Goal: Task Accomplishment & Management: Manage account settings

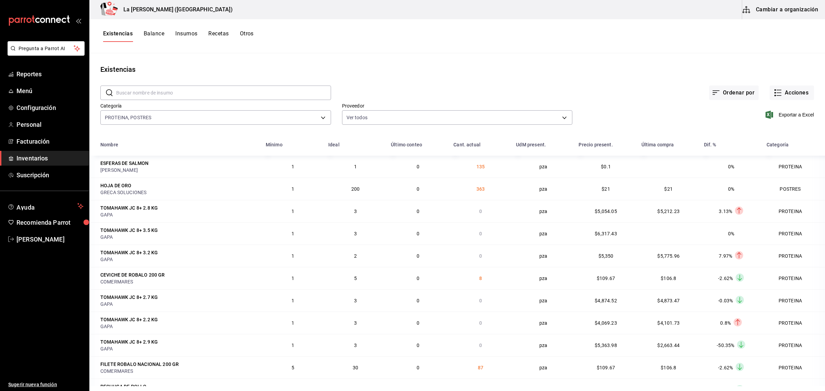
click at [248, 33] on button "Otros" at bounding box center [247, 36] width 14 height 12
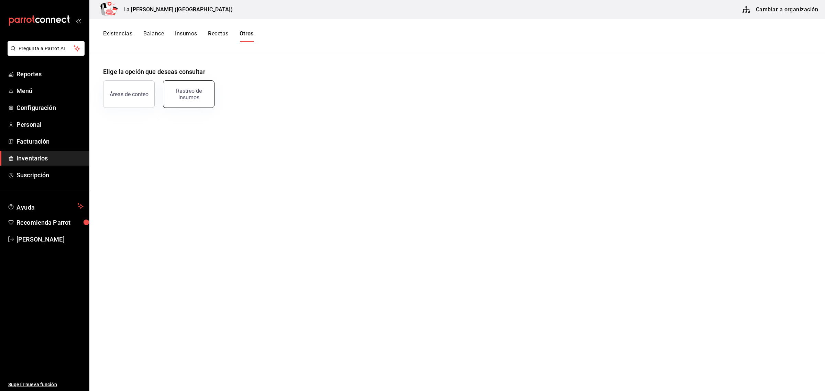
click at [191, 85] on button "Rastreo de insumos" at bounding box center [189, 94] width 52 height 28
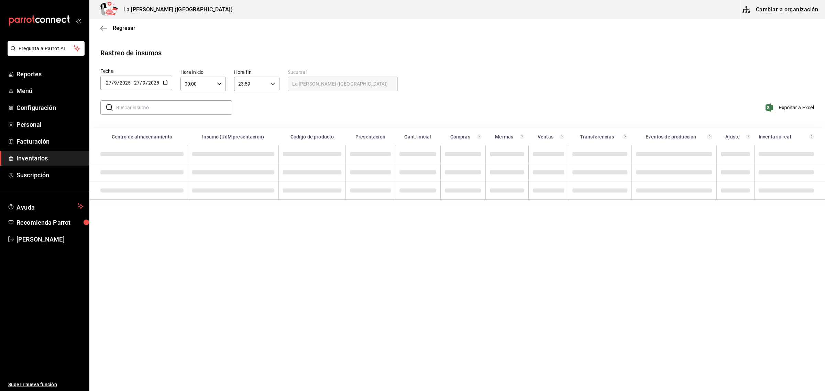
click at [165, 84] on icon "button" at bounding box center [165, 82] width 5 height 5
click at [134, 212] on li "Rango de fechas" at bounding box center [132, 212] width 65 height 15
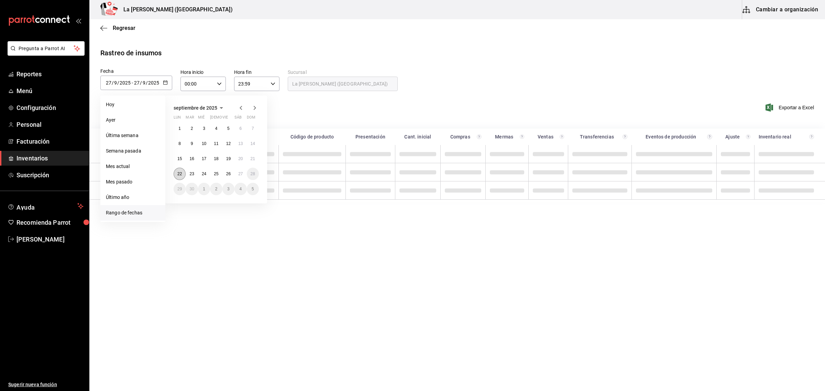
click at [176, 174] on button "22" at bounding box center [180, 174] width 12 height 12
click at [242, 170] on button "27" at bounding box center [241, 174] width 12 height 12
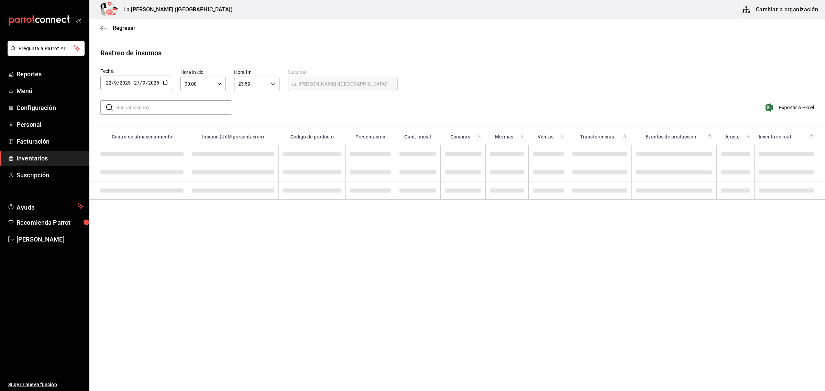
type input "[DATE]"
type input "22"
click at [219, 83] on icon "button" at bounding box center [219, 83] width 5 height 5
click at [191, 135] on span "10" at bounding box center [192, 138] width 12 height 6
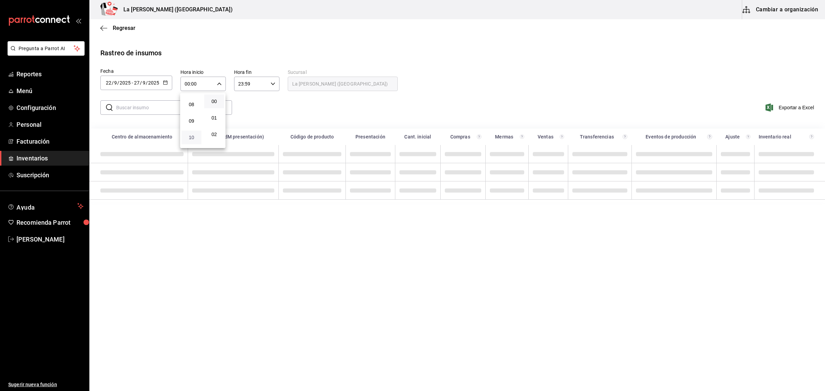
type input "10:00"
click at [272, 85] on div at bounding box center [412, 195] width 825 height 391
click at [272, 85] on icon "button" at bounding box center [273, 83] width 5 height 5
click at [249, 109] on span "05" at bounding box center [245, 110] width 12 height 6
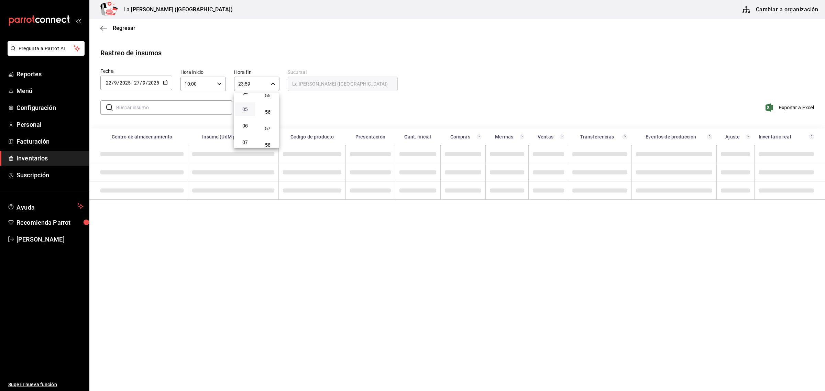
type input "05:59"
click at [241, 111] on button "05" at bounding box center [245, 109] width 20 height 14
click at [288, 110] on div at bounding box center [412, 195] width 825 height 391
click at [209, 104] on input "text" at bounding box center [174, 108] width 116 height 14
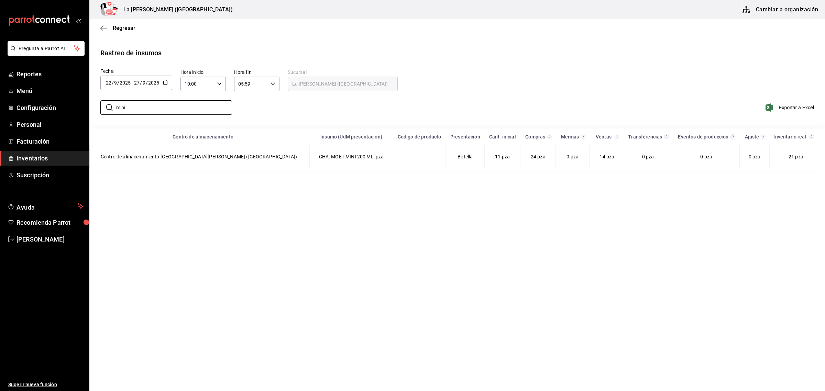
type input "mini"
click at [313, 107] on div "​ mini ​ Exportar a Excel" at bounding box center [454, 112] width 741 height 28
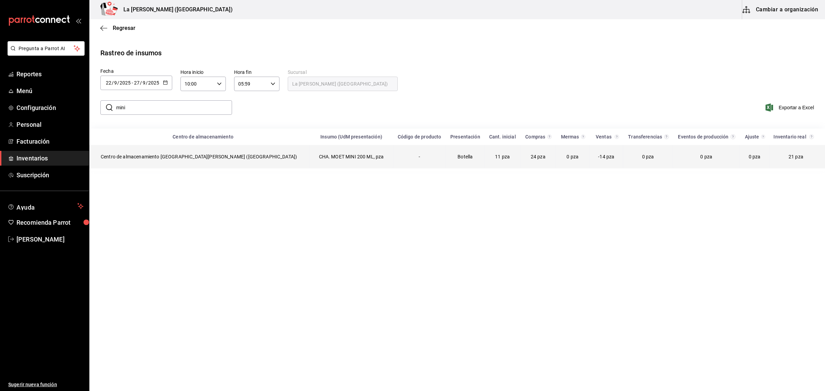
click at [221, 156] on td "Centro de almacenamiento [GEOGRAPHIC_DATA][PERSON_NAME] ([GEOGRAPHIC_DATA])" at bounding box center [200, 156] width 220 height 23
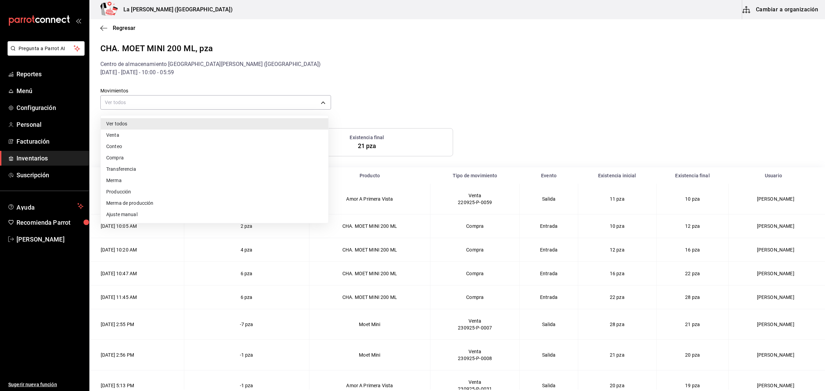
click at [243, 103] on body "Pregunta a Parrot AI Reportes Menú Configuración Personal Facturación Inventari…" at bounding box center [412, 195] width 825 height 390
click at [117, 156] on li "Compra" at bounding box center [215, 157] width 228 height 11
type input "PURCHASE"
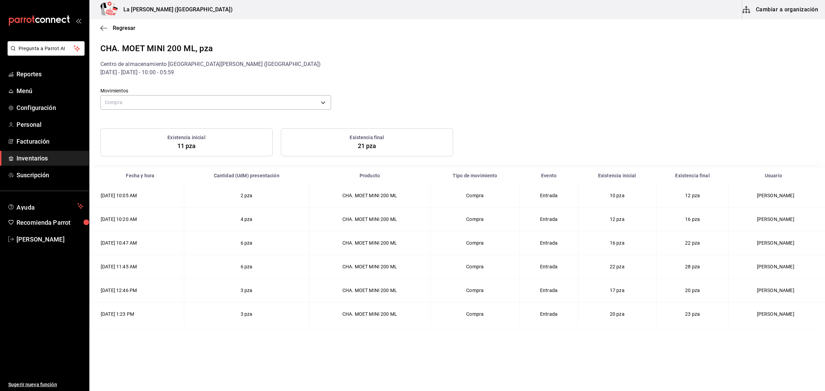
click at [644, 358] on main "Regresar CHA. MOET MINI 200 ML, pza Centro de almacenamiento La [PERSON_NAME] (…" at bounding box center [457, 204] width 736 height 371
click at [126, 28] on span "Regresar" at bounding box center [124, 28] width 23 height 7
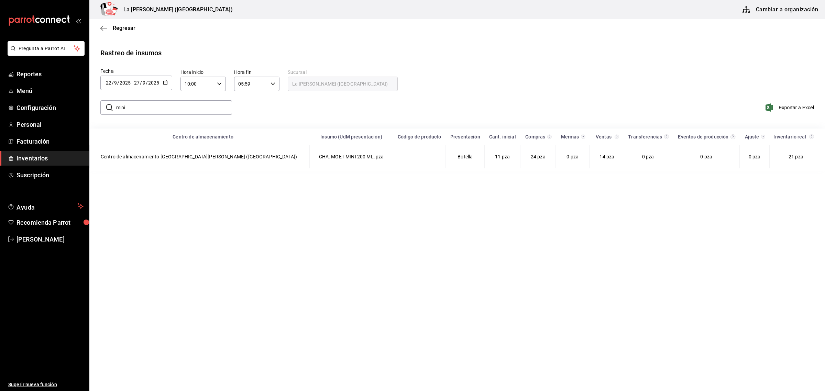
click at [166, 84] on icon "button" at bounding box center [165, 82] width 5 height 5
click at [140, 211] on li "Rango de fechas" at bounding box center [132, 212] width 65 height 15
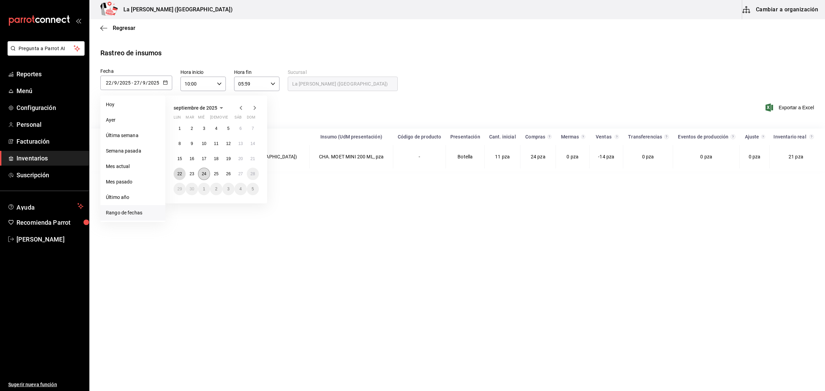
drag, startPoint x: 183, startPoint y: 172, endPoint x: 200, endPoint y: 168, distance: 18.2
click at [183, 173] on button "22" at bounding box center [180, 174] width 12 height 12
click at [246, 175] on button "27" at bounding box center [241, 174] width 12 height 12
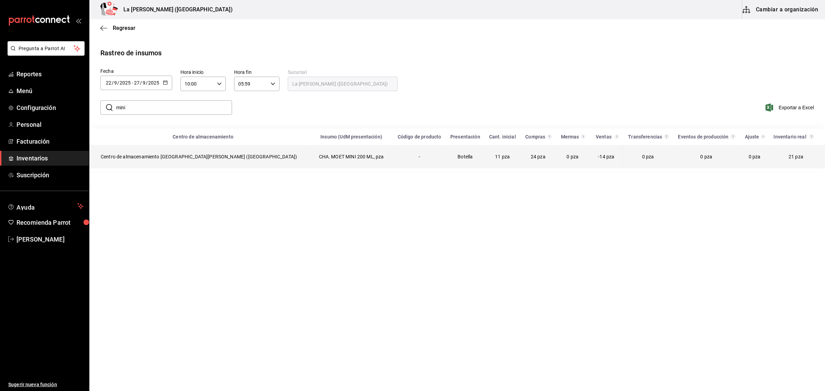
click at [310, 161] on td "CHA. MOET MINI 200 ML, pza" at bounding box center [351, 156] width 83 height 23
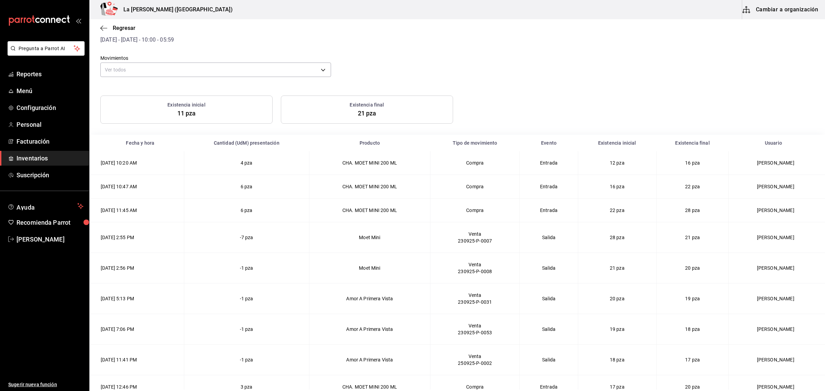
scroll to position [43, 0]
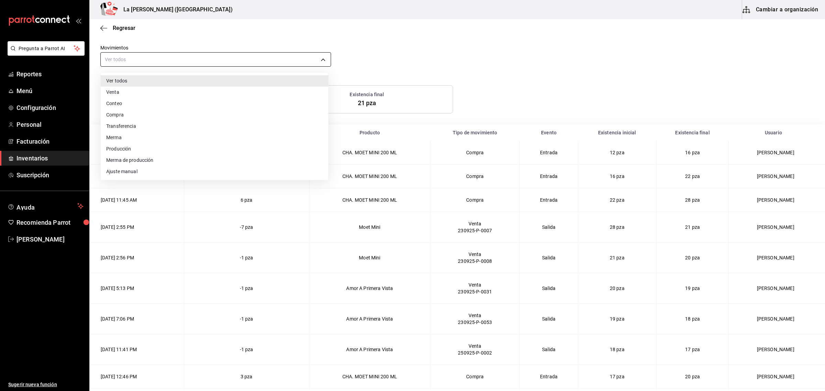
click at [258, 66] on body "Pregunta a Parrot AI Reportes Menú Configuración Personal Facturación Inventari…" at bounding box center [412, 195] width 825 height 390
click at [125, 116] on li "Compra" at bounding box center [215, 114] width 228 height 11
type input "PURCHASE"
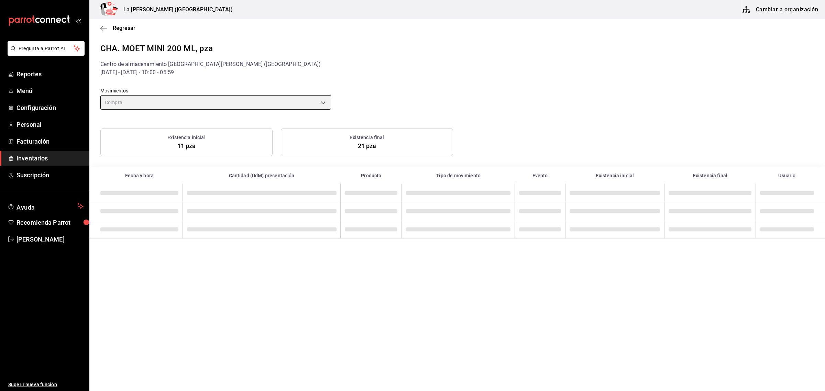
scroll to position [0, 0]
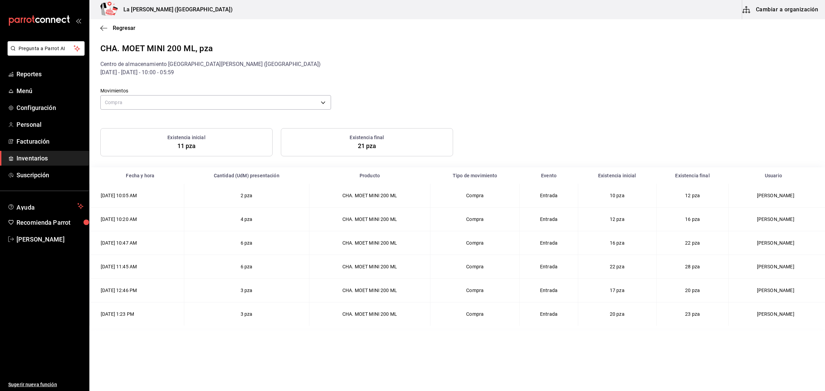
click at [128, 24] on div "Regresar" at bounding box center [457, 28] width 736 height 18
click at [126, 28] on span "Regresar" at bounding box center [124, 28] width 23 height 7
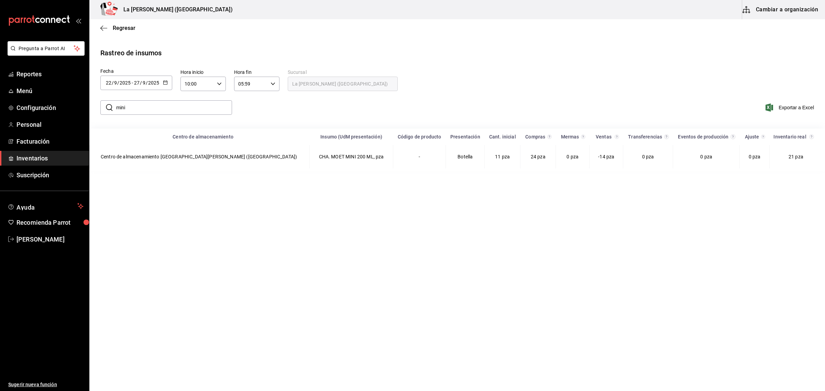
click at [145, 107] on input "mini" at bounding box center [174, 108] width 116 height 14
type input "m"
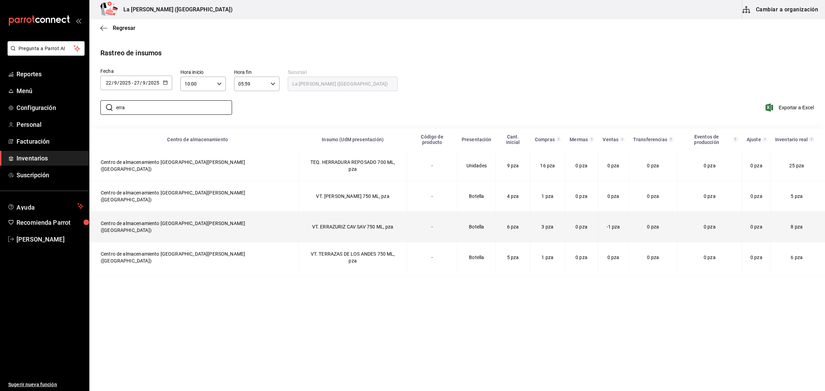
type input "erra"
click at [300, 212] on td "VT. ERRAZURIZ CAV SAV 750 ML, pza" at bounding box center [353, 227] width 108 height 31
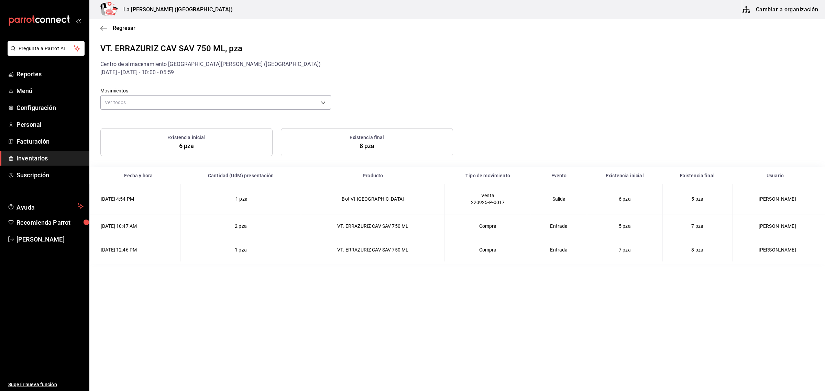
click at [542, 30] on div "Regresar" at bounding box center [457, 28] width 736 height 18
click at [132, 28] on span "Regresar" at bounding box center [124, 28] width 23 height 7
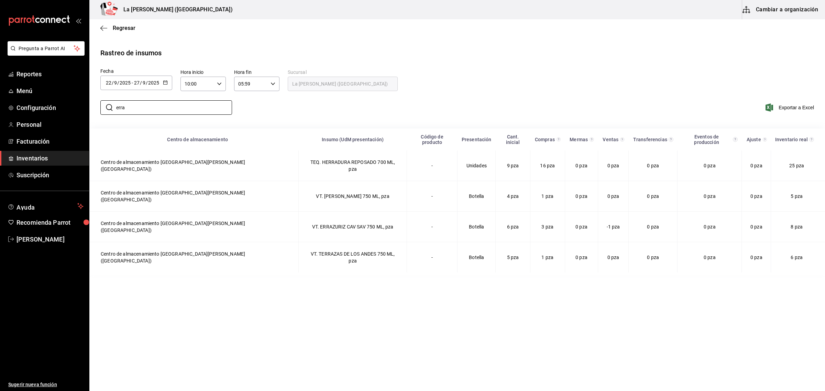
drag, startPoint x: 152, startPoint y: 108, endPoint x: 95, endPoint y: 109, distance: 56.4
click at [95, 109] on div "​ erra ​" at bounding box center [163, 108] width 137 height 20
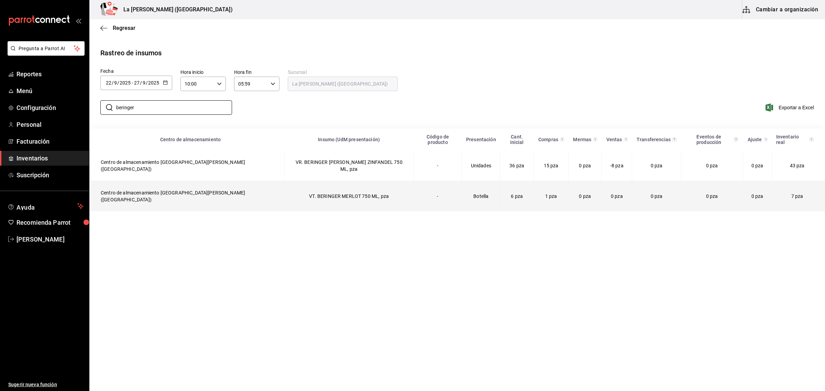
type input "beringer"
click at [284, 182] on td "VT. BERINGER MERLOT 750 ML, pza" at bounding box center [348, 196] width 129 height 31
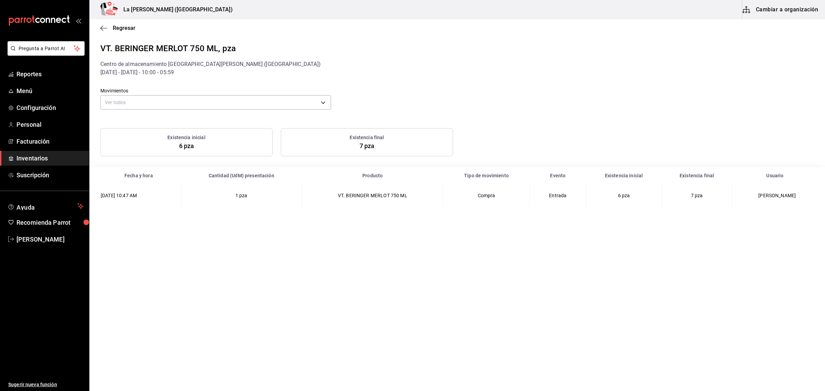
click at [102, 31] on div "Regresar" at bounding box center [457, 28] width 736 height 18
click at [103, 30] on icon "button" at bounding box center [103, 28] width 7 height 6
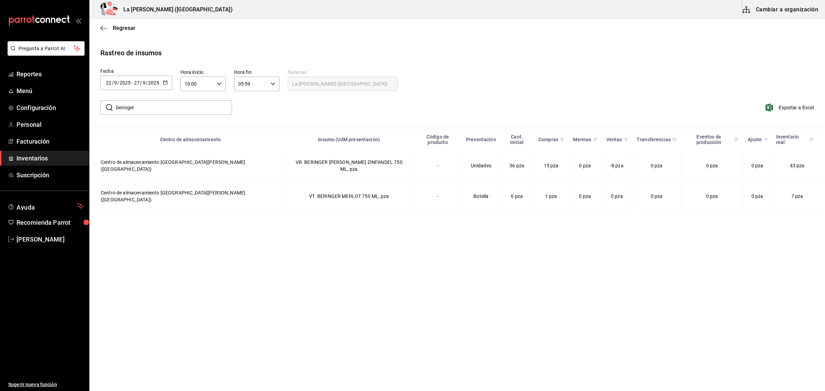
click at [164, 85] on button "button" at bounding box center [165, 83] width 5 height 6
click at [130, 213] on li "Rango de fechas" at bounding box center [132, 212] width 65 height 15
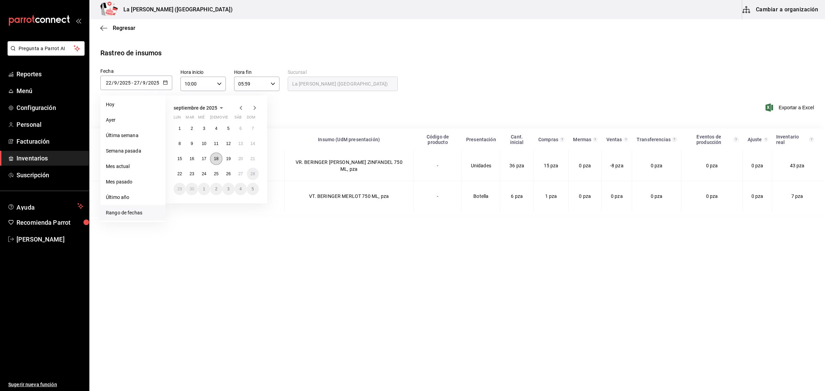
click at [220, 157] on button "18" at bounding box center [216, 159] width 12 height 12
click at [228, 177] on button "26" at bounding box center [228, 174] width 12 height 12
type input "[DATE]"
type input "18"
type input "[DATE]"
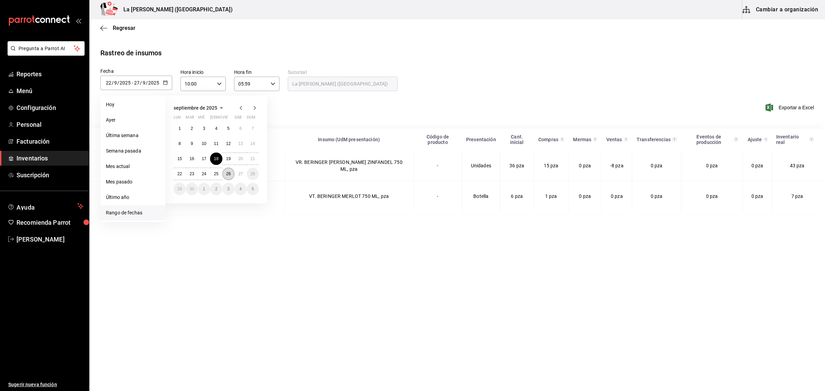
type input "26"
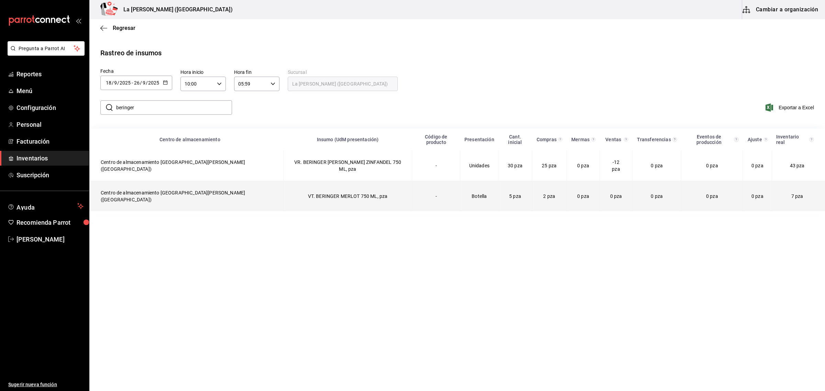
click at [283, 181] on td "VT. BERINGER MERLOT 750 ML, pza" at bounding box center [347, 196] width 129 height 31
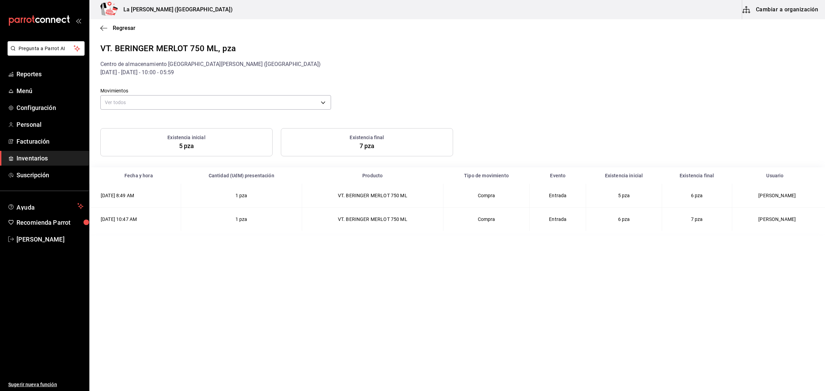
click at [24, 156] on span "Inventarios" at bounding box center [50, 158] width 67 height 9
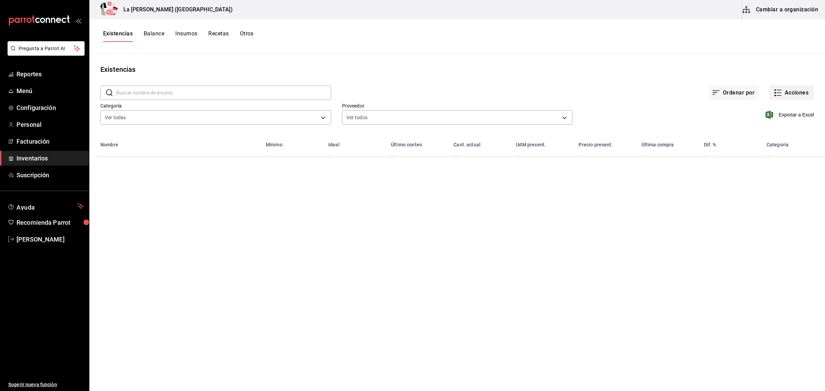
click at [800, 97] on button "Acciones" at bounding box center [792, 93] width 44 height 14
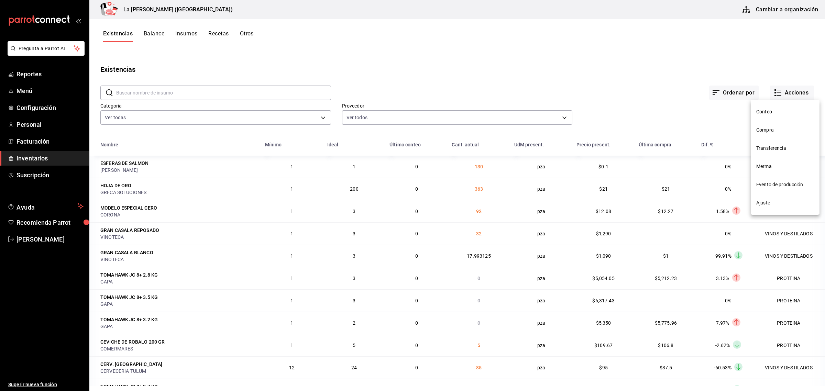
click at [776, 131] on span "Compra" at bounding box center [785, 130] width 58 height 7
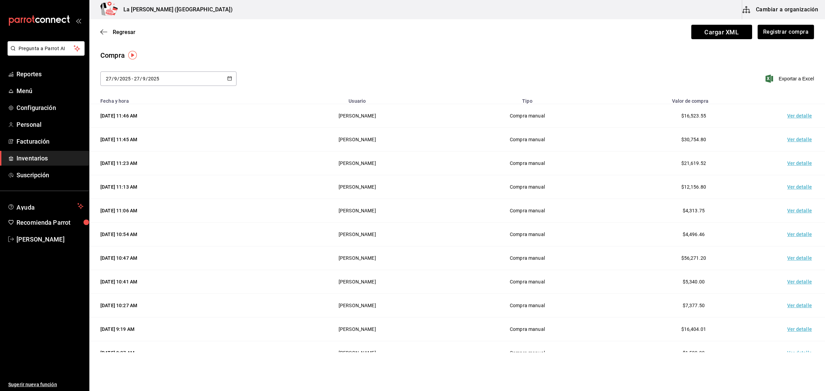
click at [190, 78] on div "[DATE] [DATE] - [DATE] [DATE]" at bounding box center [168, 79] width 136 height 14
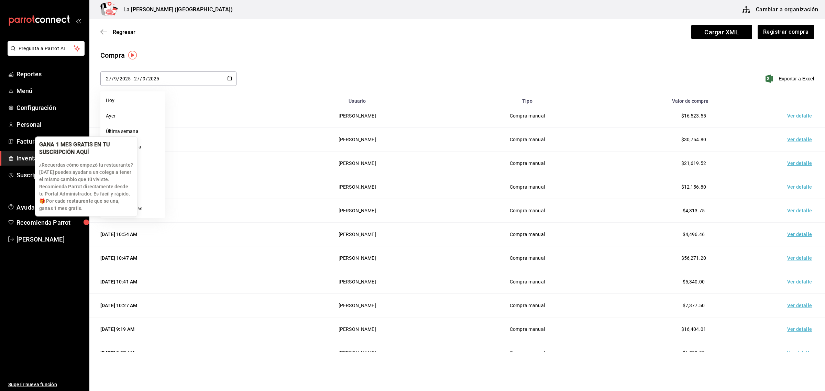
click at [113, 212] on div "GANA 1 MES GRATIS EN TU SUSCRIPCIÓN AQUÍ ¿Recuerdas cómo empezó tu restaurante?…" at bounding box center [86, 176] width 102 height 79
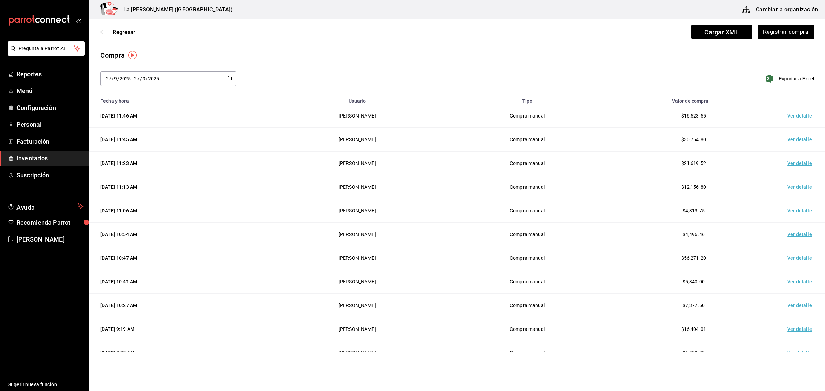
click at [201, 81] on div "[DATE] [DATE] - [DATE] [DATE]" at bounding box center [168, 79] width 136 height 14
click at [144, 210] on li "Rango de fechas" at bounding box center [132, 208] width 65 height 15
click at [227, 155] on abbr "19" at bounding box center [228, 154] width 4 height 5
type input "[DATE]"
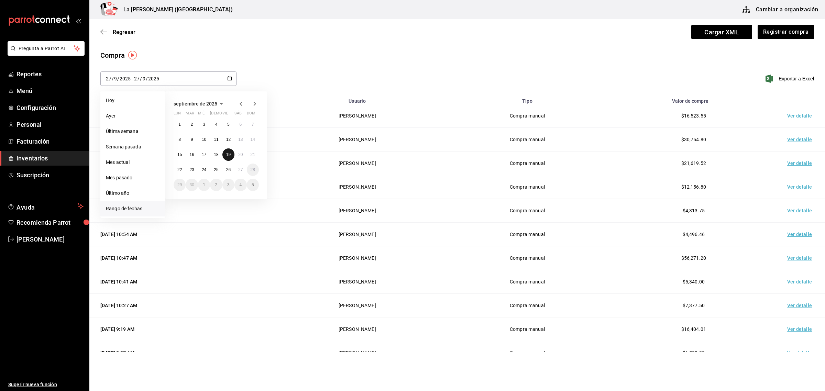
type input "19"
type input "[DATE]"
type input "19"
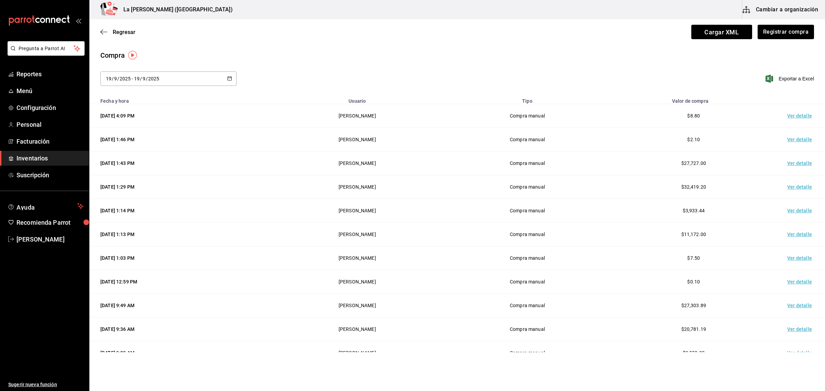
click at [545, 76] on div "[DATE] [DATE] - [DATE] [DATE] [DATE] lun mar mié jue vie sáb dom 1 2 3 4 5 6 7 …" at bounding box center [457, 83] width 736 height 23
click at [794, 186] on td "Ver detalle" at bounding box center [801, 187] width 48 height 24
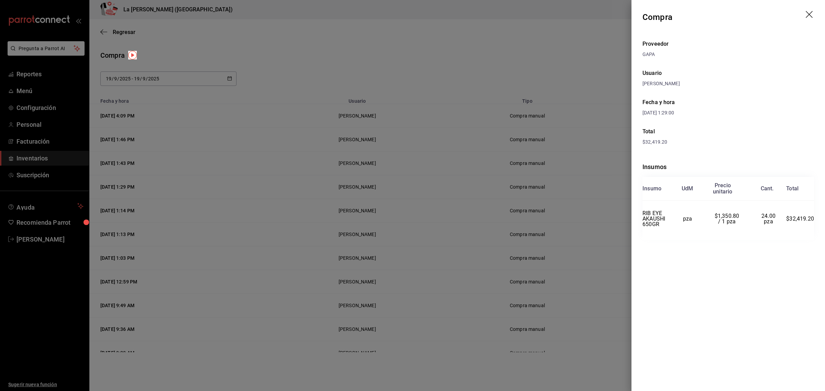
click at [557, 66] on div at bounding box center [412, 195] width 825 height 391
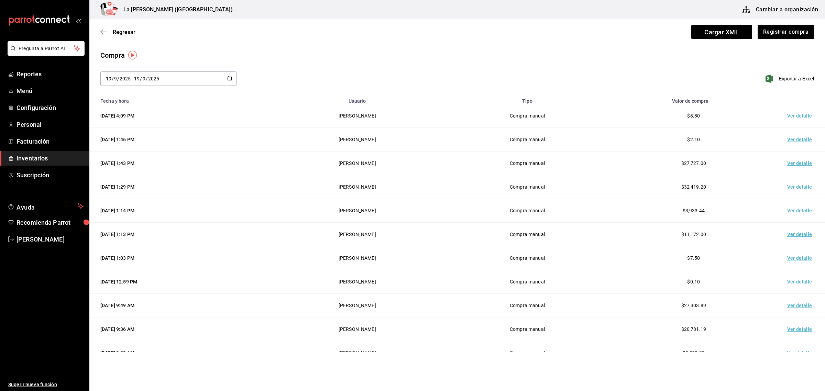
click at [791, 187] on td "Ver detalle" at bounding box center [801, 187] width 48 height 24
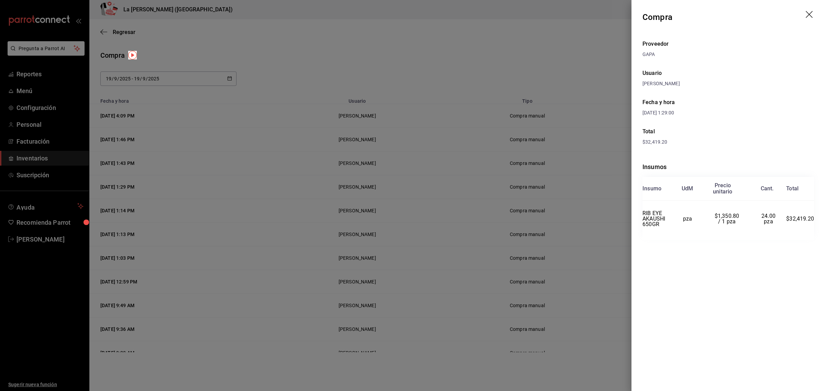
click at [592, 43] on div at bounding box center [412, 195] width 825 height 391
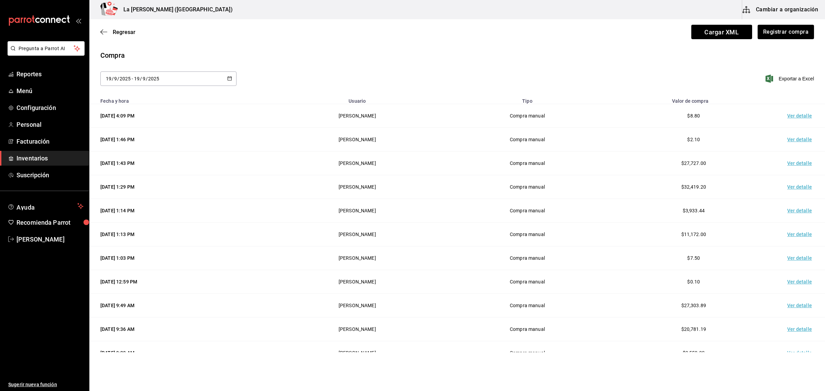
scroll to position [119, 0]
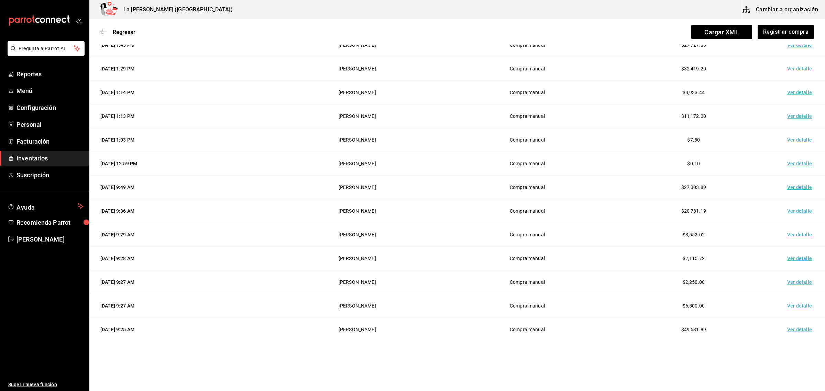
click at [794, 332] on td "Ver detalle" at bounding box center [801, 330] width 48 height 24
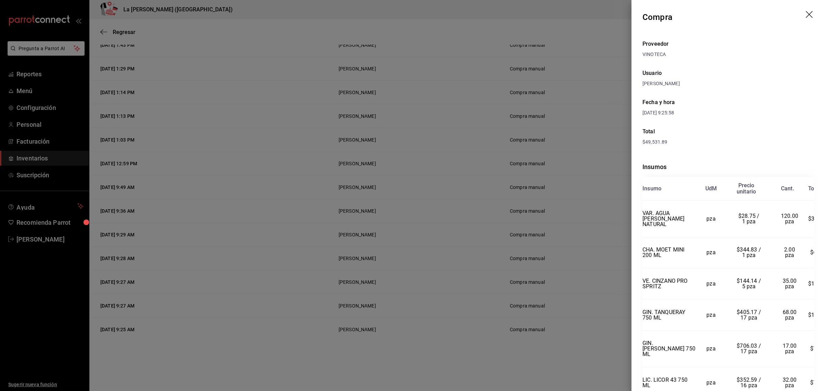
click at [589, 30] on div at bounding box center [412, 195] width 825 height 391
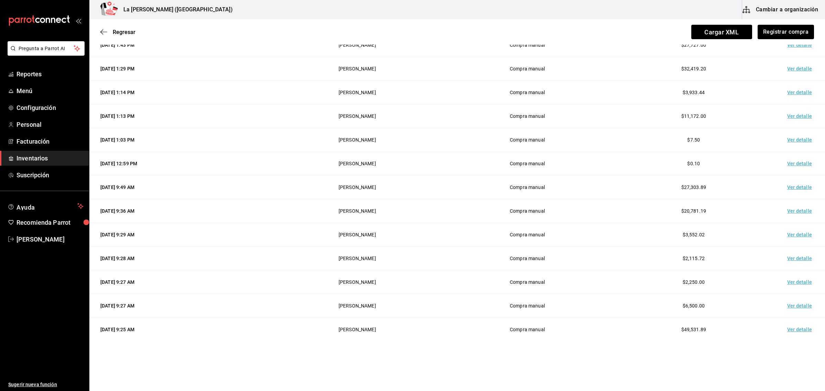
scroll to position [0, 0]
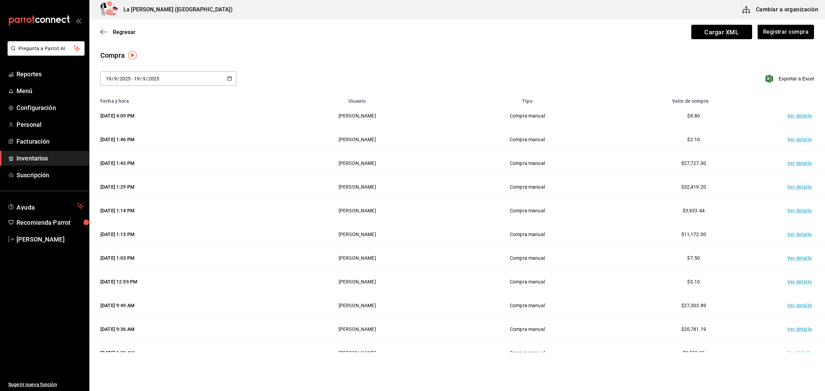
click at [168, 75] on div "[DATE] [DATE] - [DATE] [DATE]" at bounding box center [168, 79] width 136 height 14
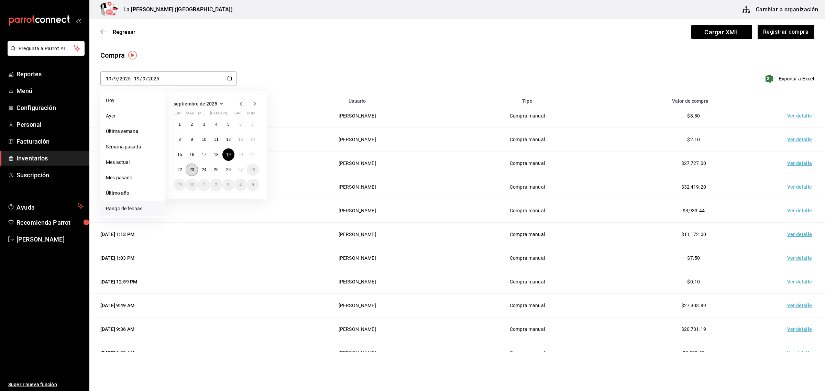
click at [191, 167] on abbr "23" at bounding box center [191, 169] width 4 height 5
type input "[DATE]"
type input "23"
type input "[DATE]"
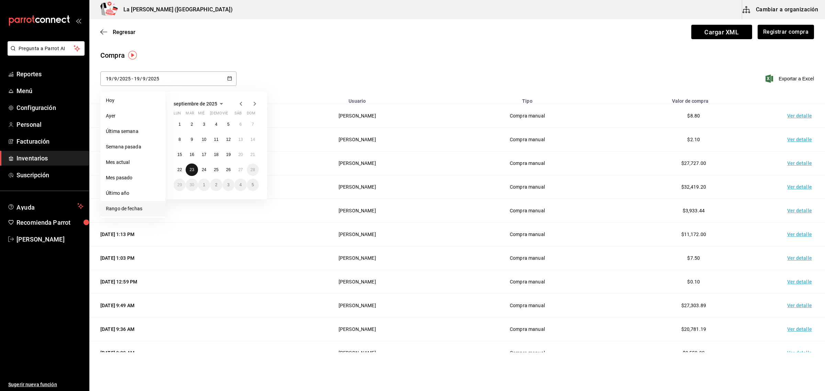
type input "23"
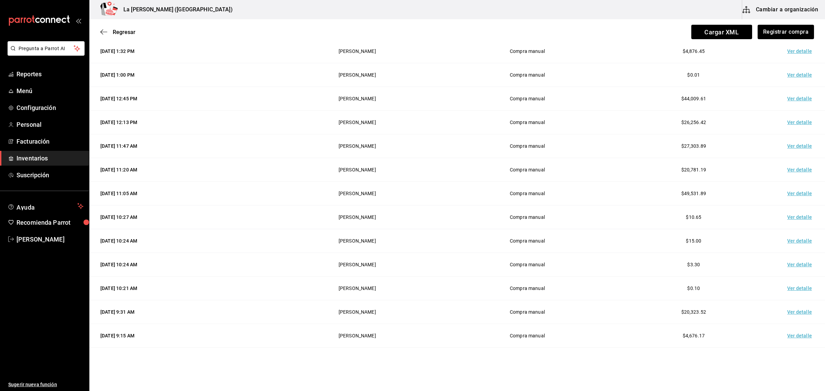
scroll to position [143, 0]
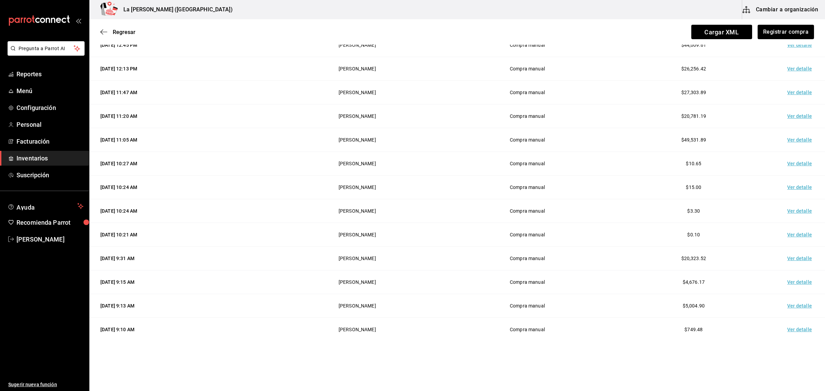
click at [800, 140] on td "Ver detalle" at bounding box center [801, 140] width 48 height 24
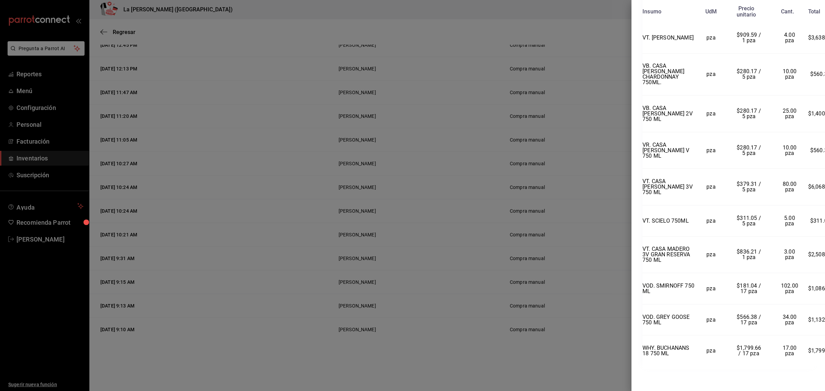
scroll to position [1025, 0]
click at [557, 201] on div at bounding box center [412, 195] width 825 height 391
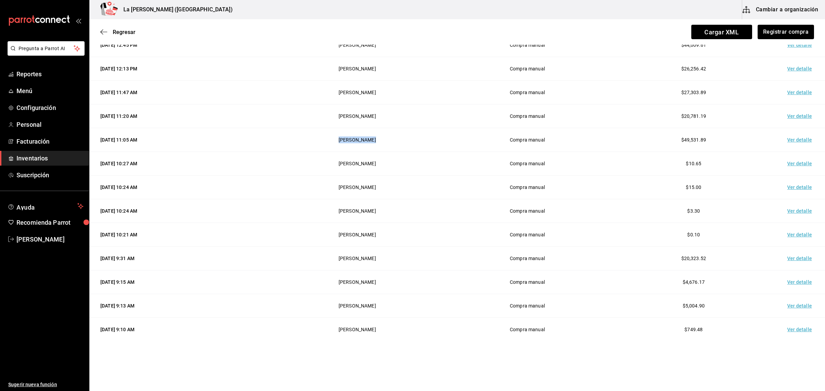
drag, startPoint x: 360, startPoint y: 142, endPoint x: 403, endPoint y: 150, distance: 43.7
click at [403, 150] on td "[PERSON_NAME]" at bounding box center [357, 140] width 174 height 24
click at [788, 139] on td "Ver detalle" at bounding box center [801, 140] width 48 height 24
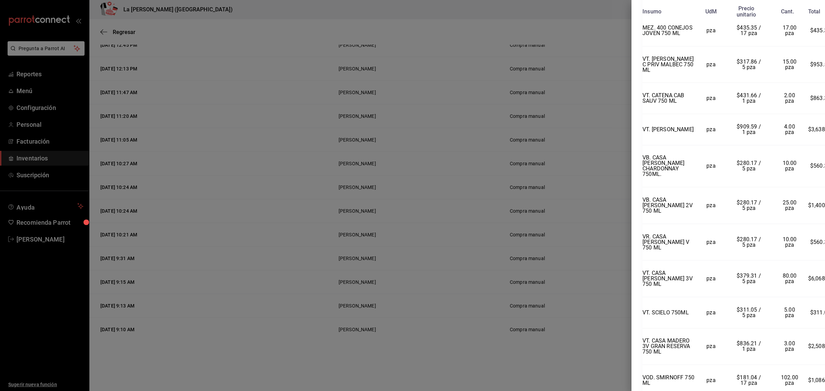
scroll to position [767, 0]
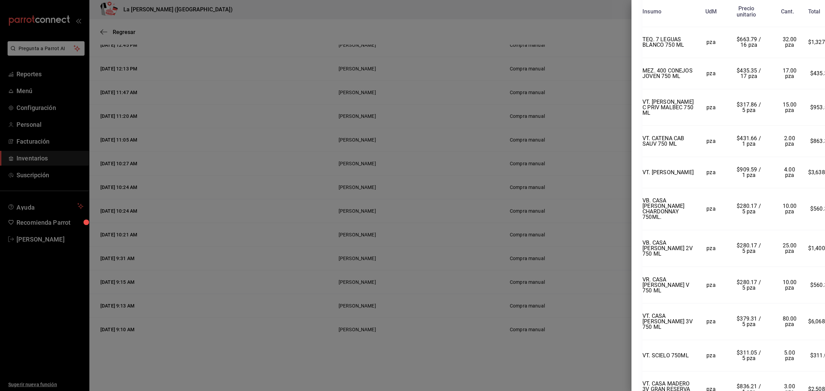
click at [444, 34] on div at bounding box center [412, 195] width 825 height 391
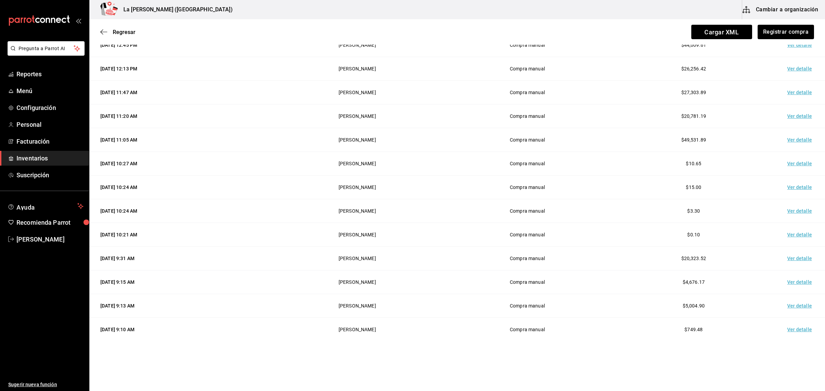
click at [790, 258] on td "Ver detalle" at bounding box center [801, 259] width 48 height 24
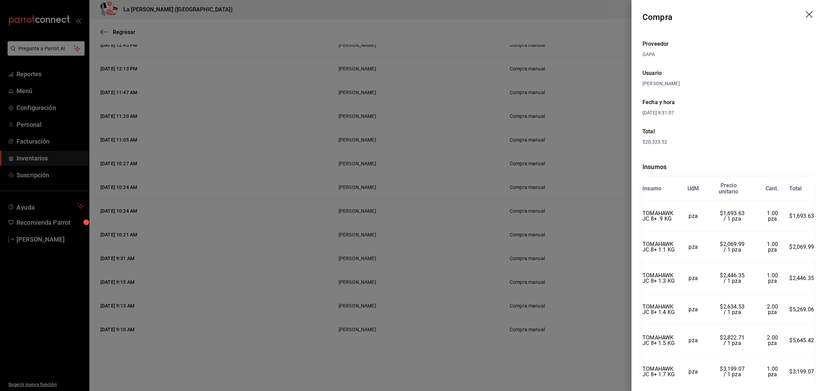
click at [450, 64] on div at bounding box center [412, 195] width 825 height 391
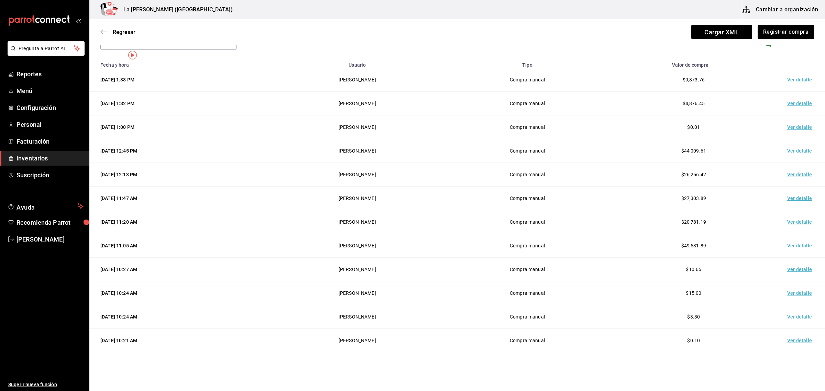
scroll to position [0, 0]
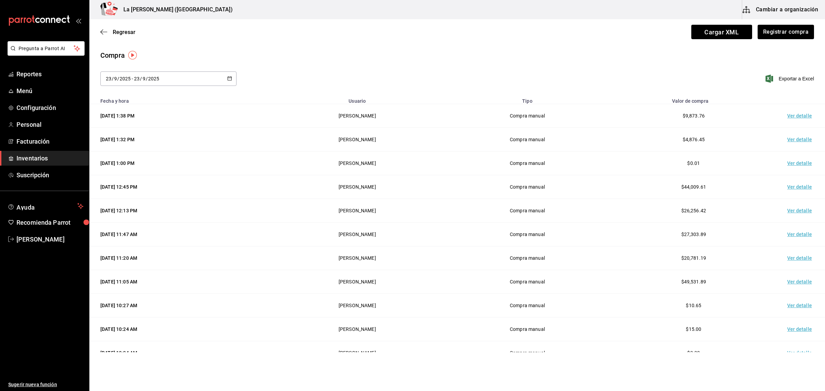
click at [796, 187] on td "Ver detalle" at bounding box center [801, 187] width 48 height 24
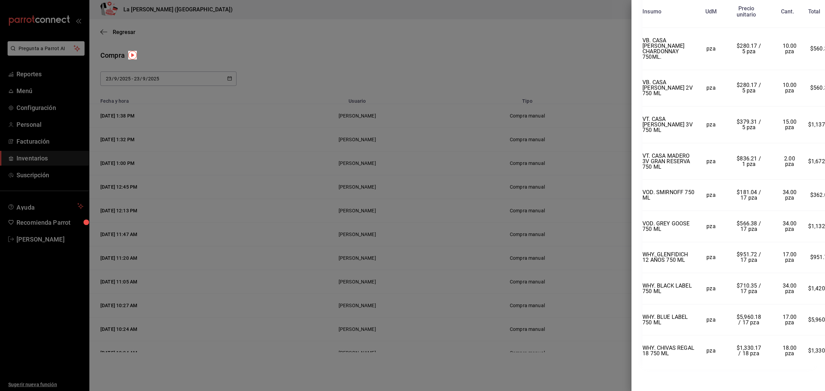
scroll to position [1020, 0]
click at [314, 73] on div at bounding box center [412, 195] width 825 height 391
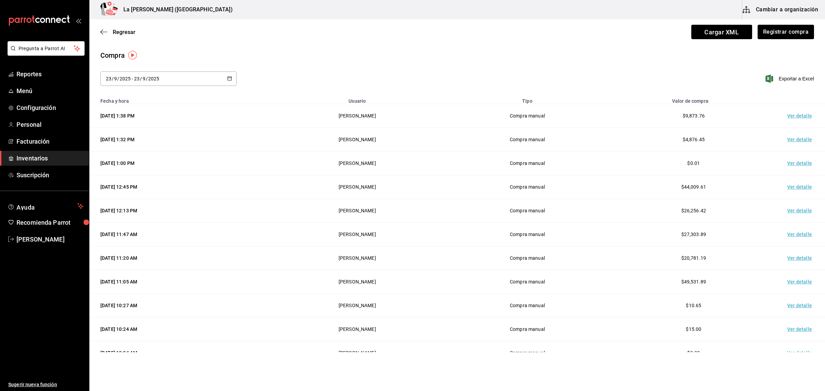
click at [184, 83] on div "[DATE] [DATE] - [DATE] [DATE]" at bounding box center [168, 79] width 136 height 14
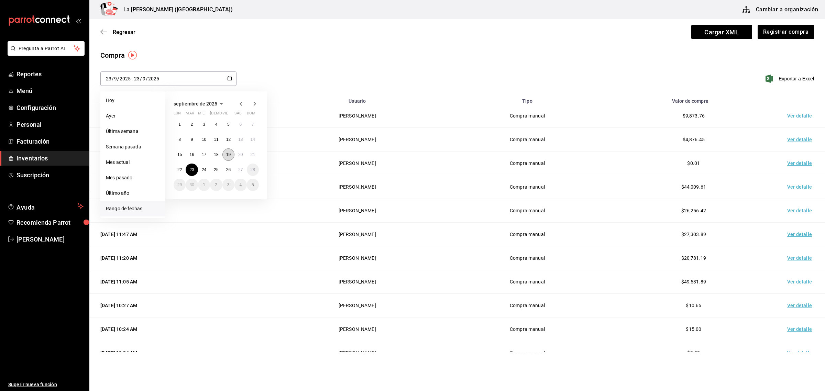
click at [229, 154] on abbr "19" at bounding box center [228, 154] width 4 height 5
type input "[DATE]"
type input "19"
type input "[DATE]"
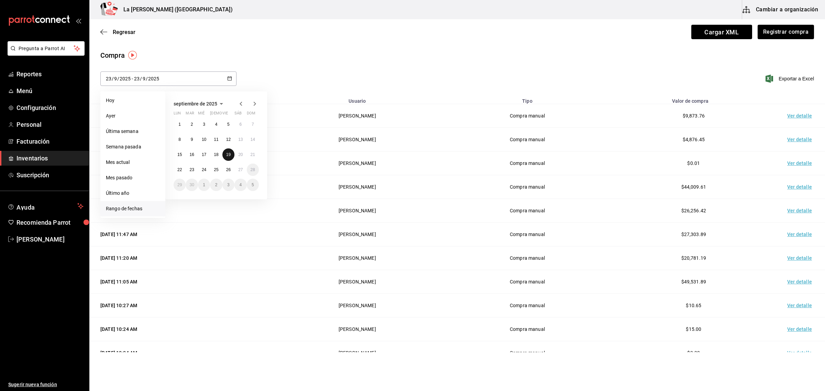
type input "19"
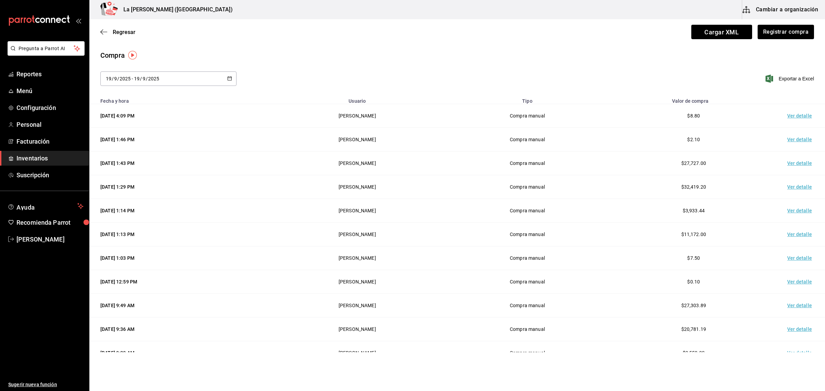
click at [795, 163] on td "Ver detalle" at bounding box center [801, 164] width 48 height 24
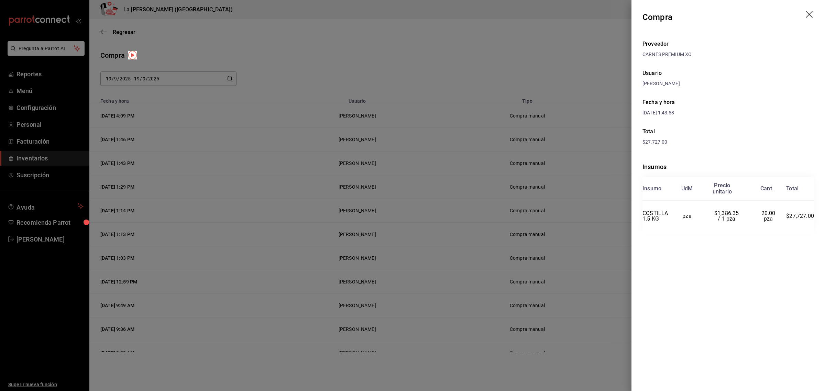
click at [533, 80] on div at bounding box center [412, 195] width 825 height 391
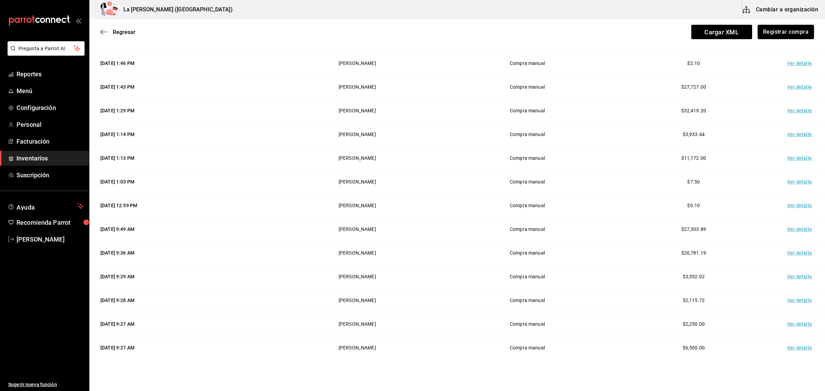
scroll to position [33, 0]
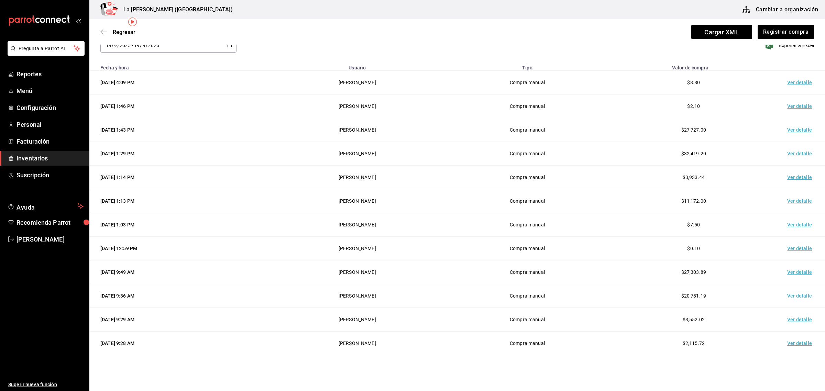
click at [797, 157] on td "Ver detalle" at bounding box center [801, 154] width 48 height 24
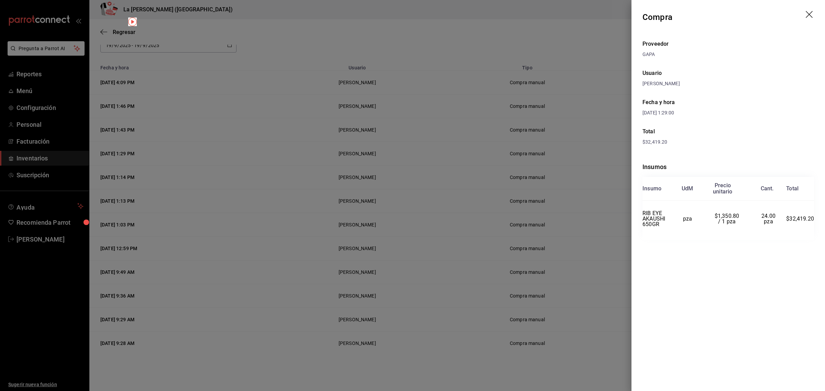
drag, startPoint x: 540, startPoint y: 47, endPoint x: 545, endPoint y: 47, distance: 4.8
click at [541, 47] on div at bounding box center [412, 195] width 825 height 391
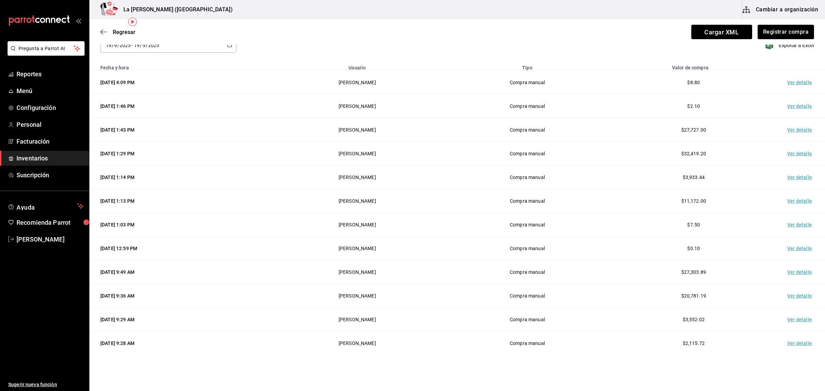
click at [794, 155] on td "Ver detalle" at bounding box center [801, 154] width 48 height 24
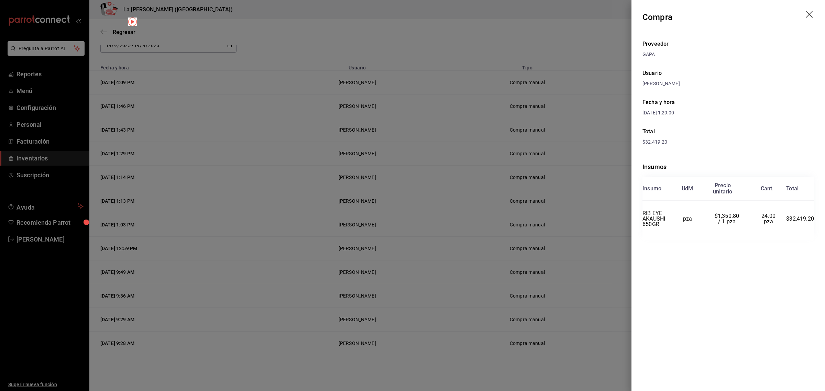
click at [550, 30] on div at bounding box center [412, 195] width 825 height 391
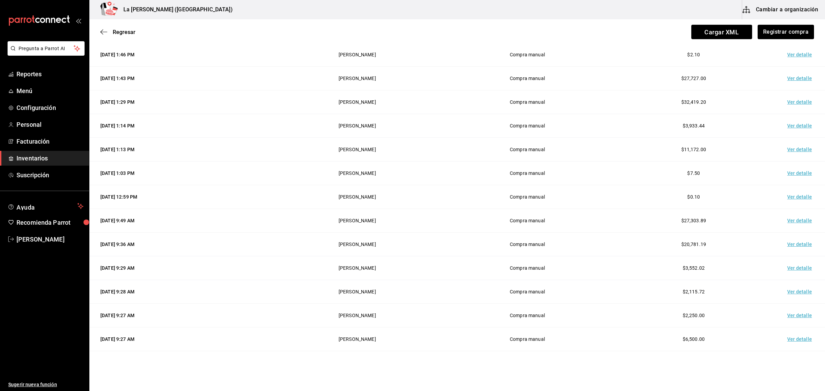
scroll to position [119, 0]
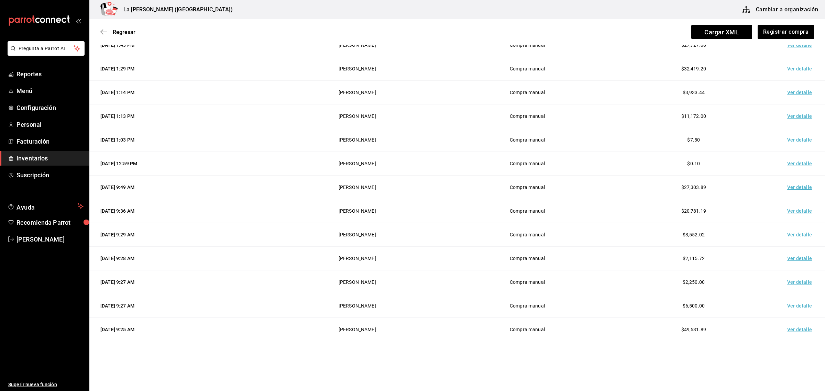
click at [608, 352] on html "Pregunta a Parrot AI Reportes Menú Configuración Personal Facturación Inventari…" at bounding box center [412, 176] width 825 height 352
click at [792, 332] on td "Ver detalle" at bounding box center [801, 330] width 48 height 24
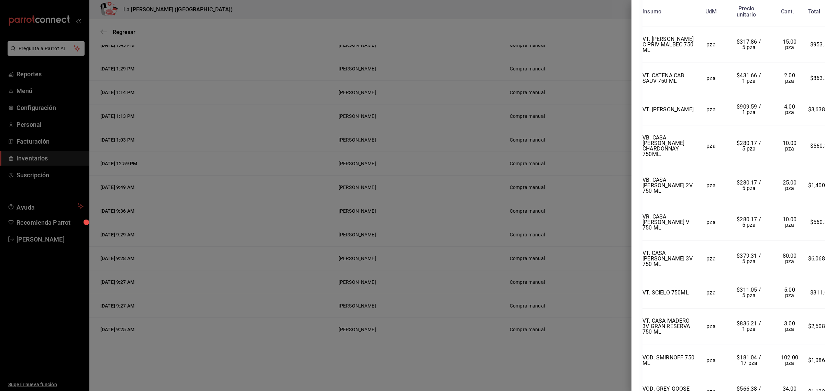
scroll to position [1025, 0]
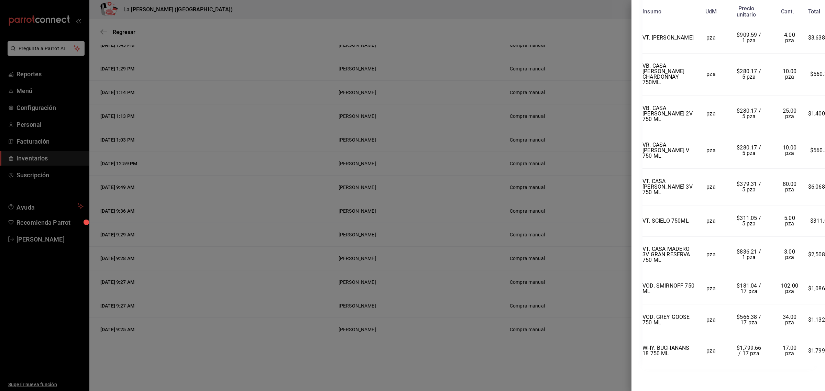
click at [587, 341] on div at bounding box center [412, 195] width 825 height 391
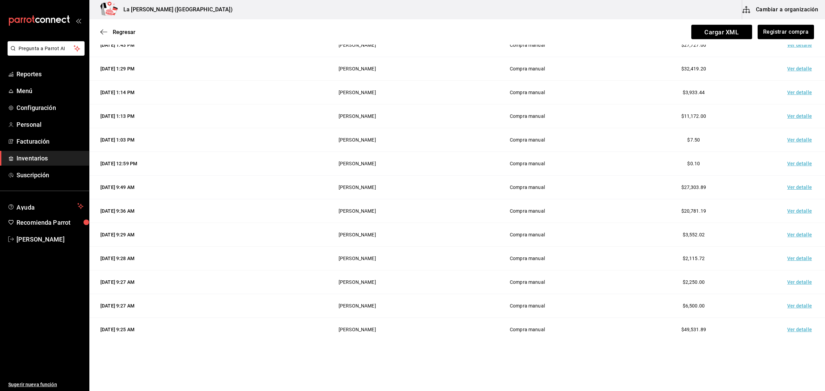
click at [796, 302] on td "Ver detalle" at bounding box center [801, 306] width 48 height 24
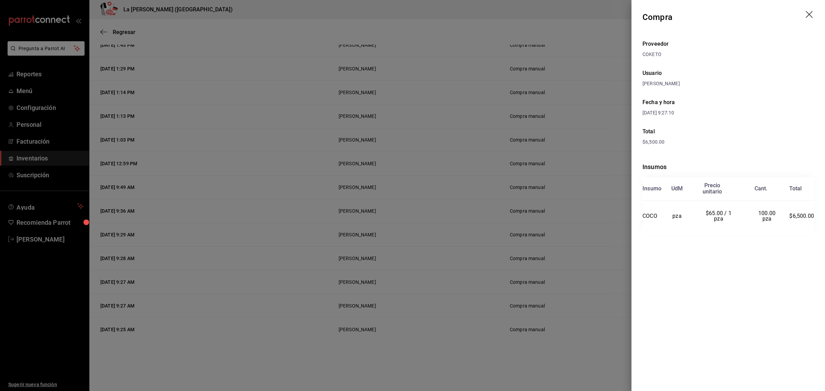
click at [581, 351] on div at bounding box center [412, 195] width 825 height 391
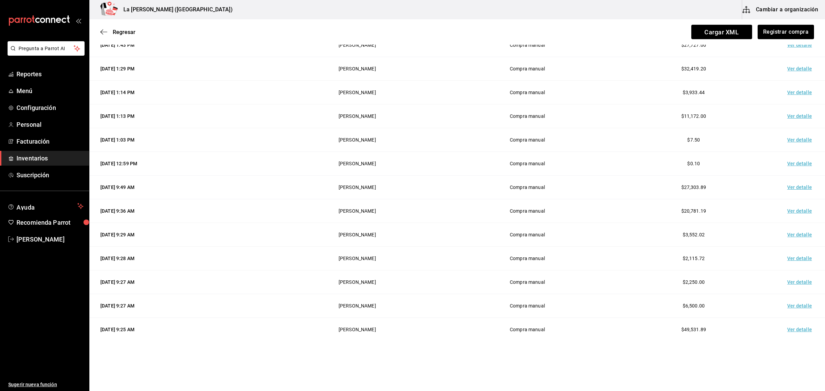
click at [788, 284] on td "Ver detalle" at bounding box center [801, 283] width 48 height 24
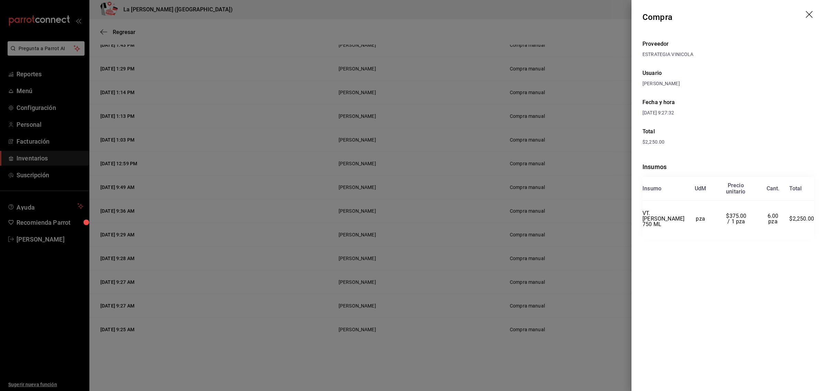
click at [537, 363] on div at bounding box center [412, 195] width 825 height 391
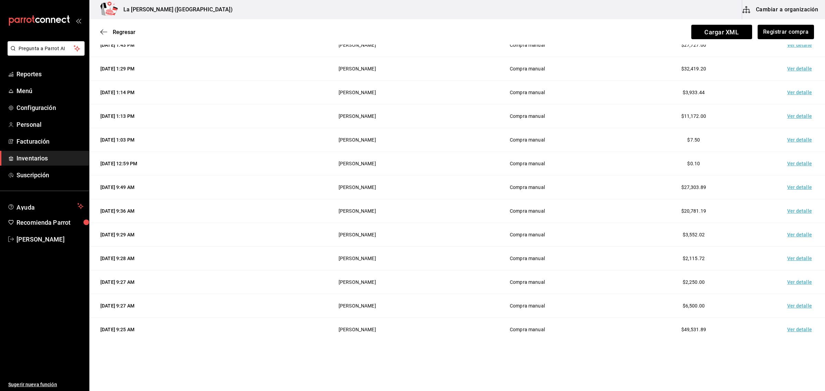
click at [794, 261] on td "Ver detalle" at bounding box center [801, 259] width 48 height 24
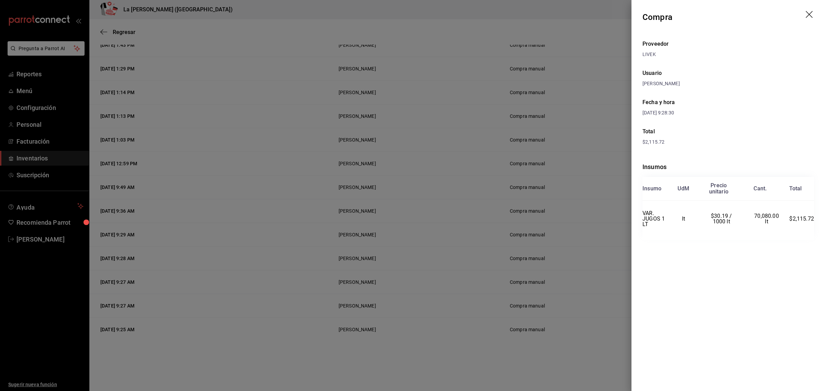
click at [540, 363] on div at bounding box center [412, 195] width 825 height 391
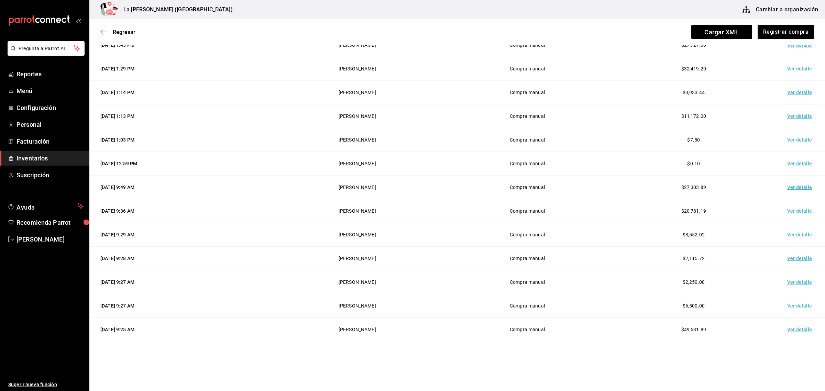
click at [798, 237] on td "Ver detalle" at bounding box center [801, 235] width 48 height 24
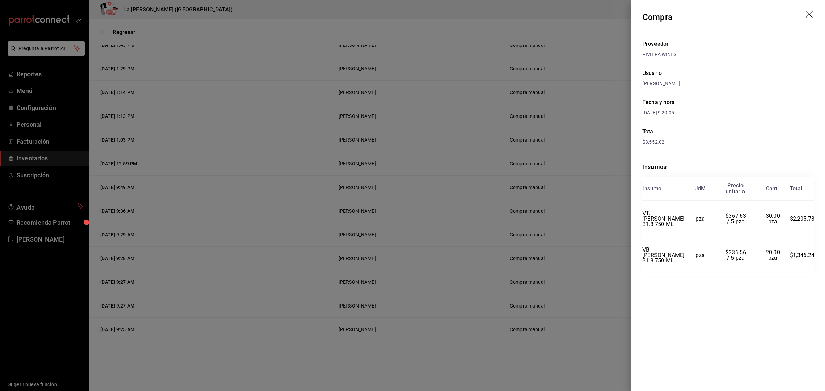
click at [612, 246] on div at bounding box center [412, 195] width 825 height 391
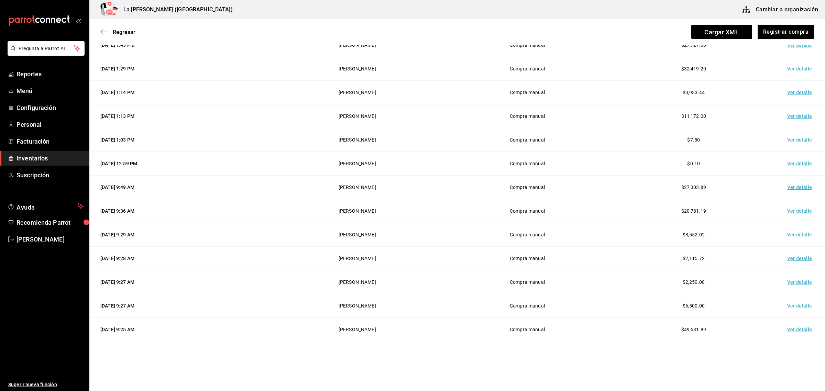
click at [795, 209] on td "Ver detalle" at bounding box center [801, 211] width 48 height 24
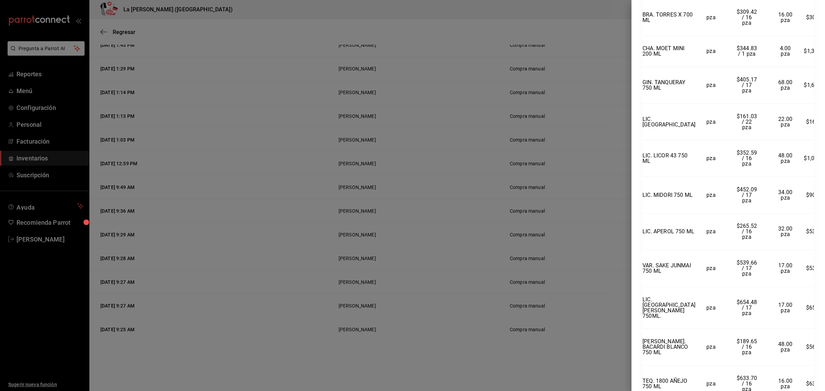
scroll to position [0, 0]
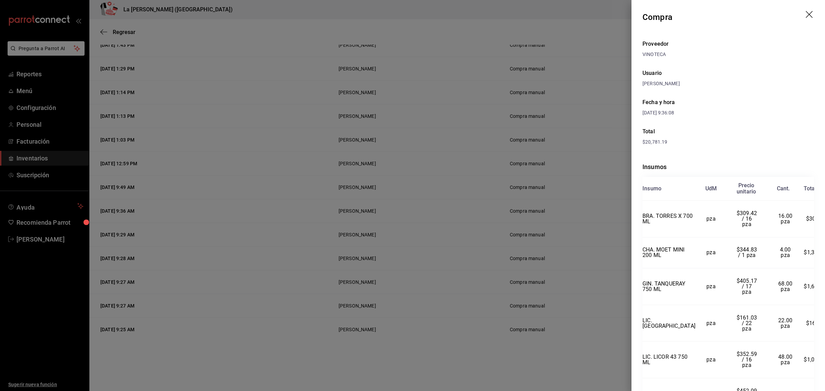
drag, startPoint x: 431, startPoint y: 366, endPoint x: 460, endPoint y: 330, distance: 45.4
click at [432, 365] on div at bounding box center [412, 195] width 825 height 391
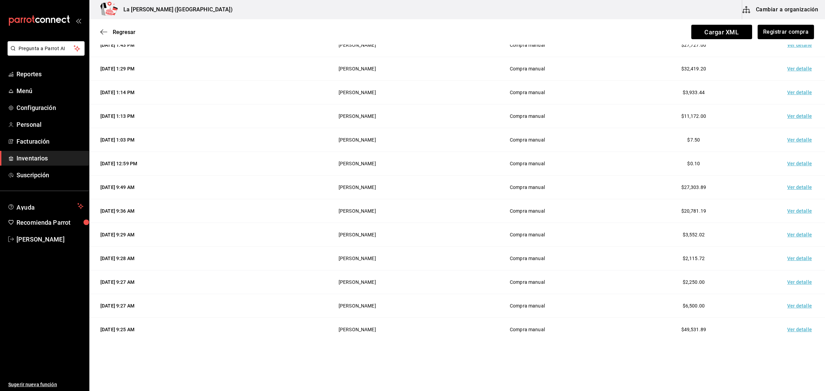
click at [593, 352] on html "Pregunta a Parrot AI Reportes Menú Configuración Personal Facturación Inventari…" at bounding box center [412, 176] width 825 height 352
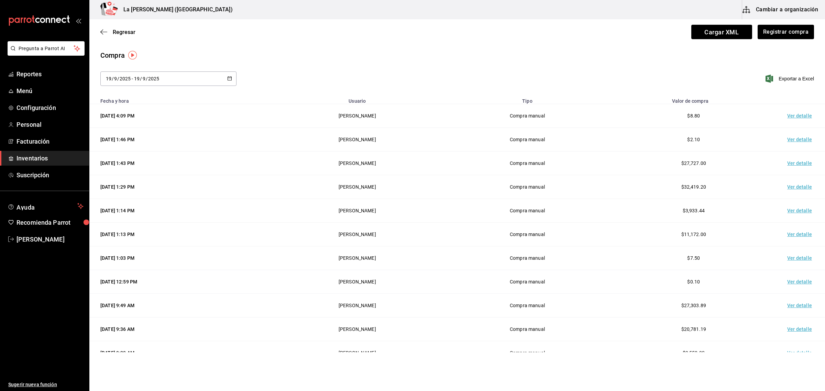
click at [611, 65] on div "Compra [DATE] [DATE] - [DATE] [DATE] [DATE] lun mar mié jue vie sáb dom 1 2 3 4…" at bounding box center [457, 72] width 736 height 44
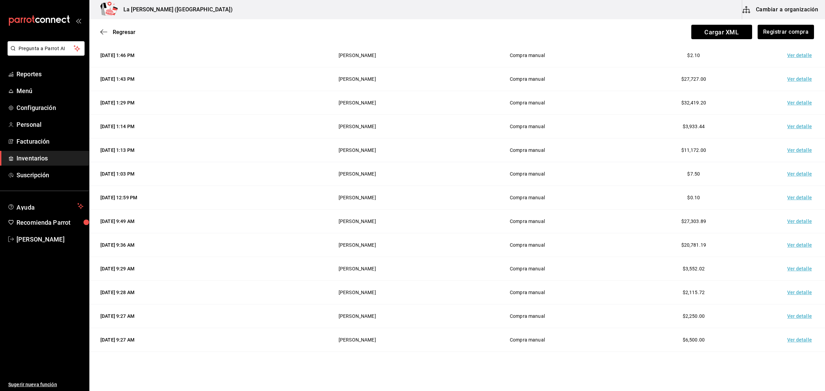
scroll to position [119, 0]
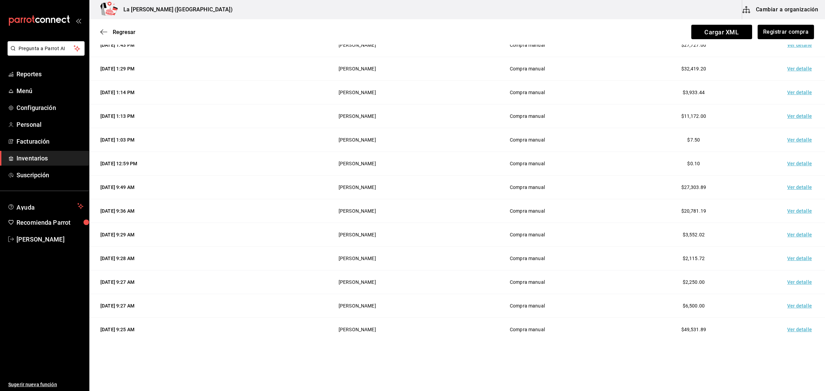
click at [789, 333] on td "Ver detalle" at bounding box center [801, 330] width 48 height 24
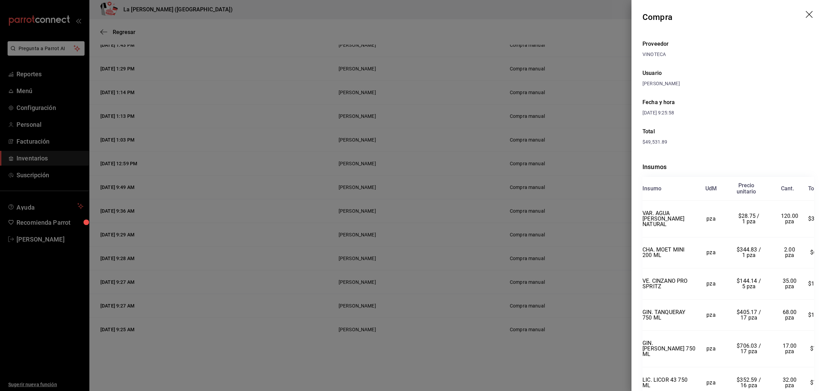
click at [582, 253] on div at bounding box center [412, 195] width 825 height 391
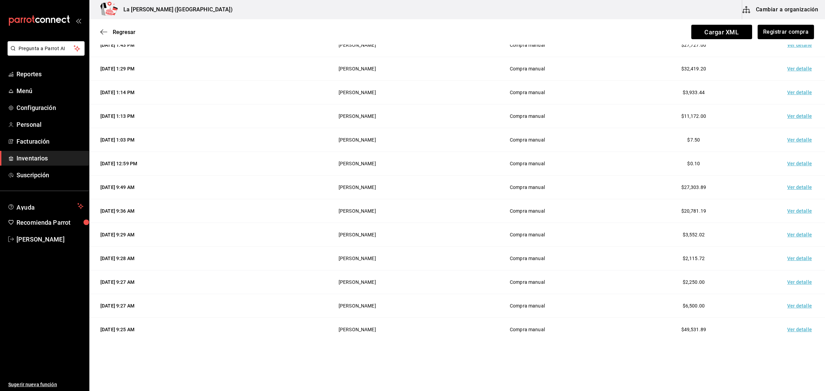
click at [791, 332] on td "Ver detalle" at bounding box center [801, 330] width 48 height 24
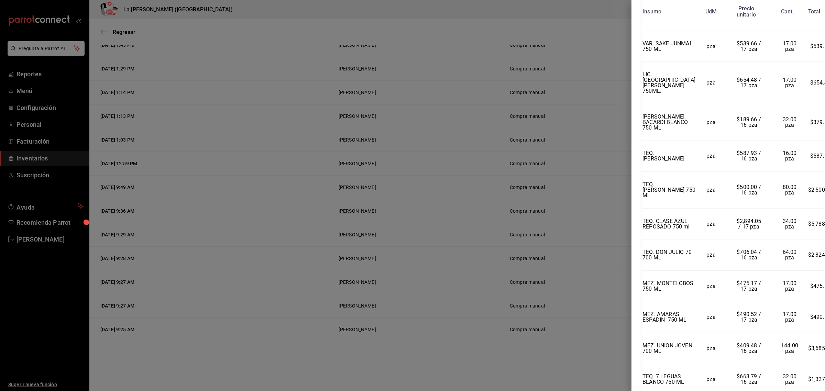
scroll to position [559, 0]
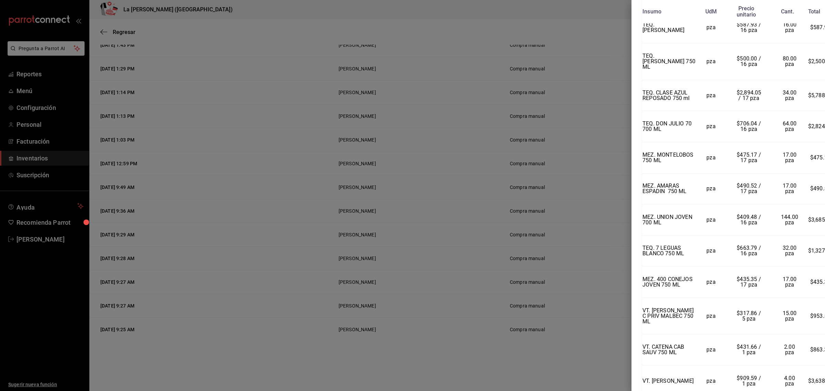
click at [562, 259] on div at bounding box center [412, 195] width 825 height 391
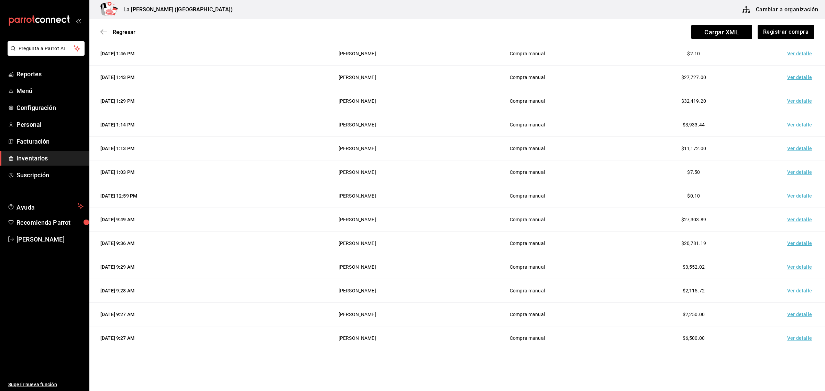
scroll to position [119, 0]
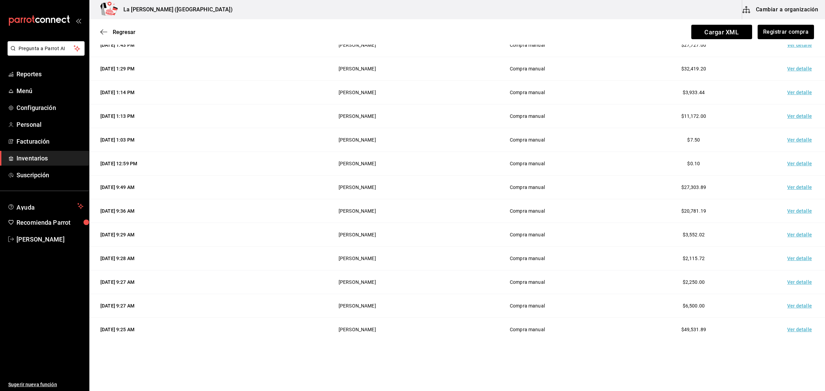
click at [606, 352] on html "Pregunta a Parrot AI Reportes Menú Configuración Personal Facturación Inventari…" at bounding box center [412, 176] width 825 height 352
click at [799, 186] on td "Ver detalle" at bounding box center [801, 188] width 48 height 24
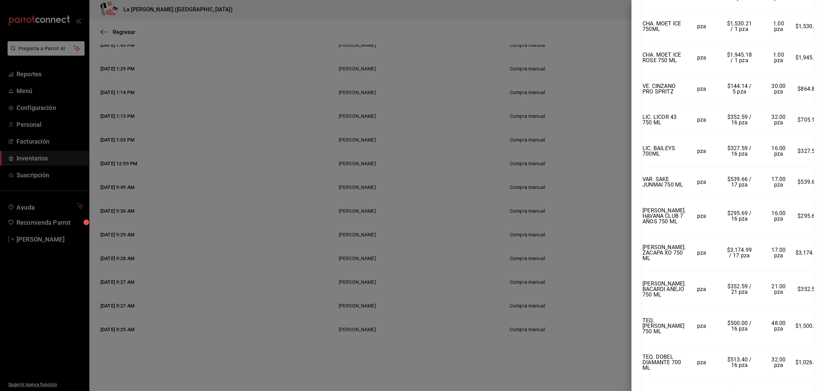
scroll to position [0, 0]
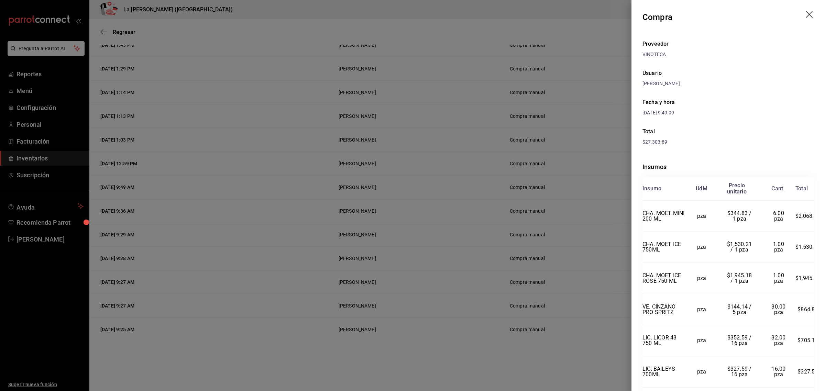
click at [806, 14] on icon "drag" at bounding box center [810, 15] width 8 height 8
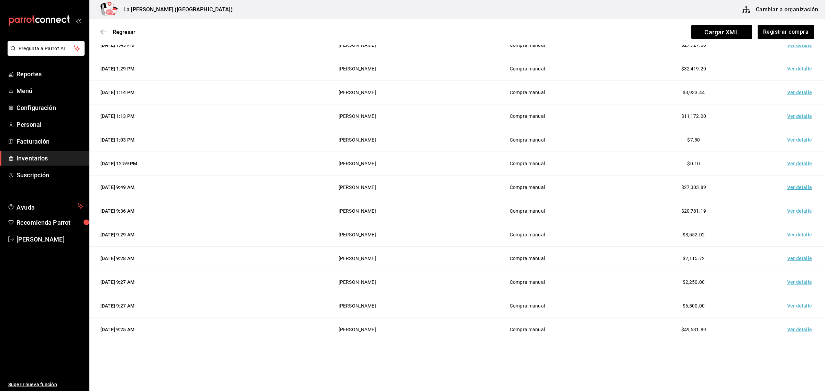
click at [795, 209] on td "Ver detalle" at bounding box center [801, 211] width 48 height 24
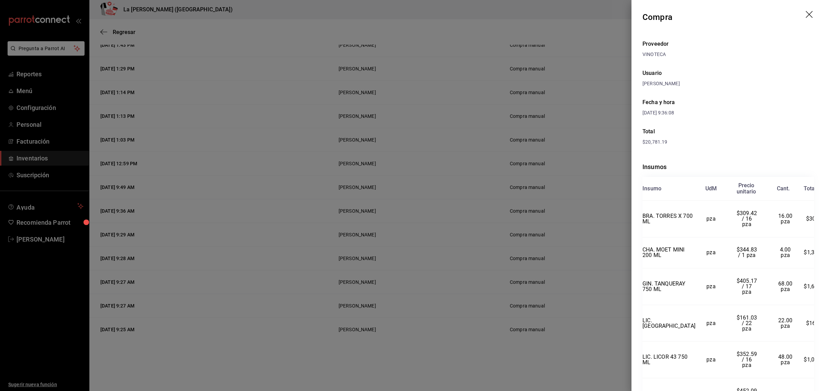
click at [584, 242] on div at bounding box center [412, 195] width 825 height 391
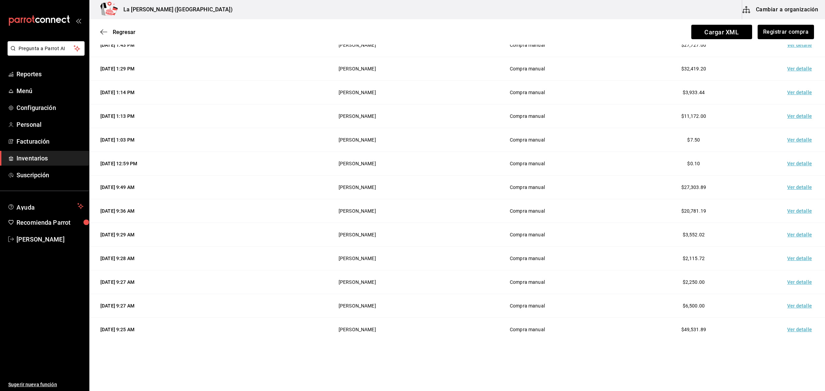
click at [799, 331] on td "Ver detalle" at bounding box center [801, 330] width 48 height 24
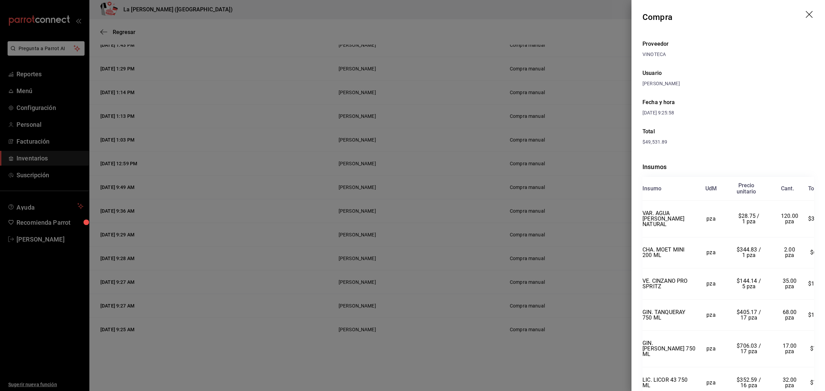
click at [561, 157] on div at bounding box center [412, 195] width 825 height 391
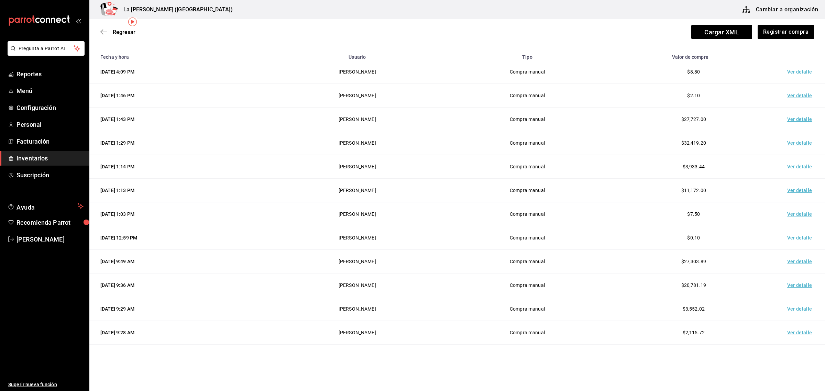
scroll to position [33, 0]
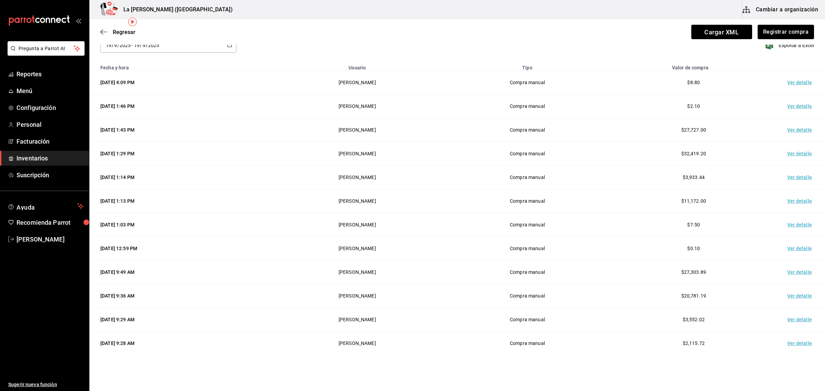
click at [783, 130] on td "Ver detalle" at bounding box center [801, 130] width 48 height 24
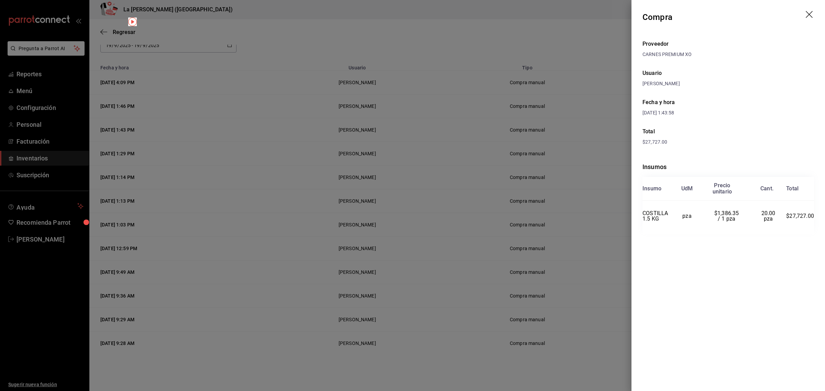
click at [506, 195] on div at bounding box center [412, 195] width 825 height 391
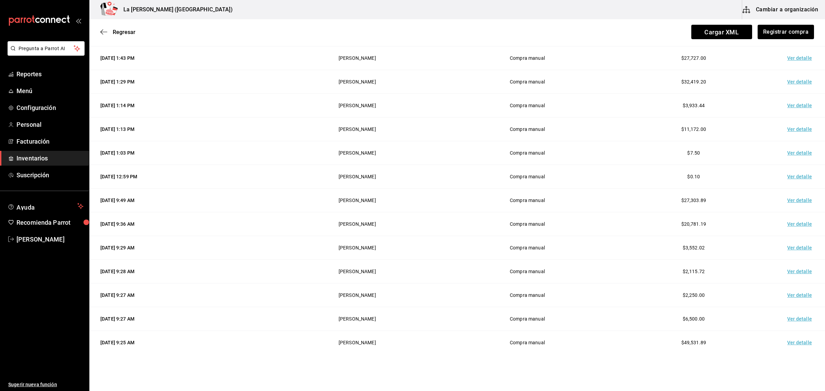
scroll to position [119, 0]
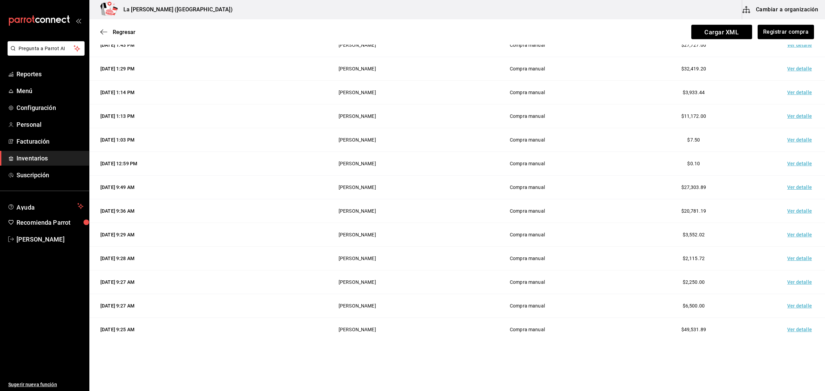
click at [793, 307] on td "Ver detalle" at bounding box center [801, 306] width 48 height 24
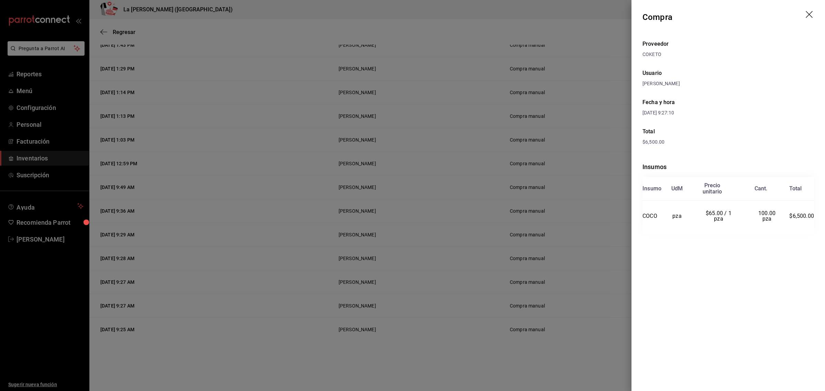
click at [396, 295] on div at bounding box center [412, 195] width 825 height 391
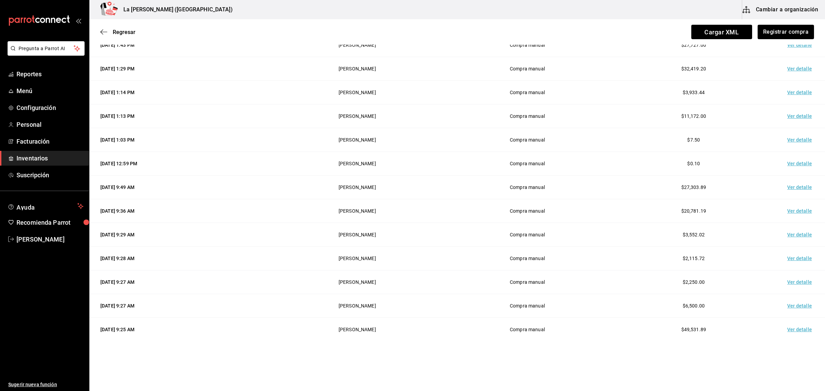
click at [793, 214] on td "Ver detalle" at bounding box center [801, 211] width 48 height 24
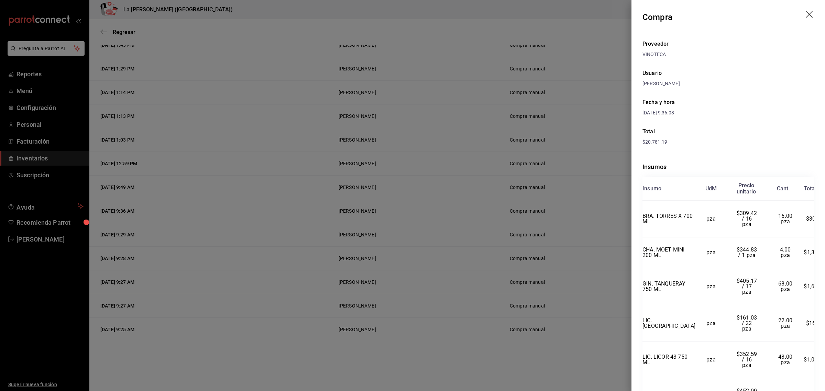
click at [385, 212] on div at bounding box center [412, 195] width 825 height 391
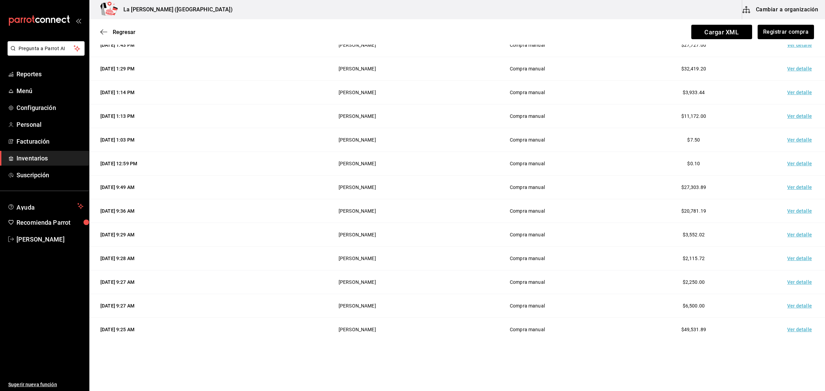
scroll to position [76, 0]
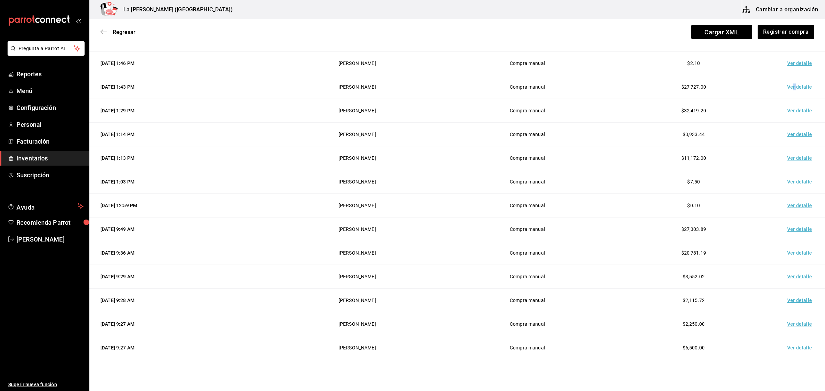
drag, startPoint x: 791, startPoint y: 89, endPoint x: 786, endPoint y: 92, distance: 5.7
click at [786, 92] on td "Ver detalle" at bounding box center [801, 87] width 48 height 24
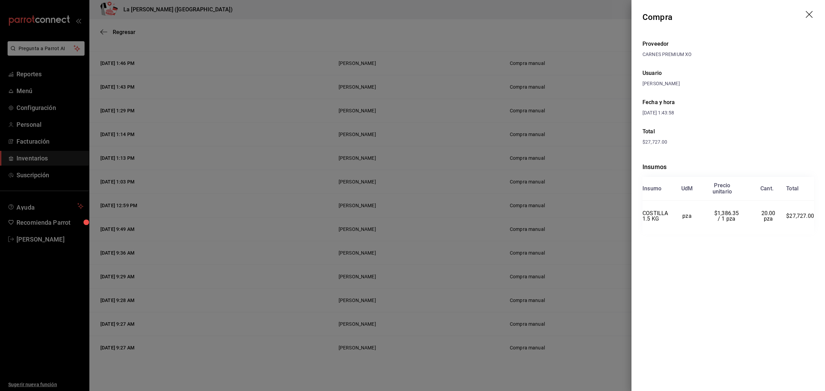
click at [543, 169] on div at bounding box center [412, 195] width 825 height 391
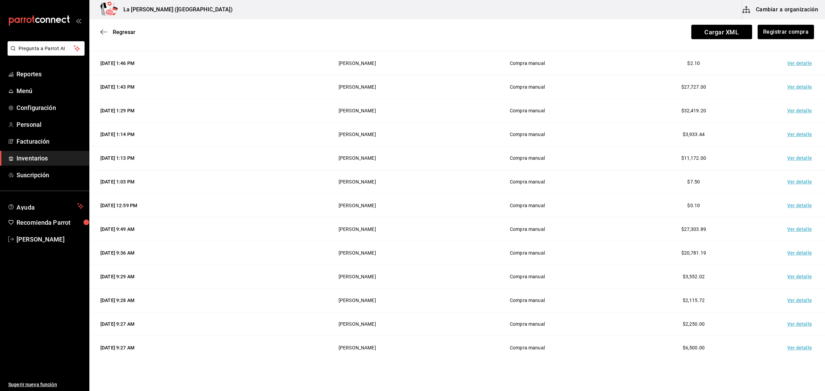
click at [793, 254] on td "Ver detalle" at bounding box center [801, 253] width 48 height 24
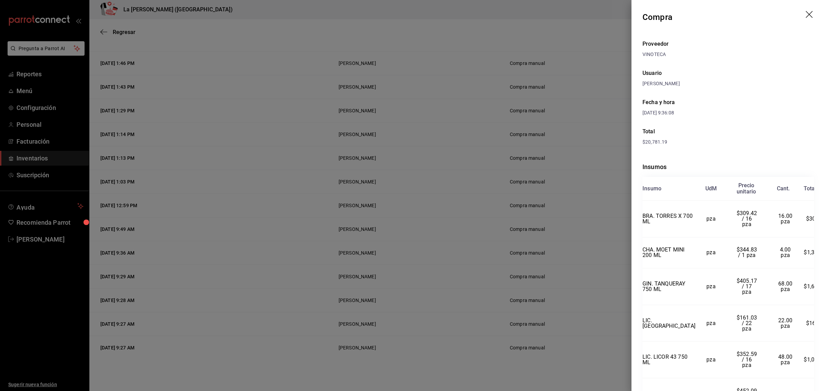
click at [538, 204] on div at bounding box center [412, 195] width 825 height 391
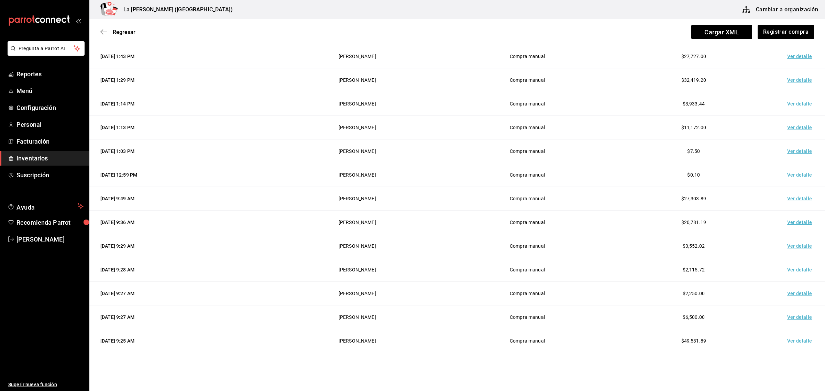
scroll to position [119, 0]
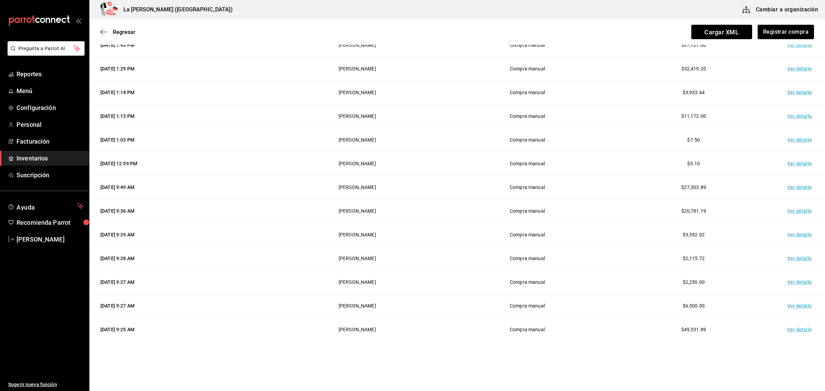
click at [783, 304] on td "Ver detalle" at bounding box center [801, 306] width 48 height 24
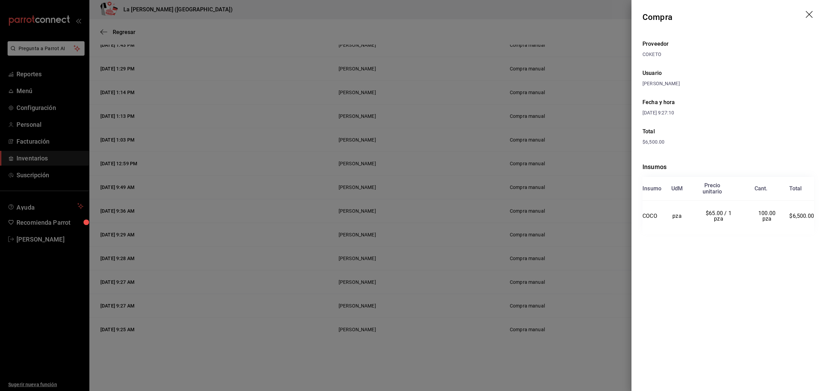
click at [484, 206] on div at bounding box center [412, 195] width 825 height 391
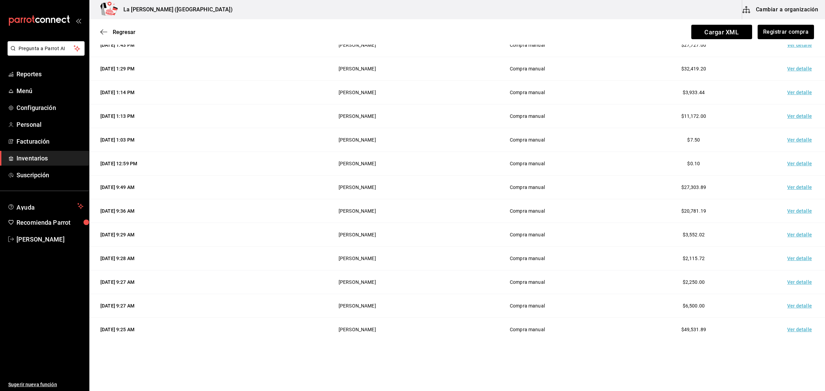
click at [791, 282] on td "Ver detalle" at bounding box center [801, 283] width 48 height 24
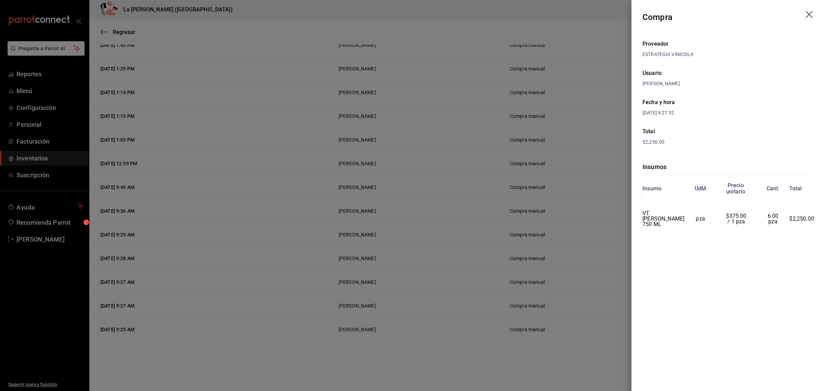
click at [481, 189] on div at bounding box center [412, 195] width 825 height 391
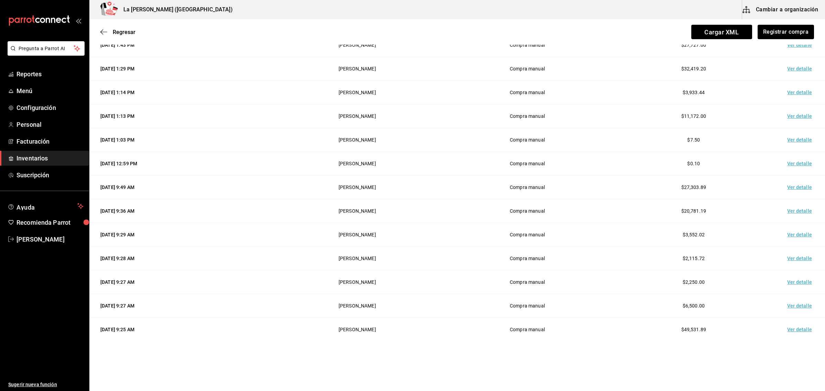
click at [795, 284] on td "Ver detalle" at bounding box center [801, 283] width 48 height 24
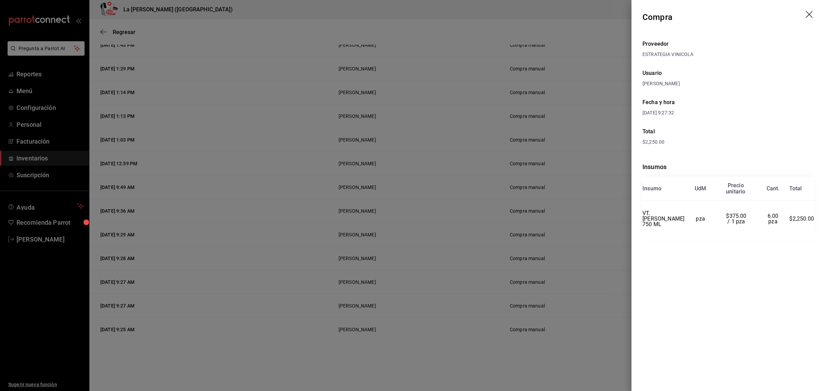
click at [509, 212] on div at bounding box center [412, 195] width 825 height 391
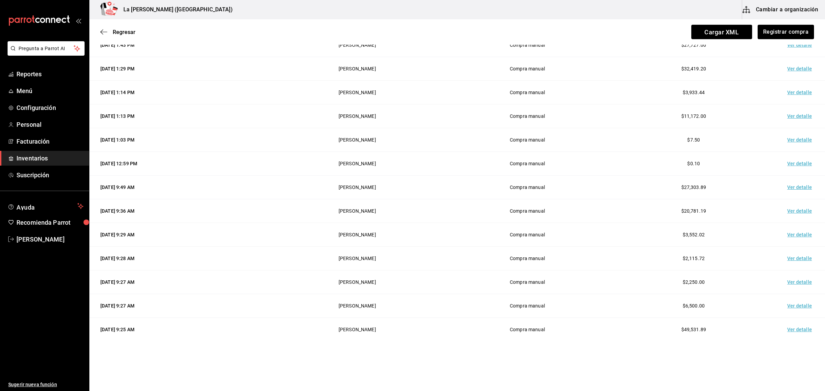
click at [796, 257] on td "Ver detalle" at bounding box center [801, 259] width 48 height 24
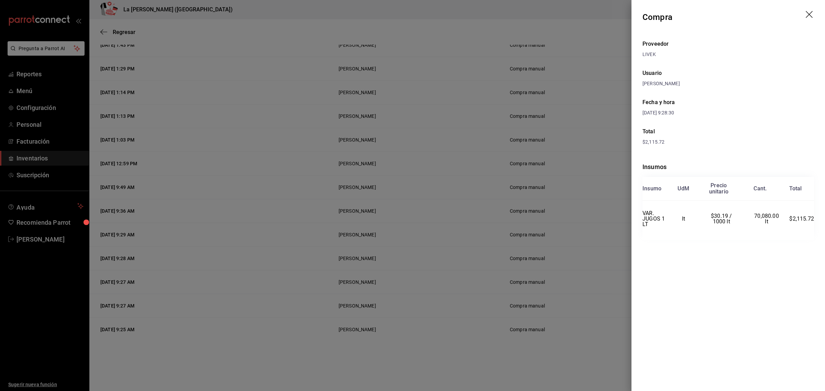
click at [558, 235] on div at bounding box center [412, 195] width 825 height 391
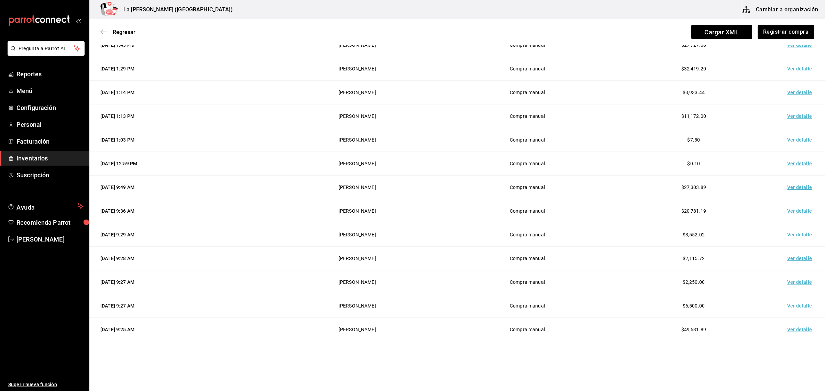
click at [797, 239] on td "Ver detalle" at bounding box center [801, 235] width 48 height 24
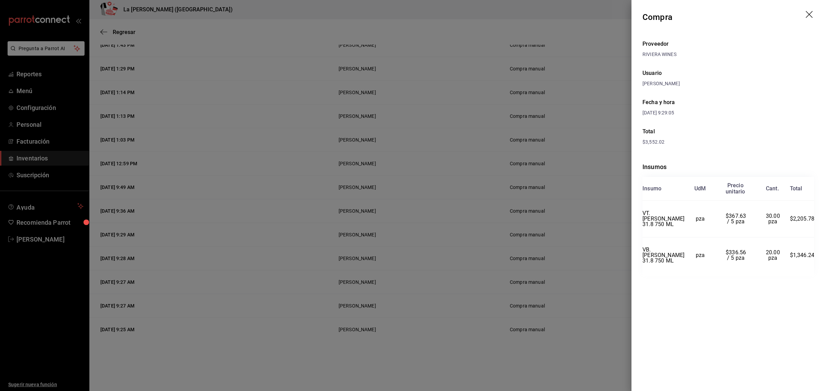
click at [523, 259] on div at bounding box center [412, 195] width 825 height 391
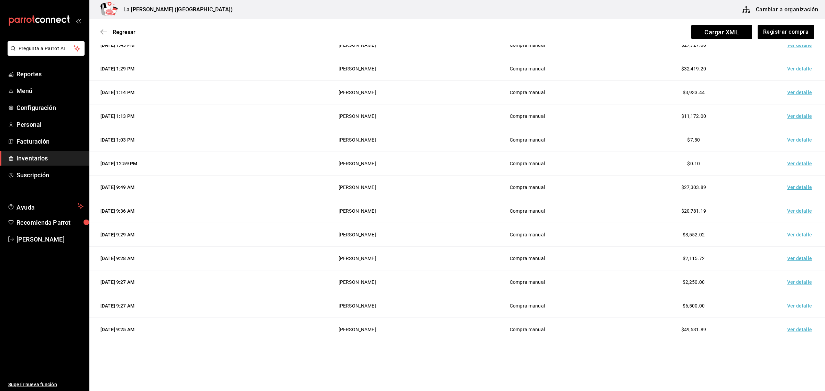
click at [799, 211] on td "Ver detalle" at bounding box center [801, 211] width 48 height 24
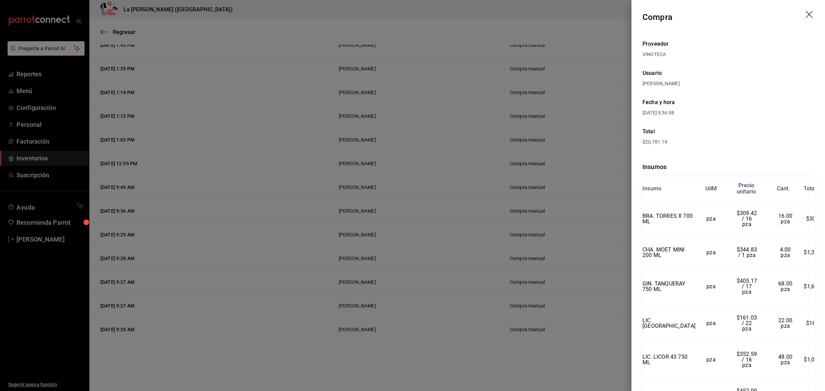
click at [511, 228] on div at bounding box center [412, 195] width 825 height 391
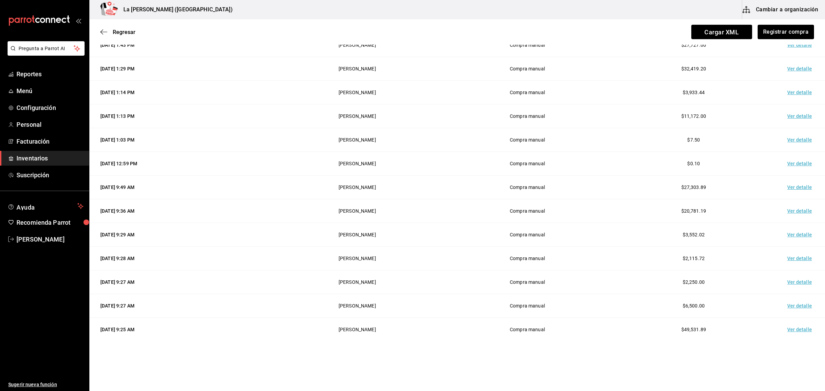
click at [792, 188] on td "Ver detalle" at bounding box center [801, 188] width 48 height 24
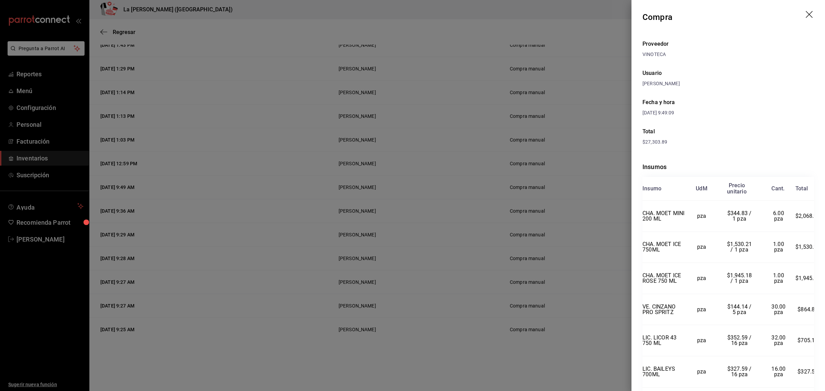
click at [512, 203] on div at bounding box center [412, 195] width 825 height 391
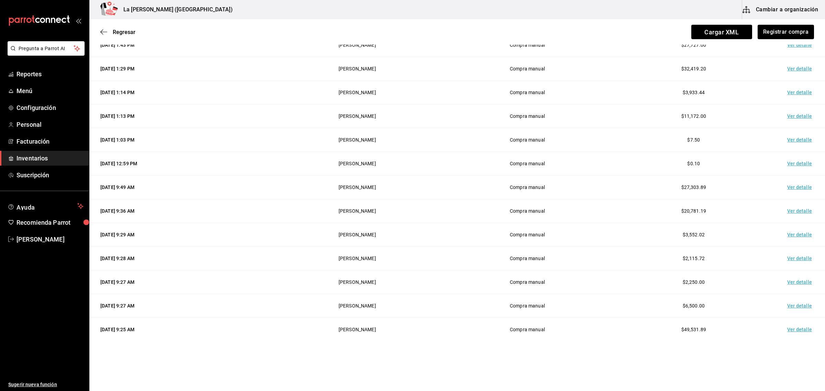
click at [800, 161] on td "Ver detalle" at bounding box center [801, 164] width 48 height 24
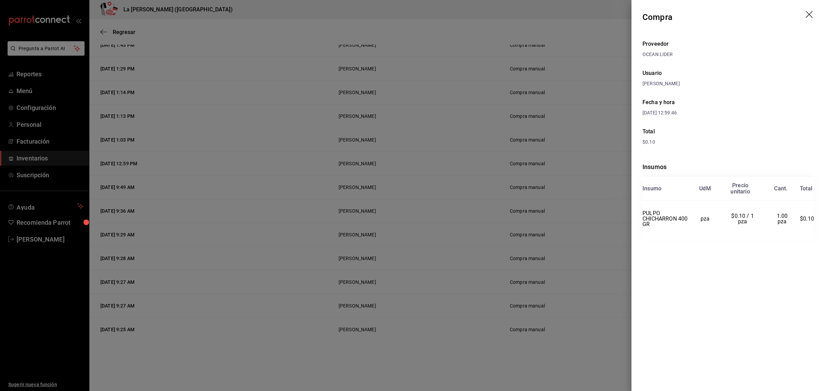
click at [492, 209] on div at bounding box center [412, 195] width 825 height 391
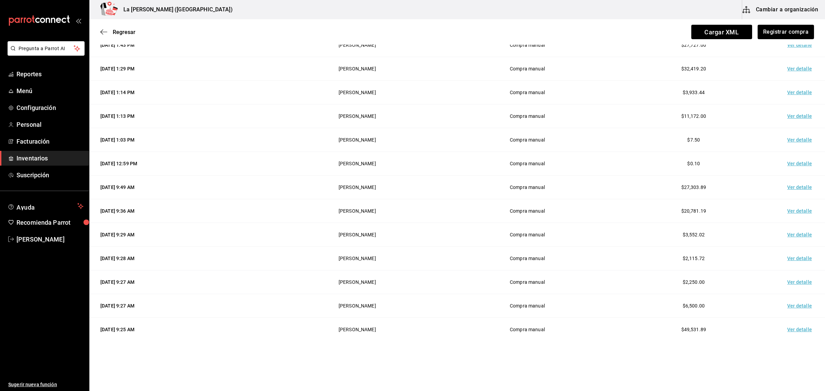
click at [611, 352] on html "Pregunta a Parrot AI Reportes Menú Configuración Personal Facturación Inventari…" at bounding box center [412, 176] width 825 height 352
click at [796, 234] on td "Ver detalle" at bounding box center [801, 235] width 48 height 24
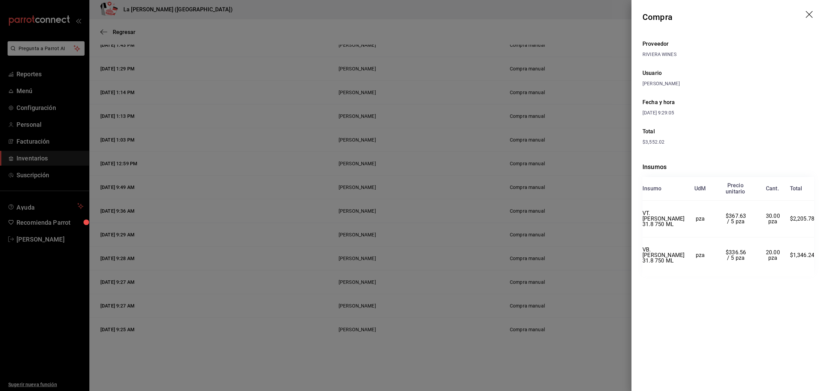
click at [461, 343] on div at bounding box center [412, 195] width 825 height 391
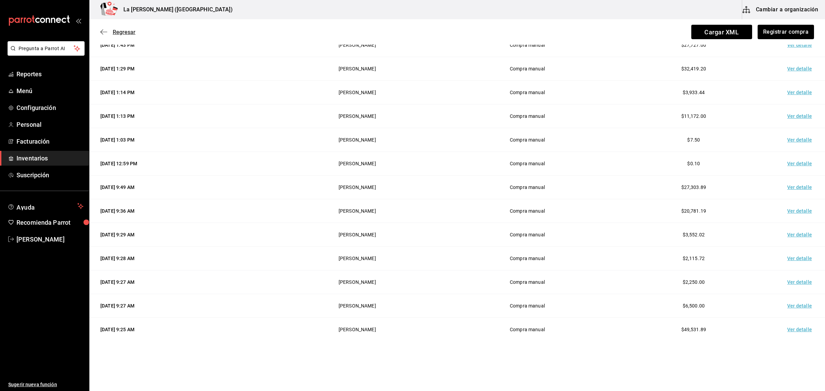
click at [123, 32] on span "Regresar" at bounding box center [124, 32] width 23 height 7
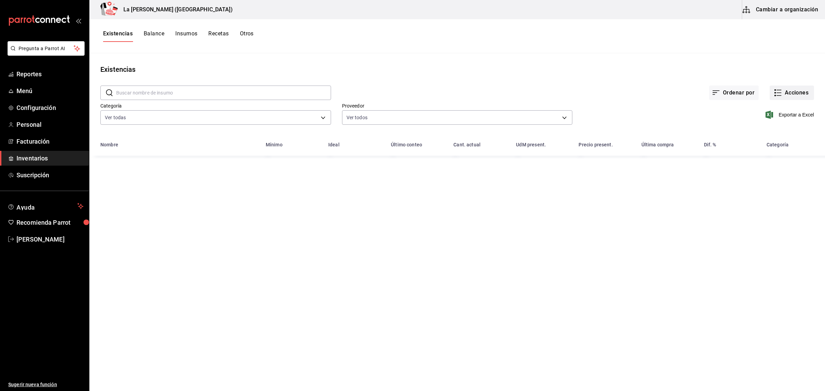
click at [803, 96] on button "Acciones" at bounding box center [792, 93] width 44 height 14
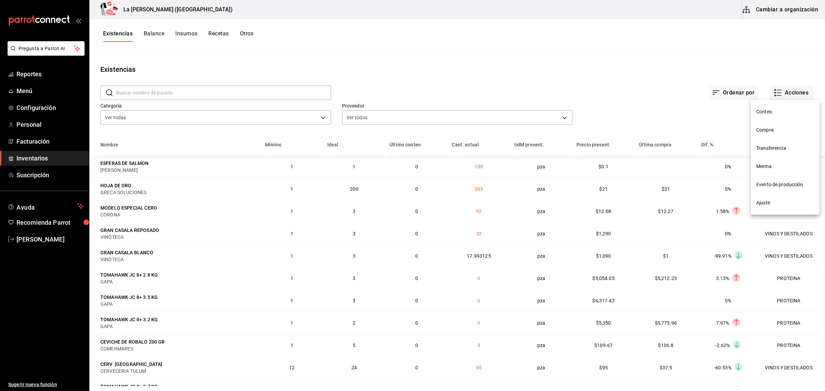
click at [768, 171] on li "Merma" at bounding box center [785, 166] width 69 height 18
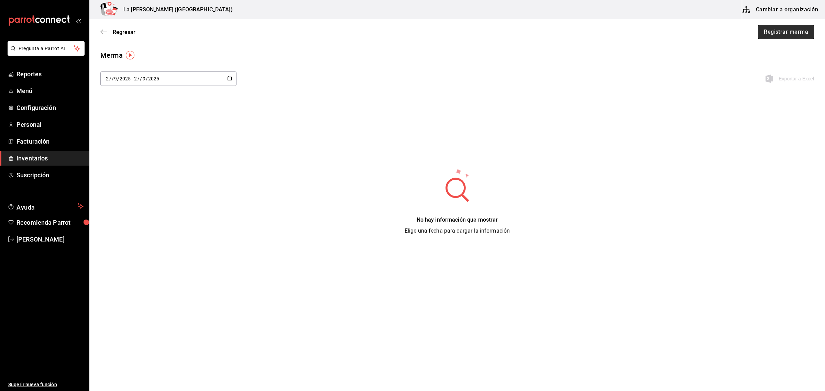
click at [790, 34] on button "Registrar merma" at bounding box center [786, 32] width 56 height 14
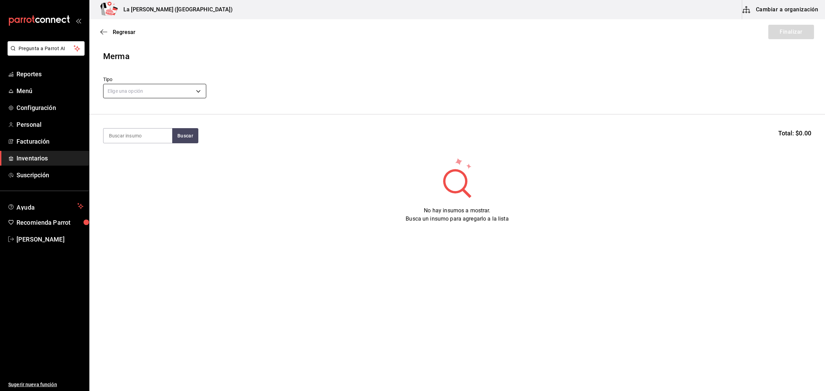
click at [160, 88] on body "Pregunta a Parrot AI Reportes Menú Configuración Personal Facturación Inventari…" at bounding box center [412, 176] width 825 height 352
click at [128, 135] on li "Error" at bounding box center [155, 135] width 102 height 11
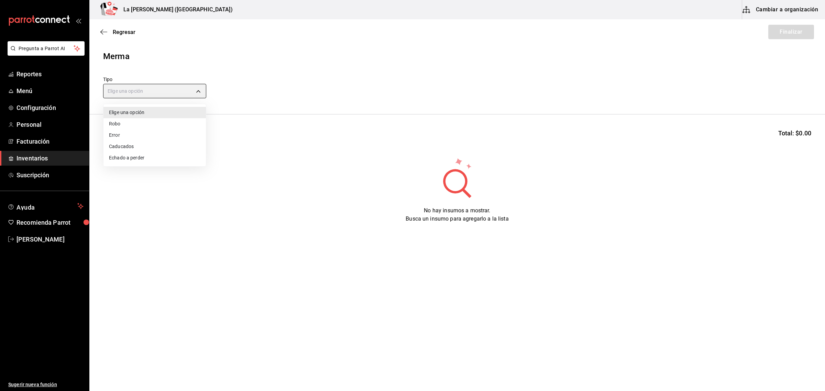
type input "ERROR"
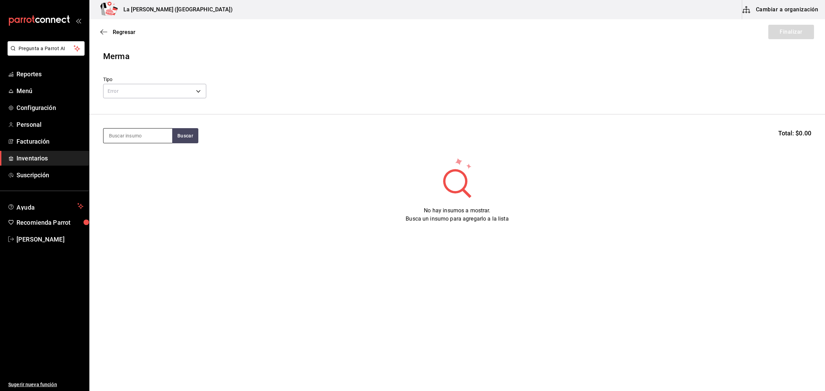
click at [144, 138] on input at bounding box center [138, 136] width 69 height 14
type input "[DEMOGRAPHIC_DATA]"
click at [136, 165] on div "VT. [PERSON_NAME] 31.8 750 ML" at bounding box center [138, 160] width 58 height 17
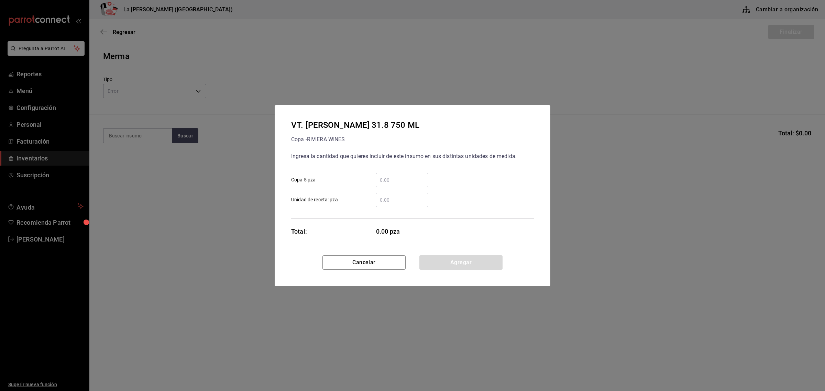
click at [403, 183] on input "​ Copa 5 pza" at bounding box center [402, 180] width 53 height 8
type input "6"
click button "Agregar" at bounding box center [461, 262] width 83 height 14
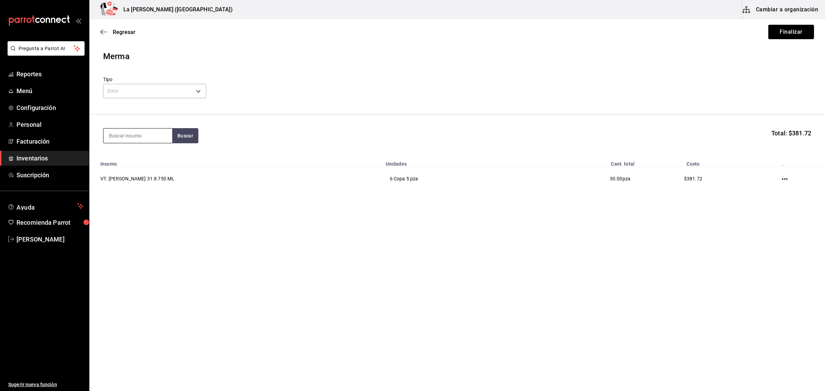
click at [131, 138] on input at bounding box center [138, 136] width 69 height 14
type input "[DEMOGRAPHIC_DATA]"
click at [134, 162] on div "VB. [PERSON_NAME] 31.8 750 ML" at bounding box center [138, 160] width 58 height 17
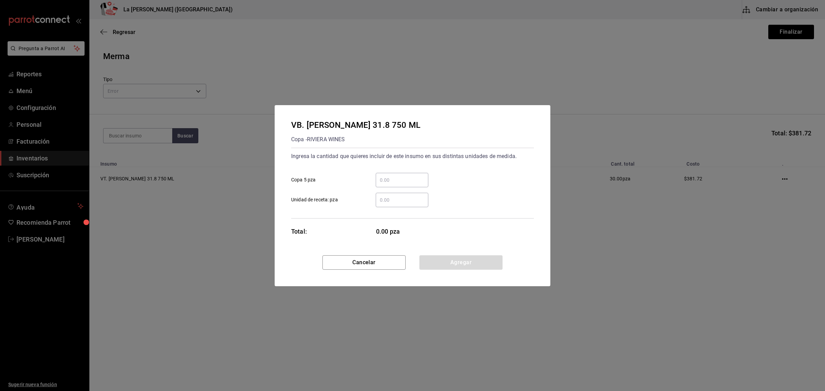
click at [423, 183] on input "​ Copa 5 pza" at bounding box center [402, 180] width 53 height 8
type input "4"
click button "Cancelar" at bounding box center [364, 262] width 83 height 14
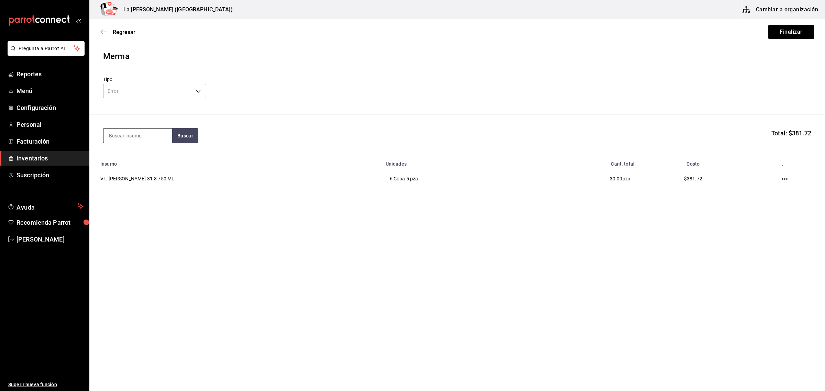
click at [126, 135] on input at bounding box center [138, 136] width 69 height 14
type input "[DEMOGRAPHIC_DATA]"
click at [136, 157] on div "VB. [PERSON_NAME] 31.8 750 ML" at bounding box center [138, 160] width 58 height 17
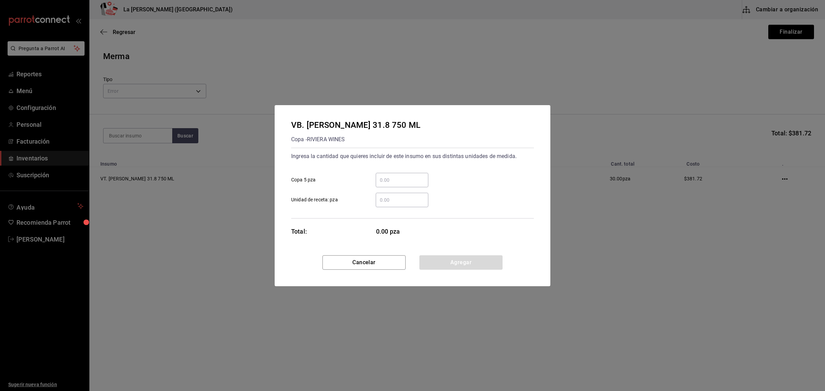
click at [383, 179] on input "​ Copa 5 pza" at bounding box center [402, 180] width 53 height 8
type input "4"
click button "Agregar" at bounding box center [461, 262] width 83 height 14
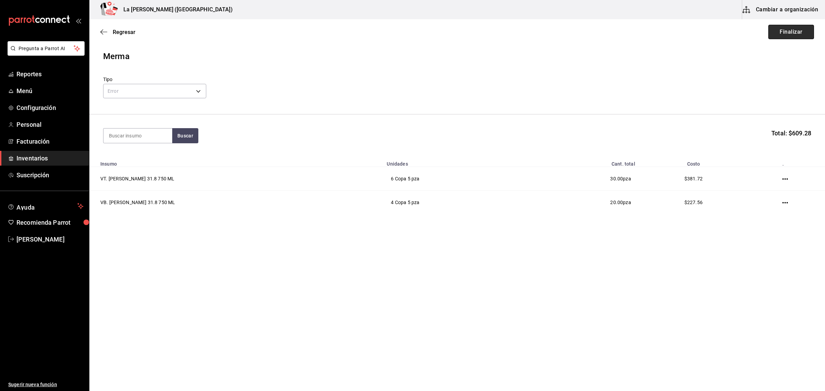
click at [789, 37] on button "Finalizar" at bounding box center [792, 32] width 46 height 14
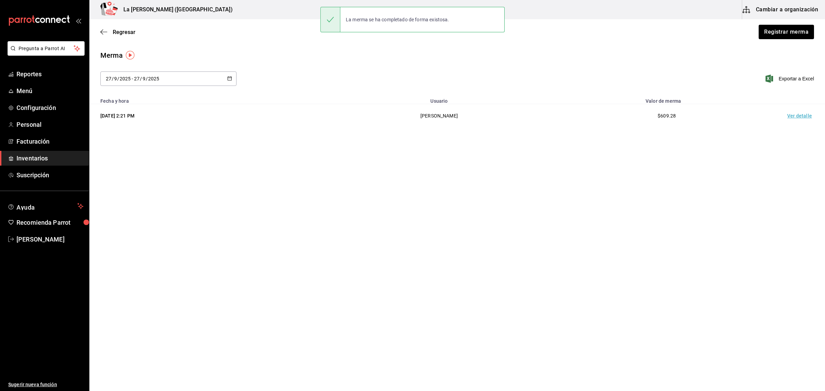
click at [800, 118] on td "Ver detalle" at bounding box center [801, 116] width 48 height 24
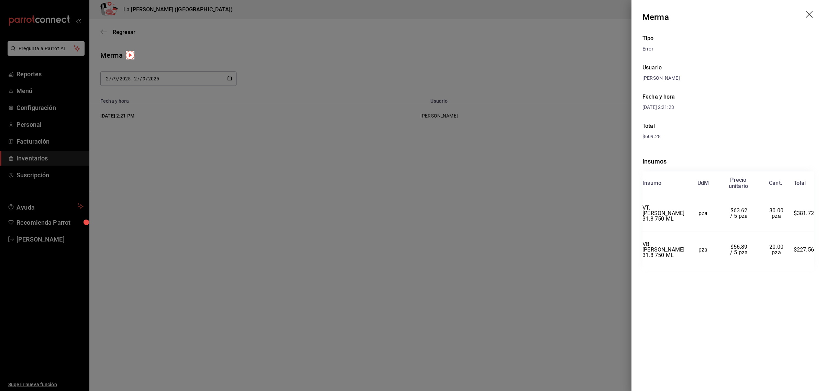
click at [490, 211] on div at bounding box center [412, 195] width 825 height 391
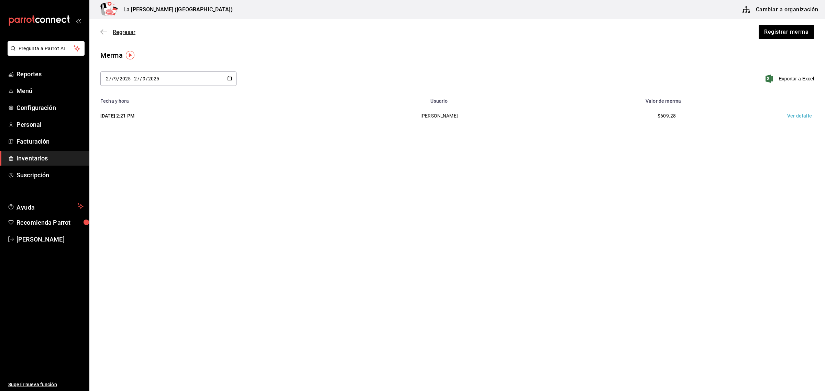
click at [112, 34] on span "Regresar" at bounding box center [117, 32] width 35 height 7
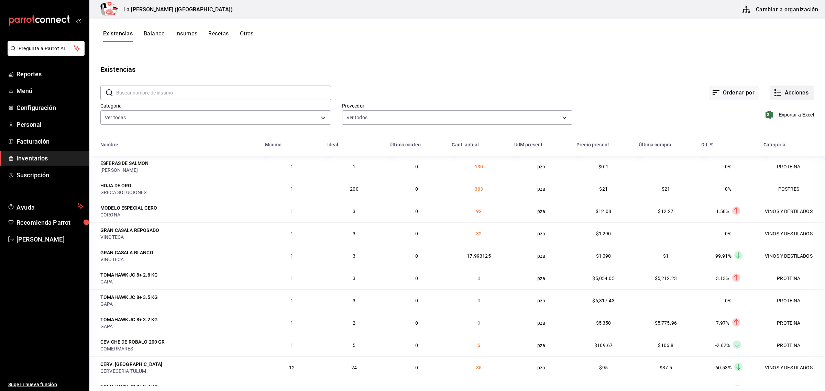
click at [775, 97] on icon "button" at bounding box center [778, 93] width 8 height 8
click at [768, 169] on span "Merma" at bounding box center [785, 166] width 58 height 7
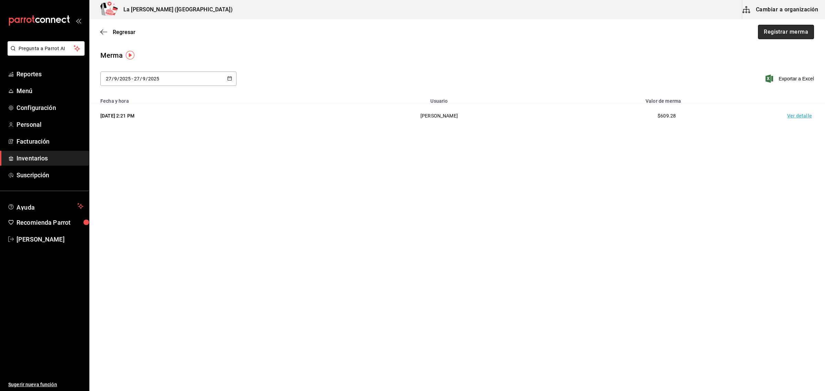
click at [788, 35] on button "Registrar merma" at bounding box center [786, 32] width 56 height 14
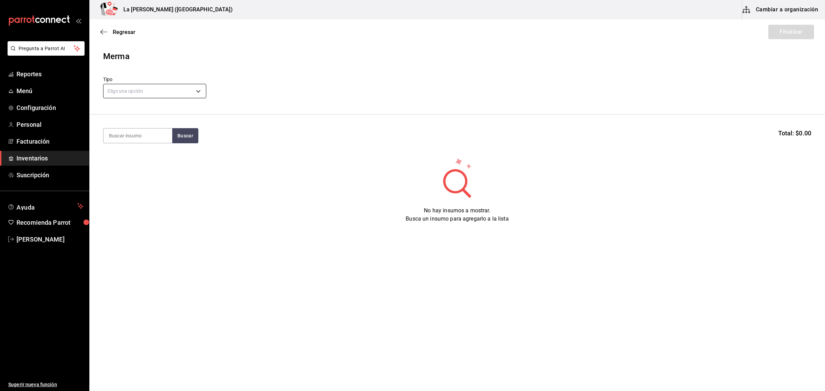
click at [138, 90] on body "Pregunta a Parrot AI Reportes Menú Configuración Personal Facturación Inventari…" at bounding box center [412, 176] width 825 height 352
click at [122, 138] on li "Error" at bounding box center [155, 135] width 102 height 11
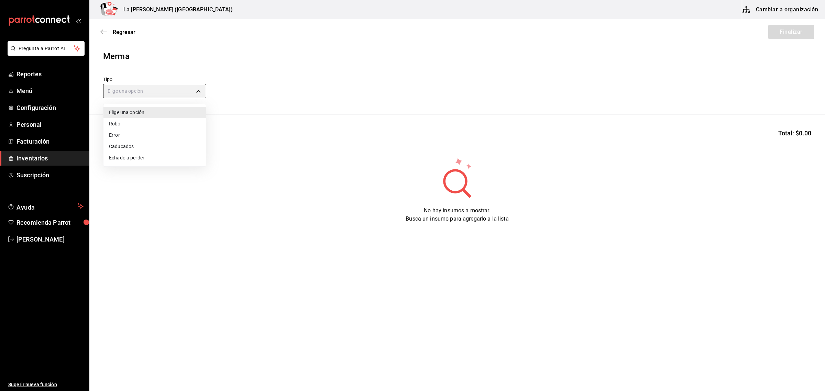
type input "ERROR"
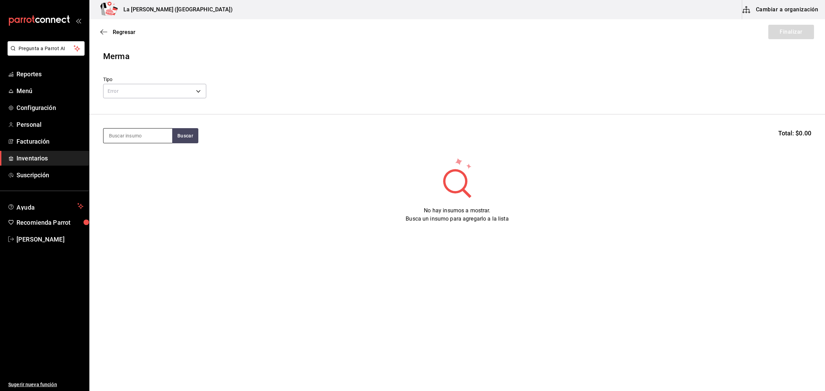
click at [137, 139] on input at bounding box center [138, 136] width 69 height 14
type input "toro"
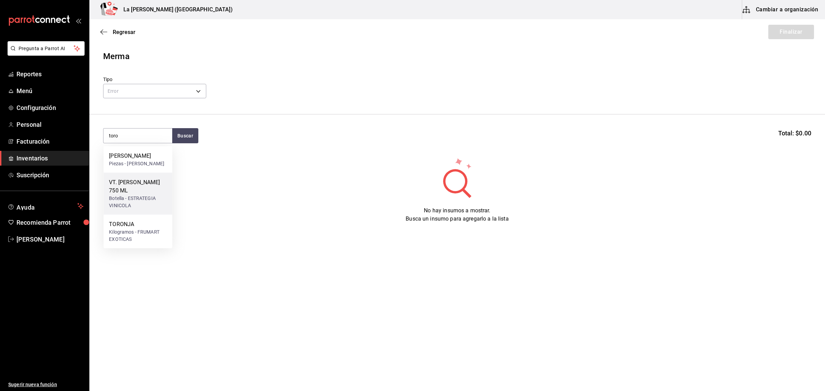
click at [133, 209] on div "Botella - ESTRATEGIA VINICOLA" at bounding box center [138, 202] width 58 height 14
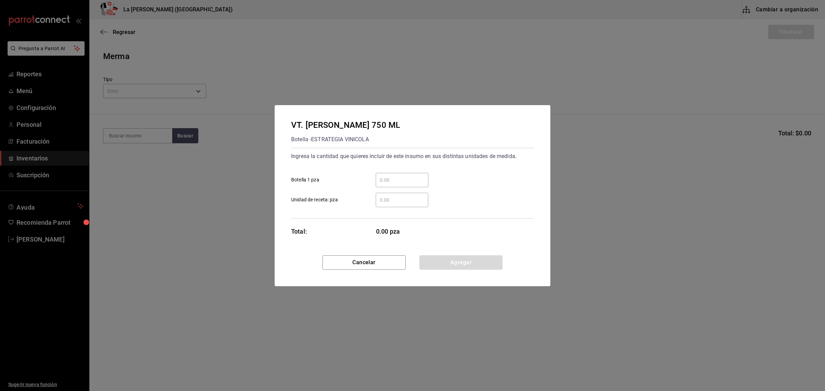
click at [395, 180] on input "​ Botella 1 pza" at bounding box center [402, 180] width 53 height 8
type input "6"
click button "Agregar" at bounding box center [461, 262] width 83 height 14
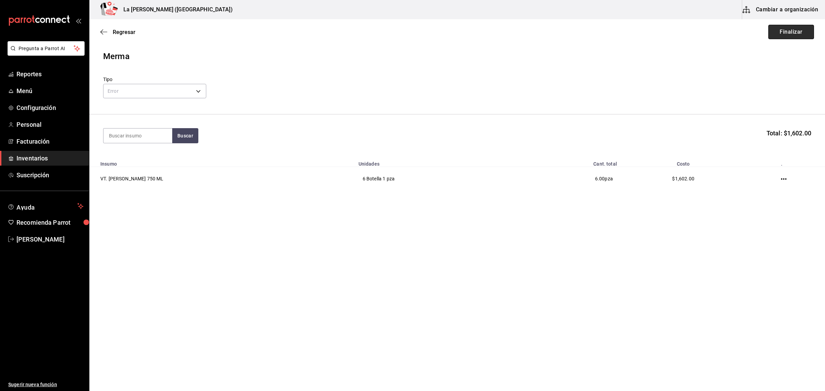
click at [793, 37] on button "Finalizar" at bounding box center [792, 32] width 46 height 14
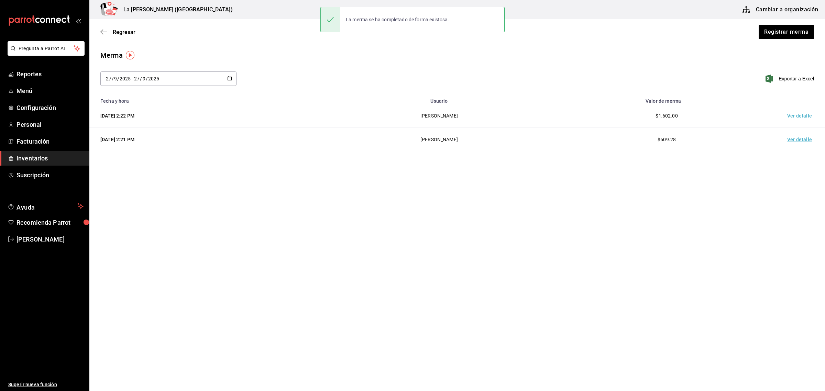
click at [802, 116] on td "Ver detalle" at bounding box center [801, 116] width 48 height 24
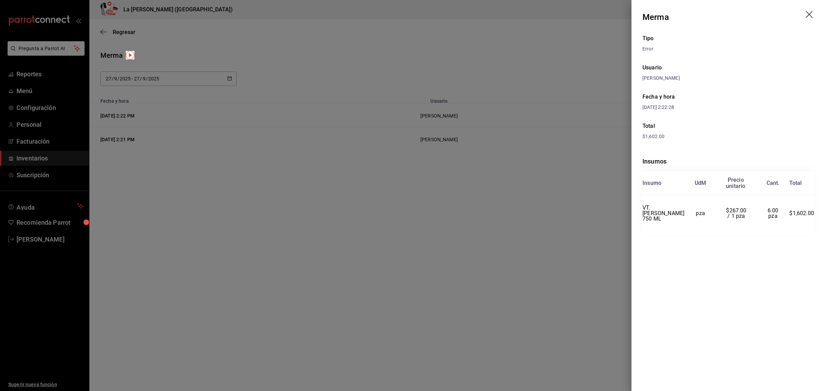
click at [404, 153] on div at bounding box center [412, 195] width 825 height 391
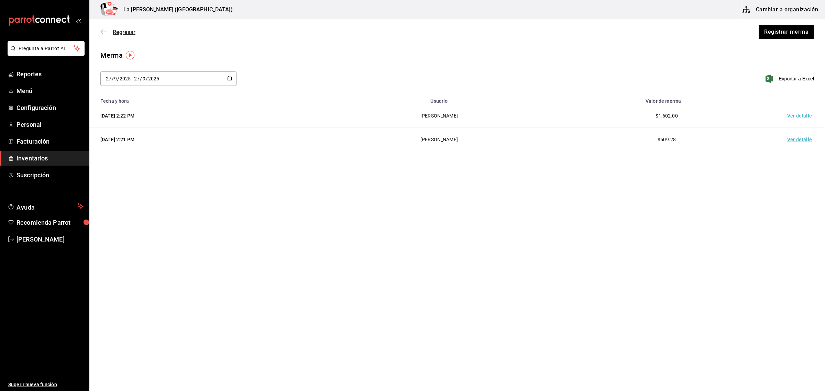
click at [123, 34] on span "Regresar" at bounding box center [124, 32] width 23 height 7
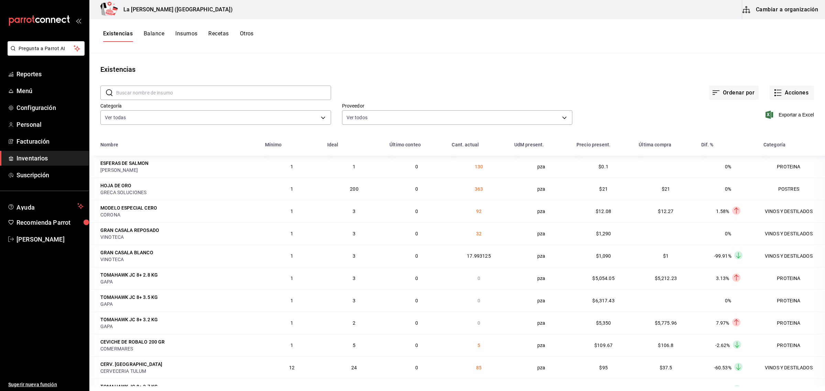
click at [250, 28] on div "Existencias Balance Insumos Recetas Otros" at bounding box center [457, 36] width 736 height 34
click at [248, 33] on button "Otros" at bounding box center [247, 36] width 14 height 12
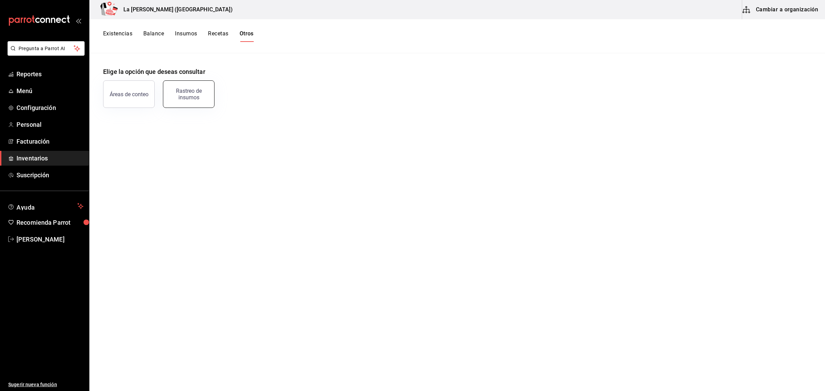
click at [194, 98] on div "Rastreo de insumos" at bounding box center [188, 94] width 43 height 13
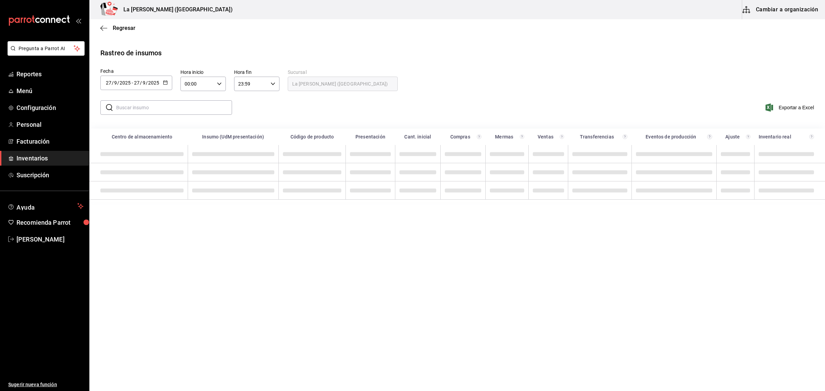
click at [134, 78] on div "[DATE] [DATE] - [DATE] [DATE]" at bounding box center [136, 83] width 72 height 14
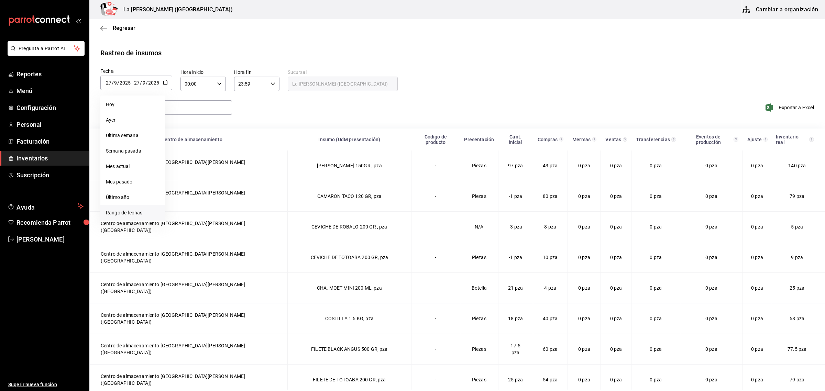
click at [132, 212] on li "Rango de fechas" at bounding box center [132, 212] width 65 height 15
click at [233, 157] on button "19" at bounding box center [228, 159] width 12 height 12
click at [230, 157] on abbr "19" at bounding box center [228, 158] width 4 height 5
type input "[DATE]"
type input "19"
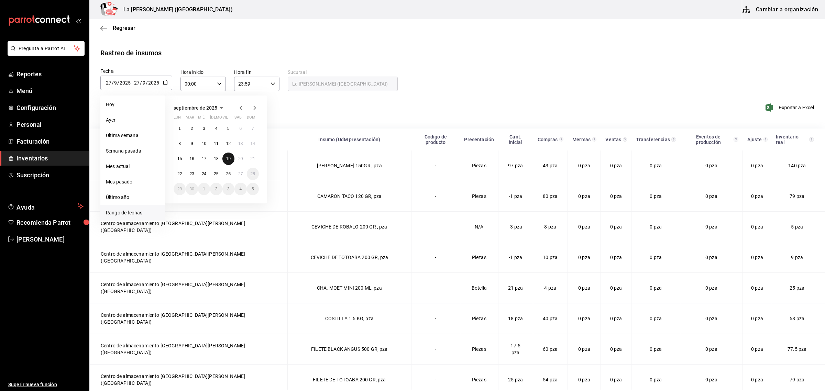
type input "[DATE]"
type input "19"
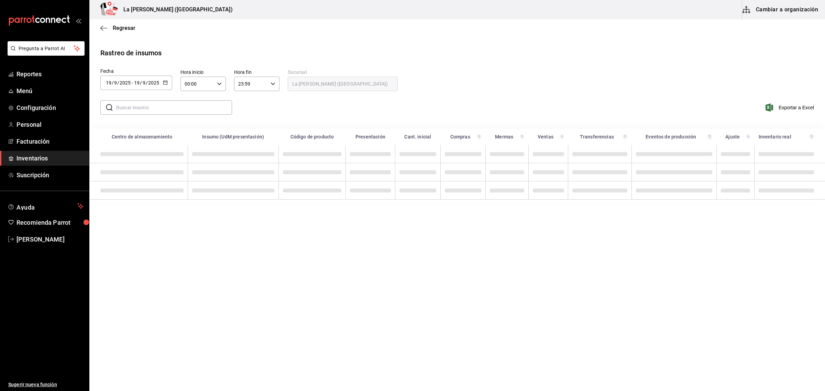
click at [214, 87] on div "00:00 Hora inicio" at bounding box center [203, 84] width 45 height 14
click at [193, 131] on button "10" at bounding box center [192, 138] width 20 height 14
type input "10:00"
click at [270, 86] on div at bounding box center [412, 195] width 825 height 391
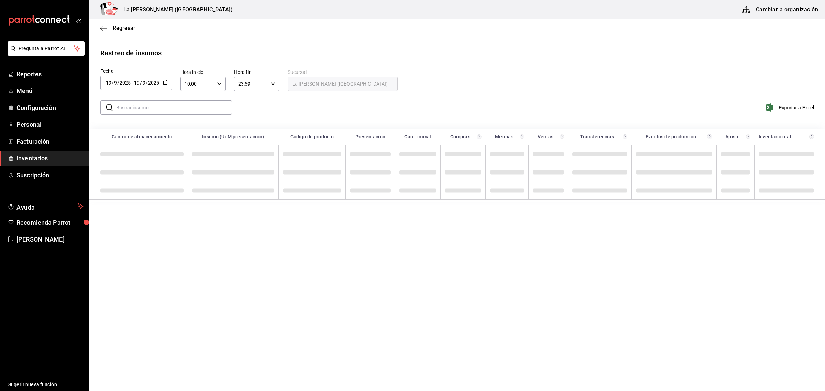
click at [271, 83] on icon "button" at bounding box center [273, 83] width 5 height 5
click at [243, 111] on button "05" at bounding box center [245, 109] width 20 height 14
type input "05:59"
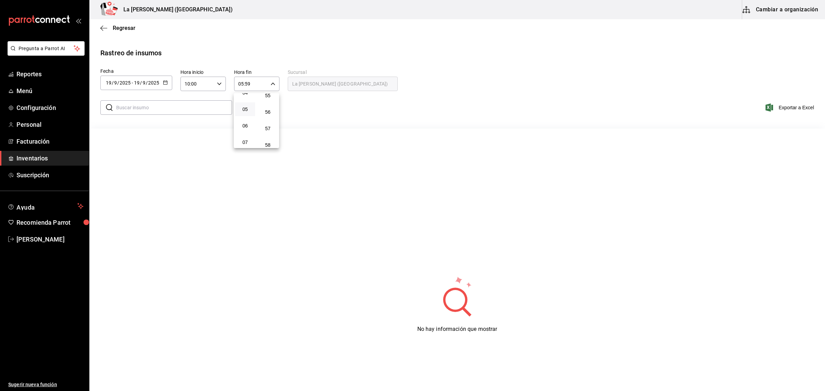
click at [174, 107] on div at bounding box center [412, 195] width 825 height 391
click at [172, 107] on input "text" at bounding box center [174, 108] width 116 height 14
click at [183, 110] on input "text" at bounding box center [174, 108] width 116 height 14
click at [184, 109] on input "text" at bounding box center [174, 108] width 116 height 14
click at [219, 109] on input "text" at bounding box center [174, 108] width 116 height 14
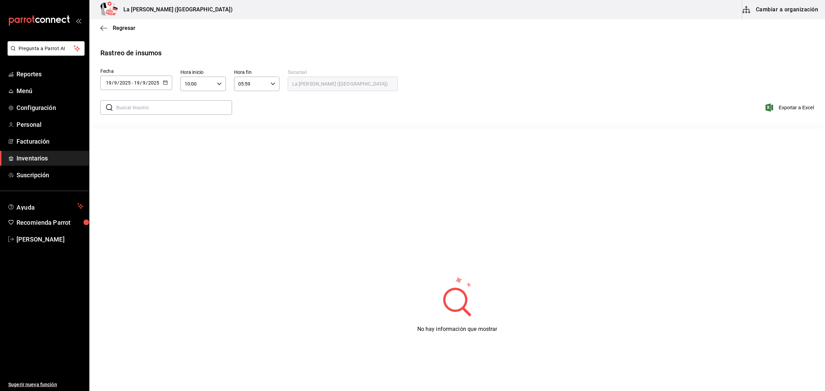
click at [33, 156] on span "Inventarios" at bounding box center [50, 158] width 67 height 9
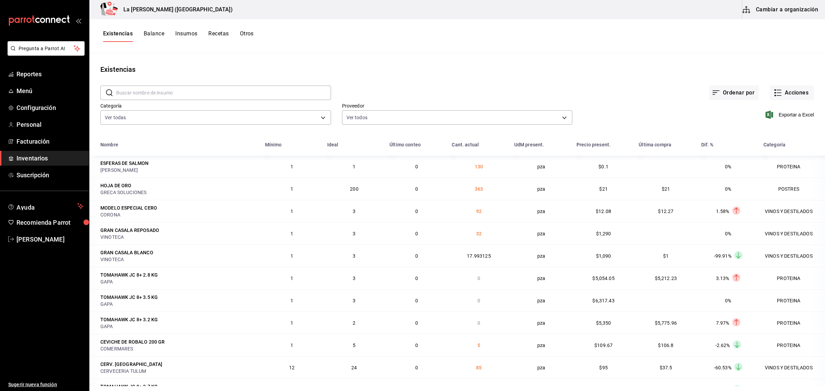
click at [32, 156] on span "Inventarios" at bounding box center [50, 158] width 67 height 9
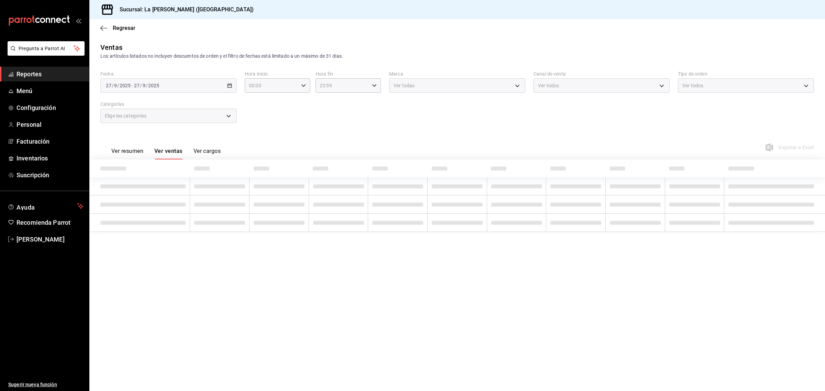
type input "10:00"
type input "04:59"
type input "999f802a-b8b1-4dcd-aac5-240a88f4f949"
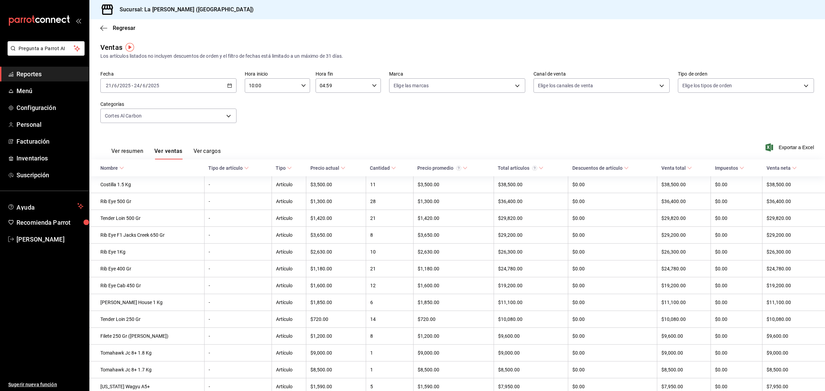
click at [213, 88] on div "2025-06-21 21 / 6 / 2025 - 2025-06-24 24 / 6 / 2025" at bounding box center [168, 85] width 136 height 14
click at [694, 121] on div "Fecha 2025-06-21 21 / 6 / 2025 - 2025-06-24 24 / 6 / 2025 Hoy Ayer Semana actua…" at bounding box center [457, 101] width 714 height 61
click at [35, 162] on span "Inventarios" at bounding box center [50, 158] width 67 height 9
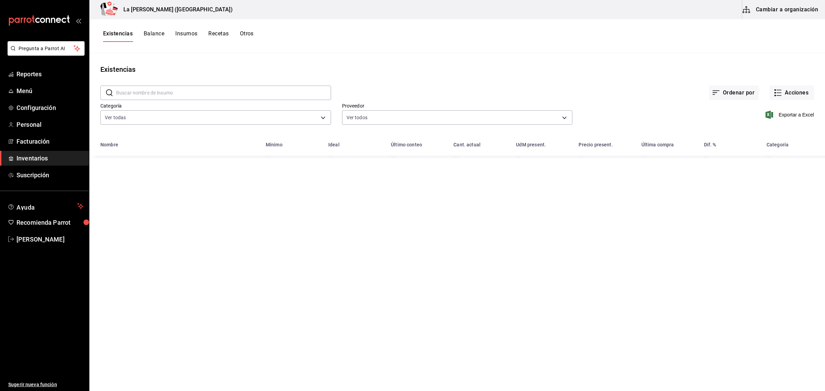
click at [253, 31] on button "Otros" at bounding box center [247, 36] width 14 height 12
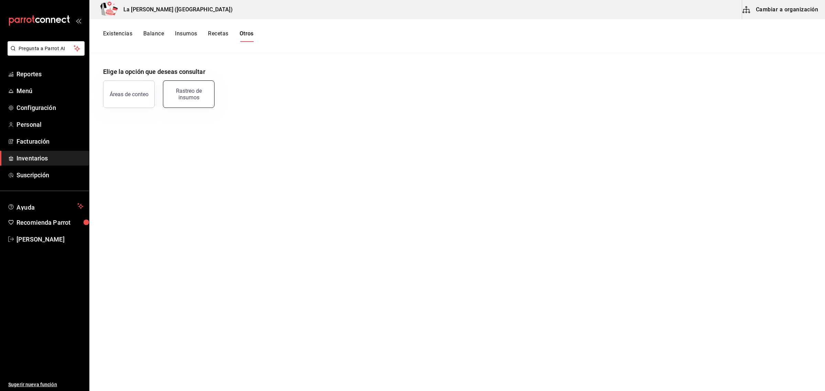
click at [192, 104] on button "Rastreo de insumos" at bounding box center [189, 94] width 52 height 28
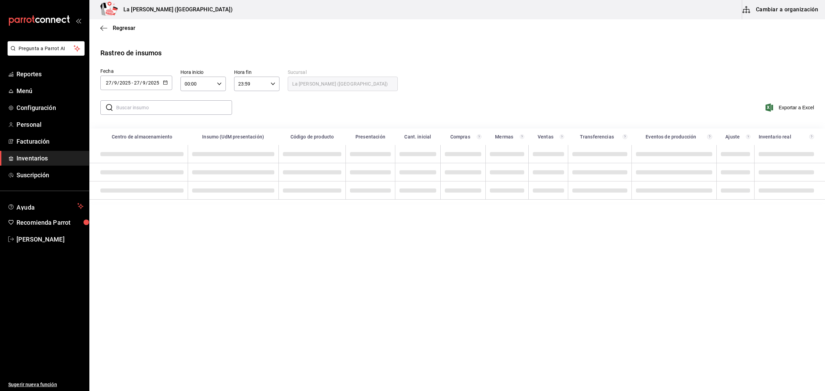
click at [163, 85] on button "button" at bounding box center [165, 83] width 5 height 6
click at [131, 214] on li "Rango de fechas" at bounding box center [132, 212] width 65 height 15
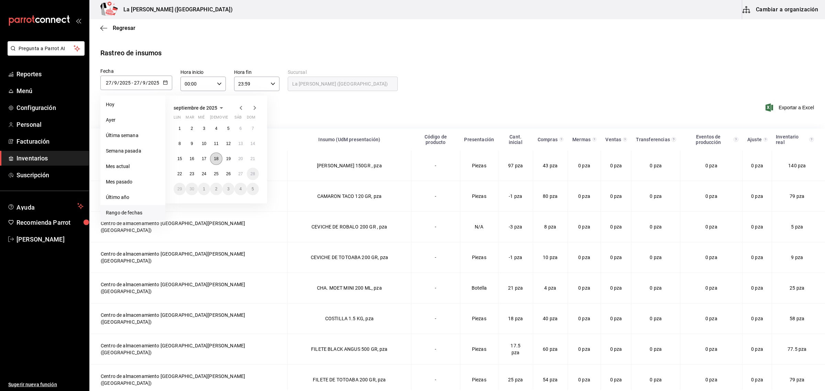
click at [219, 159] on button "18" at bounding box center [216, 159] width 12 height 12
click at [228, 174] on abbr "26" at bounding box center [228, 174] width 4 height 5
type input "[DATE]"
type input "18"
type input "[DATE]"
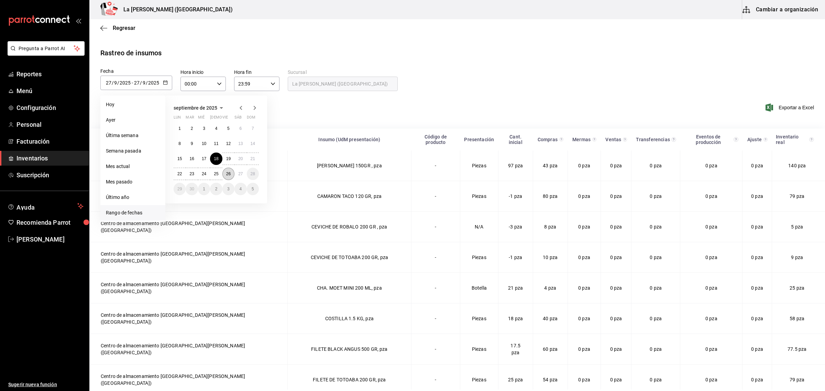
type input "26"
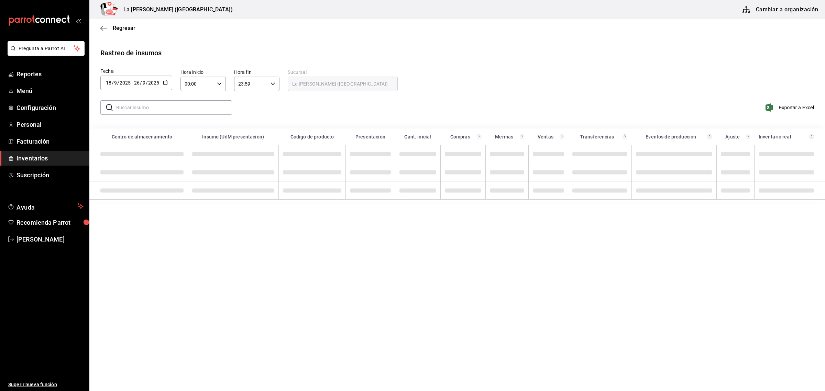
click at [143, 107] on input "text" at bounding box center [174, 108] width 116 height 14
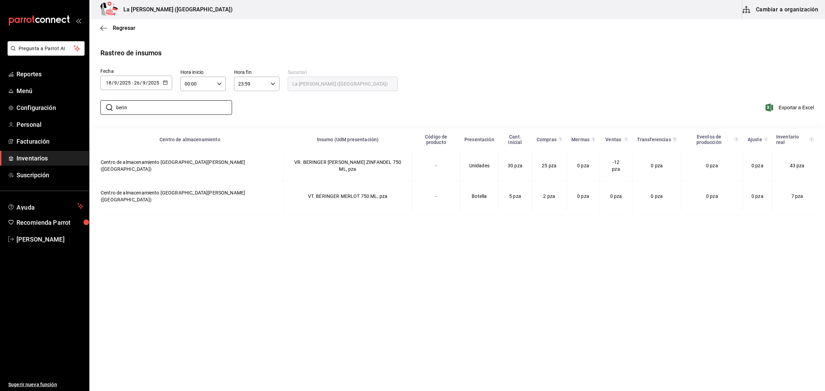
type input "BERINGER WHITE ZINFANDEL"
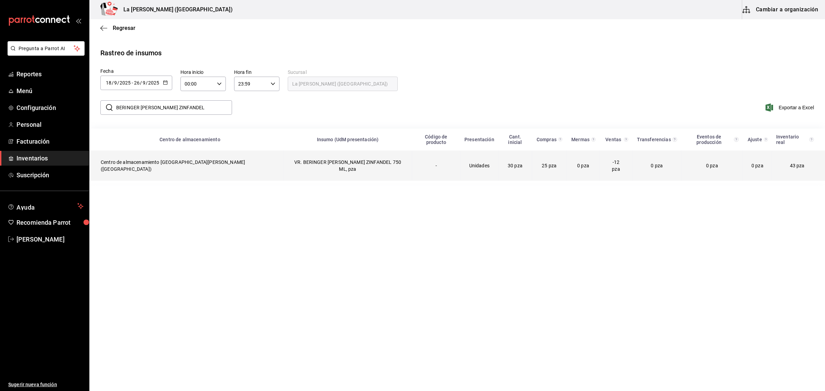
click at [312, 159] on td "VR. BERINGER [PERSON_NAME] ZINFANDEL 750 ML, pza" at bounding box center [347, 166] width 129 height 30
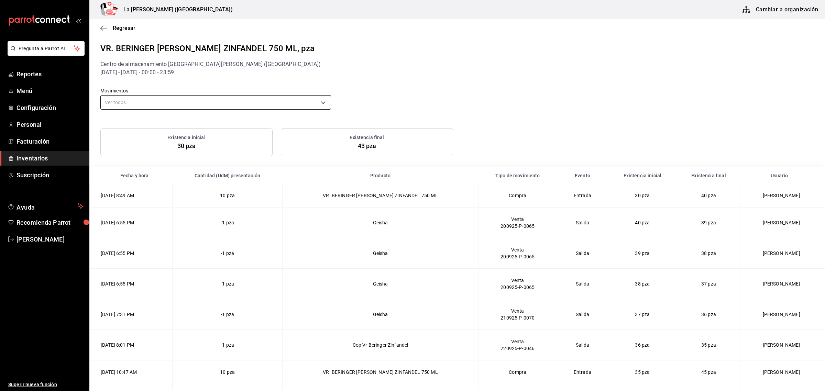
click at [238, 97] on body "Pregunta a Parrot AI Reportes Menú Configuración Personal Facturación Inventari…" at bounding box center [412, 195] width 825 height 390
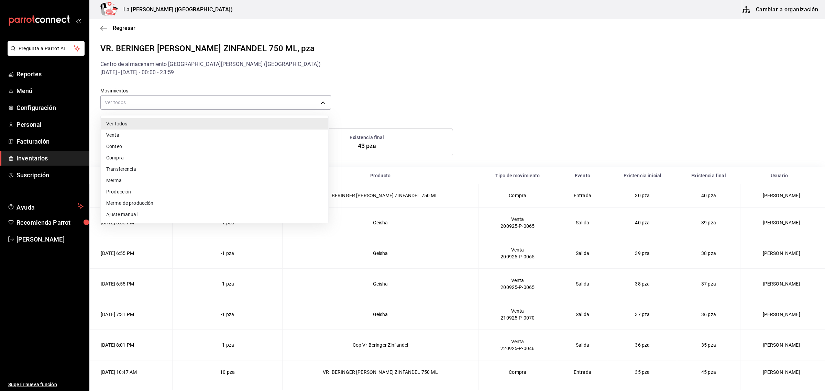
click at [156, 157] on li "Compra" at bounding box center [215, 157] width 228 height 11
type input "PURCHASE"
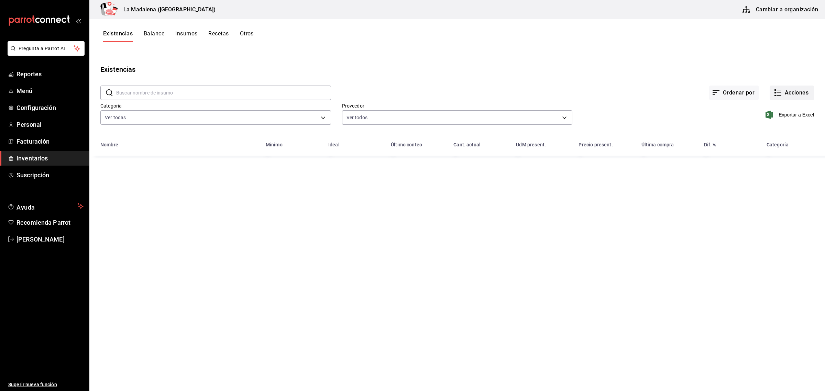
click at [791, 90] on button "Acciones" at bounding box center [792, 93] width 44 height 14
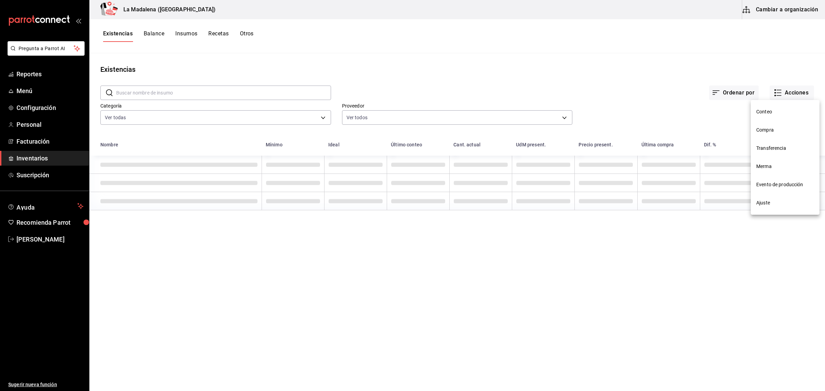
click at [768, 129] on span "Compra" at bounding box center [785, 130] width 58 height 7
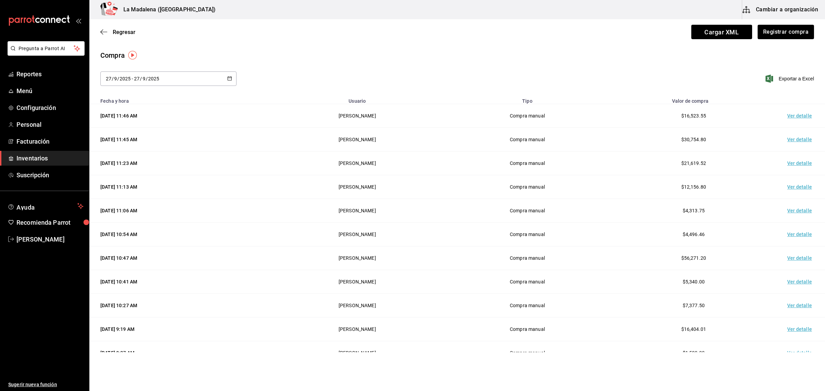
click at [164, 84] on div "[DATE] [DATE] - [DATE] [DATE]" at bounding box center [168, 79] width 136 height 14
click at [128, 216] on li "Rango de fechas" at bounding box center [132, 208] width 65 height 15
click at [228, 156] on abbr "19" at bounding box center [228, 154] width 4 height 5
type input "[DATE]"
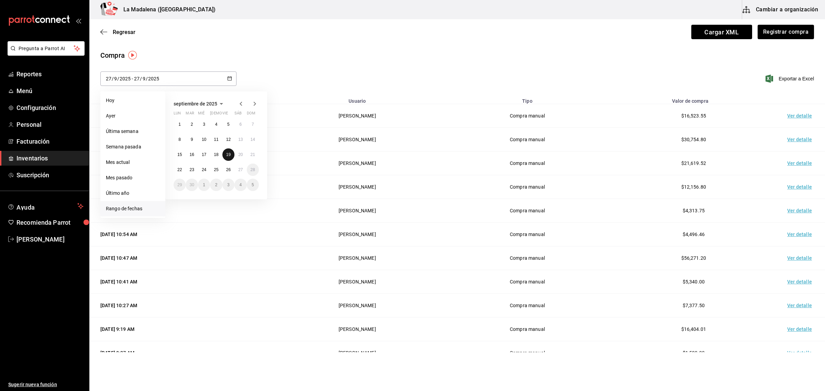
type input "19"
type input "[DATE]"
type input "19"
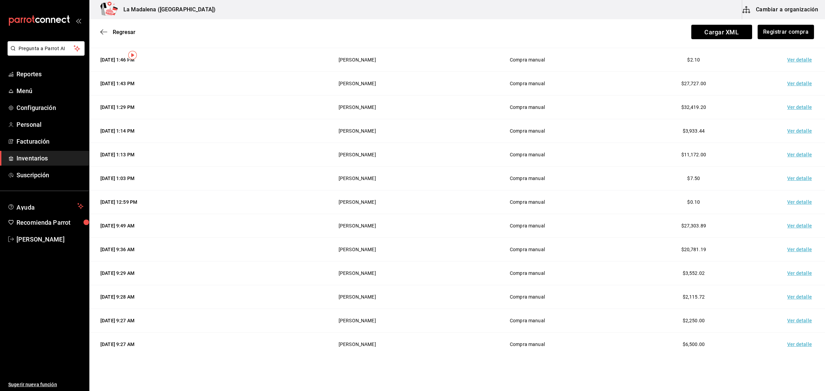
scroll to position [119, 0]
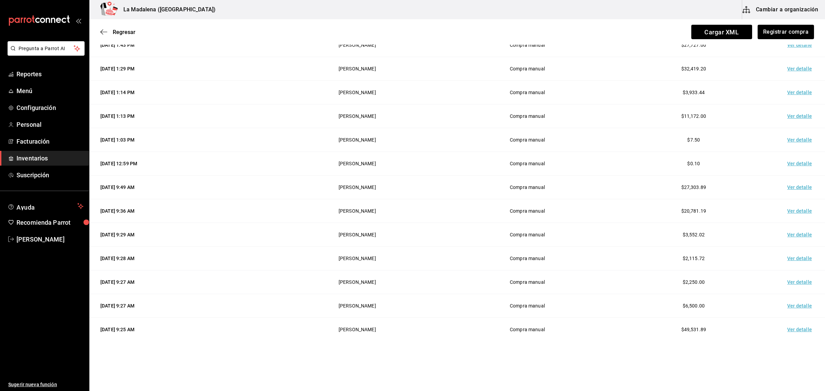
click at [789, 284] on td "Ver detalle" at bounding box center [801, 283] width 48 height 24
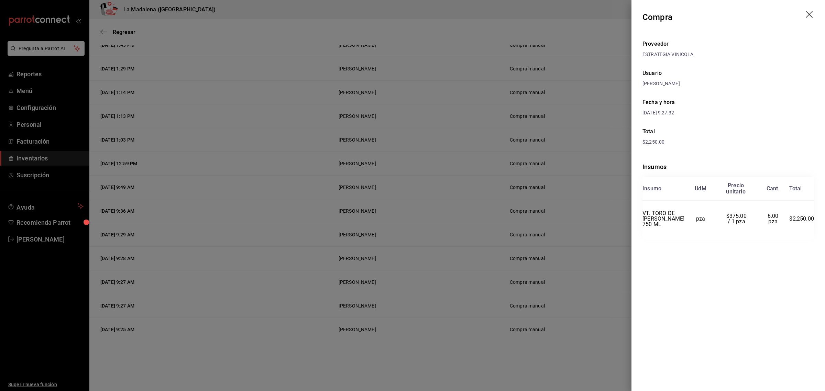
click at [107, 31] on div at bounding box center [412, 195] width 825 height 391
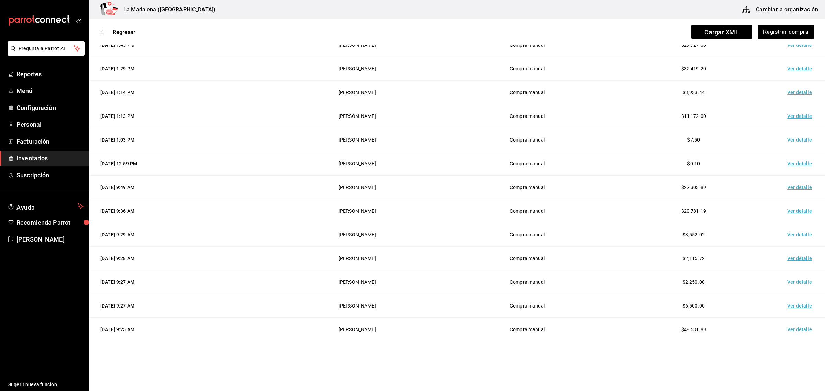
click at [801, 332] on td "Ver detalle" at bounding box center [801, 330] width 48 height 24
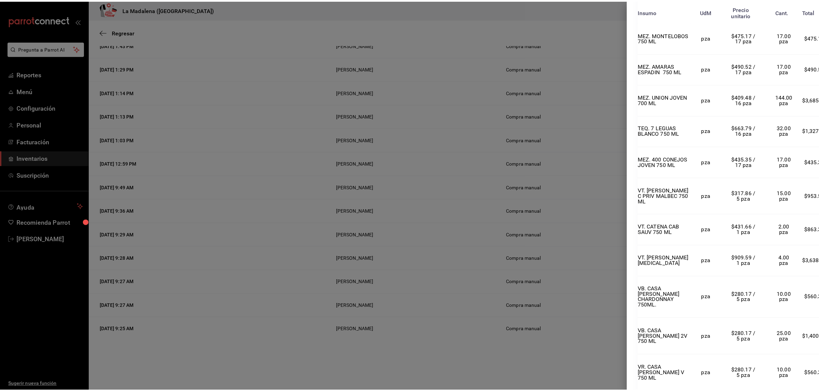
scroll to position [681, 0]
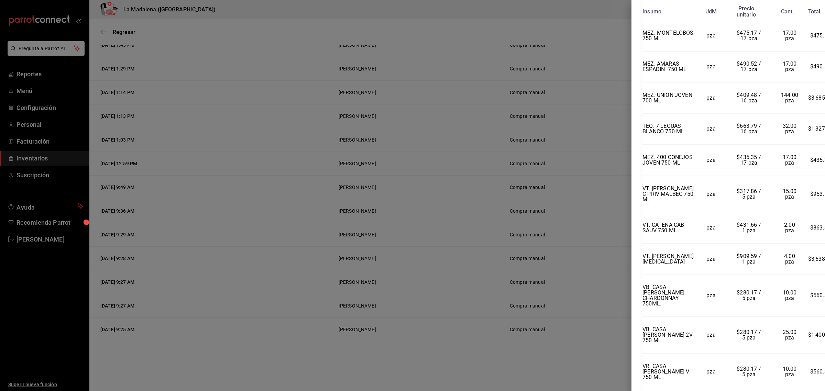
click at [542, 93] on div at bounding box center [412, 195] width 825 height 391
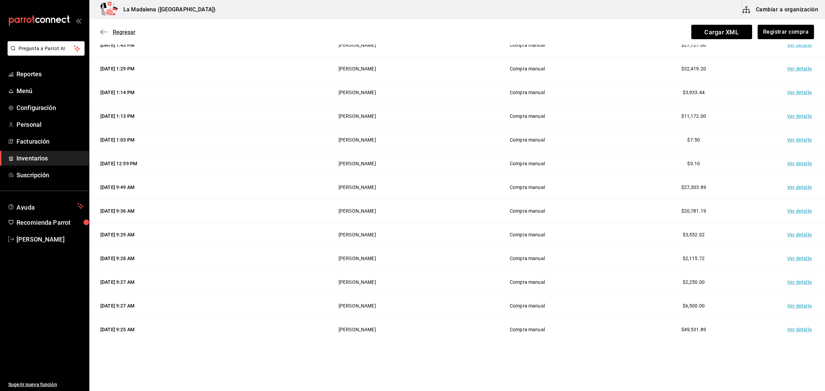
click at [129, 30] on span "Regresar" at bounding box center [124, 32] width 23 height 7
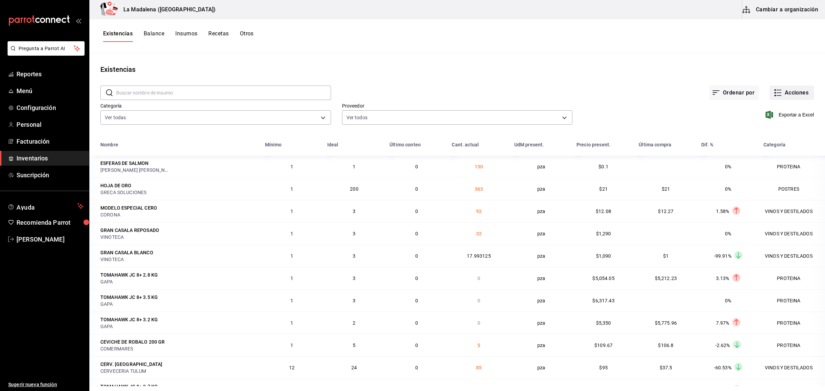
click at [777, 96] on button "Acciones" at bounding box center [792, 93] width 44 height 14
click at [767, 172] on li "Merma" at bounding box center [785, 166] width 69 height 18
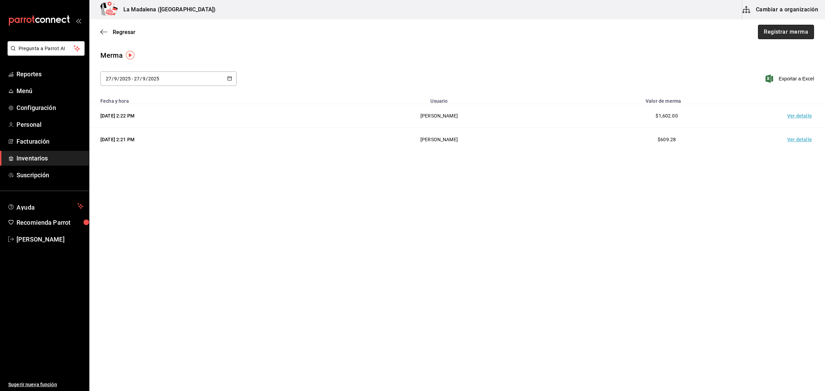
click at [783, 33] on button "Registrar merma" at bounding box center [786, 32] width 56 height 14
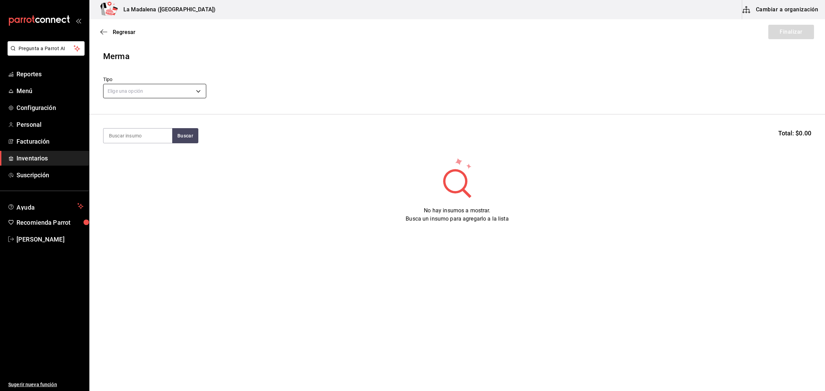
click at [145, 92] on body "Pregunta a Parrot AI Reportes Menú Configuración Personal Facturación Inventari…" at bounding box center [412, 176] width 825 height 352
click at [126, 135] on li "Error" at bounding box center [155, 135] width 102 height 11
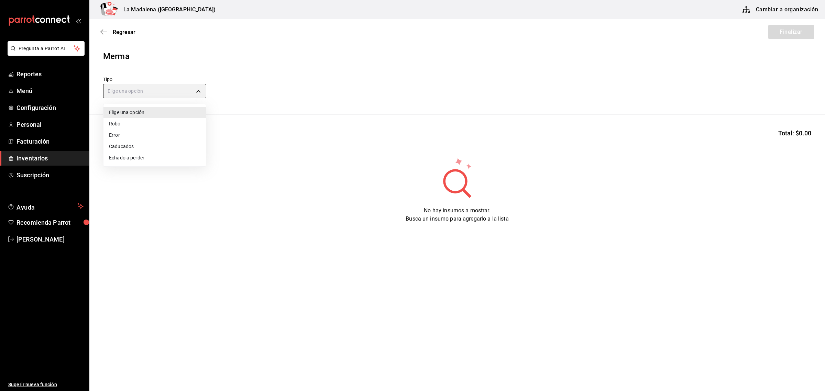
type input "ERROR"
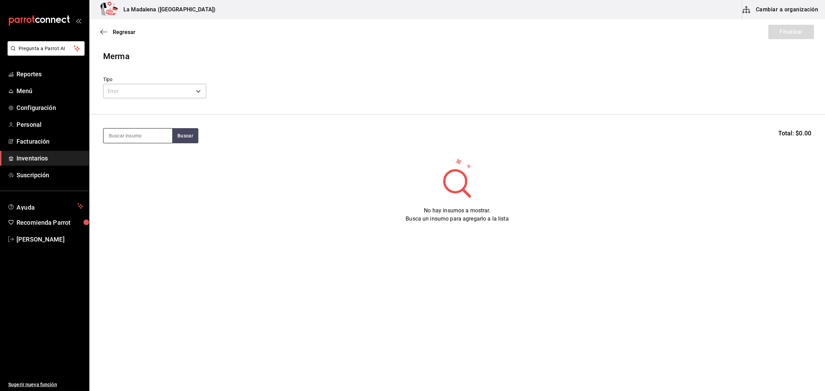
click at [145, 135] on input at bounding box center [138, 136] width 69 height 14
click at [143, 136] on input at bounding box center [138, 136] width 69 height 14
type input "a"
type input "piedr"
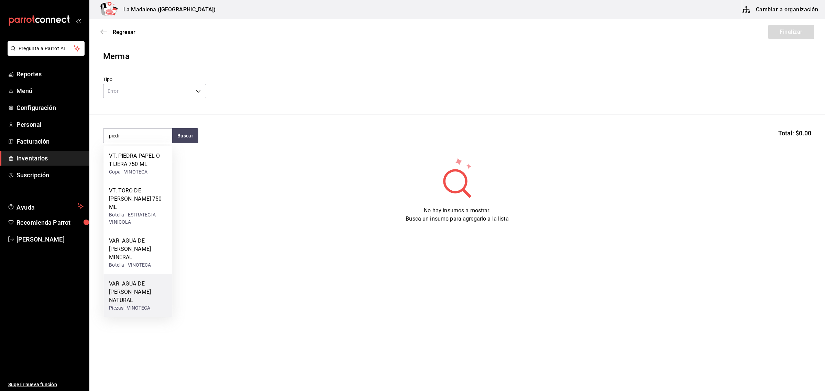
click at [130, 280] on div "VAR. AGUA [PERSON_NAME] NATURAL" at bounding box center [138, 292] width 58 height 25
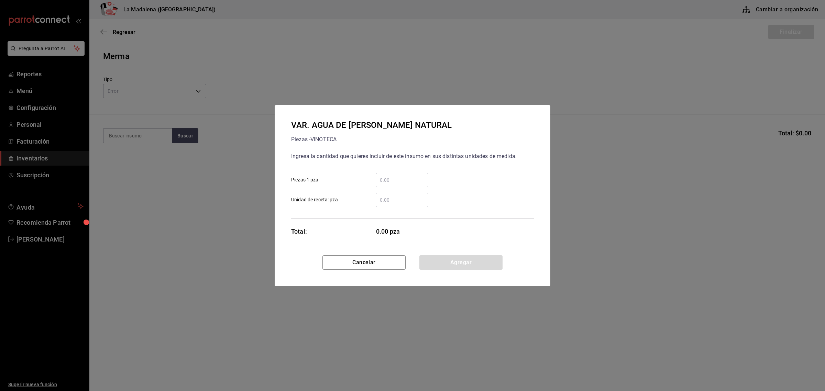
click at [392, 186] on div "​" at bounding box center [402, 180] width 53 height 14
click at [392, 184] on input "​ Piezas 1 pza" at bounding box center [402, 180] width 53 height 8
type input "120"
click button "Agregar" at bounding box center [461, 262] width 83 height 14
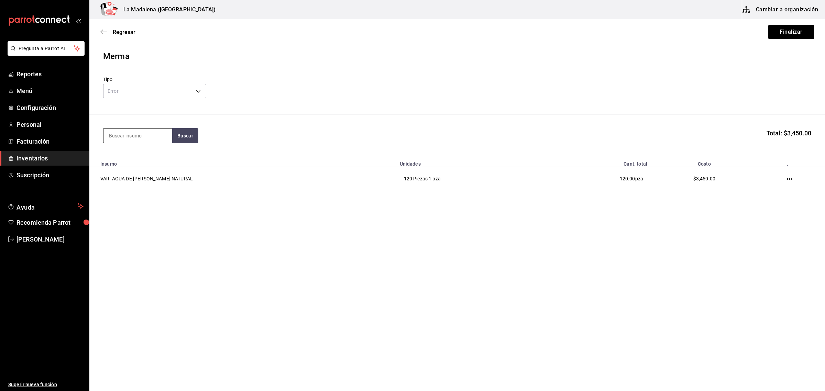
click at [148, 134] on input at bounding box center [138, 136] width 69 height 14
type input "moet"
click at [159, 135] on input "moet" at bounding box center [138, 136] width 69 height 14
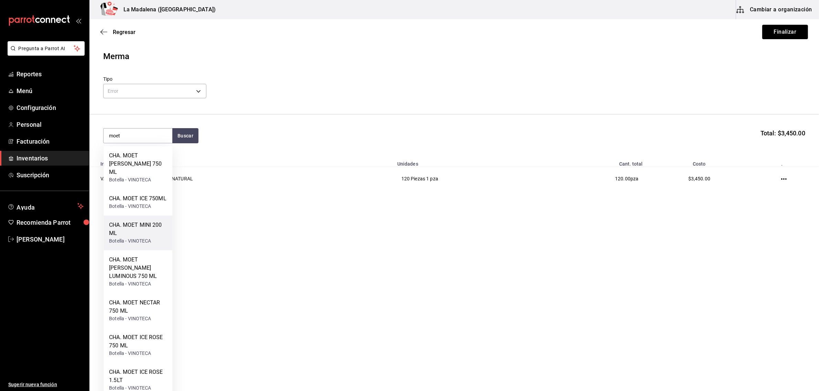
click at [137, 221] on div "CHA. MOET MINI 200 ML" at bounding box center [138, 229] width 58 height 17
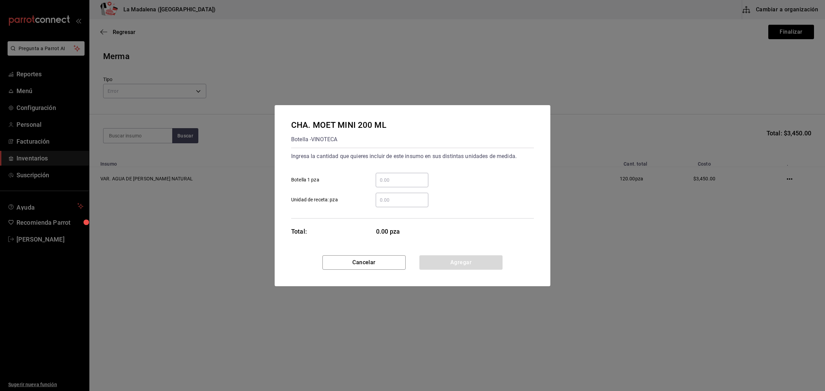
click at [400, 174] on div "​" at bounding box center [402, 180] width 53 height 14
click at [400, 176] on input "​ Botella 1 pza" at bounding box center [402, 180] width 53 height 8
type input "2"
click button "Agregar" at bounding box center [461, 262] width 83 height 14
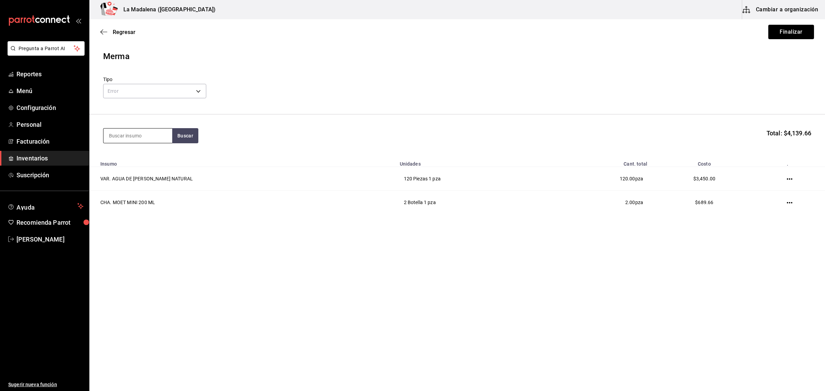
click at [160, 133] on input at bounding box center [138, 136] width 69 height 14
type input "cinza"
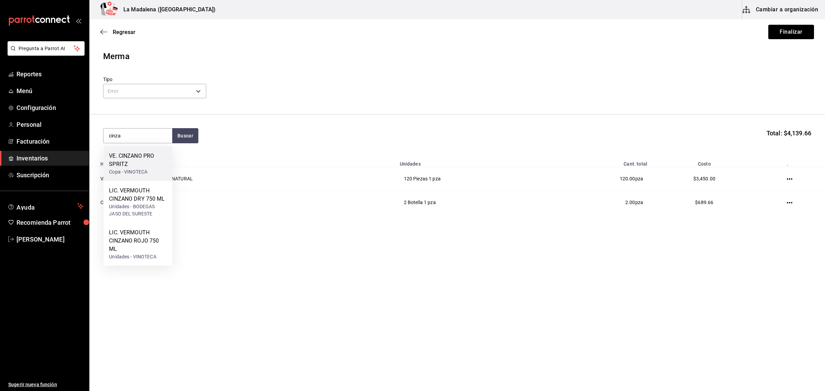
click at [113, 165] on div "VE. CINZANO PRO SPRITZ" at bounding box center [138, 160] width 58 height 17
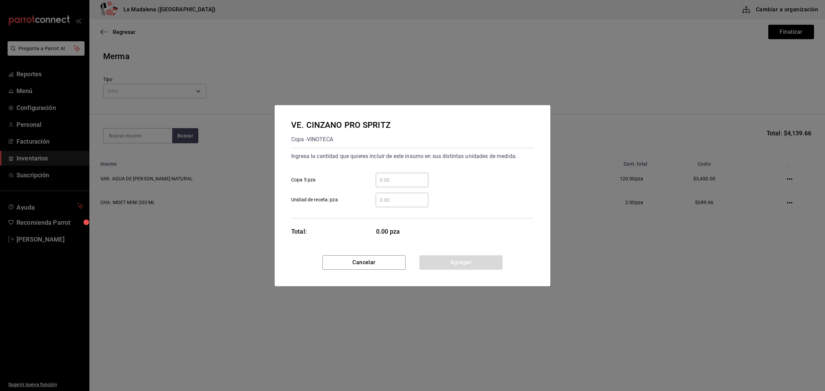
click at [412, 181] on input "​ Copa 5 pza" at bounding box center [402, 180] width 53 height 8
type input "7"
click button "Agregar" at bounding box center [461, 262] width 83 height 14
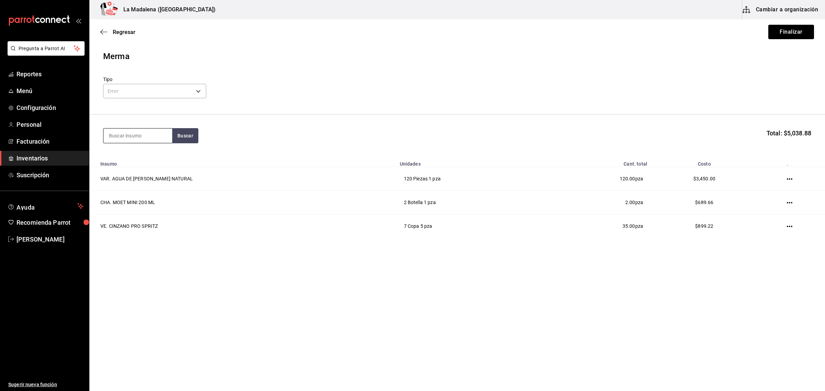
click at [132, 138] on input at bounding box center [138, 136] width 69 height 14
type input "tanqu"
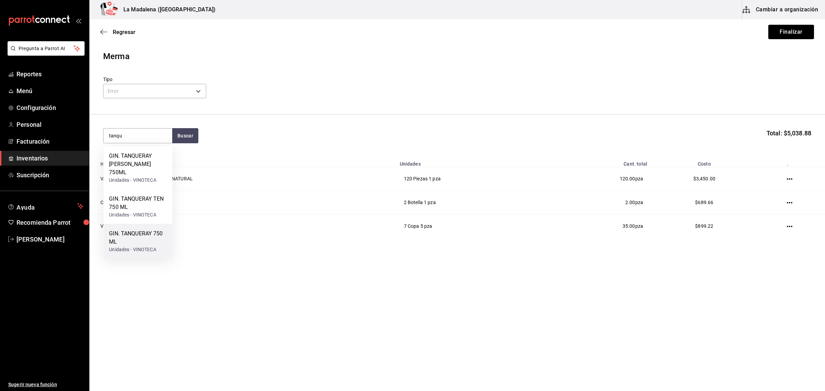
click at [131, 242] on div "GIN. TANQUERAY 750 ML" at bounding box center [138, 238] width 58 height 17
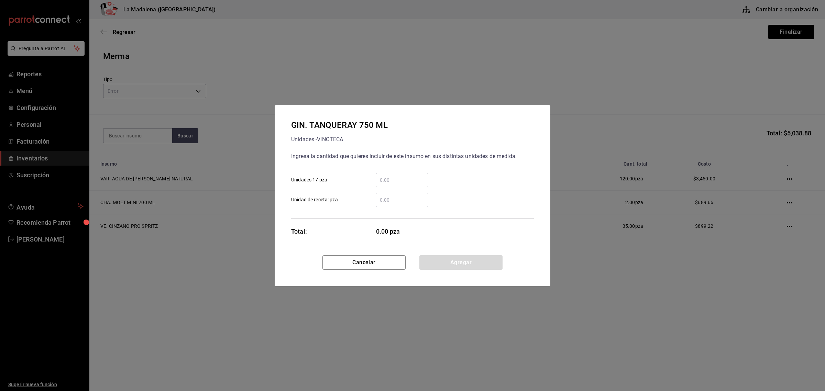
drag, startPoint x: 389, startPoint y: 183, endPoint x: 394, endPoint y: 175, distance: 9.6
click at [389, 183] on input "​ Unidades 17 pza" at bounding box center [402, 180] width 53 height 8
type input "4"
click button "Agregar" at bounding box center [461, 262] width 83 height 14
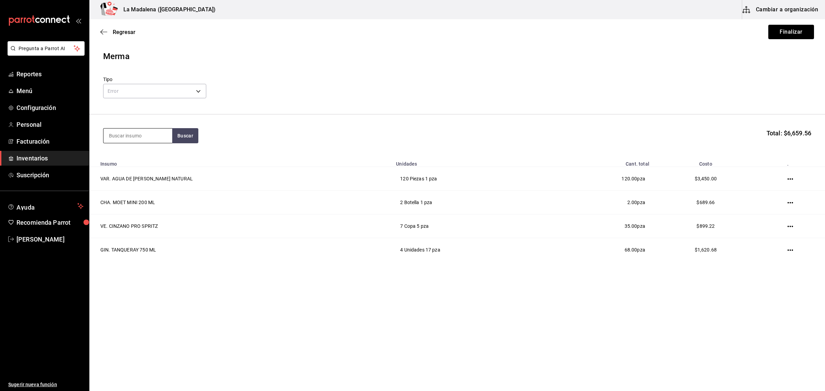
click at [150, 139] on input at bounding box center [138, 136] width 69 height 14
type input "HEND"
click at [145, 164] on div "GIN. [PERSON_NAME] 750 ML" at bounding box center [138, 160] width 58 height 17
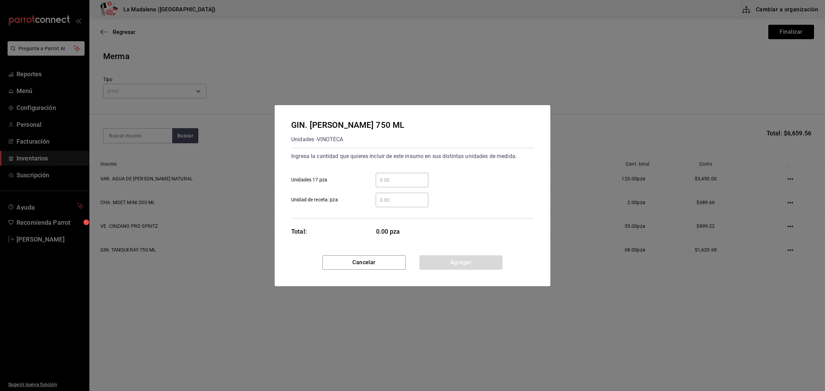
click at [404, 186] on div "​" at bounding box center [402, 180] width 53 height 14
click at [404, 184] on input "​ Unidades 17 pza" at bounding box center [402, 180] width 53 height 8
type input "1"
click button "Agregar" at bounding box center [461, 262] width 83 height 14
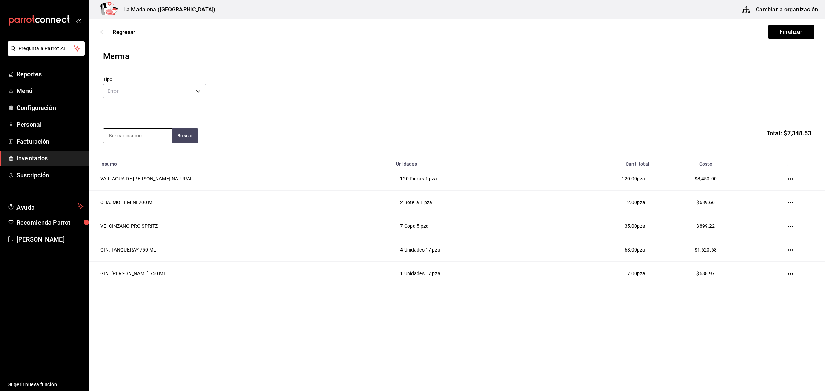
click at [122, 140] on input at bounding box center [138, 136] width 69 height 14
type input "LICOR"
click at [137, 164] on div "Unidades - VINOTECA" at bounding box center [136, 163] width 54 height 7
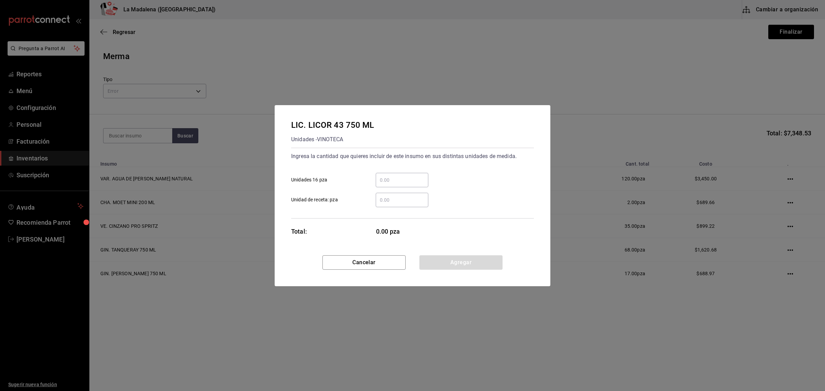
click at [406, 184] on input "​ Unidades 16 pza" at bounding box center [402, 180] width 53 height 8
type input "2"
click button "Agregar" at bounding box center [461, 262] width 83 height 14
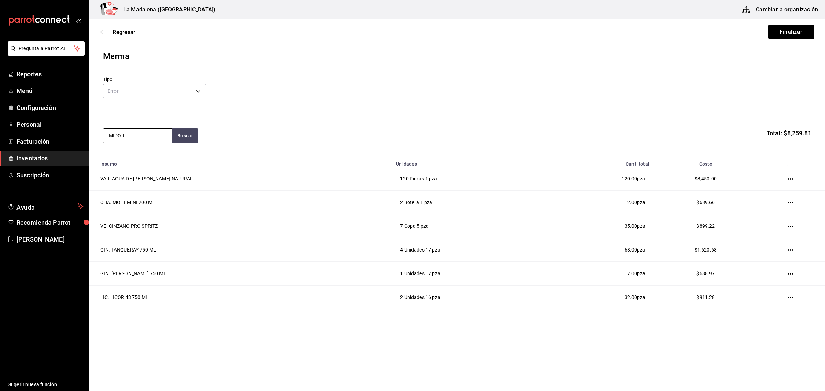
type input "MIDOR"
click at [141, 162] on div "Unidades - VINOTECA" at bounding box center [134, 163] width 50 height 7
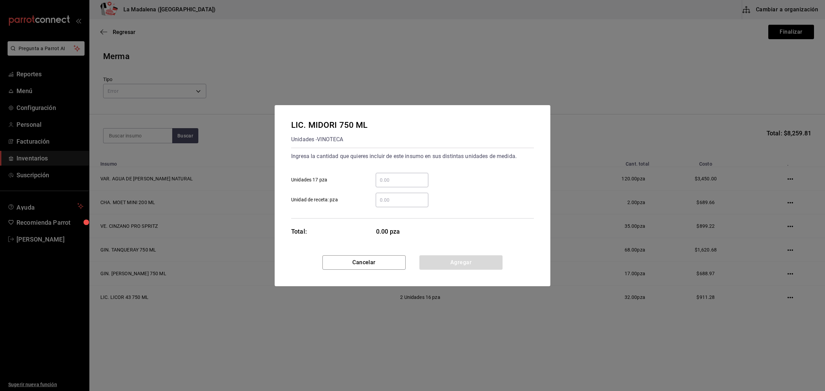
click at [413, 179] on input "​ Unidades 17 pza" at bounding box center [402, 180] width 53 height 8
type input "1"
click button "Agregar" at bounding box center [461, 262] width 83 height 14
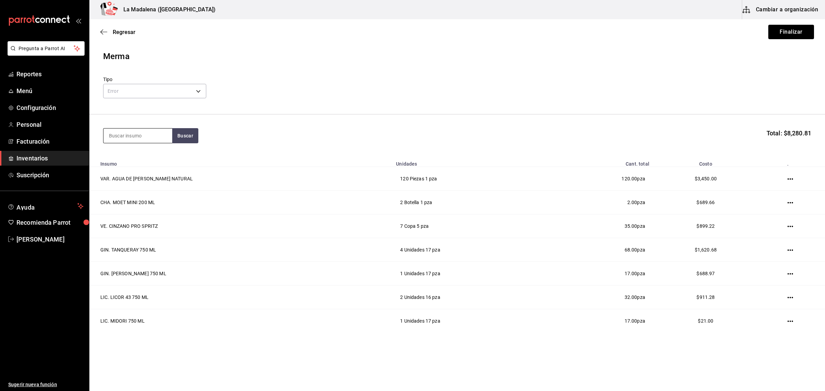
click at [132, 134] on input at bounding box center [138, 136] width 69 height 14
type input "BAIL"
click at [129, 159] on div "LIC. BAILEYS 700ML" at bounding box center [134, 156] width 51 height 8
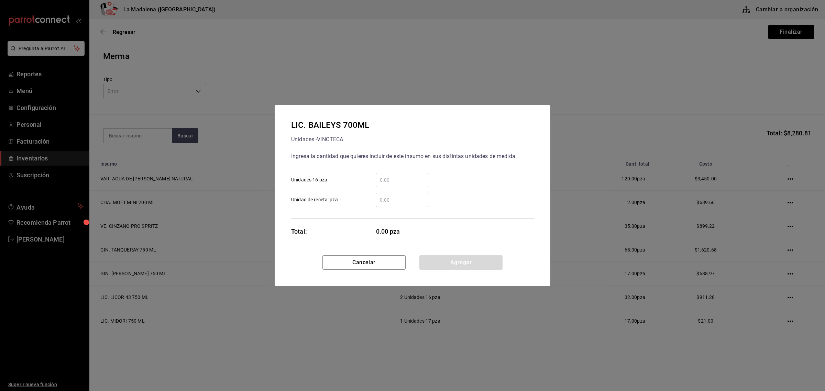
click at [410, 177] on input "​ Unidades 16 pza" at bounding box center [402, 180] width 53 height 8
type input "1"
click button "Agregar" at bounding box center [461, 262] width 83 height 14
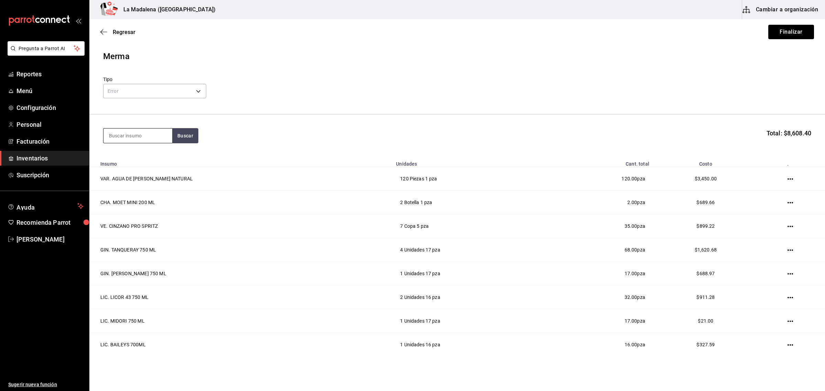
click at [153, 137] on input at bounding box center [138, 136] width 69 height 14
type input "JUNMA"
click at [135, 164] on div "VAR. SAKE JUNMAI 750 ML" at bounding box center [138, 160] width 58 height 17
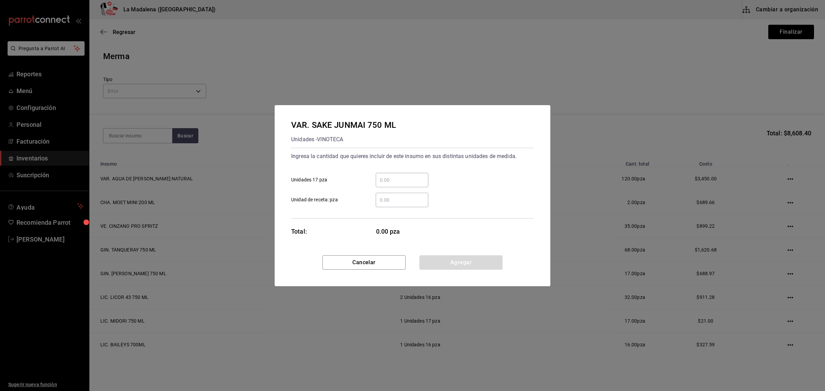
click at [403, 181] on input "​ Unidades 17 pza" at bounding box center [402, 180] width 53 height 8
type input "1"
click button "Agregar" at bounding box center [461, 262] width 83 height 14
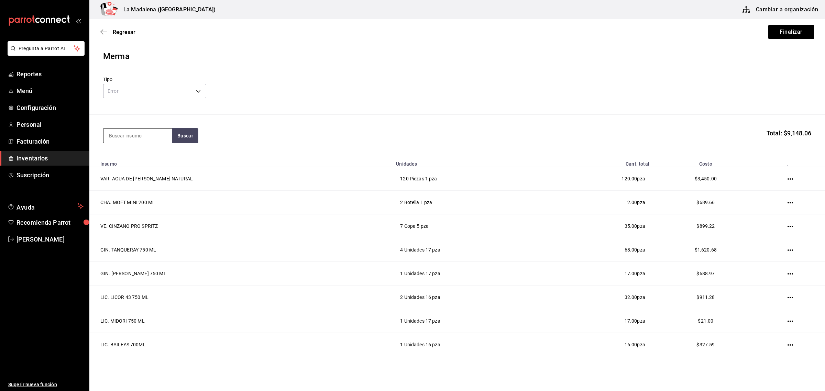
drag, startPoint x: 128, startPoint y: 129, endPoint x: 147, endPoint y: 130, distance: 19.3
click at [129, 130] on input at bounding box center [138, 136] width 69 height 14
type input "GERM"
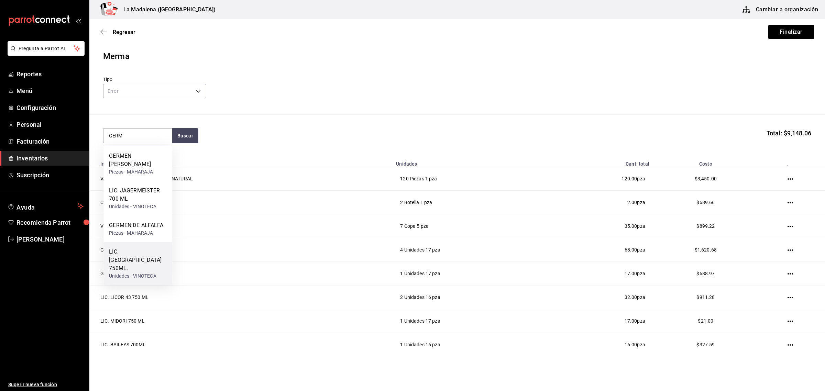
click at [137, 250] on div "LIC. [GEOGRAPHIC_DATA][PERSON_NAME] 750ML." at bounding box center [138, 260] width 58 height 25
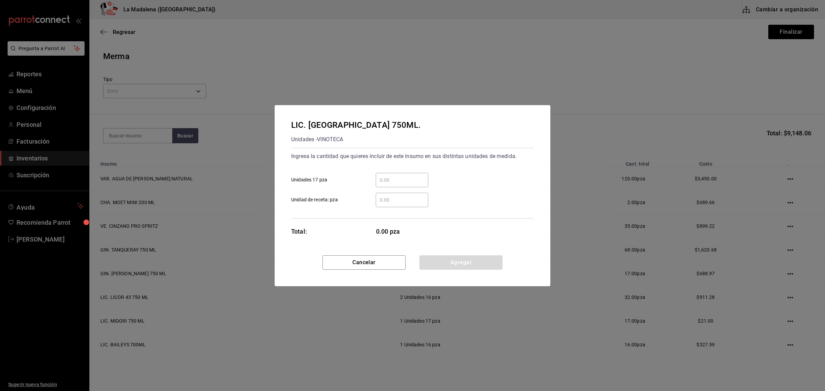
click at [406, 185] on div "​" at bounding box center [402, 180] width 53 height 14
click at [406, 184] on input "​ Unidades 17 pza" at bounding box center [402, 180] width 53 height 8
type input "1"
click button "Agregar" at bounding box center [461, 262] width 83 height 14
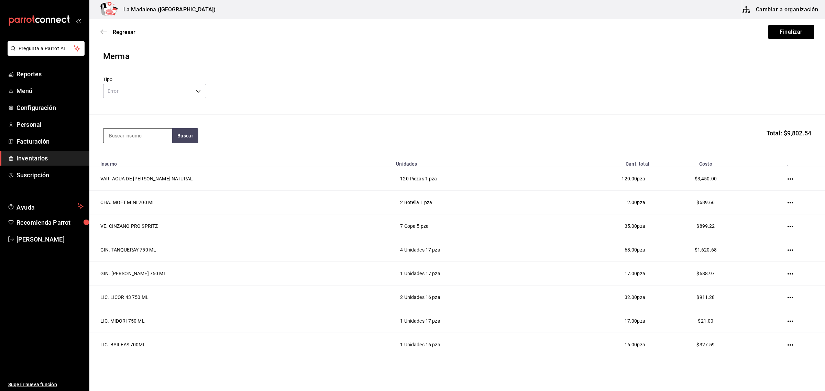
click at [145, 137] on input at bounding box center [138, 136] width 69 height 14
click at [140, 138] on input "BARCA" at bounding box center [138, 136] width 69 height 14
type input "B"
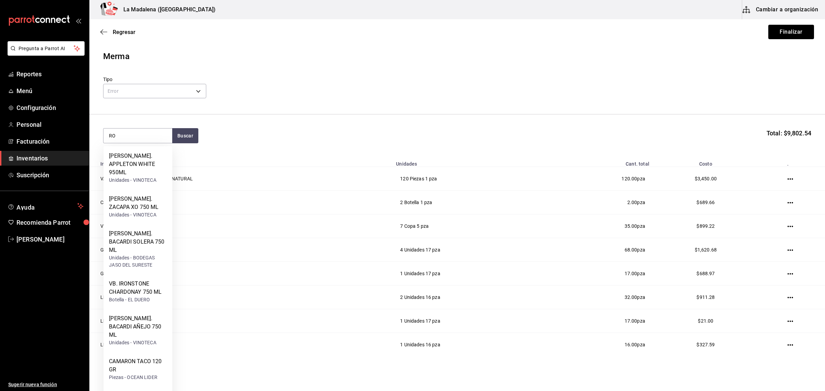
type input "R"
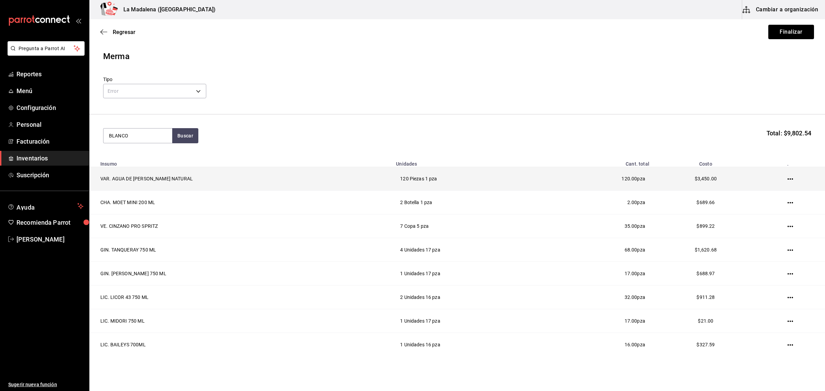
type input "BLANCO"
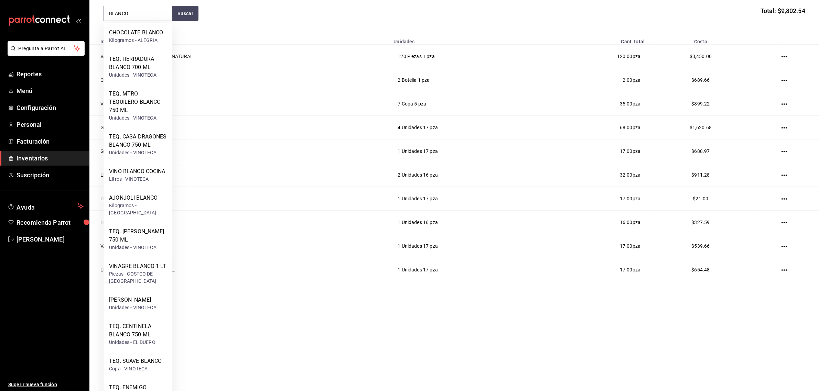
scroll to position [172, 0]
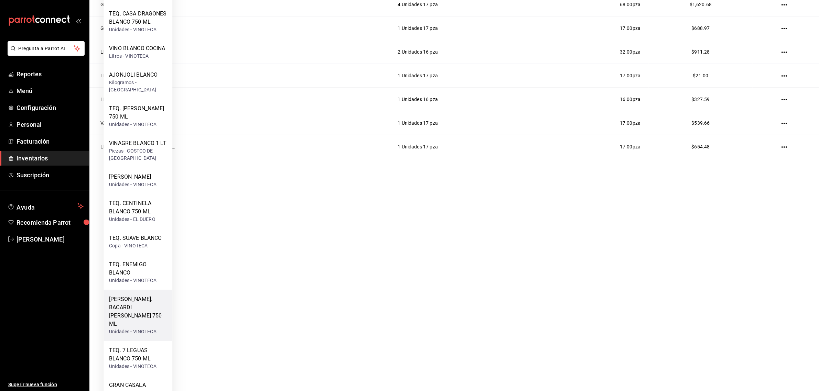
click at [127, 305] on div "[PERSON_NAME]. BACARDI BLANCO 750 ML" at bounding box center [138, 311] width 58 height 33
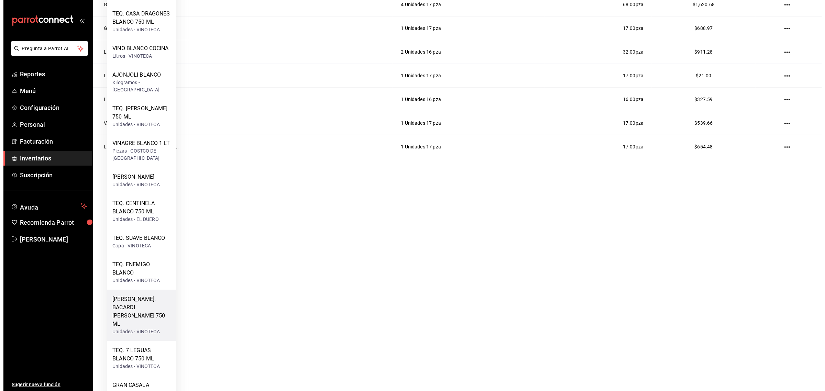
scroll to position [0, 0]
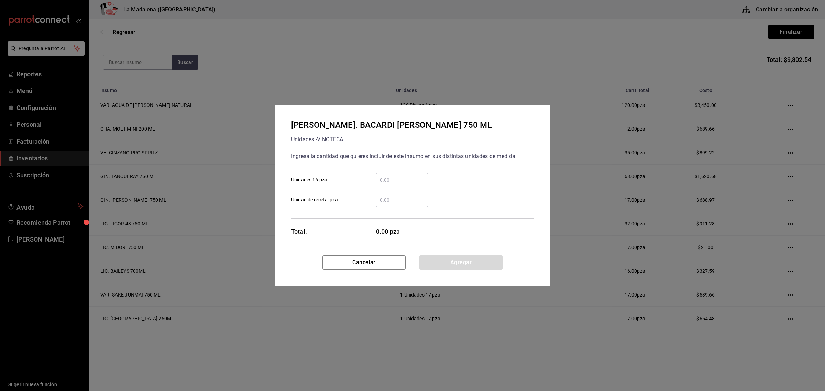
click at [407, 181] on input "​ Unidades 16 pza" at bounding box center [402, 180] width 53 height 8
type input "2"
click button "Agregar" at bounding box center [461, 262] width 83 height 14
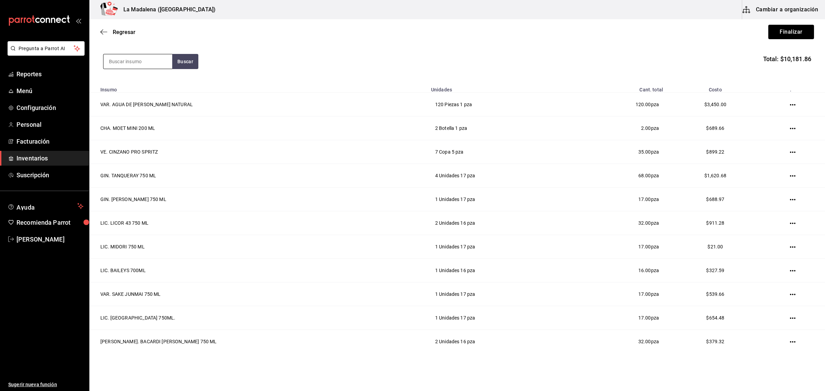
click at [153, 59] on input at bounding box center [138, 61] width 69 height 14
type input "JULIO REPO"
click at [128, 86] on div "TEQ. [PERSON_NAME]" at bounding box center [136, 81] width 55 height 8
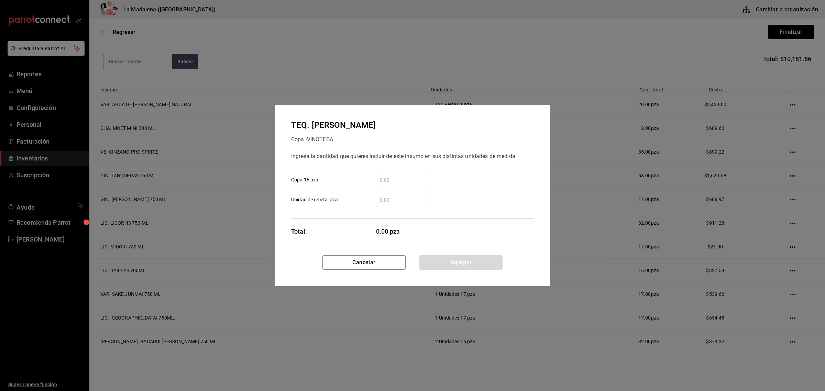
drag, startPoint x: 396, startPoint y: 179, endPoint x: 408, endPoint y: 179, distance: 11.7
click at [396, 179] on input "​ Copa 16 pza" at bounding box center [402, 180] width 53 height 8
type input "1"
click button "Agregar" at bounding box center [461, 262] width 83 height 14
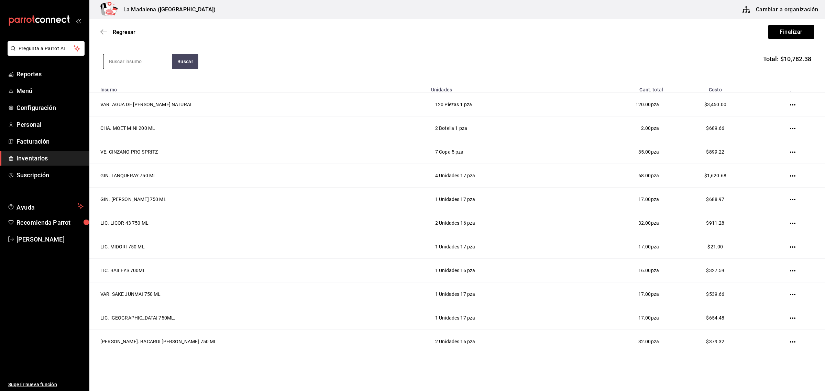
click at [150, 61] on input at bounding box center [138, 61] width 69 height 14
type input "B"
type input "JULIO BLA"
click at [129, 91] on div "TEQ. [PERSON_NAME] 750 ML" at bounding box center [138, 85] width 58 height 17
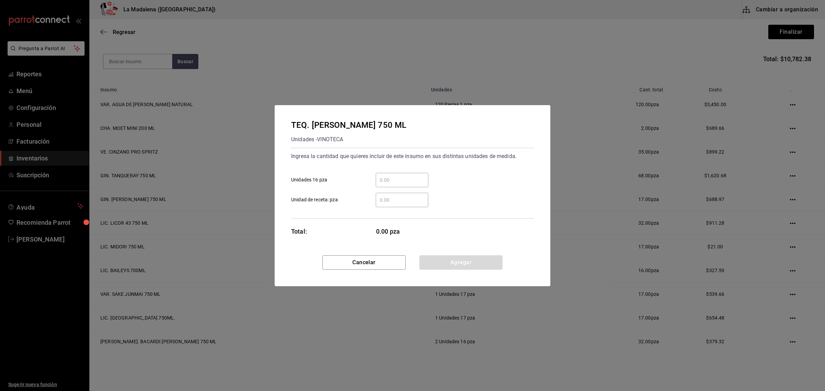
click at [395, 173] on div "​" at bounding box center [402, 180] width 53 height 14
click at [395, 176] on input "​ Unidades 16 pza" at bounding box center [402, 180] width 53 height 8
type input "5"
click button "Agregar" at bounding box center [461, 262] width 83 height 14
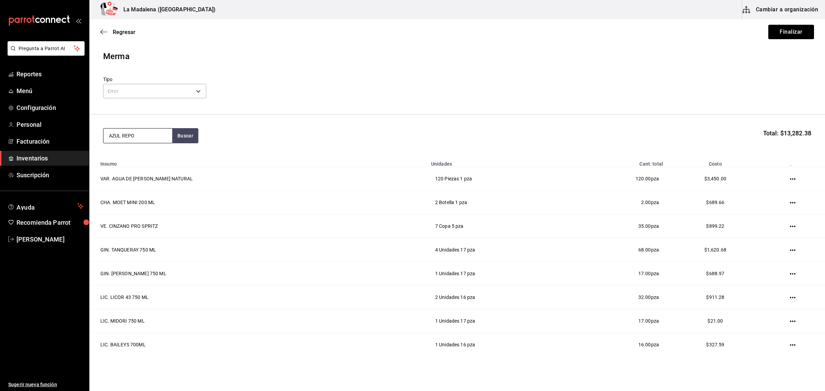
type input "AZUL REPO"
click at [136, 168] on div "Unidades - VINOTECA" at bounding box center [138, 171] width 58 height 7
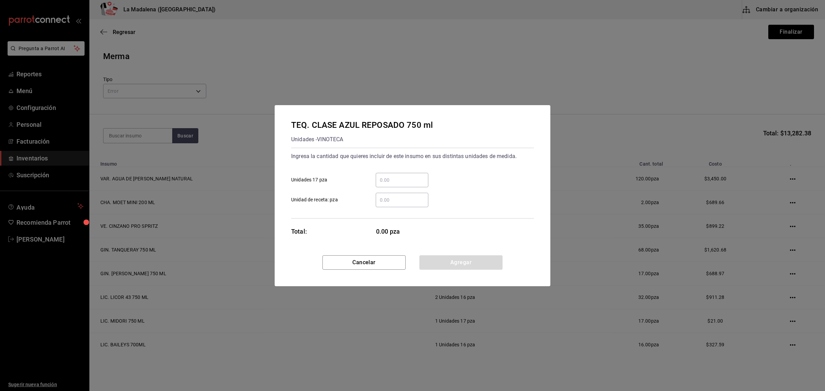
click at [412, 185] on div "​" at bounding box center [402, 180] width 53 height 14
click at [412, 184] on input "​ Unidades 17 pza" at bounding box center [402, 180] width 53 height 8
type input "2"
click button "Agregar" at bounding box center [461, 262] width 83 height 14
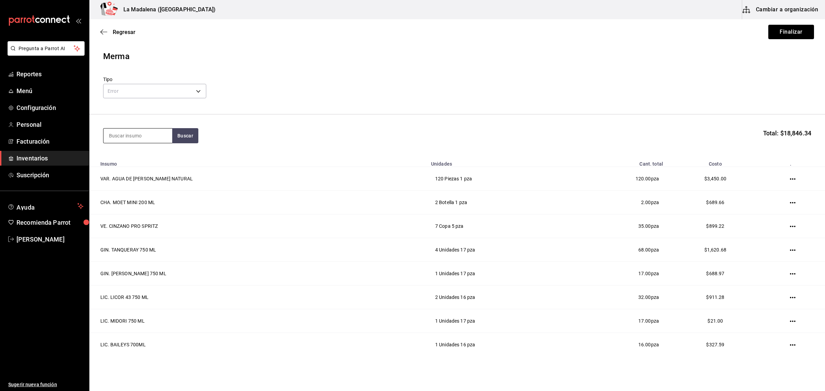
click at [147, 133] on input at bounding box center [138, 136] width 69 height 14
type input "7"
type input "JULIO 70"
click at [146, 160] on div "TEQ. DON JULIO 70 700 ML" at bounding box center [138, 160] width 58 height 17
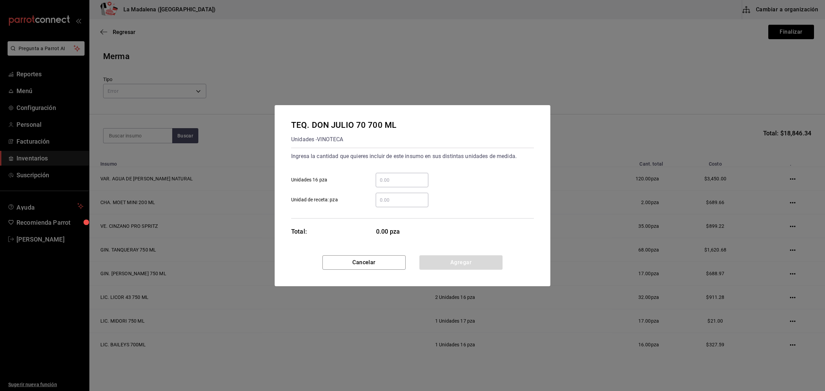
click at [401, 183] on input "​ Unidades 16 pza" at bounding box center [402, 180] width 53 height 8
type input "4"
click button "Agregar" at bounding box center [461, 262] width 83 height 14
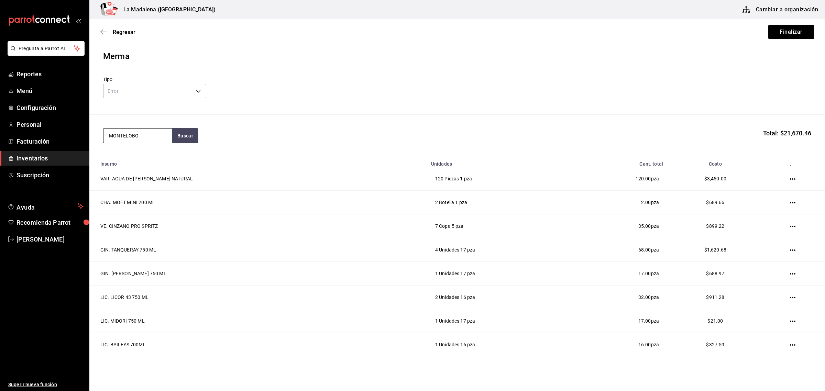
type input "MONTELOBO"
click at [128, 165] on div "MEZ. MONTELOBOS 750 ML" at bounding box center [138, 160] width 58 height 17
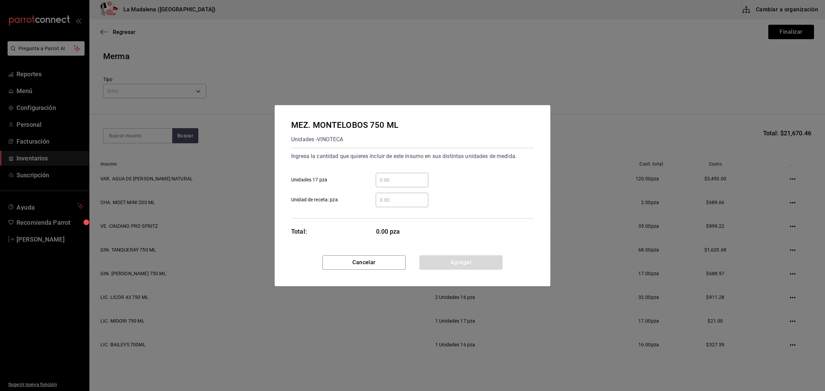
click at [420, 175] on div "​" at bounding box center [402, 180] width 53 height 14
click at [420, 176] on input "​ Unidades 17 pza" at bounding box center [402, 180] width 53 height 8
type input "1"
click button "Agregar" at bounding box center [461, 262] width 83 height 14
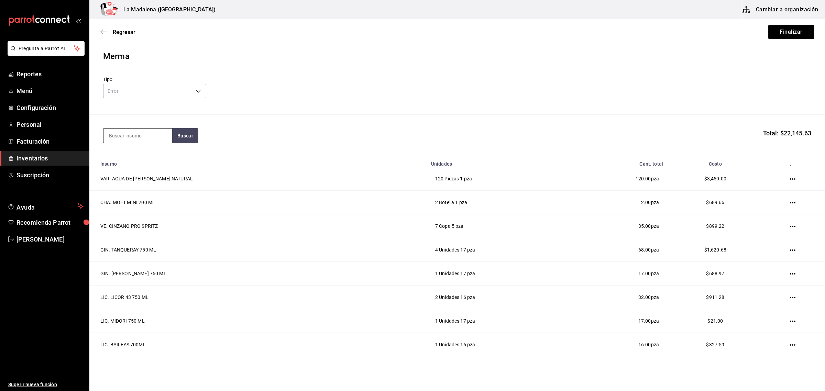
click at [126, 137] on input at bounding box center [138, 136] width 69 height 14
type input "AMARAS"
click at [127, 205] on div "Unidades - VINOTECA" at bounding box center [138, 206] width 58 height 7
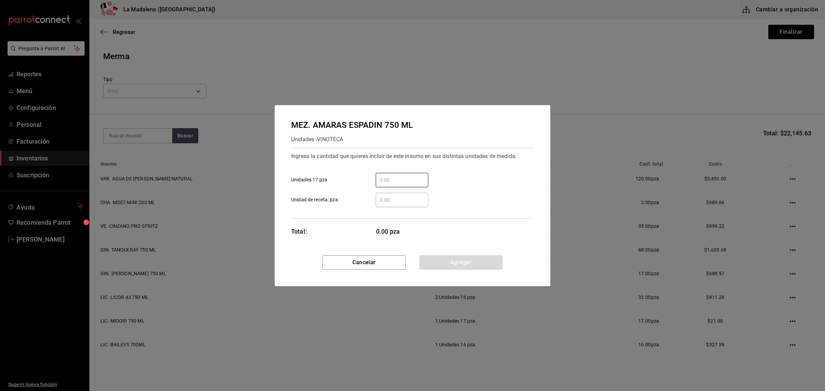
drag, startPoint x: 409, startPoint y: 181, endPoint x: 420, endPoint y: 168, distance: 16.8
click at [409, 181] on input "​ Unidades 17 pza" at bounding box center [402, 180] width 53 height 8
type input "1"
click button "Agregar" at bounding box center [461, 262] width 83 height 14
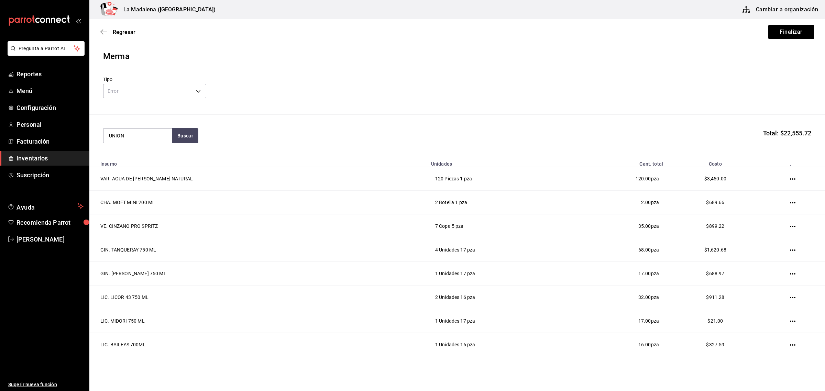
type input "UNION"
click at [137, 167] on div "MEZ. UNION JOVEN 700 ML" at bounding box center [138, 160] width 58 height 17
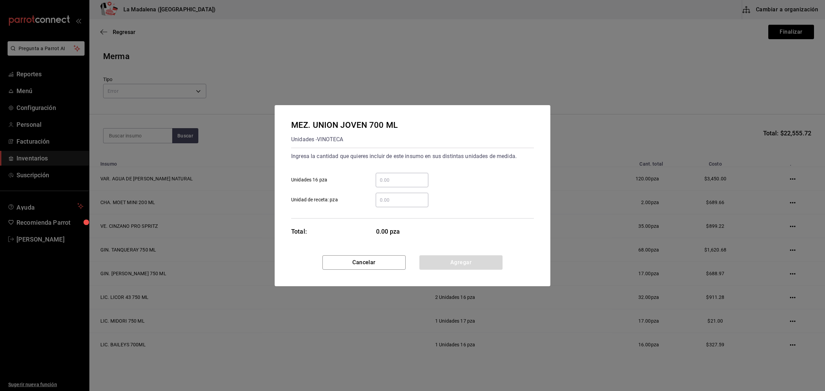
click at [408, 176] on input "​ Unidades 16 pza" at bounding box center [402, 180] width 53 height 8
type input "9"
click button "Agregar" at bounding box center [461, 262] width 83 height 14
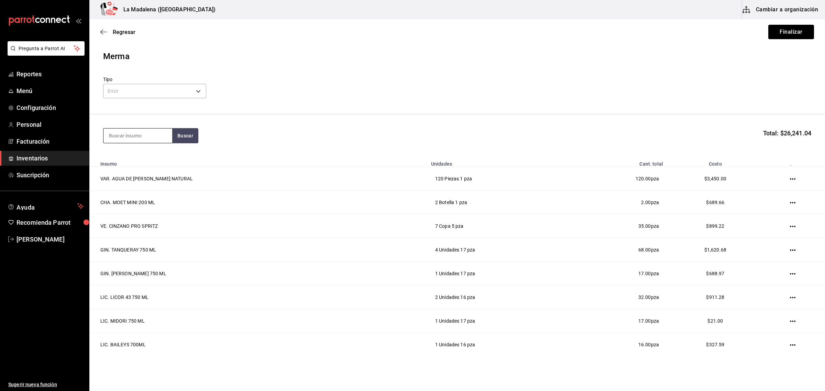
click at [146, 142] on input at bounding box center [138, 136] width 69 height 14
type input "LEGUAS"
click at [127, 192] on div "TEQ. 7 LEGUAS BLANCO 750 ML" at bounding box center [138, 195] width 58 height 17
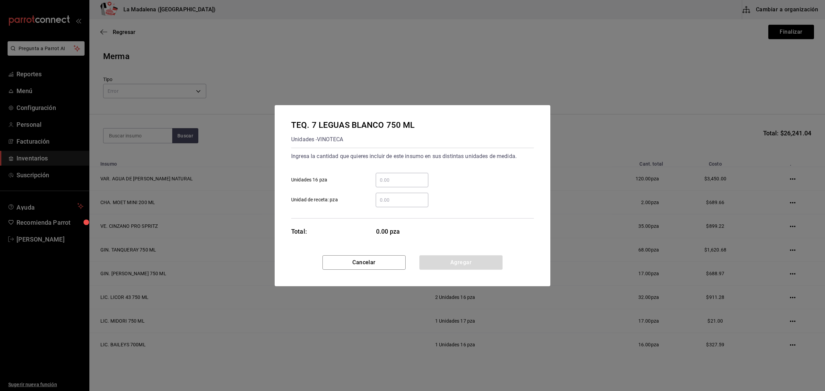
click at [405, 179] on input "​ Unidades 16 pza" at bounding box center [402, 180] width 53 height 8
type input "2"
click button "Agregar" at bounding box center [461, 262] width 83 height 14
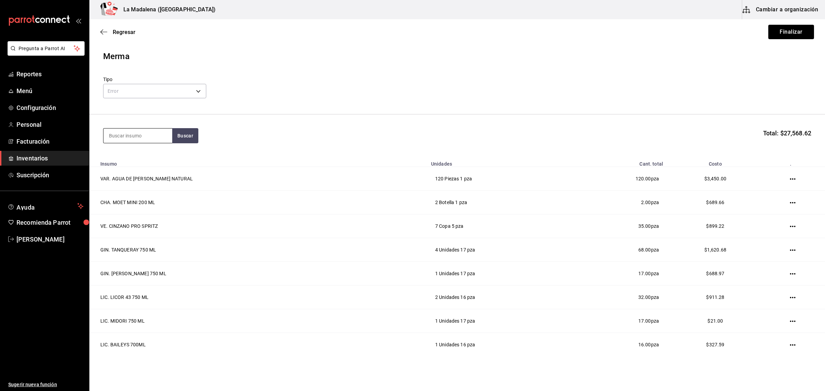
click at [140, 140] on input at bounding box center [138, 136] width 69 height 14
type input "CONEJOS"
click at [140, 173] on div "Unidades - VINOTECA" at bounding box center [138, 171] width 58 height 7
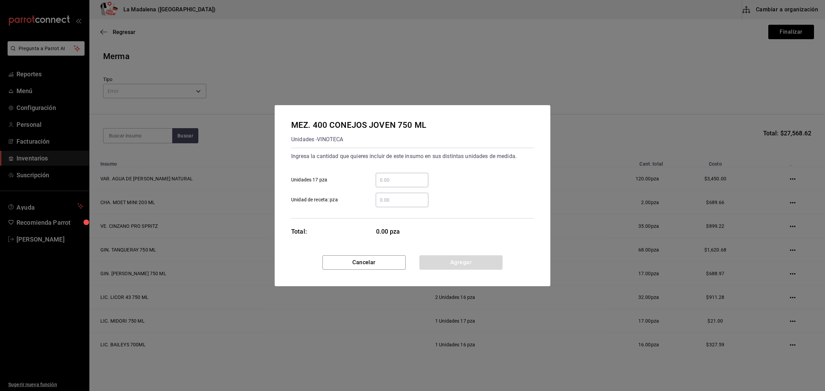
click at [423, 186] on div "​" at bounding box center [402, 180] width 53 height 14
click at [423, 184] on input "​ Unidades 17 pza" at bounding box center [402, 180] width 53 height 8
type input "1"
click button "Agregar" at bounding box center [461, 262] width 83 height 14
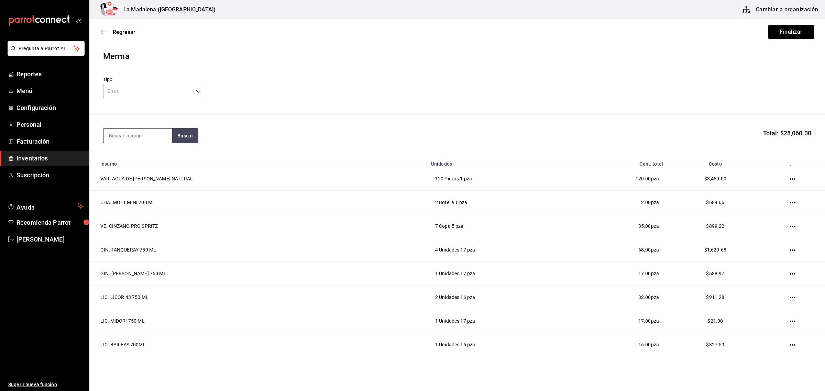
click at [126, 138] on input at bounding box center [138, 136] width 69 height 14
type input "MALBEC"
click at [139, 167] on div "VT. [PERSON_NAME] C PRIV MALBEC 750 ML" at bounding box center [138, 160] width 58 height 17
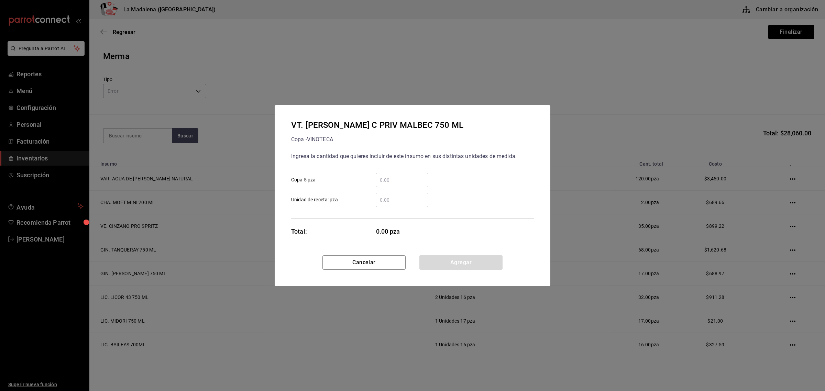
click at [400, 176] on input "​ Copa 5 pza" at bounding box center [402, 180] width 53 height 8
type input "3"
click button "Agregar" at bounding box center [461, 262] width 83 height 14
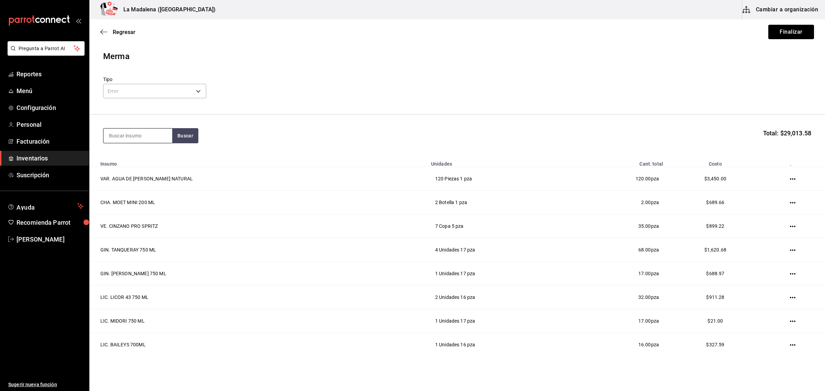
drag, startPoint x: 148, startPoint y: 135, endPoint x: 155, endPoint y: 128, distance: 10.2
click at [155, 129] on input at bounding box center [138, 136] width 69 height 14
type input "CATENA"
click at [141, 162] on div "VT. CATENA CAB SAUV 750 ML" at bounding box center [138, 160] width 58 height 17
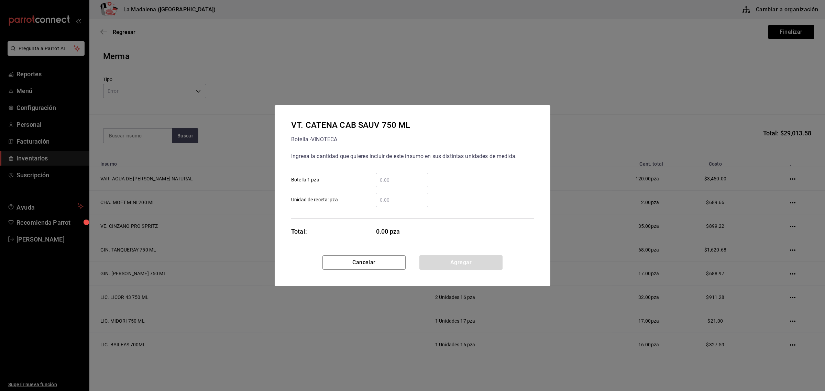
click at [404, 181] on input "​ Botella 1 pza" at bounding box center [402, 180] width 53 height 8
type input "2"
click button "Agregar" at bounding box center [461, 262] width 83 height 14
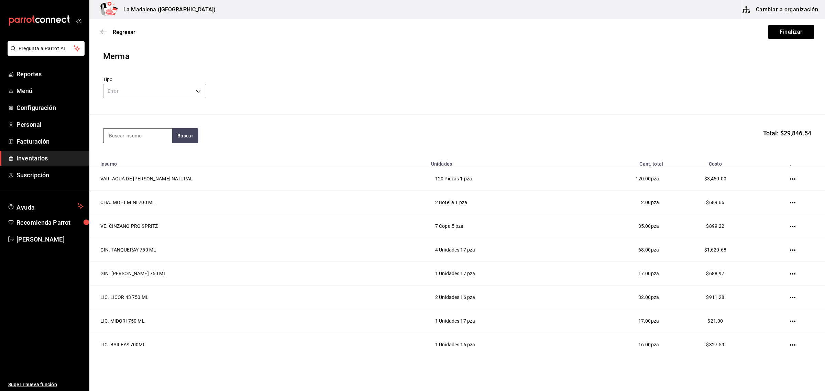
click at [149, 133] on input at bounding box center [138, 136] width 69 height 14
type input "EMILIO"
click at [133, 230] on div "VT. [PERSON_NAME]" at bounding box center [138, 221] width 58 height 17
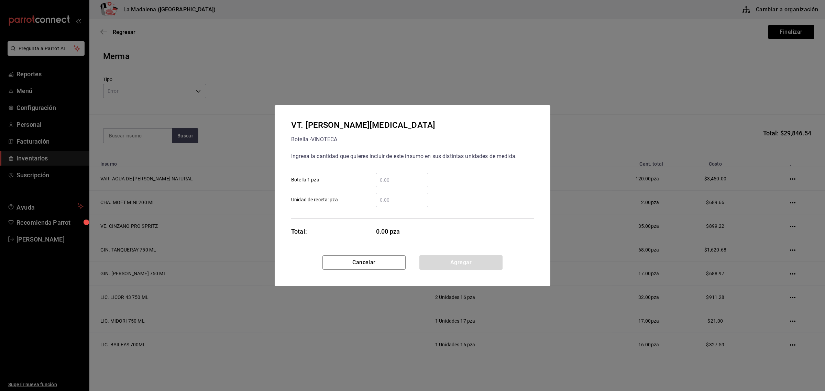
drag, startPoint x: 397, startPoint y: 178, endPoint x: 404, endPoint y: 175, distance: 7.5
click at [397, 178] on input "​ Botella 1 pza" at bounding box center [402, 180] width 53 height 8
type input "4"
click button "Agregar" at bounding box center [461, 262] width 83 height 14
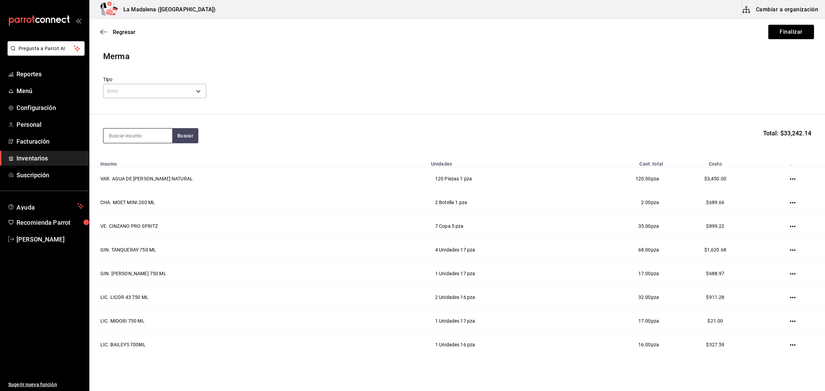
click at [159, 133] on input at bounding box center [138, 136] width 69 height 14
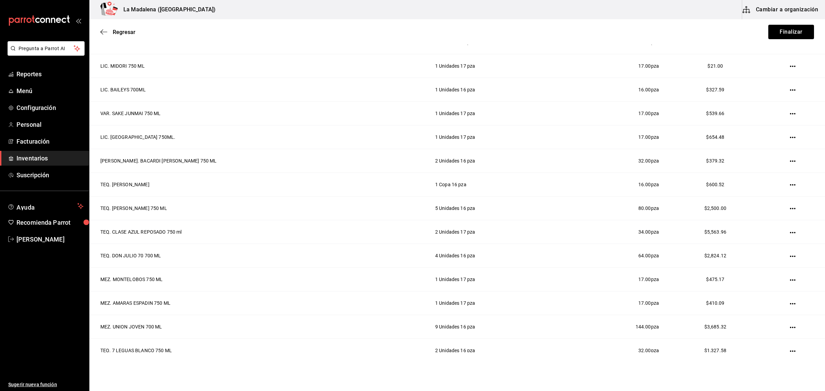
scroll to position [40, 0]
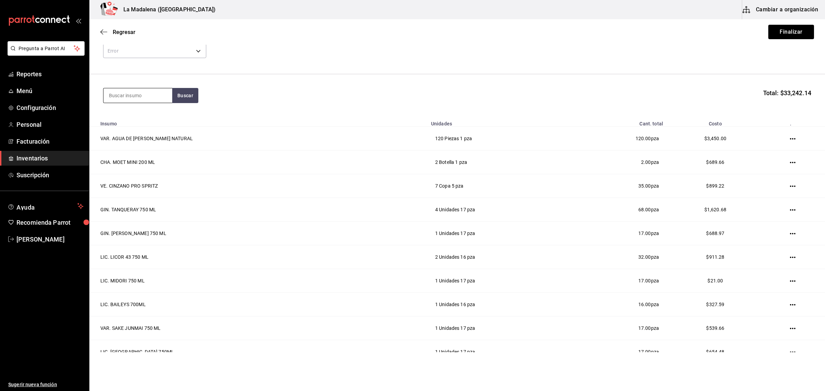
click at [129, 101] on input at bounding box center [138, 95] width 69 height 14
type input "MADERO C"
click at [139, 164] on div "VB. CASA [PERSON_NAME] CHARDONNAY 750ML." at bounding box center [138, 166] width 58 height 25
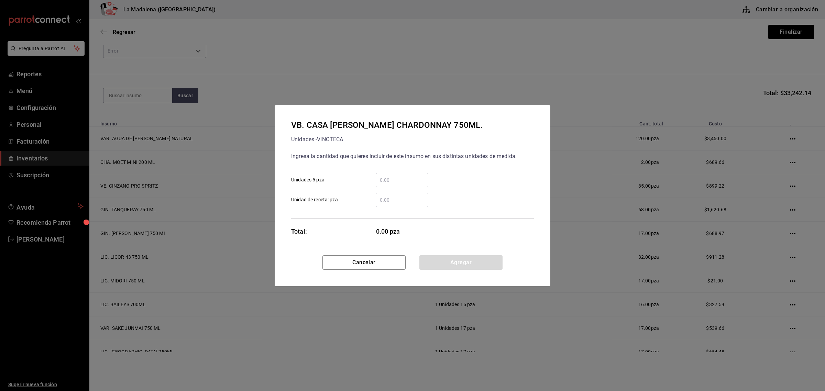
click at [392, 181] on input "​ Unidades 5 pza" at bounding box center [402, 180] width 53 height 8
type input "2"
click button "Agregar" at bounding box center [461, 262] width 83 height 14
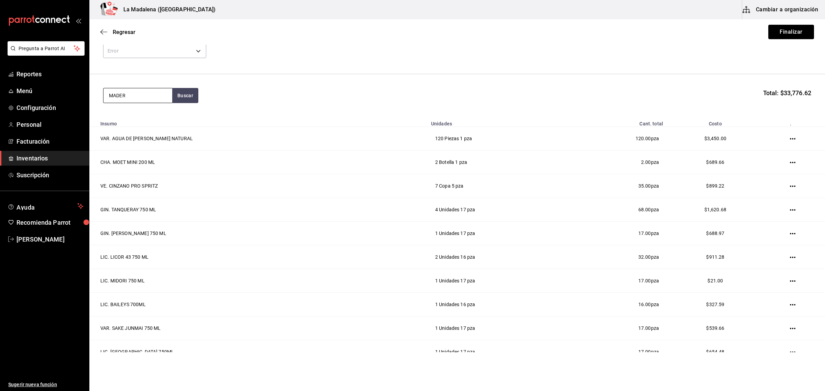
type input "MADERO"
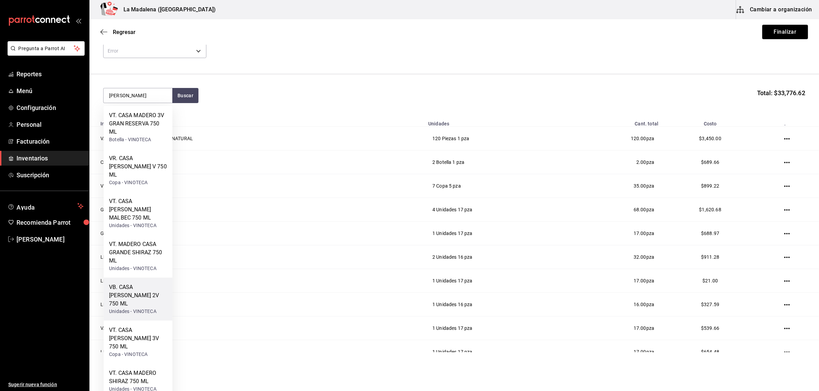
click at [129, 283] on div "VB. CASA [PERSON_NAME] 2V 750 ML" at bounding box center [138, 295] width 58 height 25
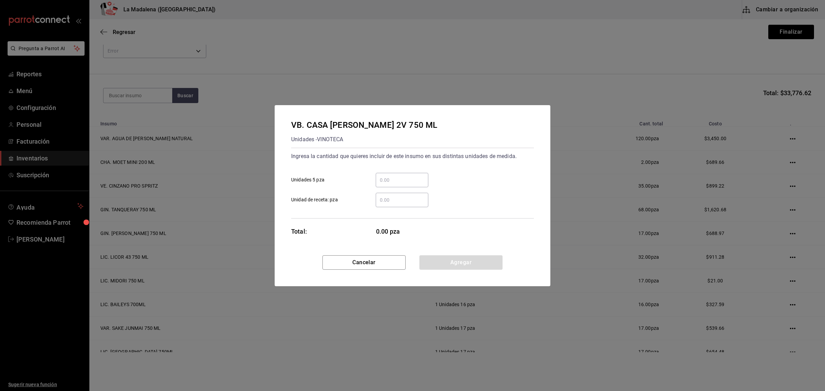
click at [395, 184] on input "​ Unidades 5 pza" at bounding box center [402, 180] width 53 height 8
type input "5"
click button "Agregar" at bounding box center [461, 262] width 83 height 14
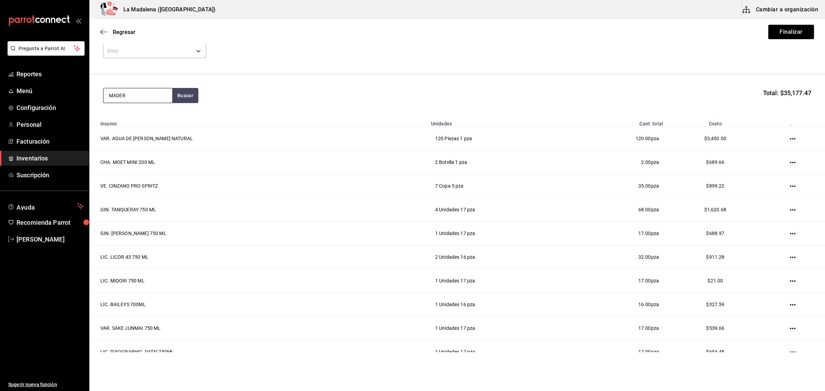
type input "MADERO"
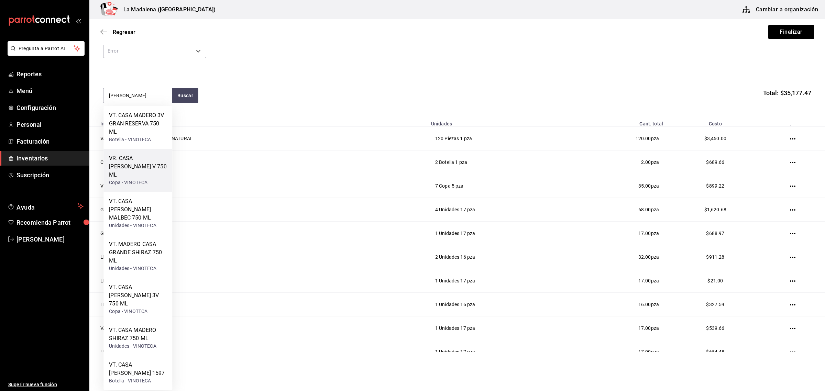
click at [140, 166] on div "VR. CASA [PERSON_NAME] V 750 ML" at bounding box center [138, 166] width 58 height 25
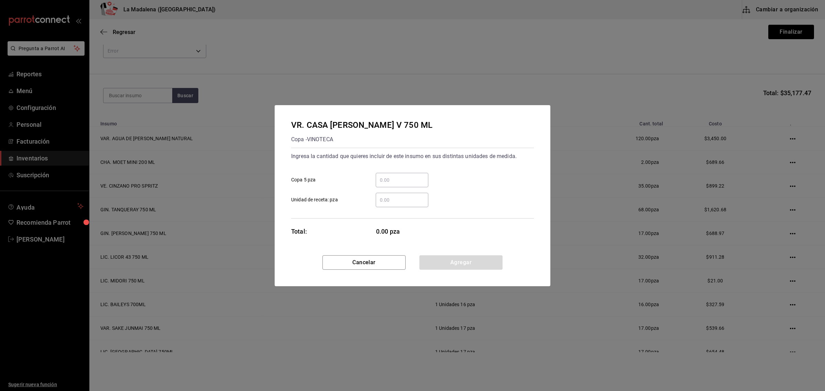
drag, startPoint x: 410, startPoint y: 179, endPoint x: 410, endPoint y: 173, distance: 6.2
click at [410, 177] on input "​ Copa 5 pza" at bounding box center [402, 180] width 53 height 8
type input "2"
click button "Agregar" at bounding box center [461, 262] width 83 height 14
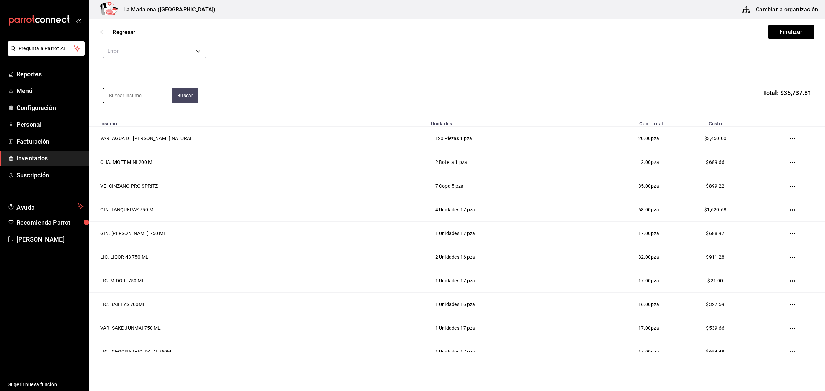
click at [143, 99] on input at bounding box center [138, 95] width 69 height 14
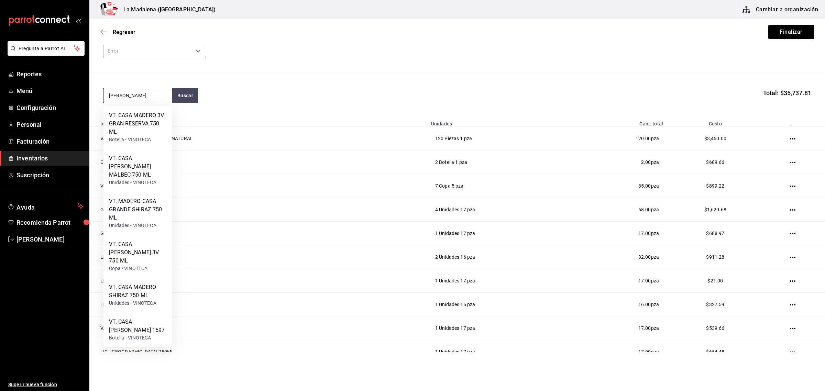
type input "MADERO"
click at [131, 243] on div "VT. CASA [PERSON_NAME] 3V 750 ML" at bounding box center [138, 252] width 58 height 25
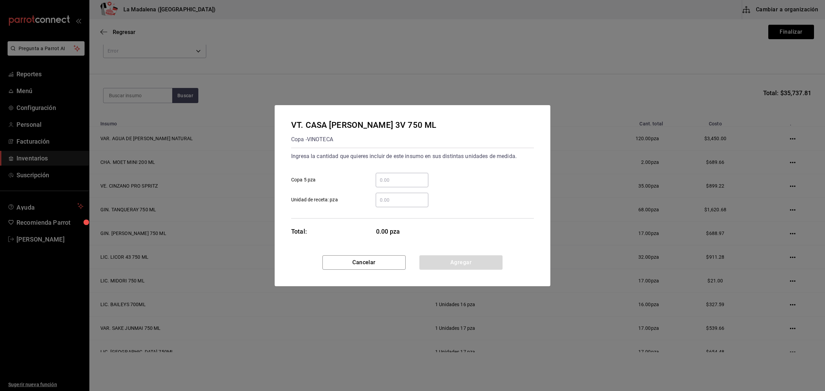
click at [413, 176] on input "​ Copa 5 pza" at bounding box center [402, 180] width 53 height 8
type input "16"
click button "Agregar" at bounding box center [461, 262] width 83 height 14
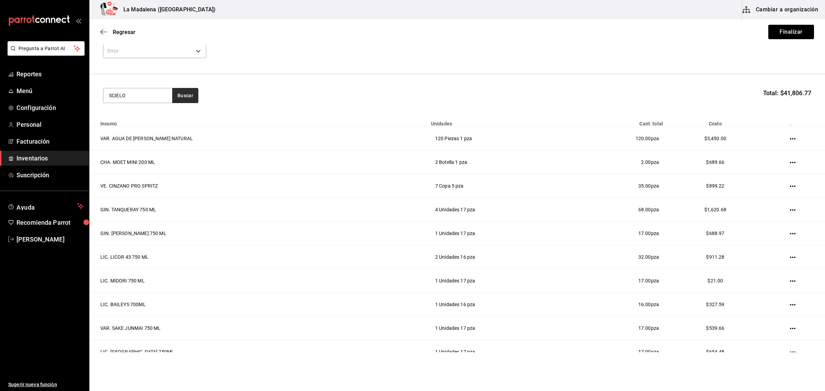
type input "SCIELO"
click at [126, 119] on div "VT. SCIELO 750ML" at bounding box center [132, 115] width 46 height 8
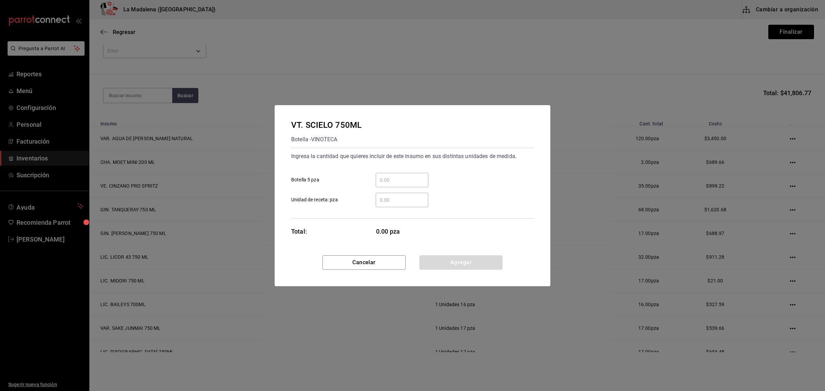
click at [404, 182] on input "​ Botella 5 pza" at bounding box center [402, 180] width 53 height 8
type input "1"
click button "Agregar" at bounding box center [461, 262] width 83 height 14
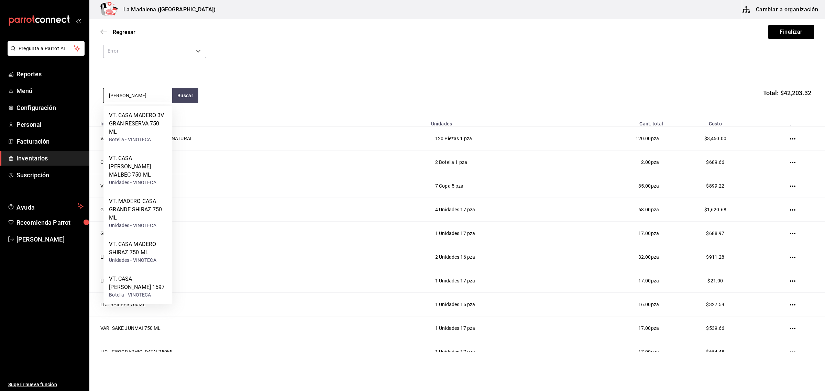
type input "MADERO"
click at [138, 118] on div "VT. CASA MADERO 3V GRAN RESERVA 750 ML" at bounding box center [138, 123] width 58 height 25
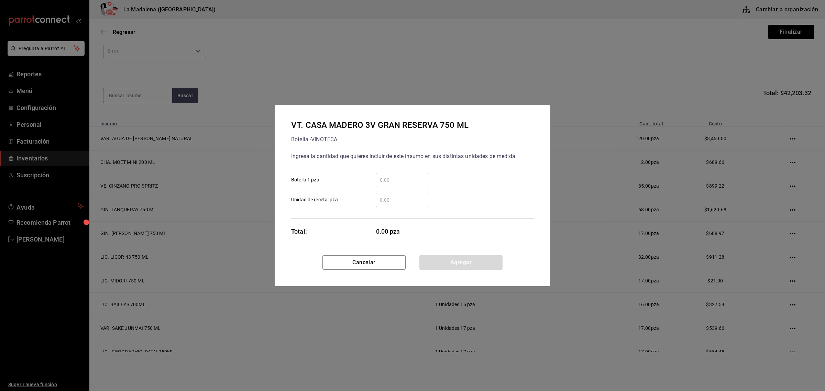
drag, startPoint x: 397, startPoint y: 177, endPoint x: 409, endPoint y: 168, distance: 15.2
click at [398, 176] on input "​ Botella 1 pza" at bounding box center [402, 180] width 53 height 8
type input "3"
click button "Agregar" at bounding box center [461, 262] width 83 height 14
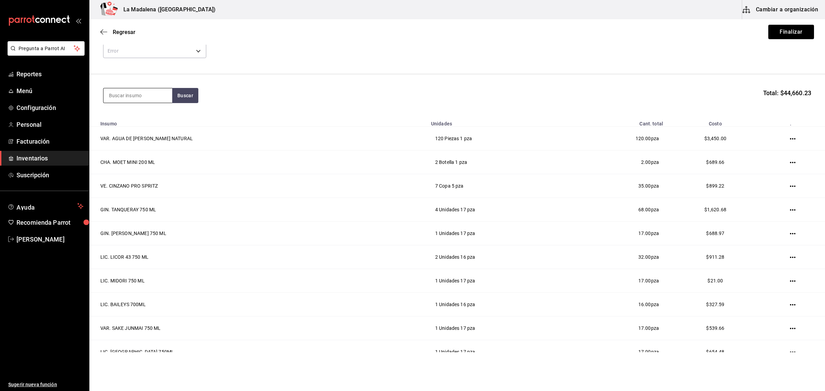
click at [134, 96] on input at bounding box center [138, 95] width 69 height 14
type input "SMIR"
click at [136, 120] on div "VOD. SMIRNOFF 750 ML" at bounding box center [138, 119] width 58 height 17
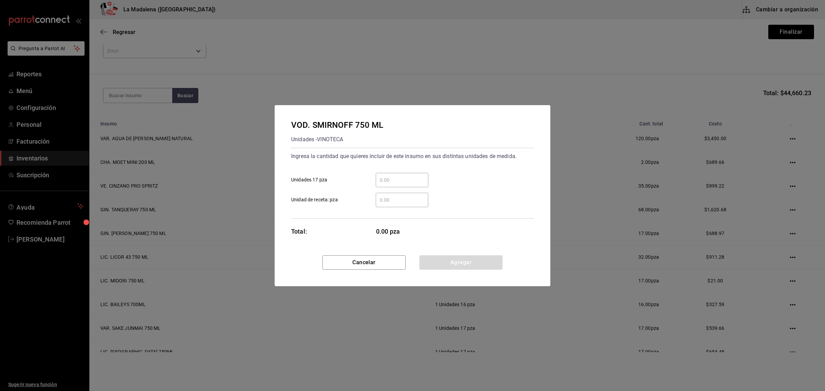
drag, startPoint x: 400, startPoint y: 178, endPoint x: 413, endPoint y: 166, distance: 18.0
click at [401, 176] on input "​ Unidades 17 pza" at bounding box center [402, 180] width 53 height 8
type input "6"
click button "Agregar" at bounding box center [461, 262] width 83 height 14
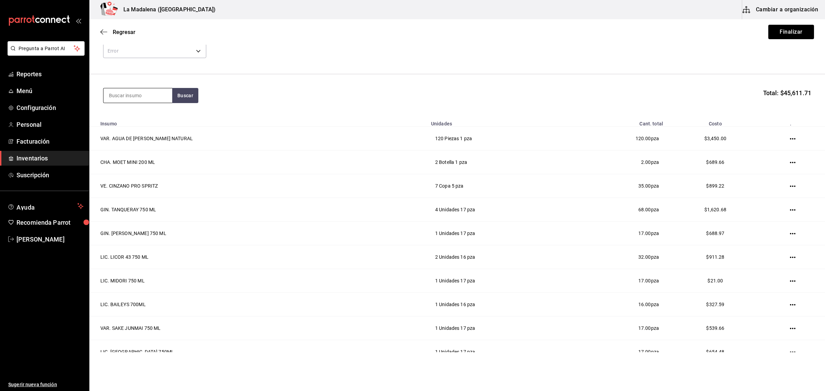
click at [150, 100] on input at bounding box center [138, 95] width 69 height 14
type input "GREY"
click at [152, 160] on div "VOD. GREY GOOSE 750 ML" at bounding box center [138, 154] width 58 height 17
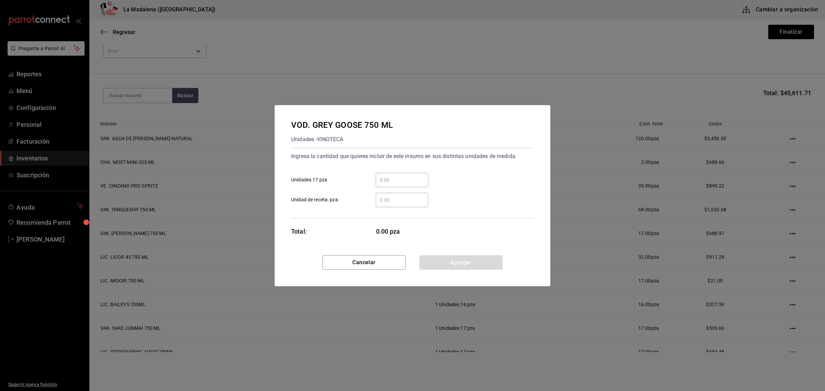
click at [398, 182] on input "​ Unidades 17 pza" at bounding box center [402, 180] width 53 height 8
type input "2"
click button "Agregar" at bounding box center [461, 262] width 83 height 14
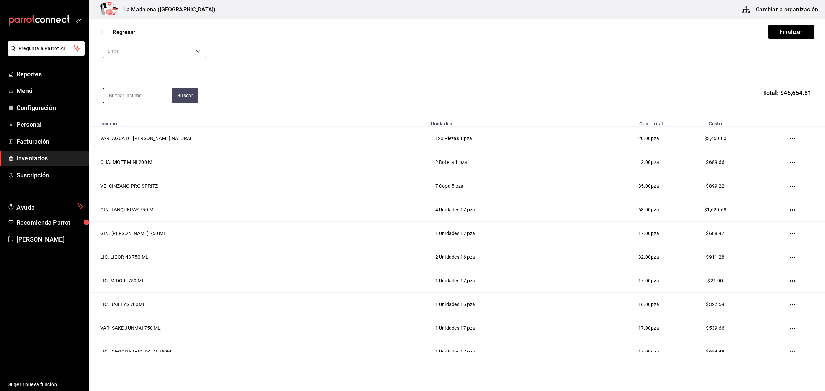
click at [126, 96] on input at bounding box center [138, 95] width 69 height 14
type input "BUCH"
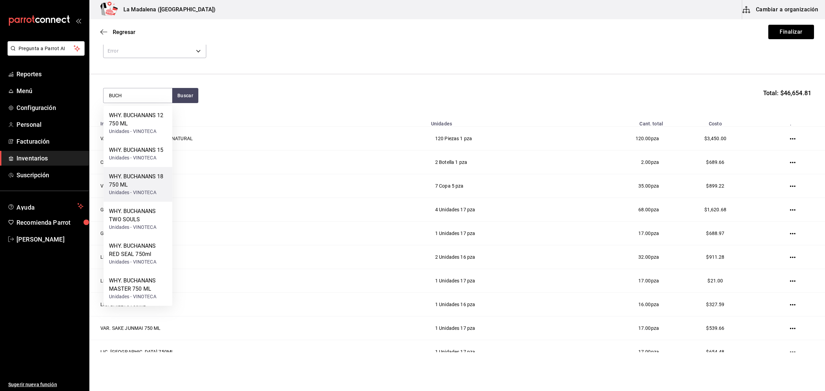
click at [141, 173] on div "WHY. BUCHANANS 18 750 ML" at bounding box center [138, 181] width 58 height 17
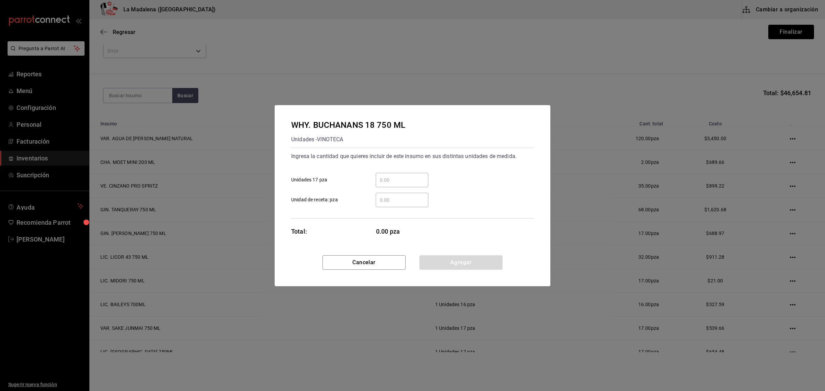
click at [402, 179] on input "​ Unidades 17 pza" at bounding box center [402, 180] width 53 height 8
type input "1"
click button "Agregar" at bounding box center [461, 262] width 83 height 14
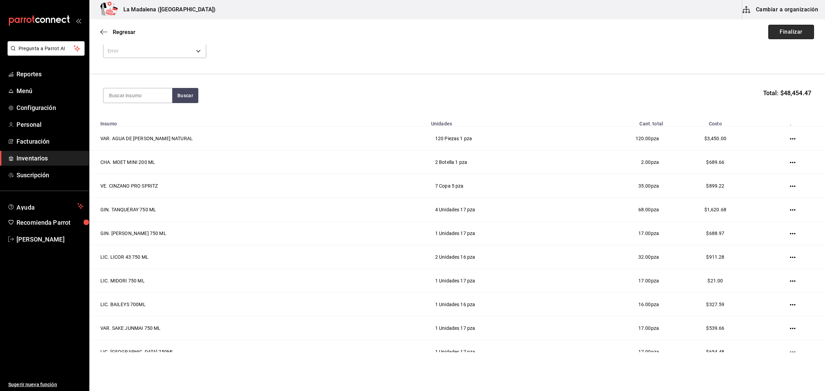
click at [779, 37] on button "Finalizar" at bounding box center [792, 32] width 46 height 14
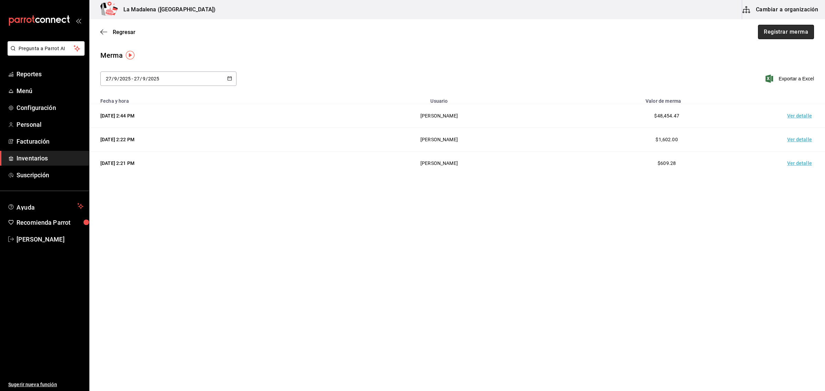
click at [800, 32] on button "Registrar merma" at bounding box center [786, 32] width 56 height 14
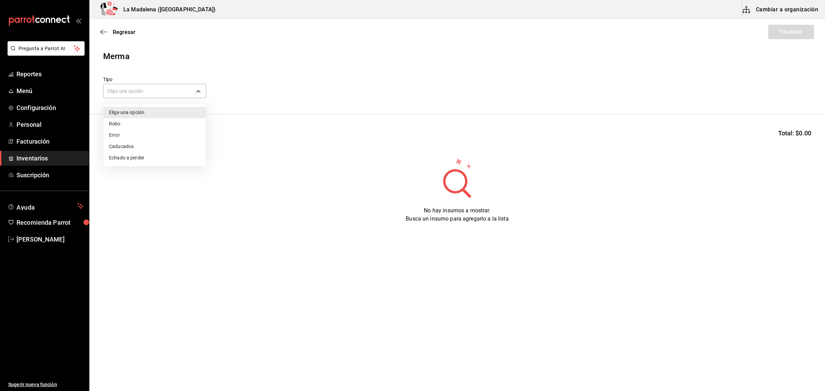
drag, startPoint x: 143, startPoint y: 93, endPoint x: 147, endPoint y: 104, distance: 10.9
click at [144, 93] on body "Pregunta a Parrot AI Reportes Menú Configuración Personal Facturación Inventari…" at bounding box center [412, 176] width 825 height 352
click at [139, 132] on li "Error" at bounding box center [155, 135] width 102 height 11
type input "ERROR"
click at [133, 143] on input at bounding box center [138, 136] width 69 height 14
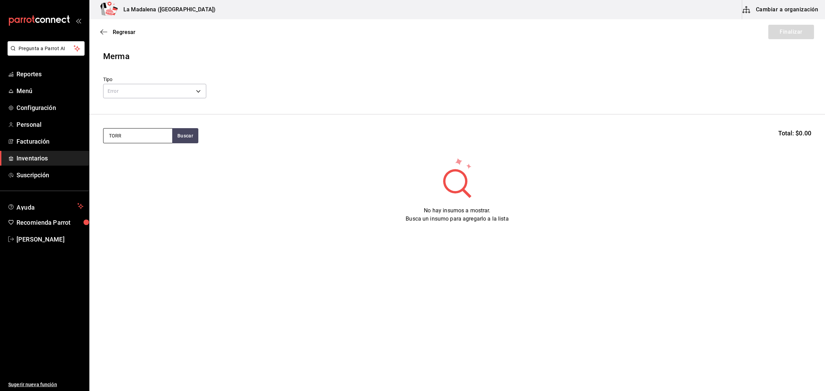
type input "TORR"
click at [137, 205] on div "Unidades - VINOTECA" at bounding box center [138, 206] width 58 height 7
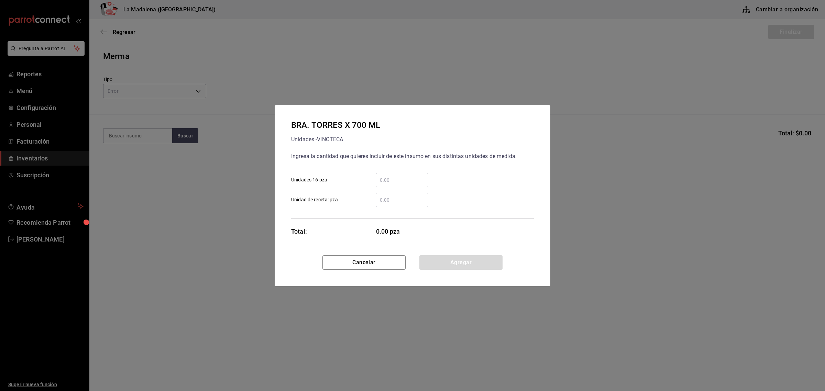
click at [401, 181] on input "​ Unidades 16 pza" at bounding box center [402, 180] width 53 height 8
type input "4"
type input "1"
click button "Agregar" at bounding box center [461, 262] width 83 height 14
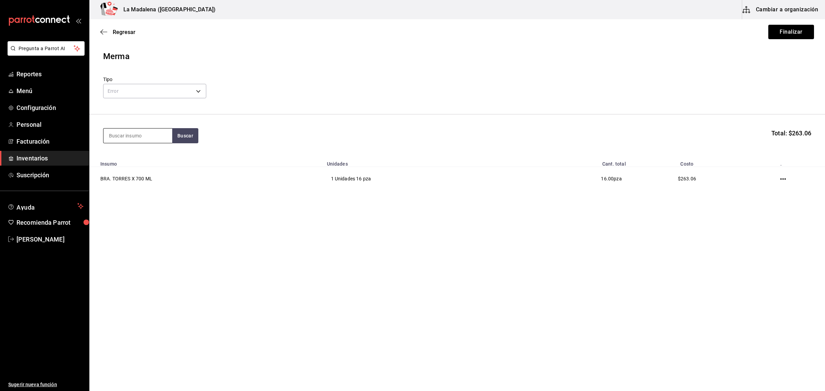
click at [139, 137] on input at bounding box center [138, 136] width 69 height 14
type input "MOET M"
click at [133, 164] on div "CHA. MOET MINI 200 ML" at bounding box center [138, 160] width 58 height 17
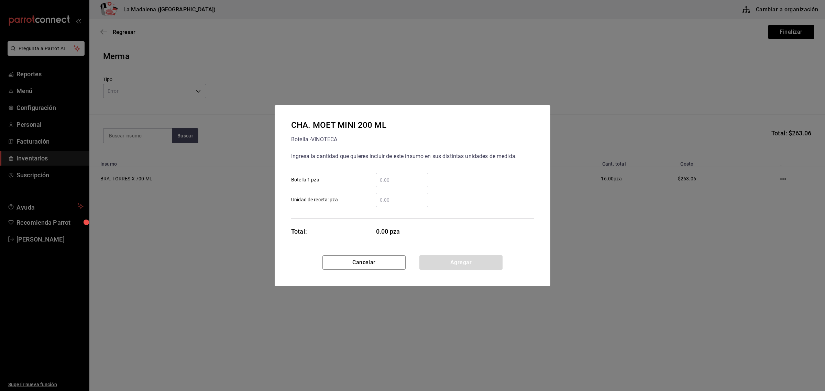
click at [405, 181] on input "​ Botella 1 pza" at bounding box center [402, 180] width 53 height 8
type input "4"
click button "Agregar" at bounding box center [461, 262] width 83 height 14
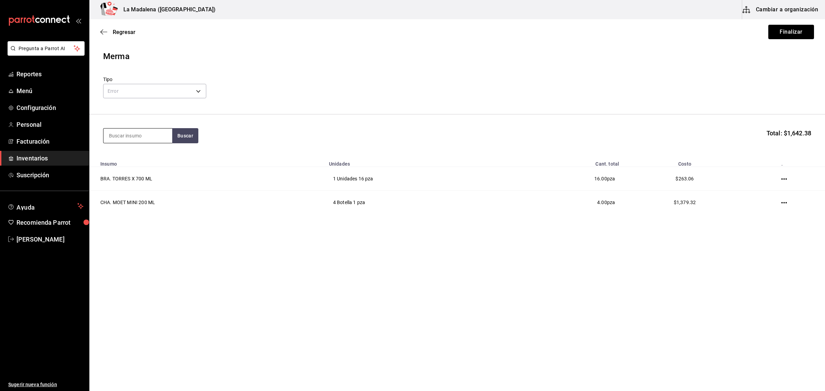
click at [138, 131] on input at bounding box center [138, 136] width 69 height 14
type input "TANQ"
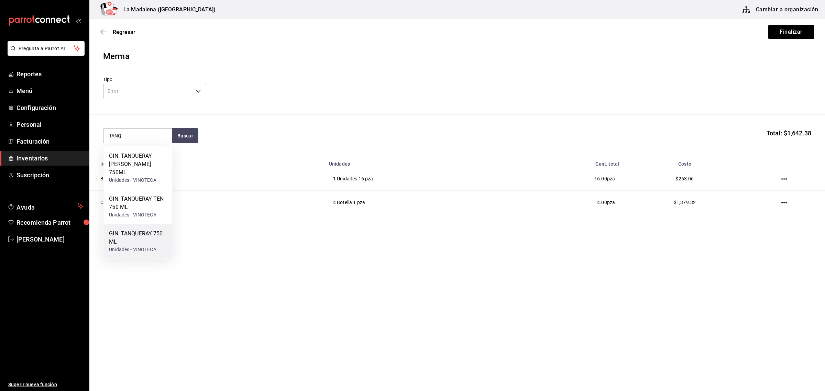
click at [132, 242] on div "GIN. TANQUERAY 750 ML" at bounding box center [138, 238] width 58 height 17
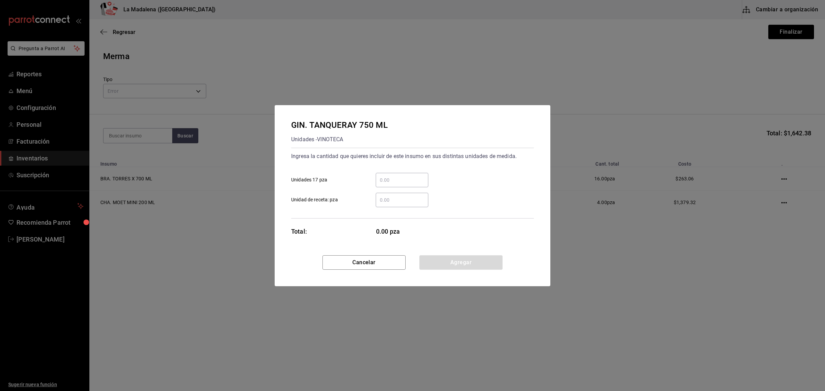
drag, startPoint x: 394, startPoint y: 179, endPoint x: 398, endPoint y: 184, distance: 6.4
click at [395, 179] on input "​ Unidades 17 pza" at bounding box center [402, 180] width 53 height 8
type input "4"
click button "Agregar" at bounding box center [461, 262] width 83 height 14
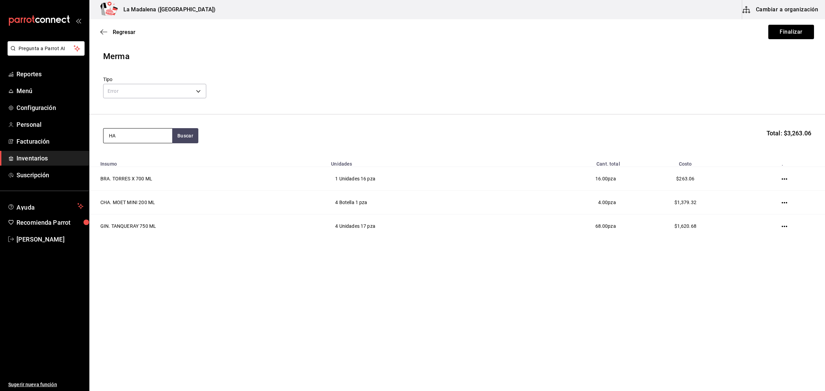
type input "H"
type input "K"
type input "L"
type input "KAL"
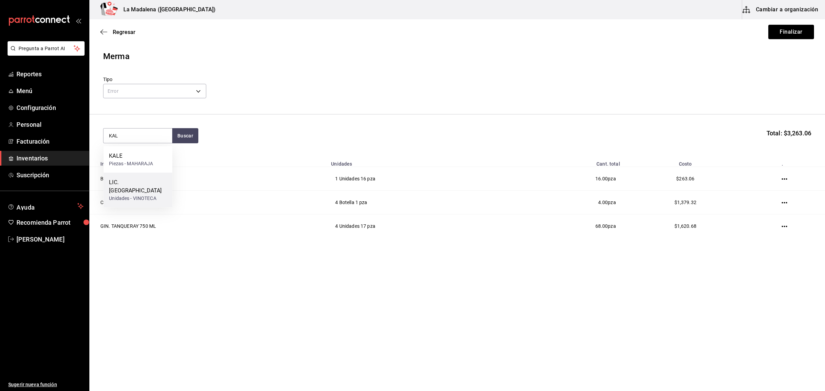
click at [131, 195] on div "Unidades - VINOTECA" at bounding box center [138, 198] width 58 height 7
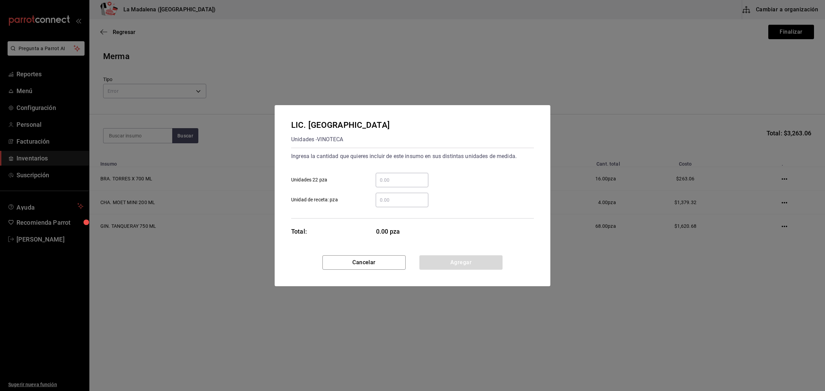
click at [413, 179] on input "​ Unidades 22 pza" at bounding box center [402, 180] width 53 height 8
type input "1"
click button "Agregar" at bounding box center [461, 262] width 83 height 14
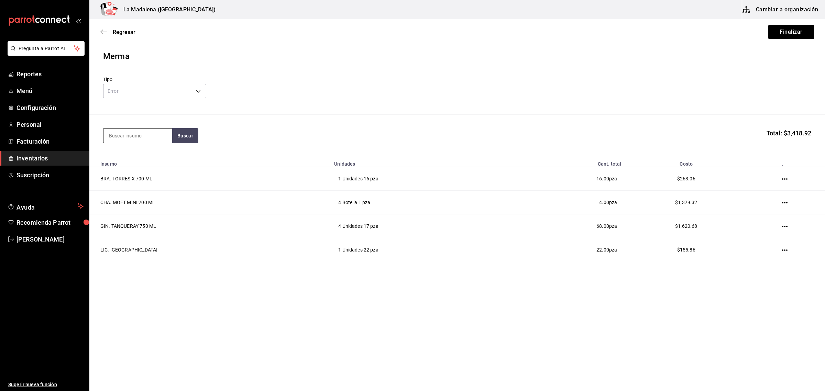
click at [147, 134] on input at bounding box center [138, 136] width 69 height 14
type input "3"
type input "LICOR"
click at [129, 160] on div "Unidades - VINOTECA" at bounding box center [136, 163] width 54 height 7
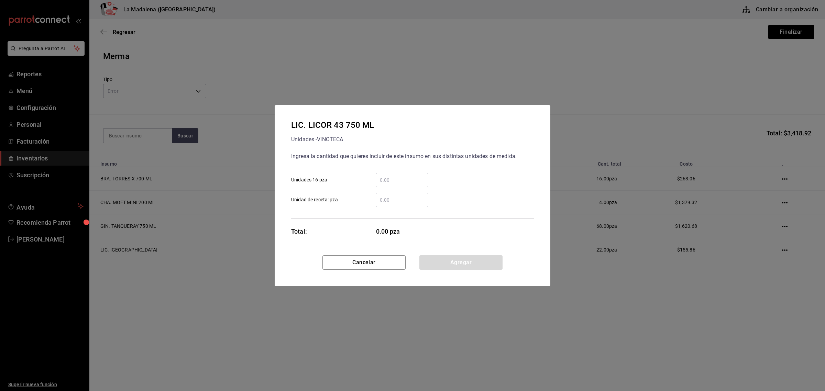
click at [406, 183] on input "​ Unidades 16 pza" at bounding box center [402, 180] width 53 height 8
click button "Agregar" at bounding box center [461, 262] width 83 height 14
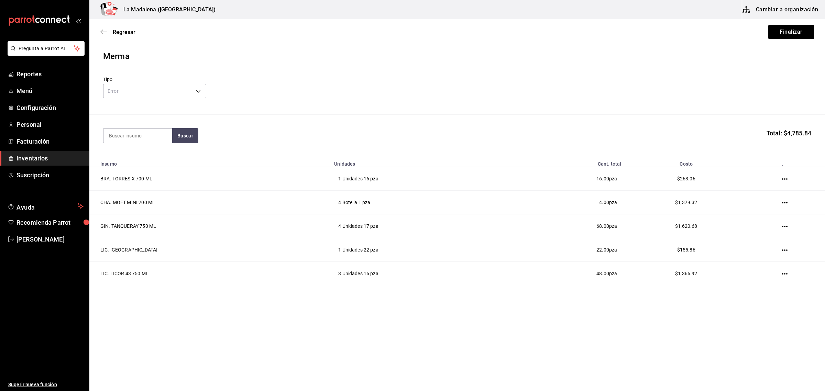
click at [128, 147] on section "Buscar Total: $4,785.84" at bounding box center [457, 136] width 736 height 43
click at [133, 136] on input at bounding box center [138, 136] width 69 height 14
click at [135, 164] on div "Unidades - VINOTECA" at bounding box center [134, 163] width 50 height 7
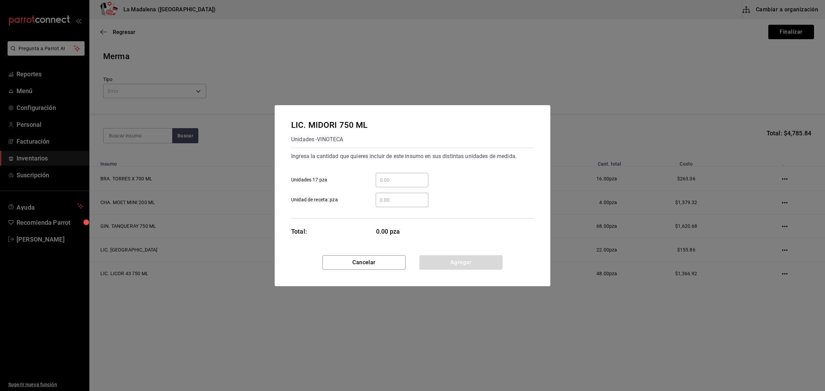
click at [420, 181] on input "​ Unidades 17 pza" at bounding box center [402, 180] width 53 height 8
click button "Agregar" at bounding box center [461, 262] width 83 height 14
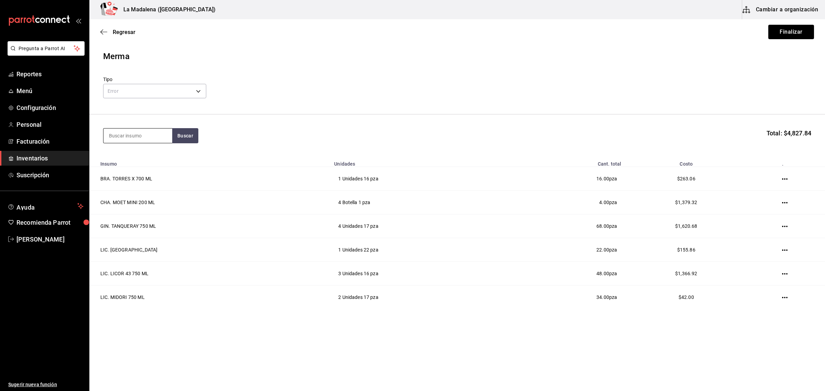
click at [122, 140] on input at bounding box center [138, 136] width 69 height 14
click at [141, 164] on div "Unidades - VINOTECA" at bounding box center [135, 163] width 52 height 7
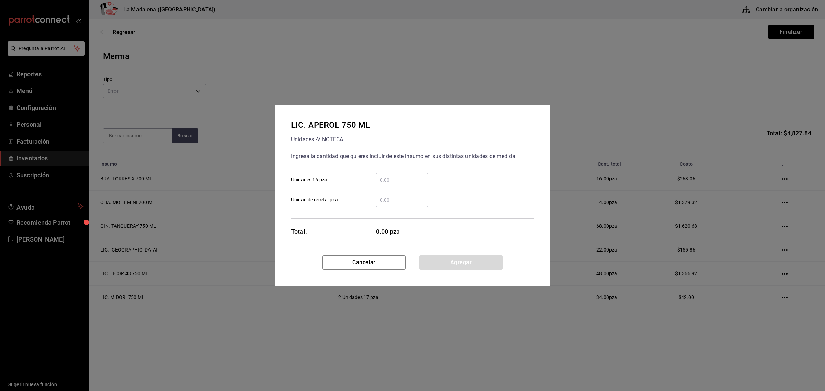
click at [409, 186] on div "​" at bounding box center [402, 180] width 53 height 14
click at [409, 184] on input "​ Unidades 16 pza" at bounding box center [402, 180] width 53 height 8
click button "Agregar" at bounding box center [461, 262] width 83 height 14
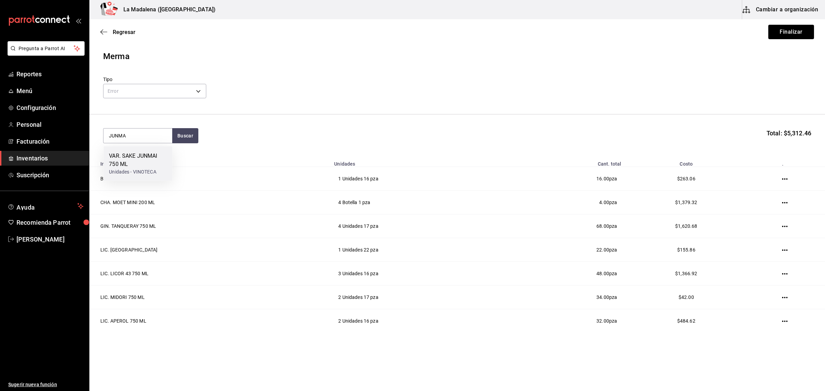
click at [159, 163] on div "VAR. SAKE JUNMAI 750 ML" at bounding box center [138, 160] width 58 height 17
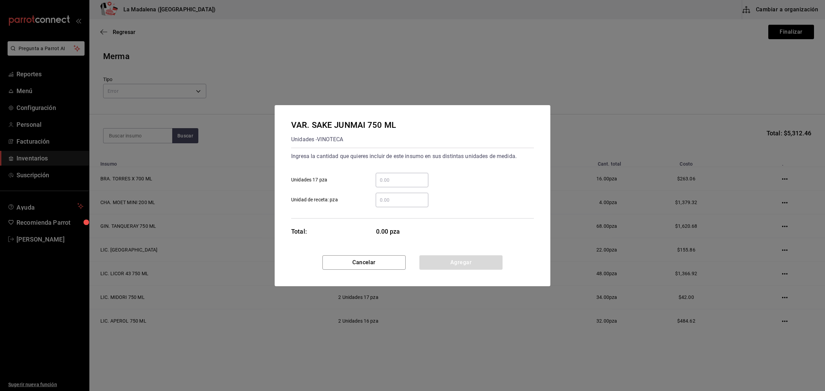
click at [413, 177] on input "​ Unidades 17 pza" at bounding box center [402, 180] width 53 height 8
click button "Agregar" at bounding box center [461, 262] width 83 height 14
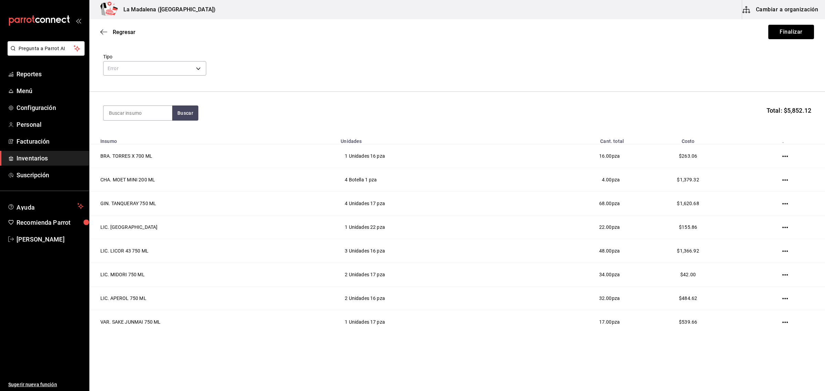
scroll to position [27, 0]
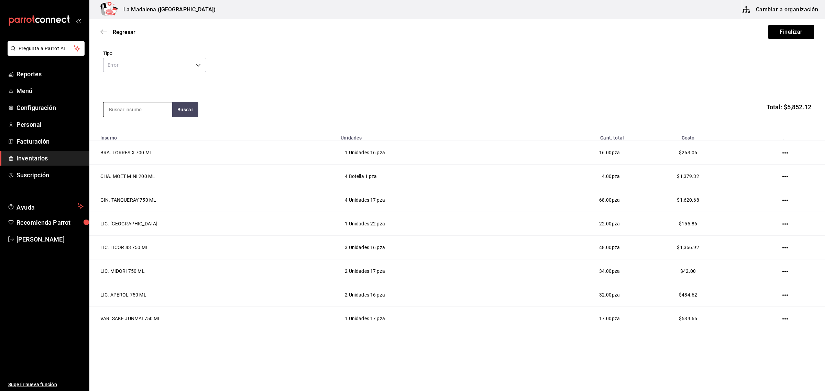
click at [138, 106] on input at bounding box center [138, 109] width 69 height 14
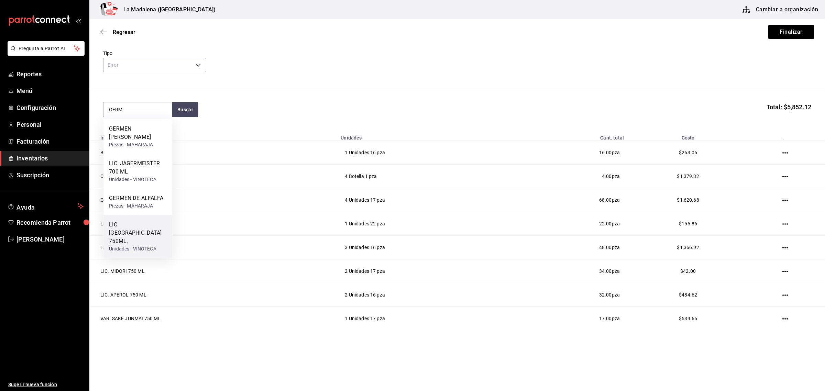
click at [126, 223] on div "LIC. [GEOGRAPHIC_DATA][PERSON_NAME] 750ML." at bounding box center [138, 233] width 58 height 25
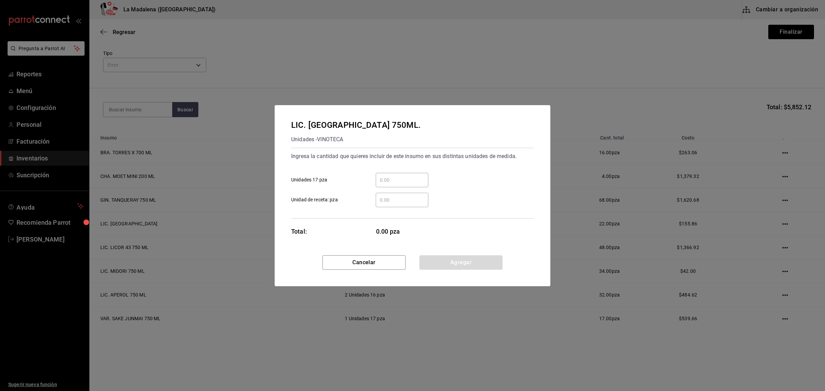
click at [401, 186] on div "​" at bounding box center [402, 180] width 53 height 14
click at [401, 184] on input "​ Unidades 17 pza" at bounding box center [402, 180] width 53 height 8
click button "Agregar" at bounding box center [461, 262] width 83 height 14
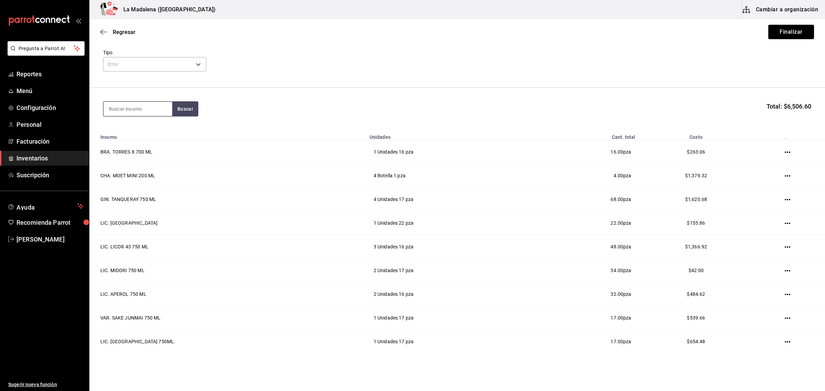
click at [141, 109] on input at bounding box center [138, 109] width 69 height 14
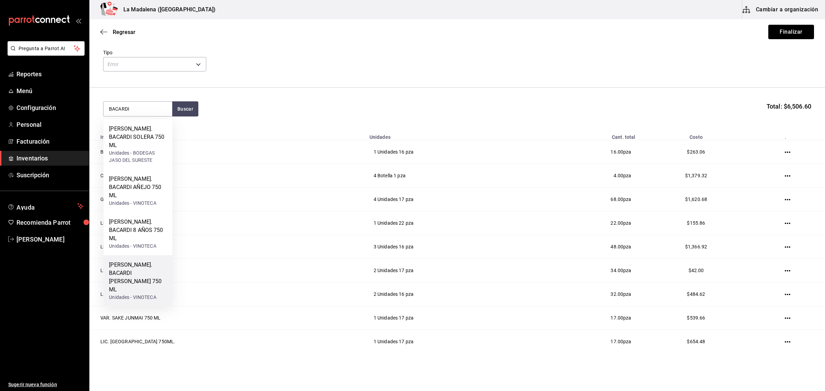
click at [124, 261] on div "[PERSON_NAME]. BACARDI BLANCO 750 ML" at bounding box center [138, 277] width 58 height 33
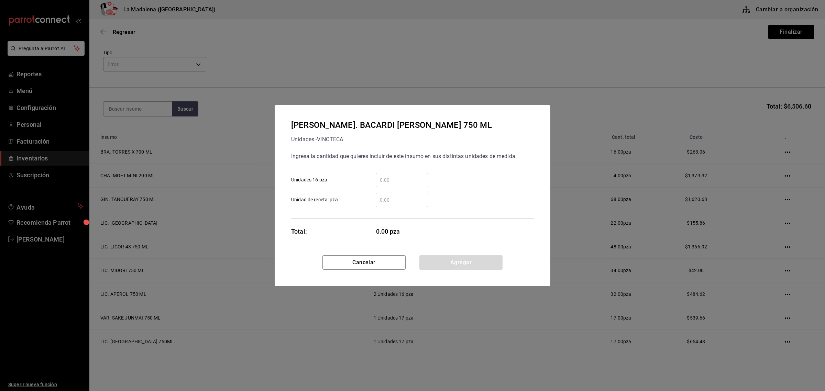
click at [400, 181] on input "​ Unidades 16 pza" at bounding box center [402, 180] width 53 height 8
click button "Agregar" at bounding box center [461, 262] width 83 height 14
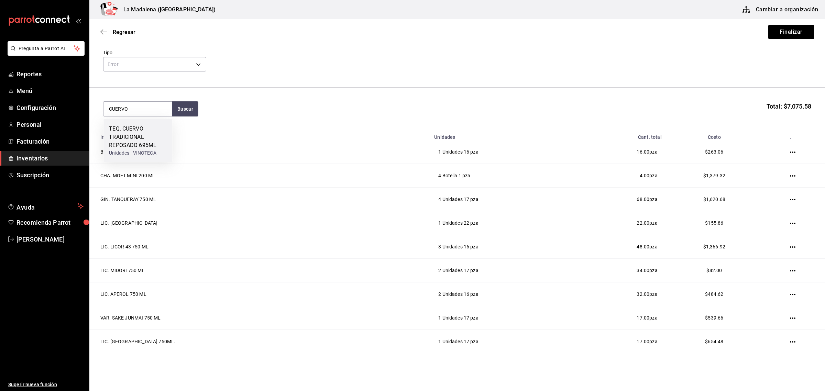
click at [121, 138] on div "TEQ. CUERVO TRADICIONAL REPOSADO 695ML" at bounding box center [138, 137] width 58 height 25
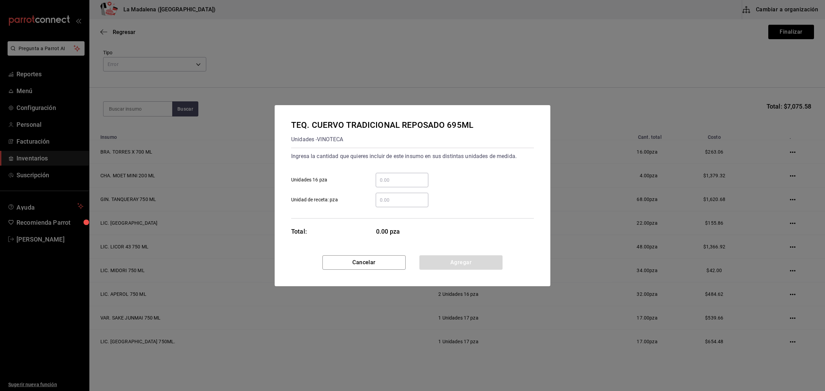
click at [402, 179] on input "​ Unidades 16 pza" at bounding box center [402, 180] width 53 height 8
click at [364, 260] on button "Cancelar" at bounding box center [364, 262] width 83 height 14
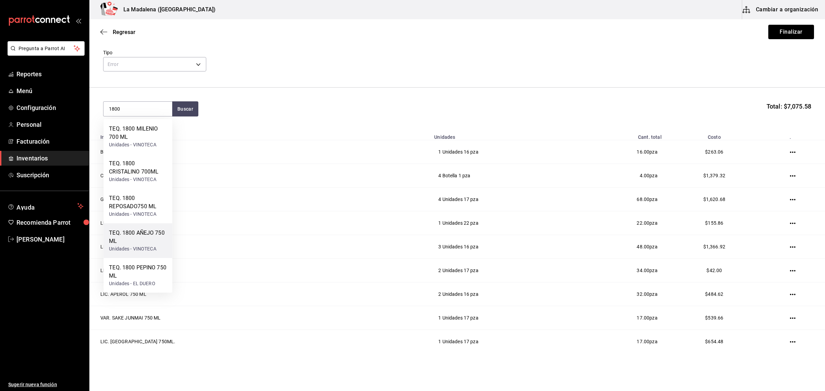
click at [137, 238] on div "TEQ. 1800 AÑEJO 750 ML" at bounding box center [138, 237] width 58 height 17
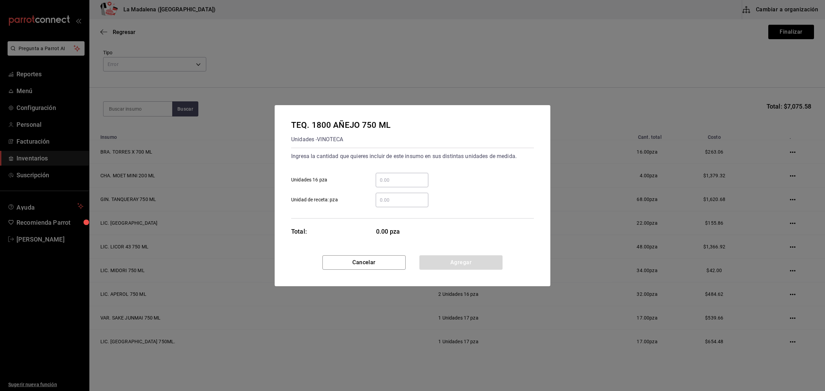
click at [396, 173] on div "​" at bounding box center [402, 180] width 53 height 14
click at [396, 176] on input "​ Unidades 16 pza" at bounding box center [402, 180] width 53 height 8
click button "Agregar" at bounding box center [461, 262] width 83 height 14
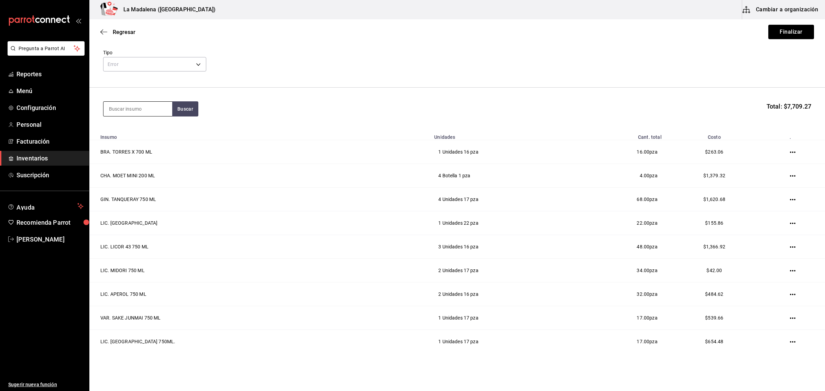
click at [133, 113] on input at bounding box center [138, 109] width 69 height 14
drag, startPoint x: 137, startPoint y: 139, endPoint x: 140, endPoint y: 137, distance: 3.7
click at [140, 137] on div "TEQ. DOBEL DIAMANTE 700 ML" at bounding box center [138, 133] width 58 height 17
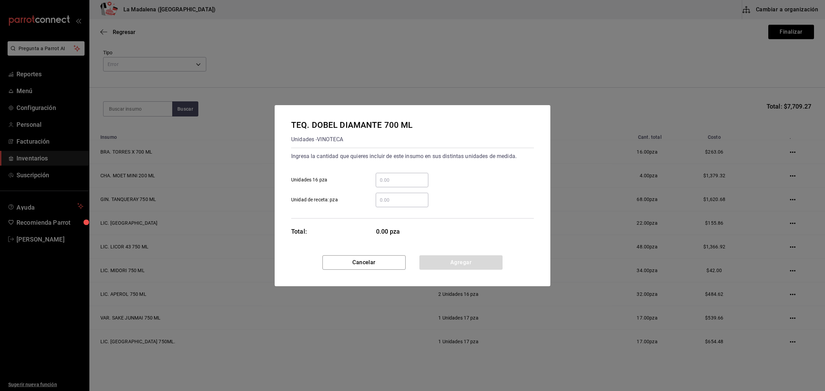
click at [384, 179] on input "​ Unidades 16 pza" at bounding box center [402, 180] width 53 height 8
click button "Agregar" at bounding box center [461, 262] width 83 height 14
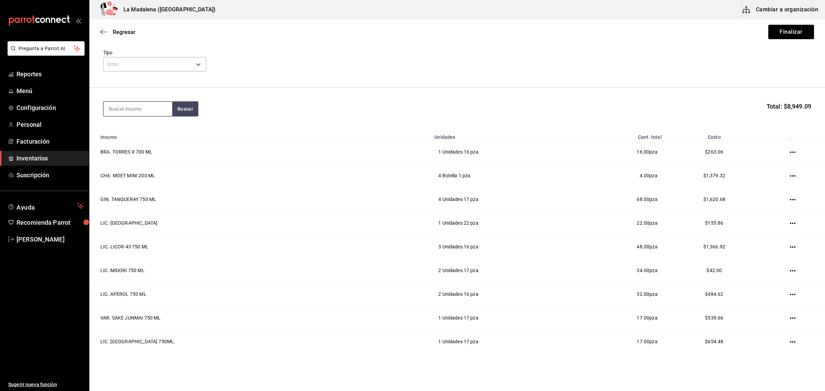
click at [126, 109] on input at bounding box center [138, 109] width 69 height 14
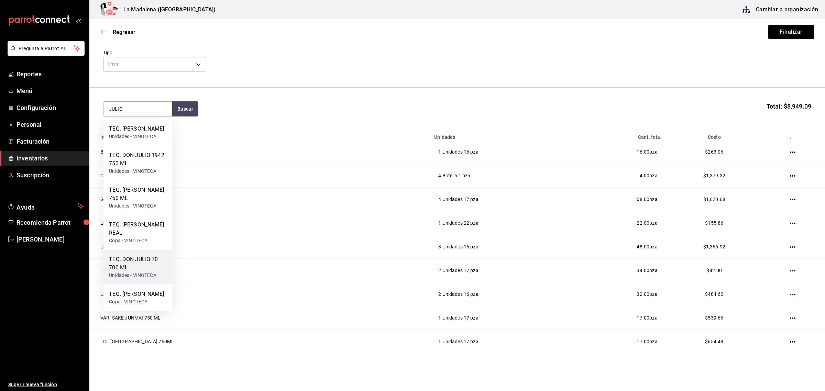
click at [143, 265] on div "TEQ. DON JULIO 70 700 ML" at bounding box center [138, 263] width 58 height 17
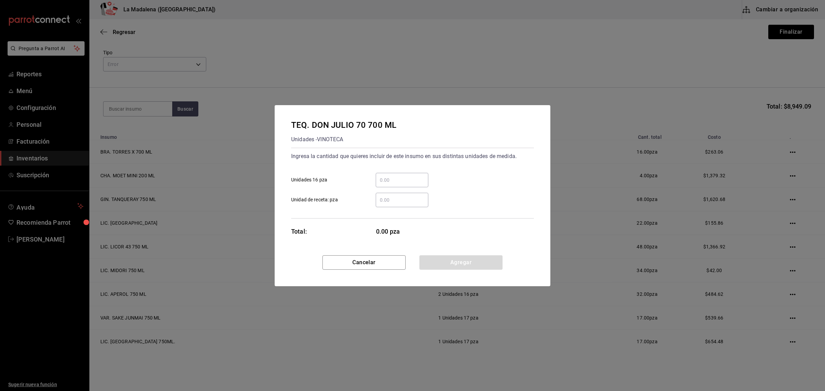
drag, startPoint x: 416, startPoint y: 175, endPoint x: 434, endPoint y: 164, distance: 20.5
click at [422, 171] on div "​ Unidades 16 pza" at bounding box center [410, 177] width 248 height 20
click at [413, 181] on input "​ Unidades 16 pza" at bounding box center [402, 180] width 53 height 8
click button "Agregar" at bounding box center [461, 262] width 83 height 14
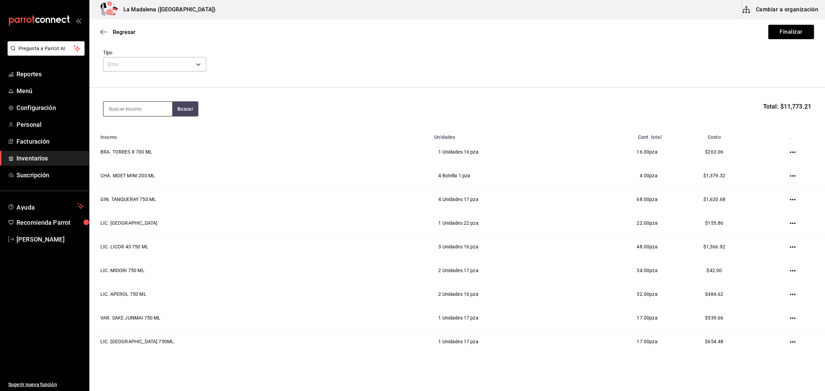
click at [155, 112] on input at bounding box center [138, 109] width 69 height 14
click at [134, 171] on div "MEZ. AMARAS ESPADIN 750 ML" at bounding box center [138, 168] width 58 height 17
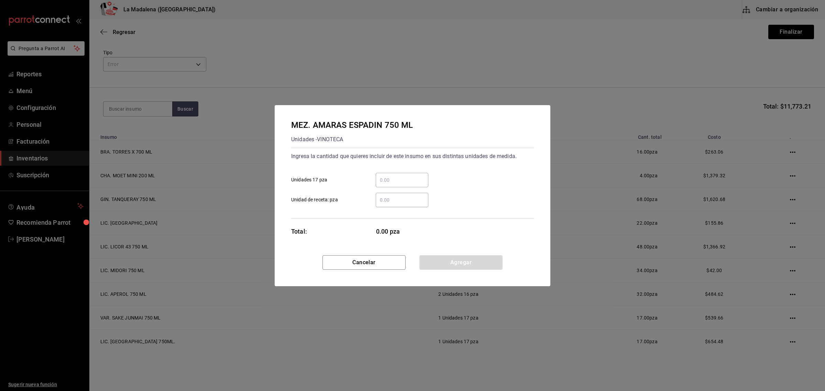
click at [393, 187] on div "​" at bounding box center [402, 180] width 53 height 14
click at [393, 184] on input "​ Unidades 17 pza" at bounding box center [402, 180] width 53 height 8
click button "Agregar" at bounding box center [461, 262] width 83 height 14
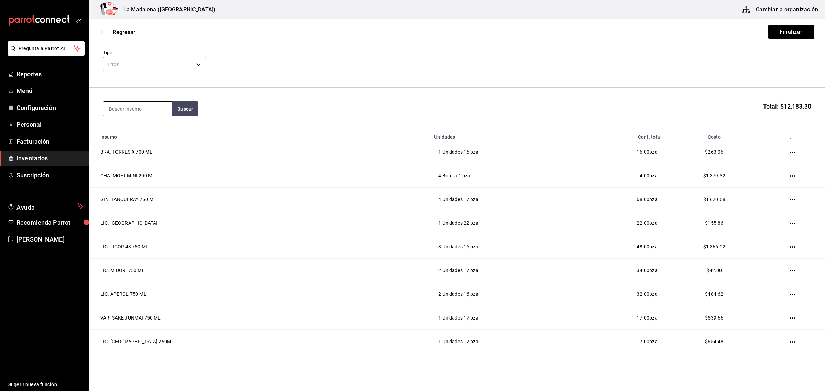
click at [128, 109] on input at bounding box center [138, 109] width 69 height 14
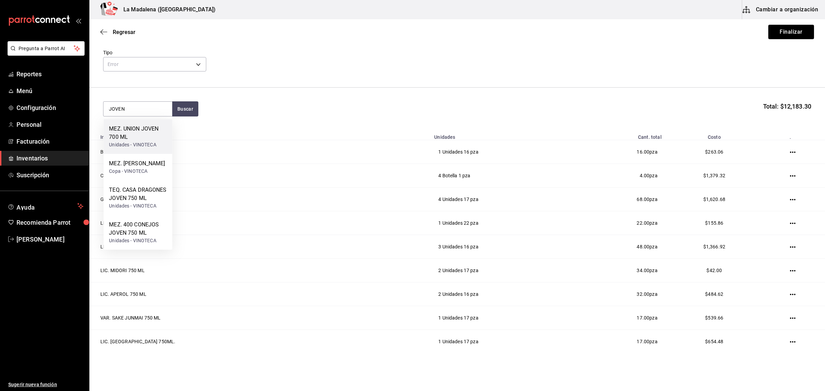
click at [137, 130] on div "MEZ. UNION JOVEN 700 ML" at bounding box center [138, 133] width 58 height 17
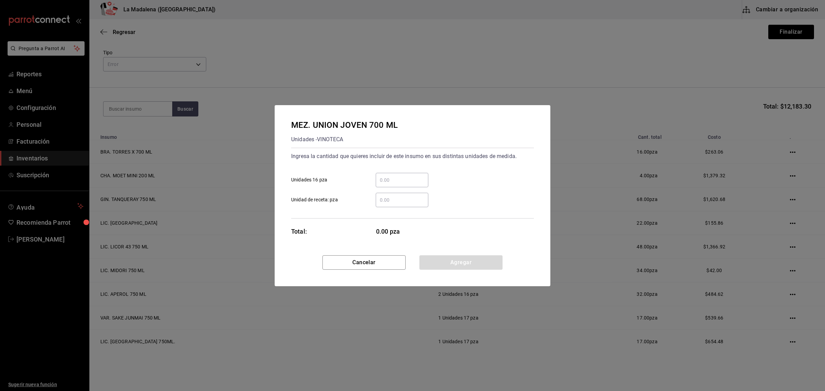
click at [404, 177] on input "​ Unidades 16 pza" at bounding box center [402, 180] width 53 height 8
click button "Agregar" at bounding box center [461, 262] width 83 height 14
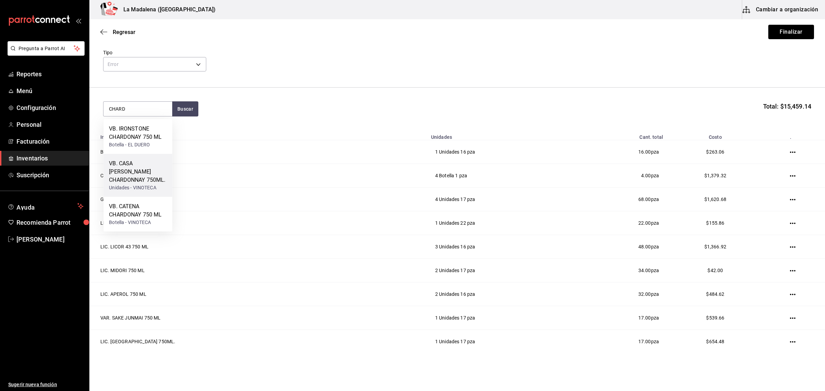
click at [128, 167] on div "VB. CASA [PERSON_NAME] CHARDONNAY 750ML." at bounding box center [138, 172] width 58 height 25
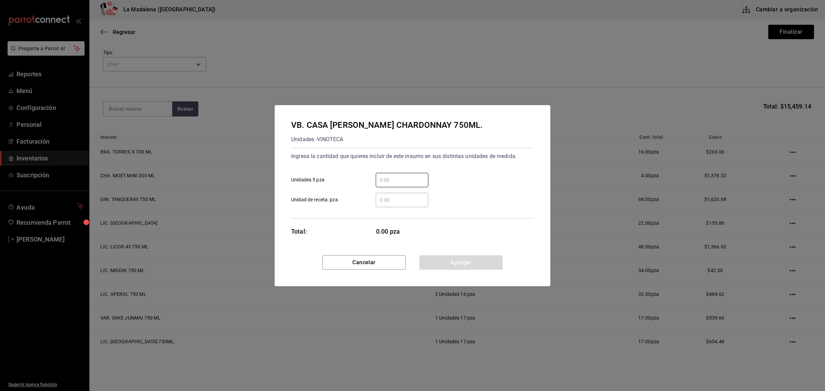
drag, startPoint x: 416, startPoint y: 177, endPoint x: 428, endPoint y: 170, distance: 14.7
click at [416, 177] on input "​ Unidades 5 pza" at bounding box center [402, 180] width 53 height 8
click button "Agregar" at bounding box center [461, 262] width 83 height 14
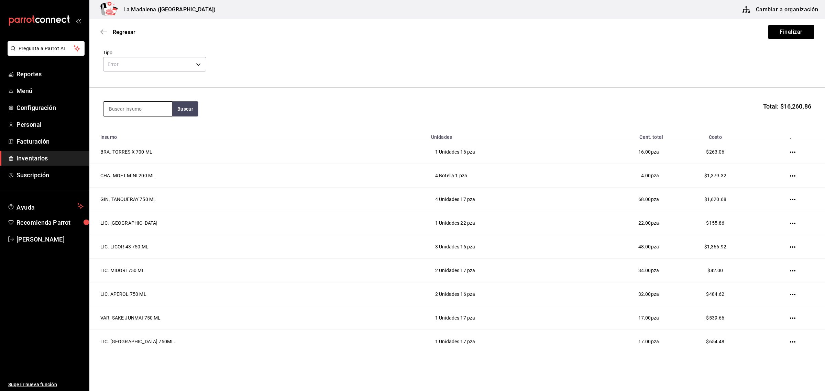
click at [152, 112] on input at bounding box center [138, 109] width 69 height 14
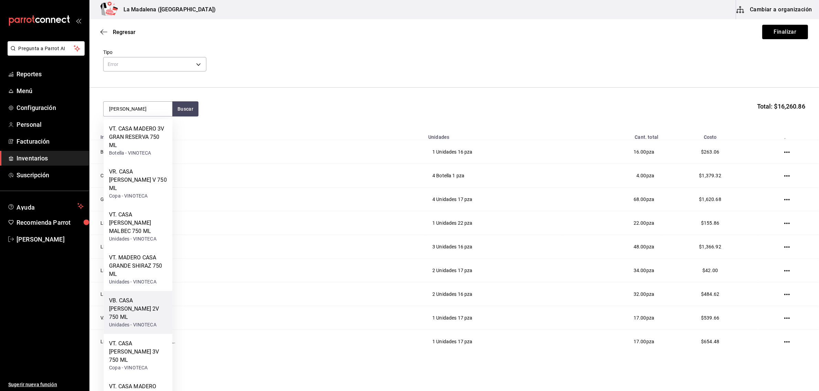
click at [145, 297] on div "VB. CASA [PERSON_NAME] 2V 750 ML" at bounding box center [138, 309] width 58 height 25
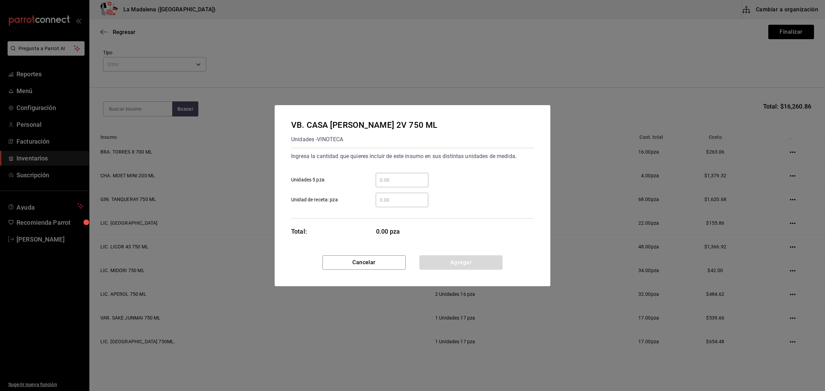
click at [413, 176] on input "​ Unidades 5 pza" at bounding box center [402, 180] width 53 height 8
click button "Agregar" at bounding box center [461, 262] width 83 height 14
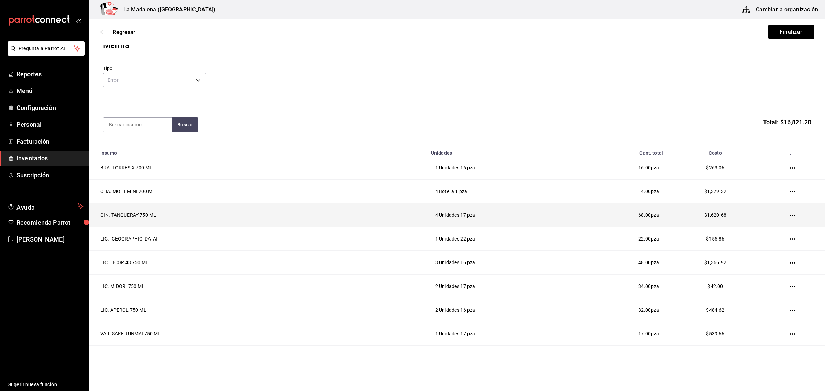
scroll to position [0, 0]
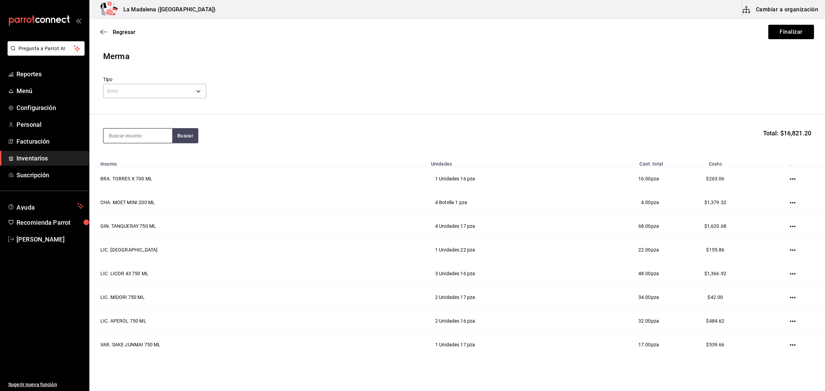
click at [140, 137] on input at bounding box center [138, 136] width 69 height 14
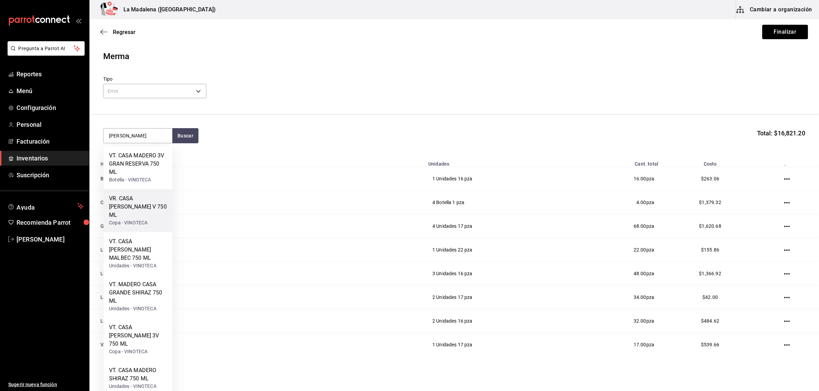
click at [134, 200] on div "VR. CASA [PERSON_NAME] V 750 ML" at bounding box center [138, 207] width 58 height 25
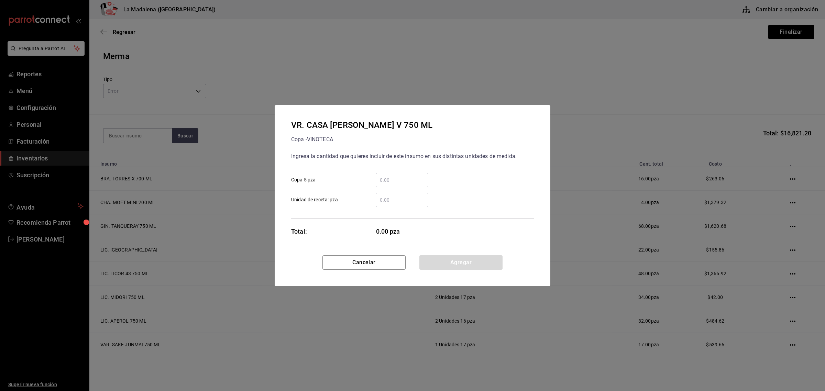
drag, startPoint x: 415, startPoint y: 181, endPoint x: 422, endPoint y: 179, distance: 7.1
click at [415, 181] on input "​ Copa 5 pza" at bounding box center [402, 180] width 53 height 8
click button "Agregar" at bounding box center [461, 262] width 83 height 14
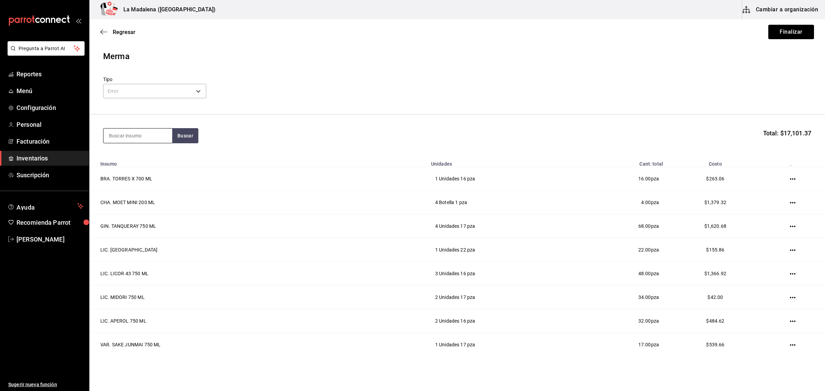
click at [135, 133] on input at bounding box center [138, 136] width 69 height 14
click at [133, 162] on div "VB. TOKAJI DRY MANDOLAS 750 ML" at bounding box center [138, 160] width 58 height 17
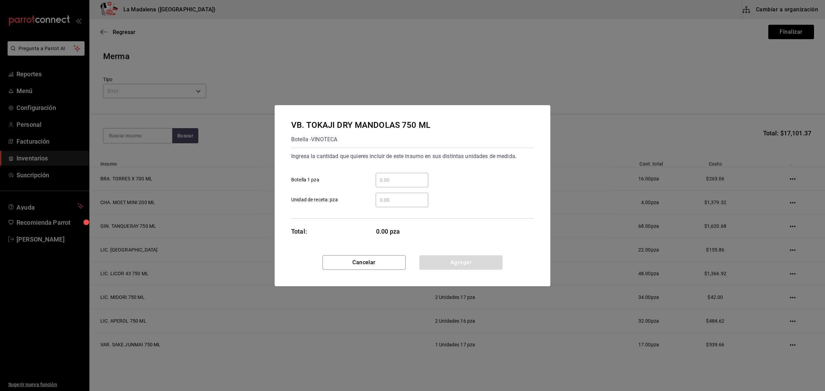
click at [412, 179] on input "​ Botella 1 pza" at bounding box center [402, 180] width 53 height 8
click button "Agregar" at bounding box center [461, 262] width 83 height 14
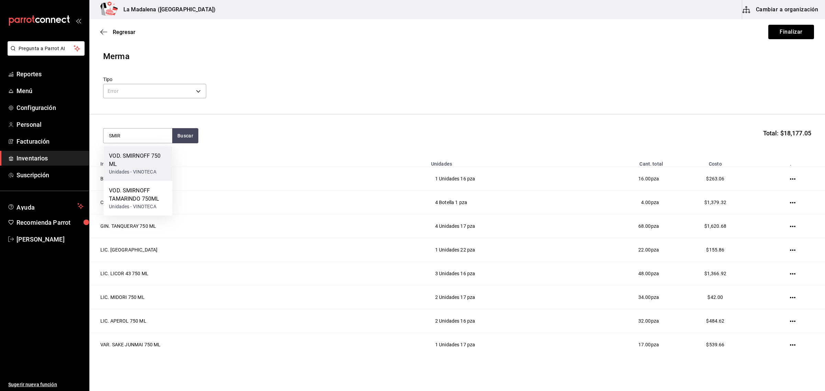
click at [146, 168] on div "Unidades - VINOTECA" at bounding box center [138, 171] width 58 height 7
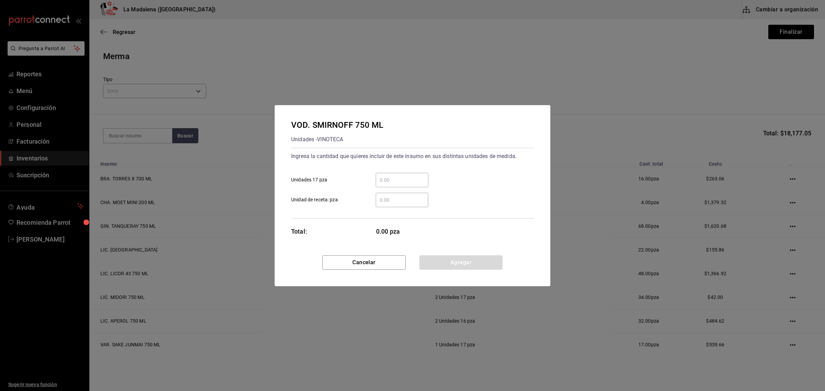
click at [403, 182] on input "​ Unidades 17 pza" at bounding box center [402, 180] width 53 height 8
click button "Agregar" at bounding box center [461, 262] width 83 height 14
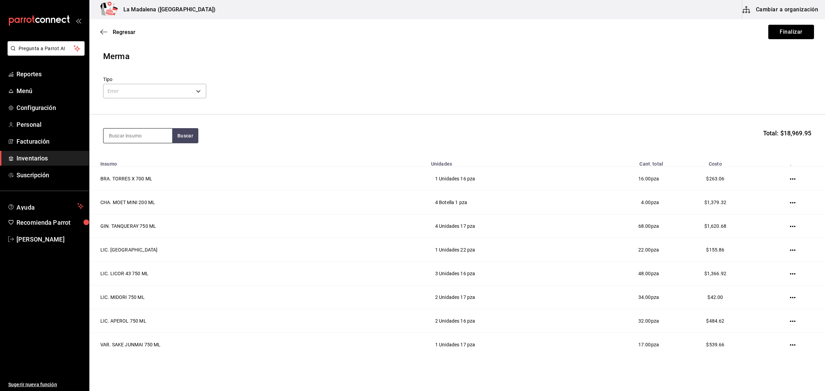
click at [132, 134] on input at bounding box center [138, 136] width 69 height 14
click at [143, 200] on div "VOD. GREY GOOSE 750 ML" at bounding box center [138, 195] width 58 height 17
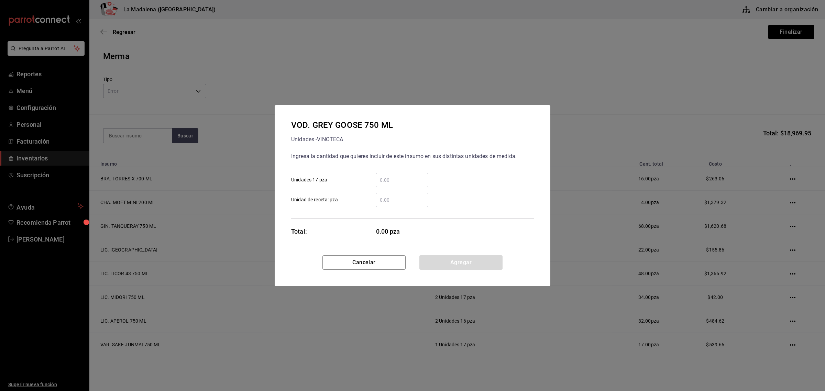
click at [386, 180] on input "​ Unidades 17 pza" at bounding box center [402, 180] width 53 height 8
click button "Agregar" at bounding box center [461, 262] width 83 height 14
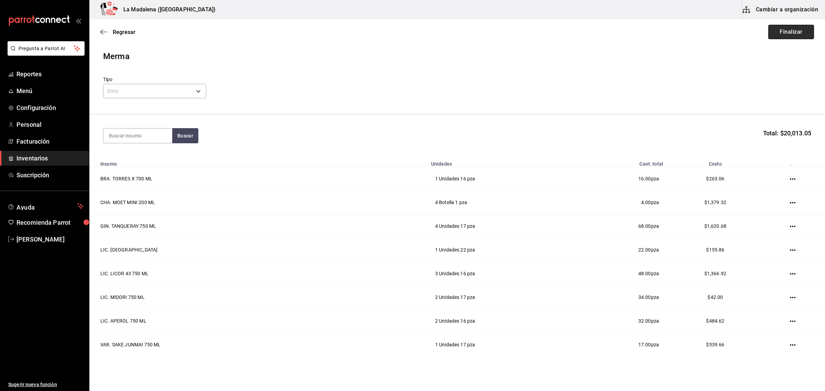
click at [780, 29] on button "Finalizar" at bounding box center [792, 32] width 46 height 14
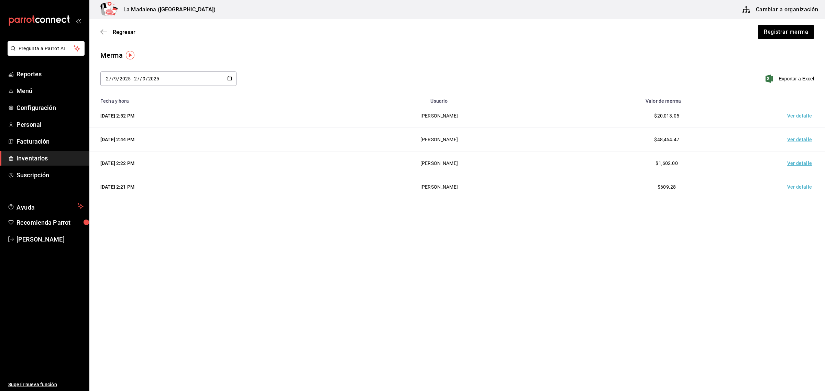
click at [780, 29] on button "Registrar merma" at bounding box center [786, 32] width 56 height 14
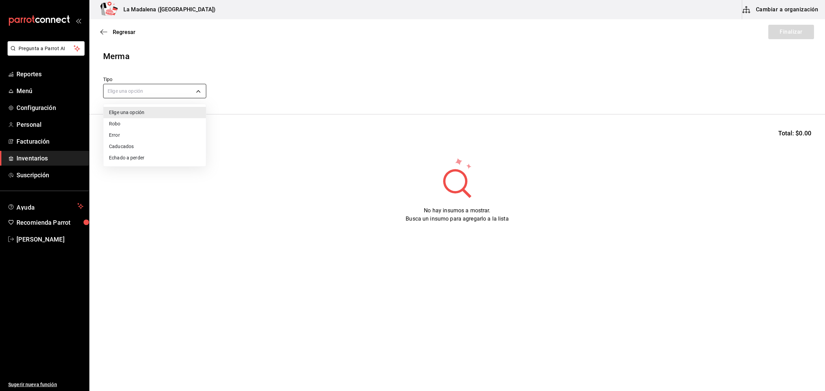
click at [149, 93] on body "Pregunta a Parrot AI Reportes Menú Configuración Personal Facturación Inventari…" at bounding box center [412, 176] width 825 height 352
click at [126, 140] on li "Error" at bounding box center [155, 135] width 102 height 11
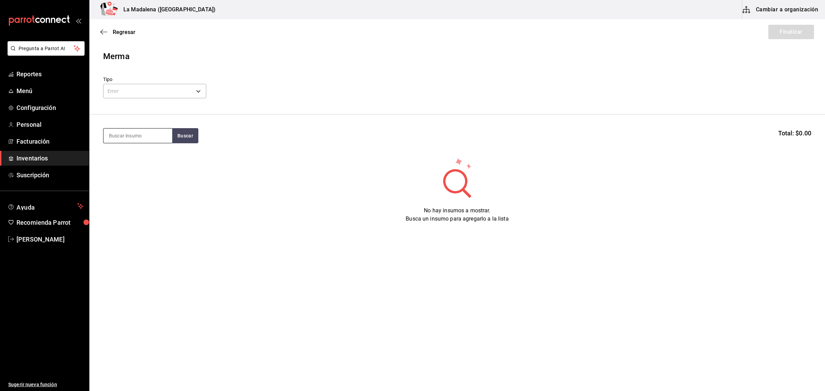
click at [137, 135] on input at bounding box center [138, 136] width 69 height 14
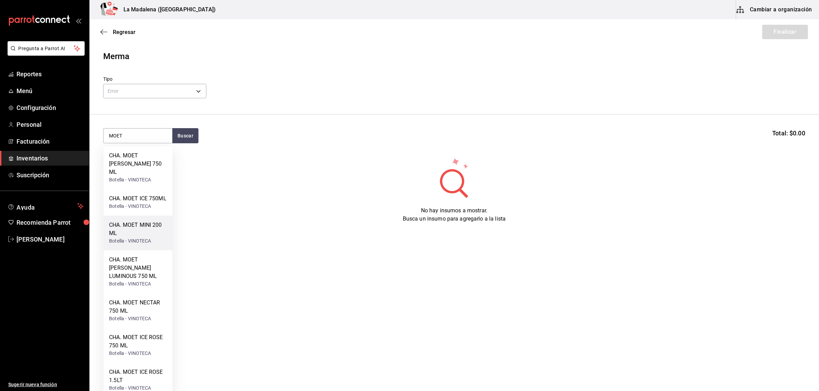
click at [148, 221] on div "CHA. MOET MINI 200 ML" at bounding box center [138, 229] width 58 height 17
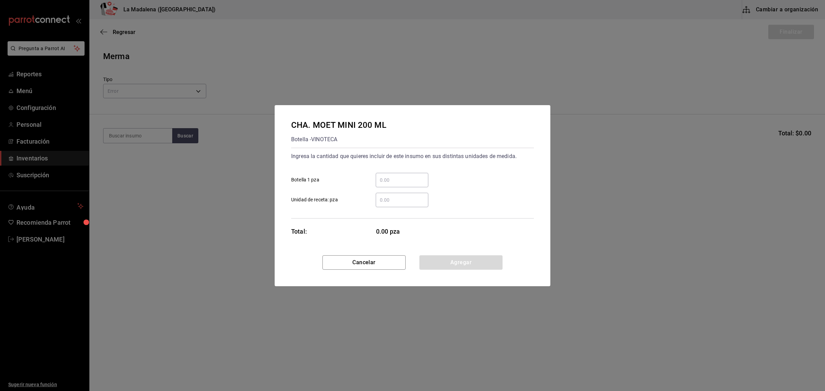
click at [407, 177] on input "​ Botella 1 pza" at bounding box center [402, 180] width 53 height 8
click button "Agregar" at bounding box center [461, 262] width 83 height 14
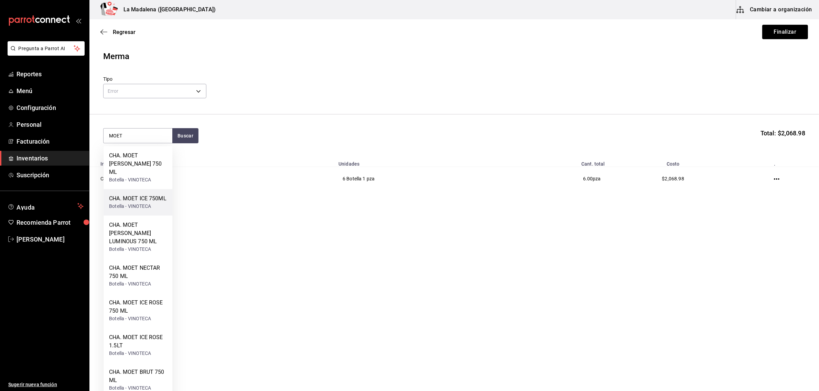
click at [137, 195] on div "CHA. MOET ICE 750ML" at bounding box center [137, 199] width 57 height 8
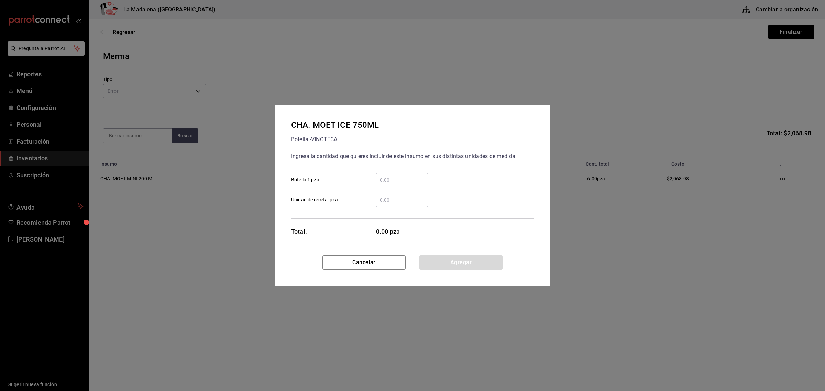
click at [400, 185] on div "​" at bounding box center [402, 180] width 53 height 14
click at [400, 184] on input "​ Botella 1 pza" at bounding box center [402, 180] width 53 height 8
click button "Agregar" at bounding box center [461, 262] width 83 height 14
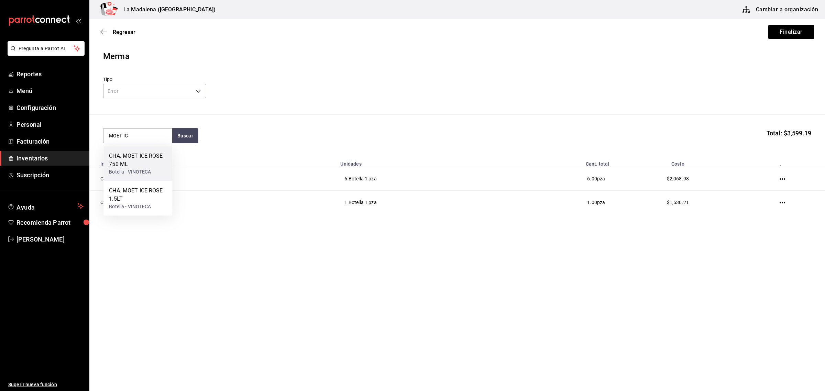
click at [143, 159] on div "CHA. MOET ICE ROSE 750 ML" at bounding box center [138, 160] width 58 height 17
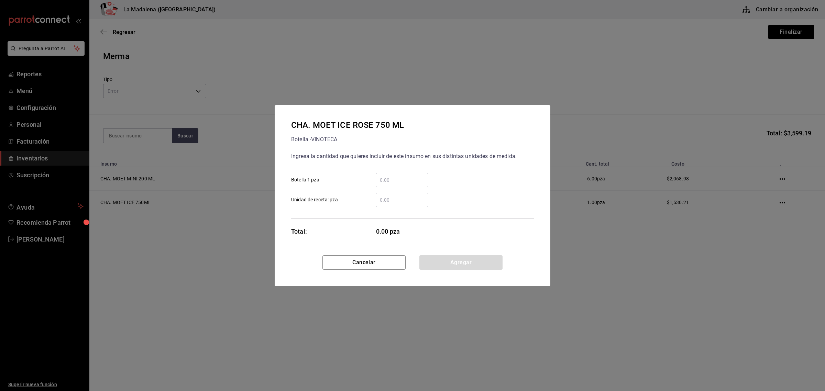
click at [401, 174] on div "​" at bounding box center [402, 180] width 53 height 14
click at [401, 176] on input "​ Botella 1 pza" at bounding box center [402, 180] width 53 height 8
click button "Agregar" at bounding box center [461, 262] width 83 height 14
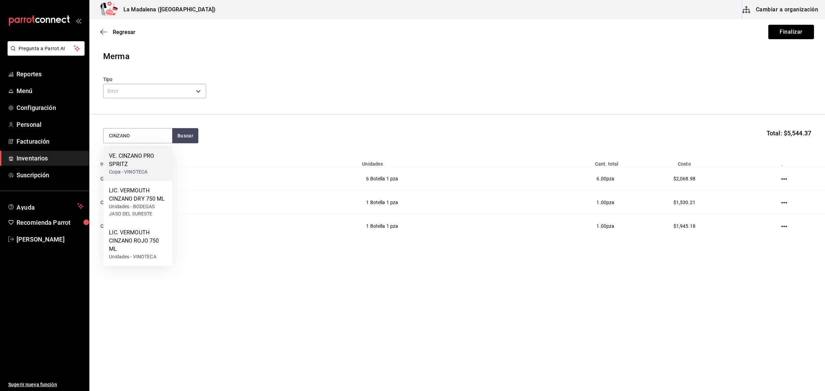
click at [143, 168] on div "Copa - VINOTECA" at bounding box center [138, 171] width 58 height 7
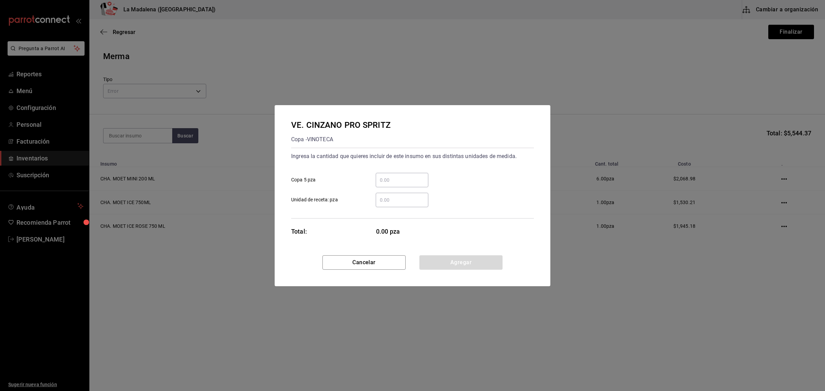
click at [396, 183] on input "​ Copa 5 pza" at bounding box center [402, 180] width 53 height 8
click button "Agregar" at bounding box center [461, 262] width 83 height 14
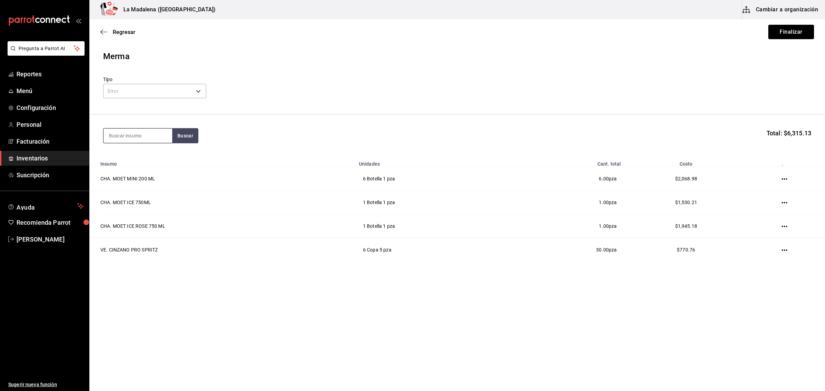
click at [126, 137] on input at bounding box center [138, 136] width 69 height 14
click at [132, 159] on div "LIC. LICOR 43 750 ML" at bounding box center [136, 156] width 54 height 8
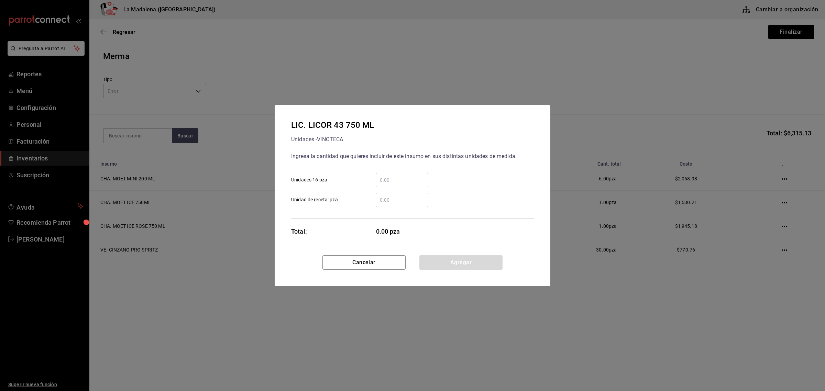
drag, startPoint x: 411, startPoint y: 174, endPoint x: 419, endPoint y: 171, distance: 8.2
click at [412, 174] on div "​" at bounding box center [402, 180] width 53 height 14
click at [412, 176] on input "​ Unidades 16 pza" at bounding box center [402, 180] width 53 height 8
click button "Agregar" at bounding box center [461, 262] width 83 height 14
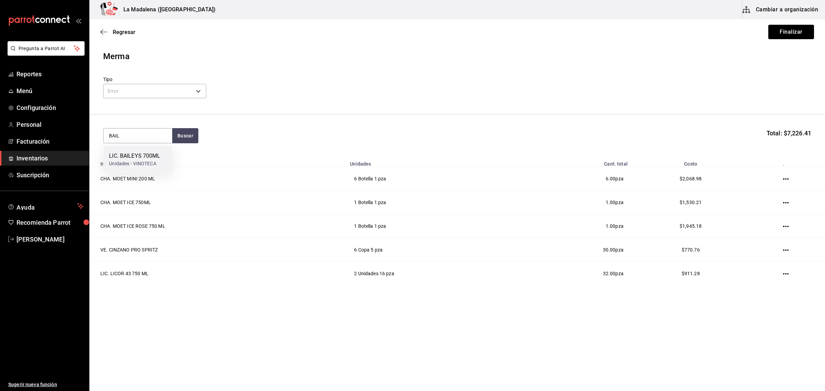
click at [142, 166] on div "Unidades - VINOTECA" at bounding box center [134, 163] width 51 height 7
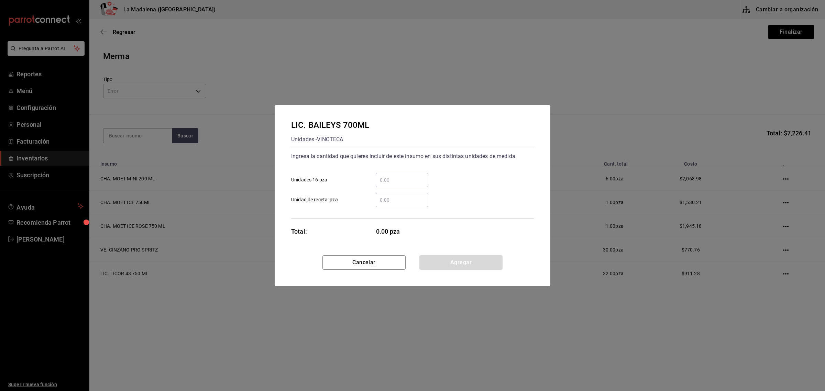
click at [406, 179] on input "​ Unidades 16 pza" at bounding box center [402, 180] width 53 height 8
click button "Agregar" at bounding box center [461, 262] width 83 height 14
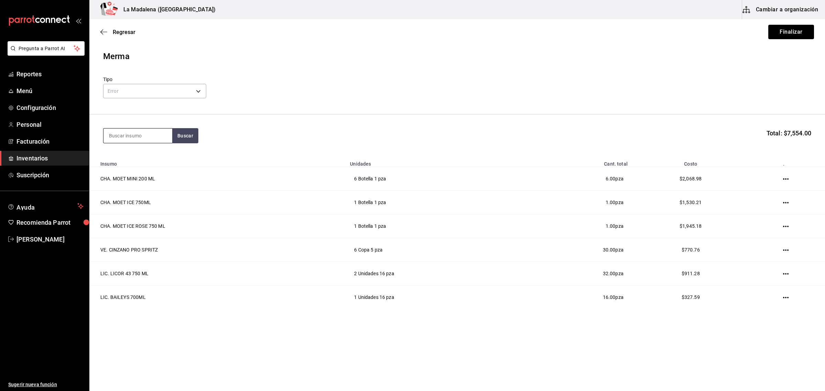
click at [162, 140] on input at bounding box center [138, 136] width 69 height 14
click at [122, 159] on div "VAR. SAKE JUNMAI 750 ML" at bounding box center [138, 160] width 58 height 17
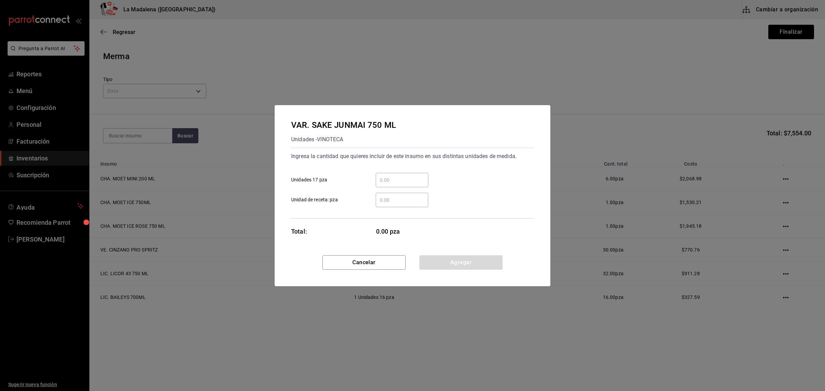
click at [408, 179] on input "​ Unidades 17 pza" at bounding box center [402, 180] width 53 height 8
click button "Agregar" at bounding box center [461, 262] width 83 height 14
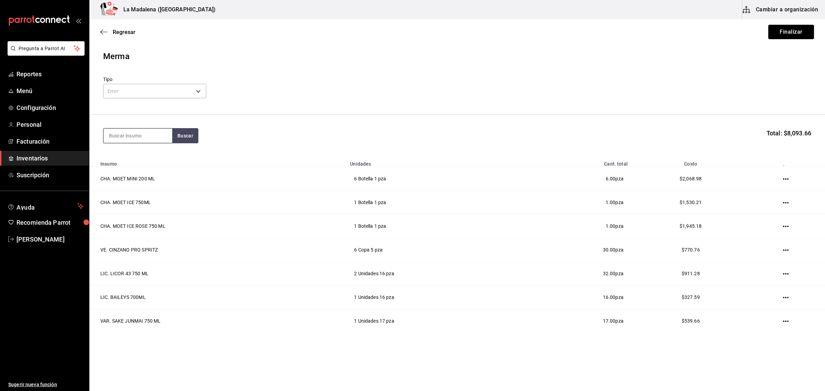
click at [114, 136] on input at bounding box center [138, 136] width 69 height 14
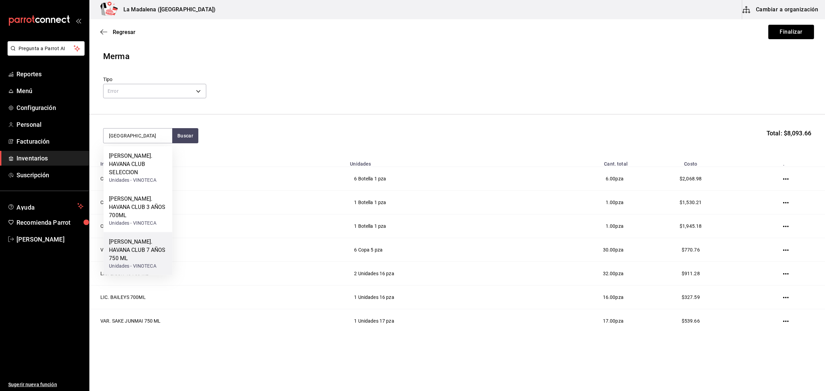
click at [152, 238] on div "[PERSON_NAME]. HAVANA CLUB 7 AÑOS 750 ML" at bounding box center [138, 250] width 58 height 25
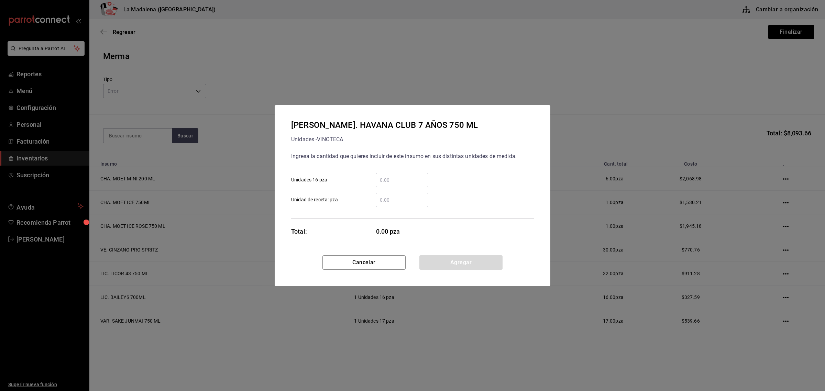
click at [427, 176] on input "​ Unidades 16 pza" at bounding box center [402, 180] width 53 height 8
click button "Agregar" at bounding box center [461, 262] width 83 height 14
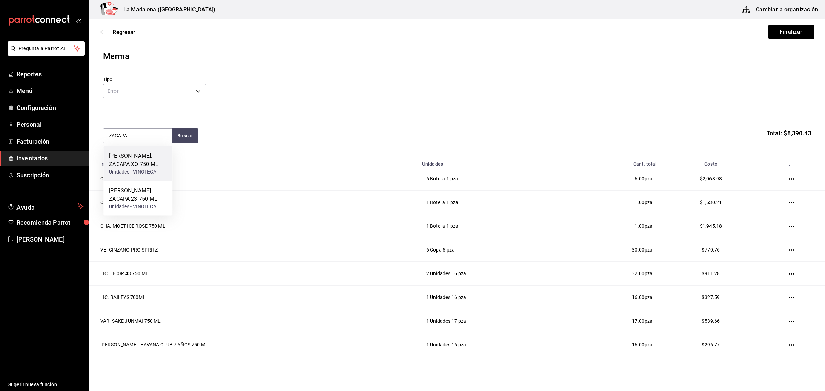
click at [134, 168] on div "Unidades - VINOTECA" at bounding box center [138, 171] width 58 height 7
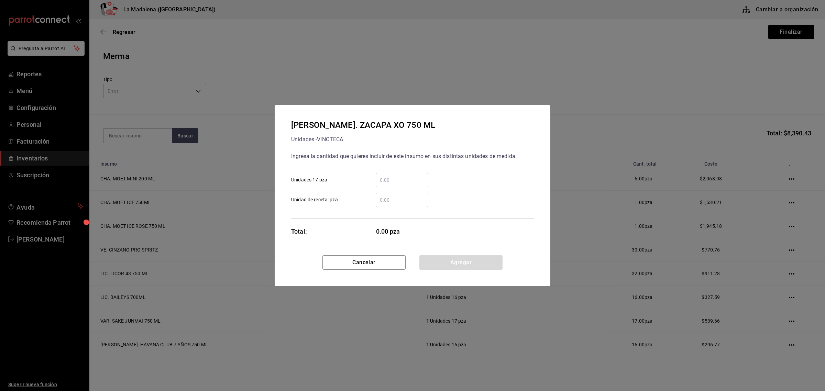
click at [424, 179] on input "​ Unidades 17 pza" at bounding box center [402, 180] width 53 height 8
click button "Agregar" at bounding box center [461, 262] width 83 height 14
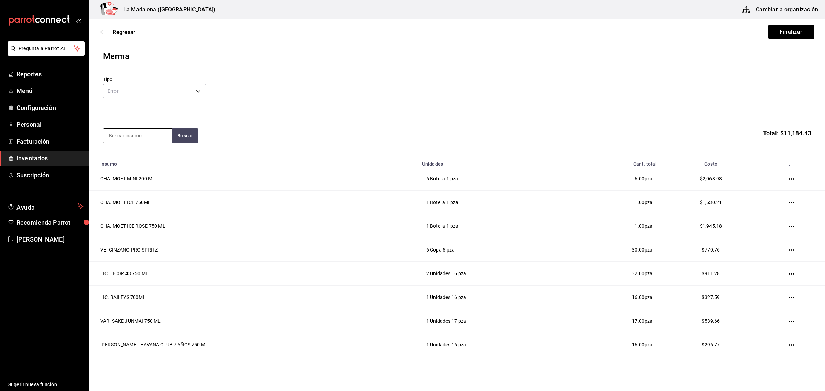
click at [139, 133] on input at bounding box center [138, 136] width 69 height 14
click at [114, 159] on div "[PERSON_NAME]. BACARDI AÑEJO 750 ML" at bounding box center [138, 164] width 58 height 25
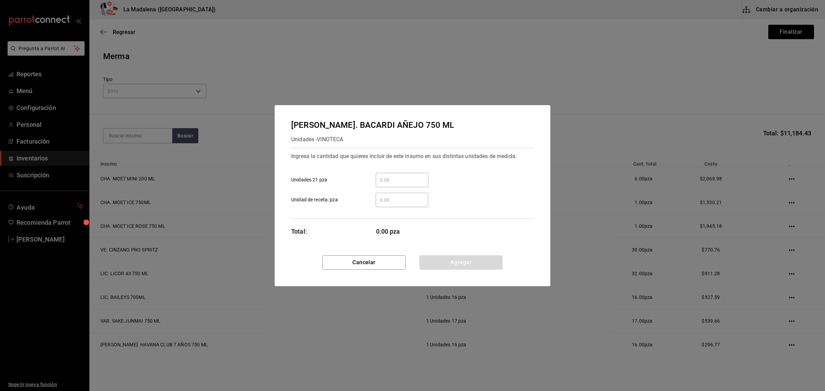
click at [410, 176] on input "​ Unidades 21 pza" at bounding box center [402, 180] width 53 height 8
click button "Agregar" at bounding box center [461, 262] width 83 height 14
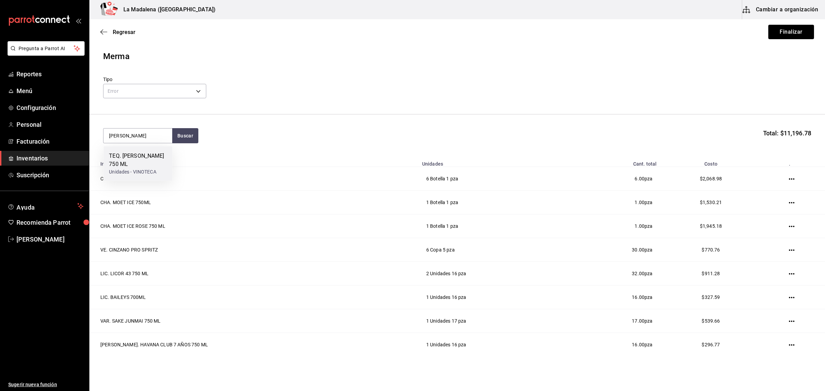
click at [138, 166] on div "TEQ. [PERSON_NAME] 750 ML" at bounding box center [138, 160] width 58 height 17
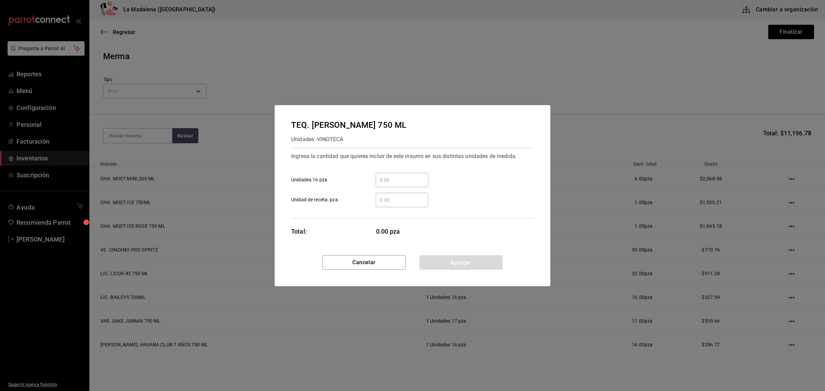
click at [406, 181] on input "​ Unidades 16 pza" at bounding box center [402, 180] width 53 height 8
click button "Agregar" at bounding box center [461, 262] width 83 height 14
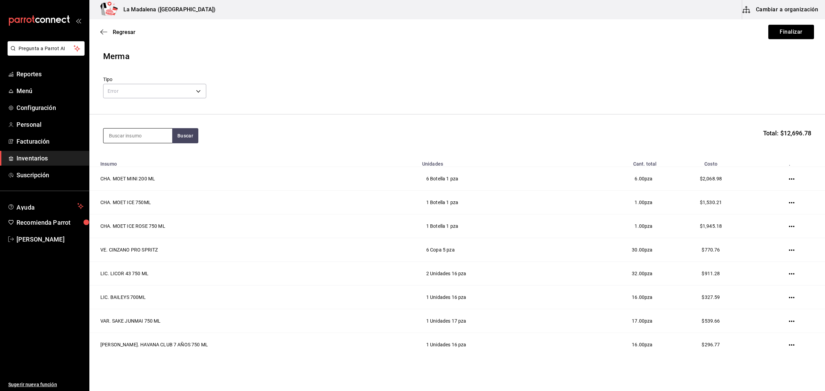
click at [142, 132] on input at bounding box center [138, 136] width 69 height 14
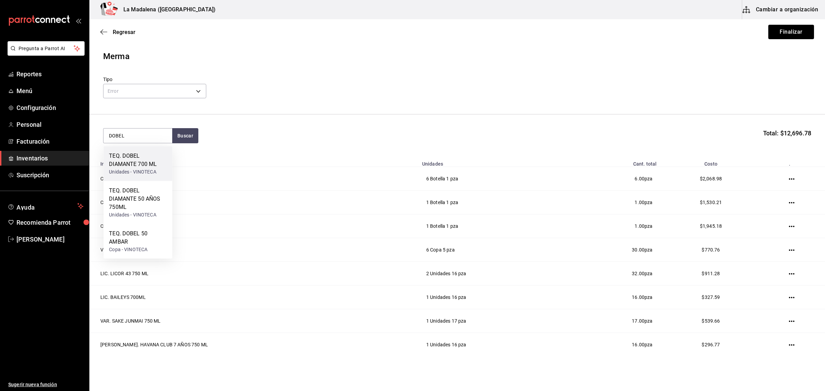
click at [122, 168] on div "Unidades - VINOTECA" at bounding box center [138, 171] width 58 height 7
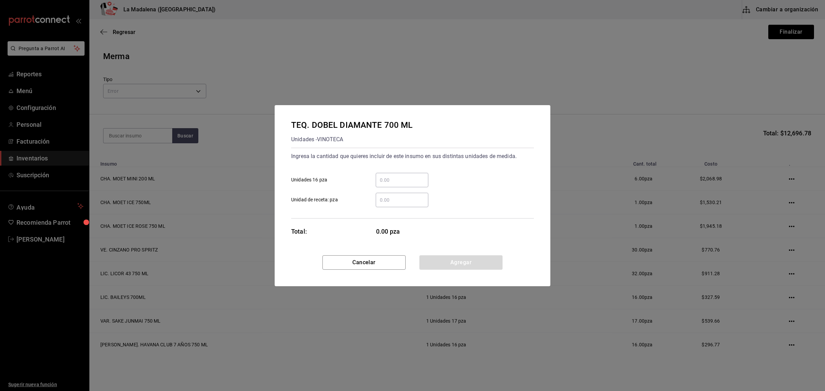
click at [398, 176] on input "​ Unidades 16 pza" at bounding box center [402, 180] width 53 height 8
click button "Agregar" at bounding box center [461, 262] width 83 height 14
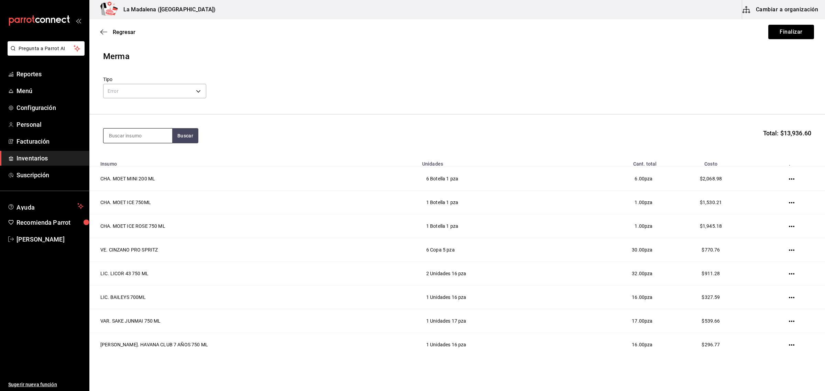
click at [142, 138] on input at bounding box center [138, 136] width 69 height 14
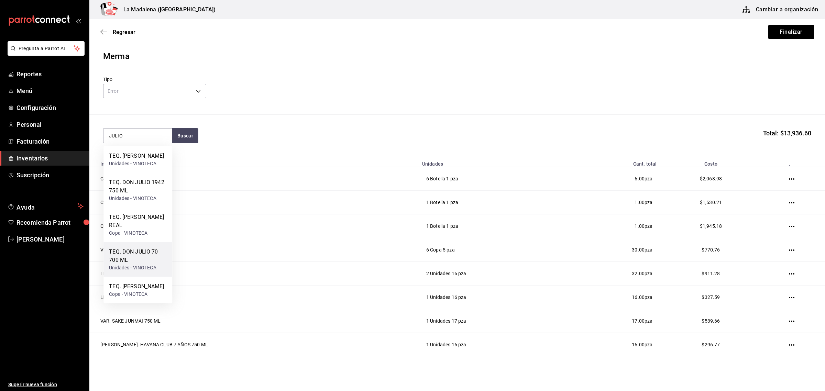
click at [126, 256] on div "TEQ. DON JULIO 70 700 ML" at bounding box center [138, 256] width 58 height 17
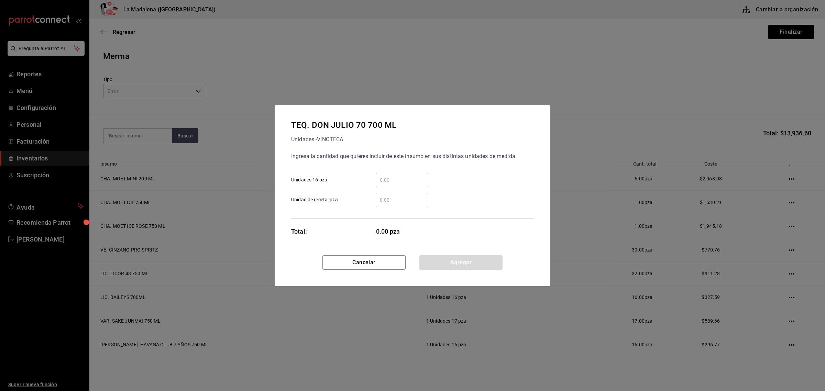
click at [400, 176] on input "​ Unidades 16 pza" at bounding box center [402, 180] width 53 height 8
click button "Agregar" at bounding box center [461, 262] width 83 height 14
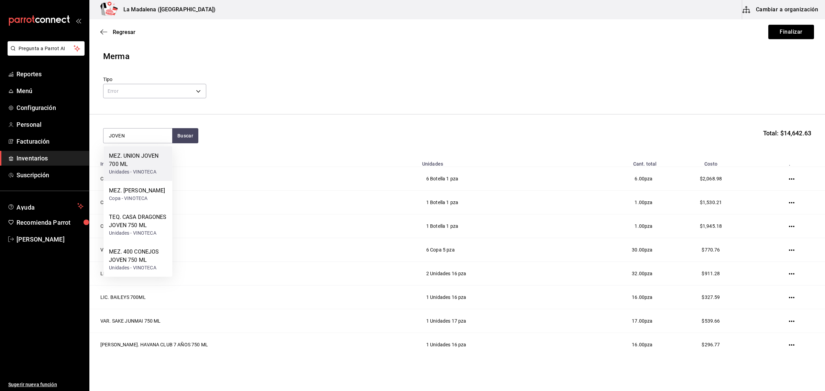
click at [142, 162] on div "MEZ. UNION JOVEN 700 ML" at bounding box center [138, 160] width 58 height 17
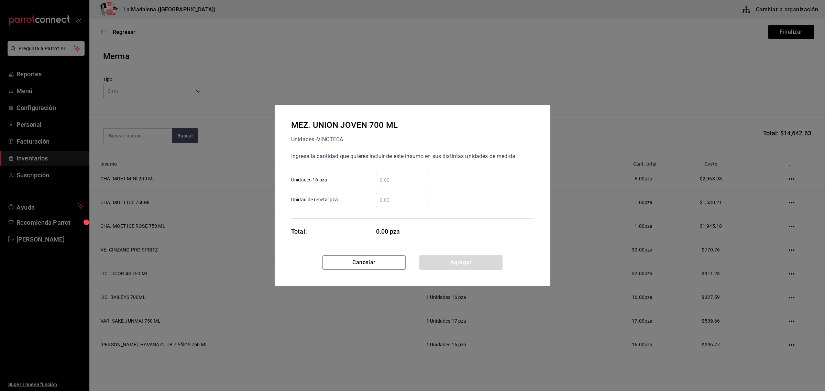
click at [397, 178] on input "​ Unidades 16 pza" at bounding box center [402, 180] width 53 height 8
click button "Agregar" at bounding box center [461, 262] width 83 height 14
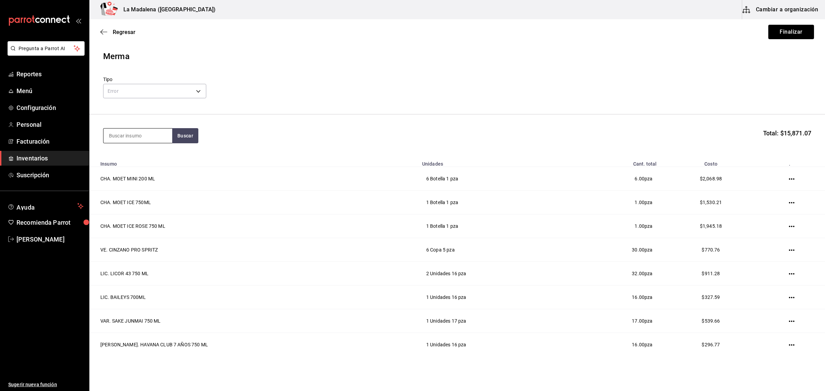
click at [140, 132] on input at bounding box center [138, 136] width 69 height 14
click at [139, 160] on div "VT. [PERSON_NAME]" at bounding box center [134, 156] width 51 height 8
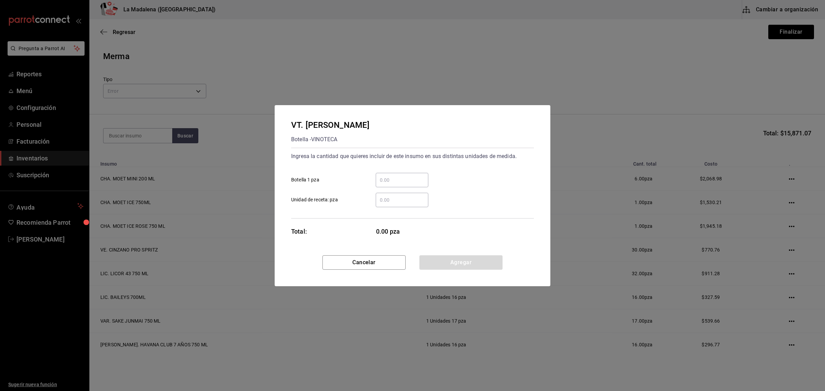
click at [406, 185] on div "​" at bounding box center [402, 180] width 53 height 14
click at [406, 184] on input "​ Botella 1 pza" at bounding box center [402, 180] width 53 height 8
click button "Agregar" at bounding box center [461, 262] width 83 height 14
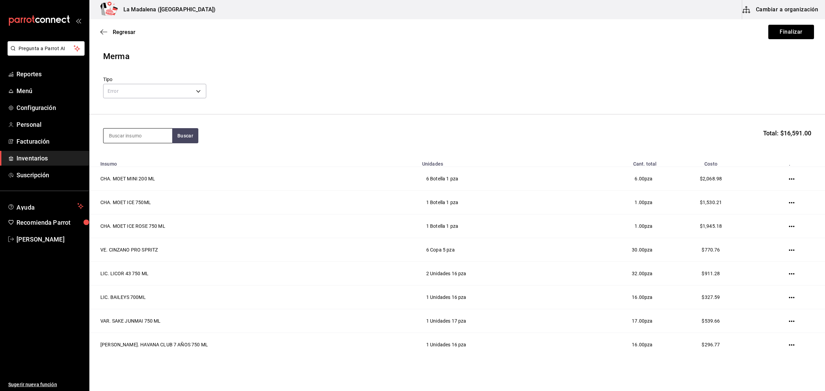
click at [128, 135] on input at bounding box center [138, 136] width 69 height 14
click at [132, 203] on div "VT. [PERSON_NAME]" at bounding box center [138, 195] width 58 height 17
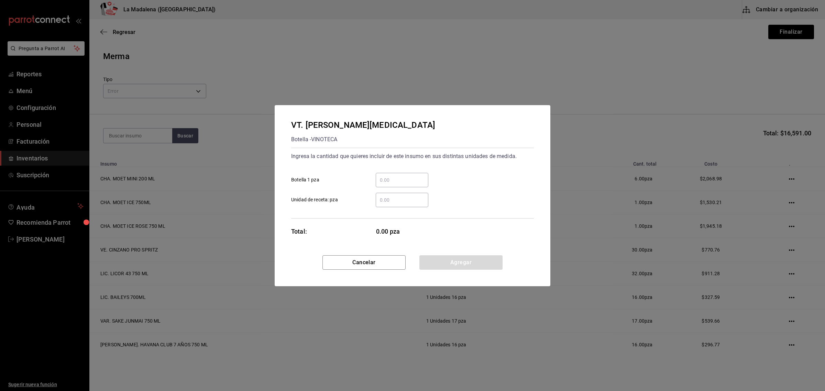
click at [394, 178] on input "​ Botella 1 pza" at bounding box center [402, 180] width 53 height 8
click button "Agregar" at bounding box center [461, 262] width 83 height 14
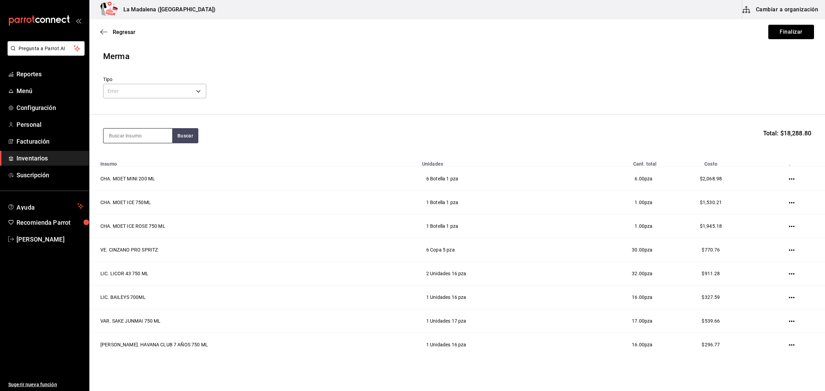
click at [159, 134] on input at bounding box center [138, 136] width 69 height 14
click at [132, 160] on div "VT. ERRAZURIZ CAV SAV 750 ML" at bounding box center [138, 160] width 58 height 17
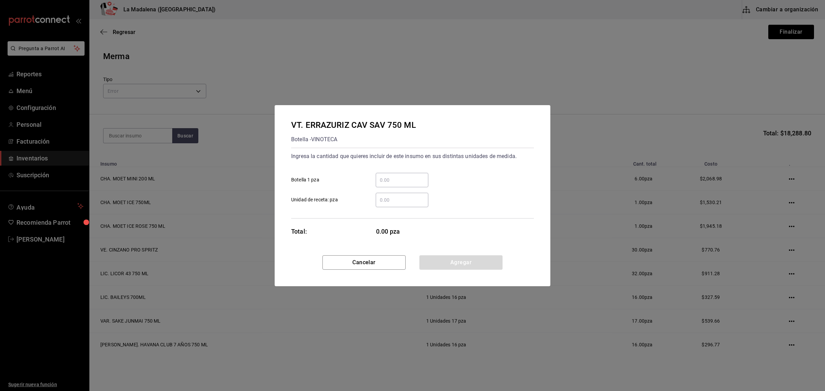
click at [406, 179] on input "​ Botella 1 pza" at bounding box center [402, 180] width 53 height 8
click button "Agregar" at bounding box center [461, 262] width 83 height 14
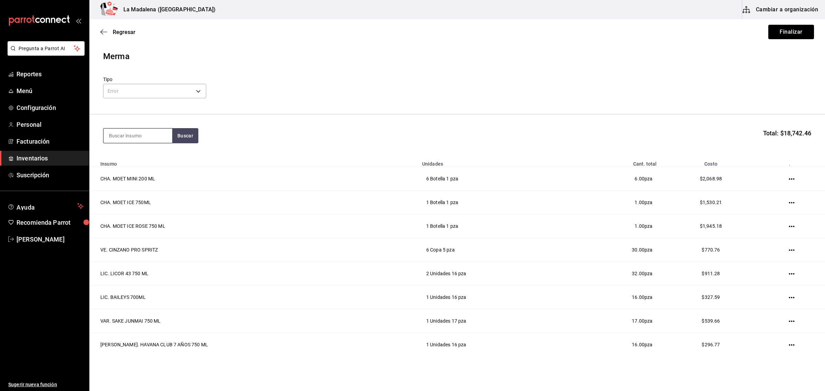
click at [155, 133] on input at bounding box center [138, 136] width 69 height 14
click at [140, 157] on div "VT. [PERSON_NAME]" at bounding box center [134, 156] width 51 height 8
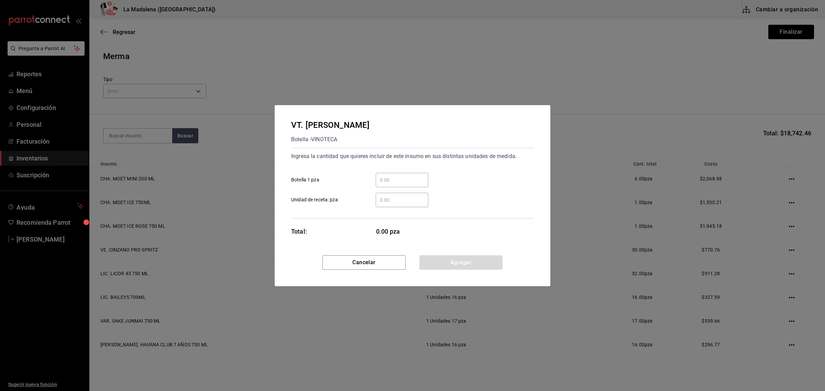
click at [394, 181] on input "​ Botella 1 pza" at bounding box center [402, 180] width 53 height 8
click button "Agregar" at bounding box center [461, 262] width 83 height 14
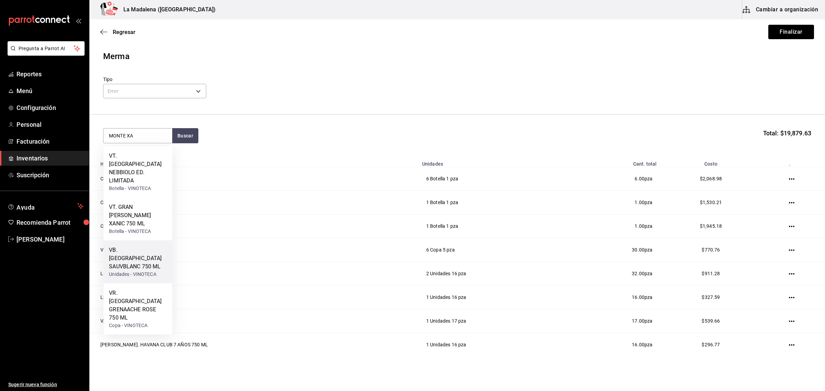
click at [131, 246] on div "VB. [PERSON_NAME] SAUVBLANC 750 ML" at bounding box center [138, 258] width 58 height 25
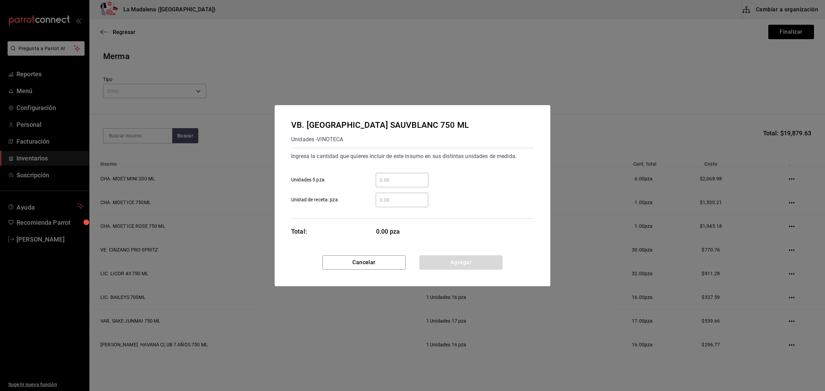
click at [394, 175] on div "​" at bounding box center [402, 180] width 53 height 14
click at [394, 176] on input "​ Unidades 5 pza" at bounding box center [402, 180] width 53 height 8
click button "Agregar" at bounding box center [461, 262] width 83 height 14
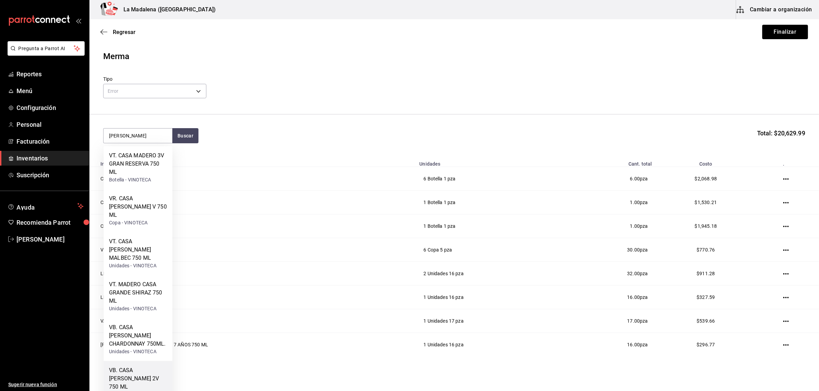
click at [124, 367] on div "VB. CASA [PERSON_NAME] 2V 750 ML" at bounding box center [138, 379] width 58 height 25
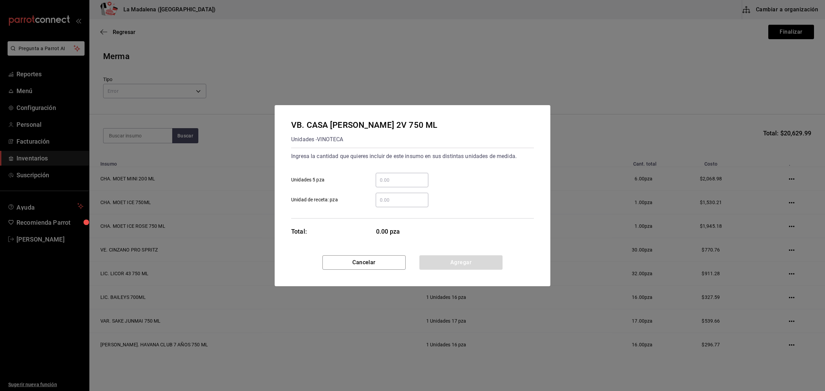
drag, startPoint x: 413, startPoint y: 183, endPoint x: 417, endPoint y: 178, distance: 5.9
click at [413, 183] on input "​ Unidades 5 pza" at bounding box center [402, 180] width 53 height 8
click button "Agregar" at bounding box center [461, 262] width 83 height 14
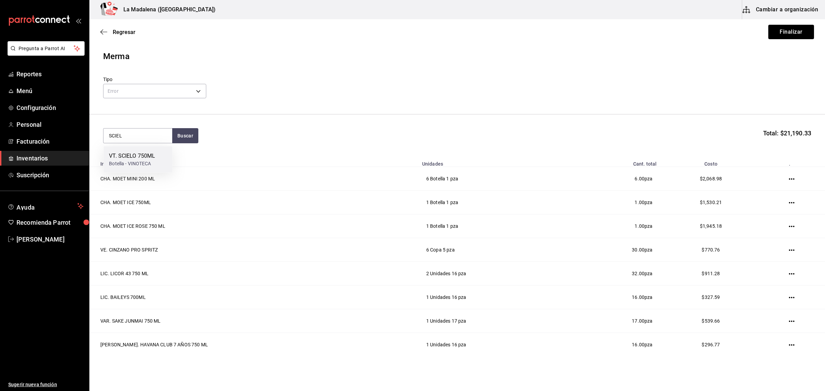
click at [145, 159] on div "VT. SCIELO 750ML" at bounding box center [132, 156] width 46 height 8
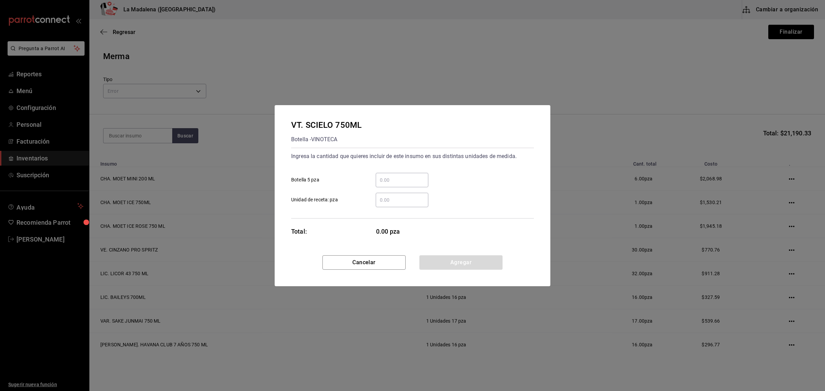
drag, startPoint x: 406, startPoint y: 183, endPoint x: 411, endPoint y: 183, distance: 5.2
click at [406, 183] on input "​ Botella 5 pza" at bounding box center [402, 180] width 53 height 8
click button "Agregar" at bounding box center [461, 262] width 83 height 14
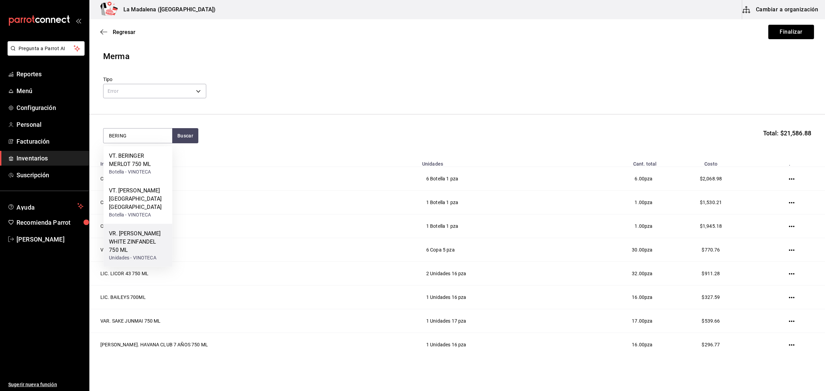
click at [120, 231] on div "VR. BERINGER [PERSON_NAME] ZINFANDEL 750 ML" at bounding box center [138, 242] width 58 height 25
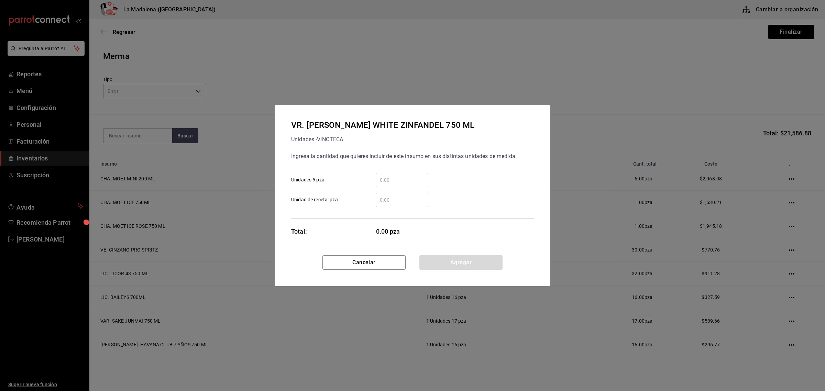
drag, startPoint x: 401, startPoint y: 176, endPoint x: 404, endPoint y: 178, distance: 4.0
click at [403, 177] on input "​ Unidades 5 pza" at bounding box center [402, 180] width 53 height 8
click button "Agregar" at bounding box center [461, 262] width 83 height 14
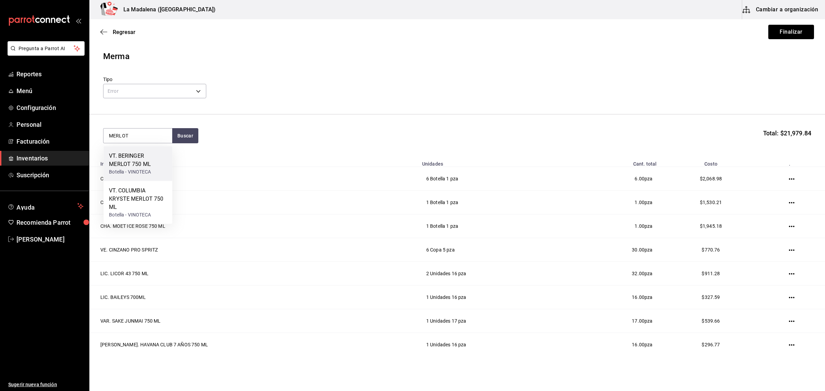
click at [144, 154] on div "VT. BERINGER MERLOT 750 ML" at bounding box center [138, 160] width 58 height 17
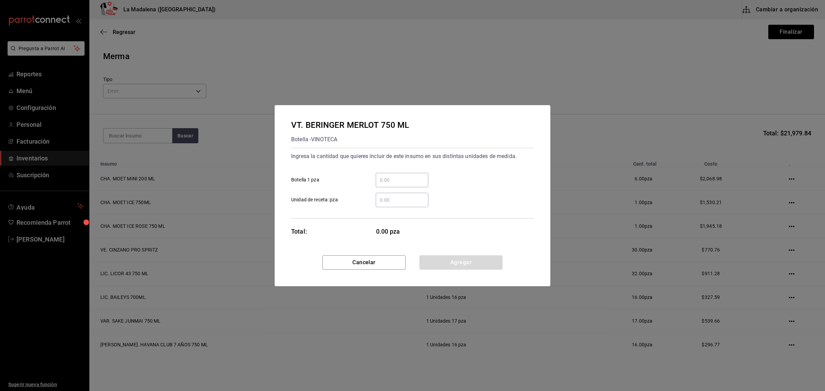
click at [401, 181] on input "​ Botella 1 pza" at bounding box center [402, 180] width 53 height 8
click button "Agregar" at bounding box center [461, 262] width 83 height 14
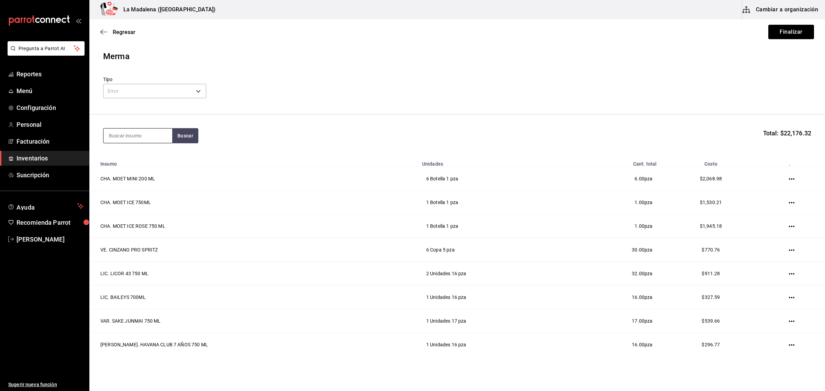
click at [138, 137] on input at bounding box center [138, 136] width 69 height 14
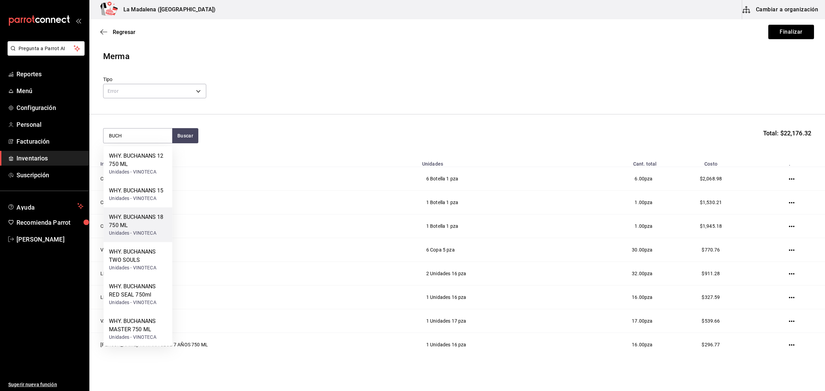
click at [145, 224] on div "WHY. BUCHANANS 18 750 ML" at bounding box center [138, 221] width 58 height 17
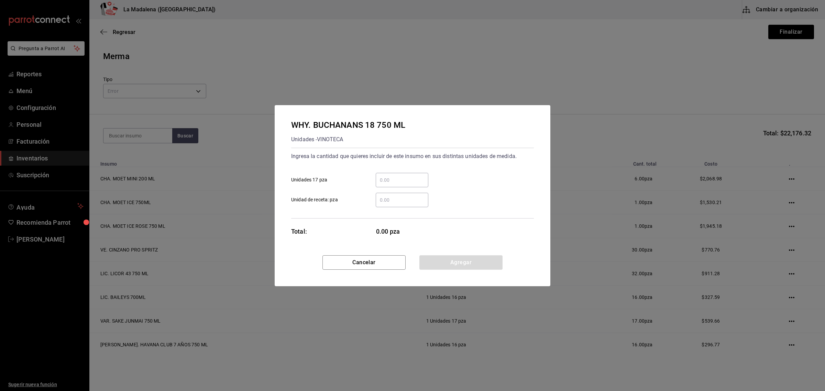
click at [403, 186] on div "​" at bounding box center [402, 180] width 53 height 14
click at [403, 184] on input "​ Unidades 17 pza" at bounding box center [402, 180] width 53 height 8
click button "Agregar" at bounding box center [461, 262] width 83 height 14
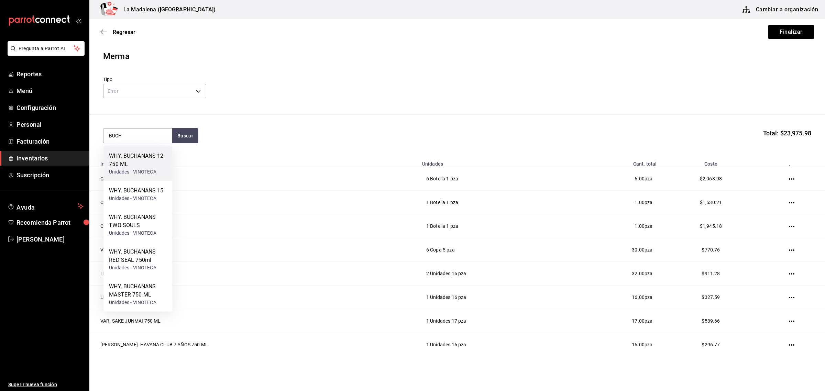
click at [141, 161] on div "WHY. BUCHANANS 12 750 ML" at bounding box center [138, 160] width 58 height 17
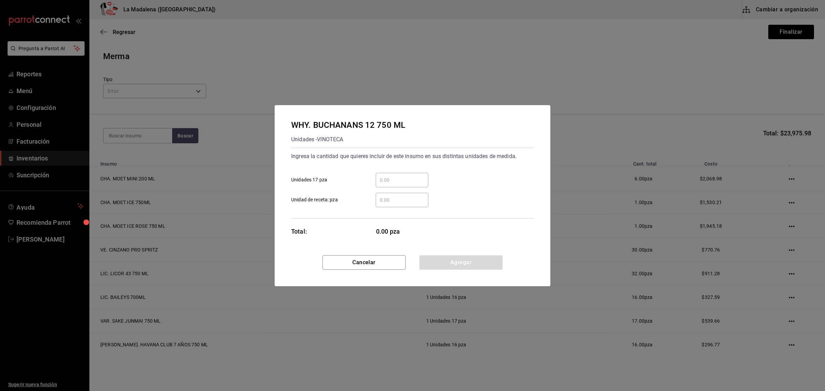
click at [420, 182] on input "​ Unidades 17 pza" at bounding box center [402, 180] width 53 height 8
click button "Agregar" at bounding box center [461, 262] width 83 height 14
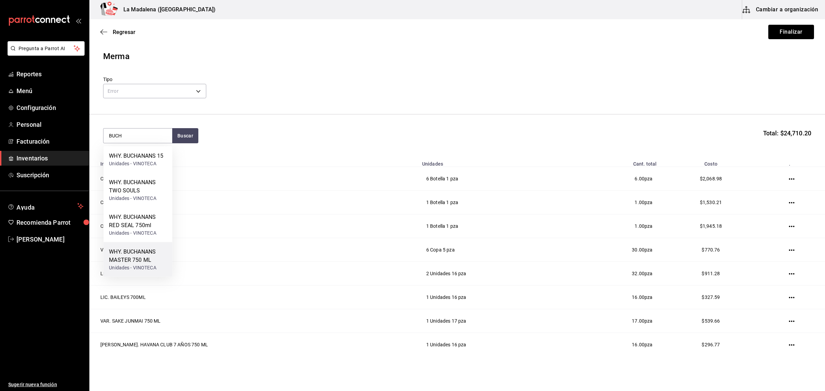
click at [130, 262] on div "WHY. BUCHANANS MASTER 750 ML" at bounding box center [138, 256] width 58 height 17
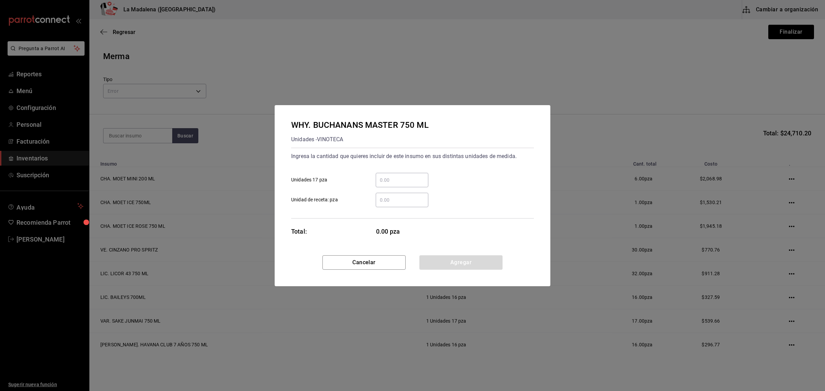
click at [401, 173] on div "​" at bounding box center [402, 180] width 53 height 14
click at [401, 176] on input "​ Unidades 17 pza" at bounding box center [402, 180] width 53 height 8
click button "Agregar" at bounding box center [461, 262] width 83 height 14
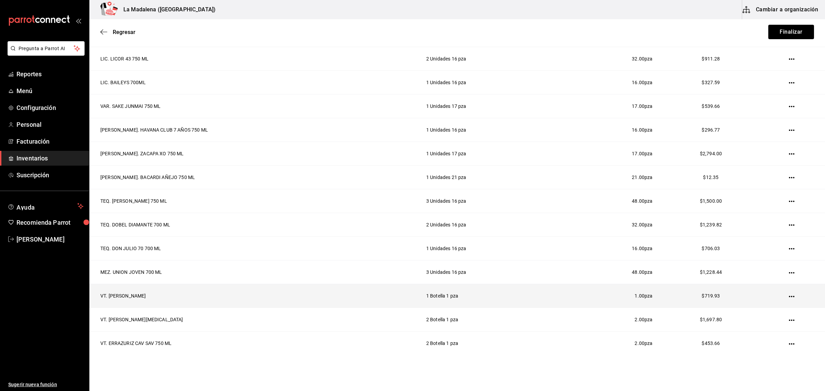
scroll to position [456, 0]
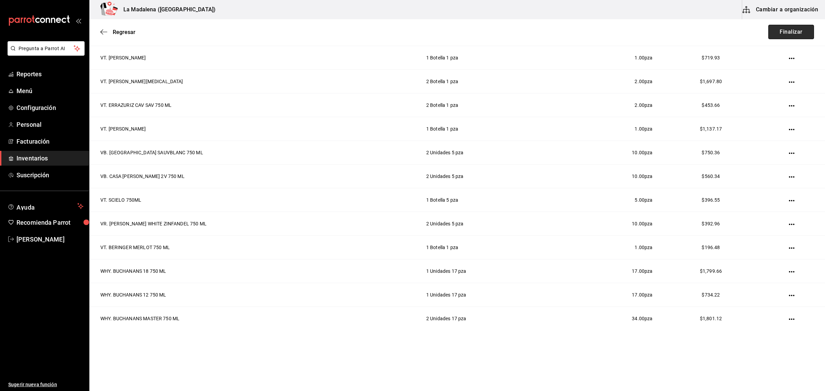
click at [780, 32] on button "Finalizar" at bounding box center [792, 32] width 46 height 14
